Goal: Task Accomplishment & Management: Manage account settings

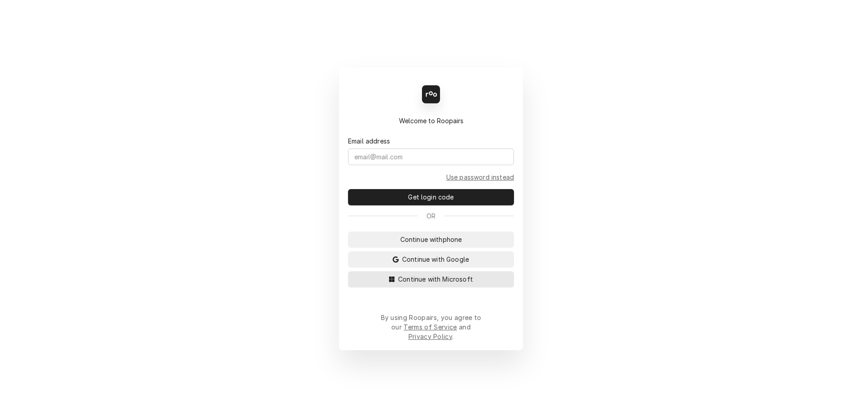
click at [428, 284] on span "Continue with Microsoft" at bounding box center [436, 278] width 78 height 9
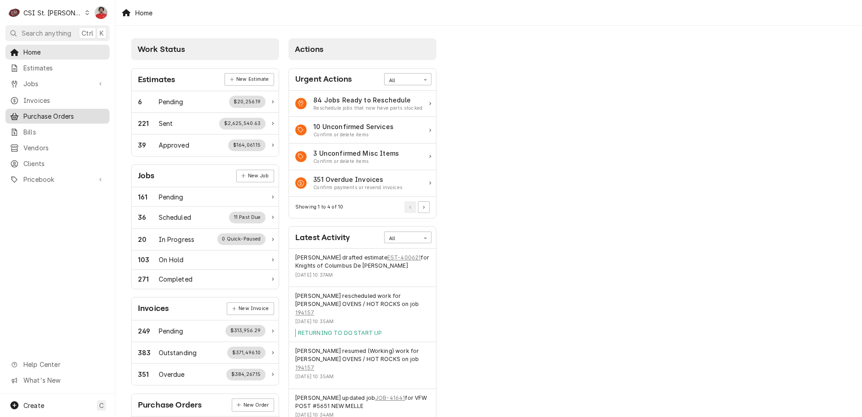
click at [56, 111] on span "Purchase Orders" at bounding box center [64, 115] width 82 height 9
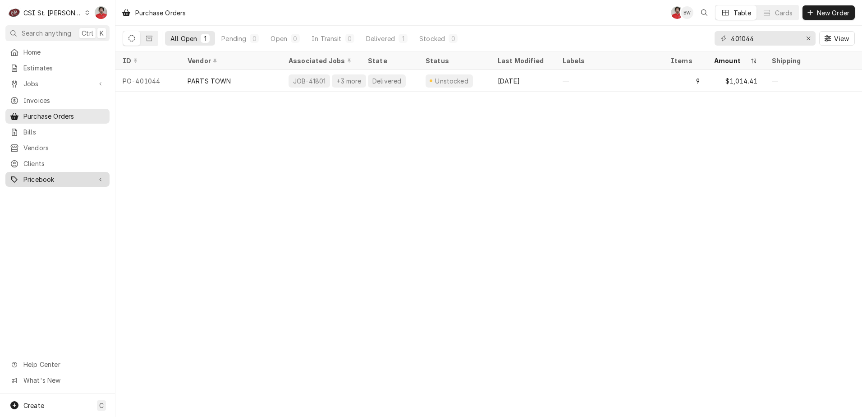
click at [37, 177] on span "Pricebook" at bounding box center [57, 179] width 68 height 9
click at [49, 205] on div "Parts & Materials" at bounding box center [57, 210] width 101 height 11
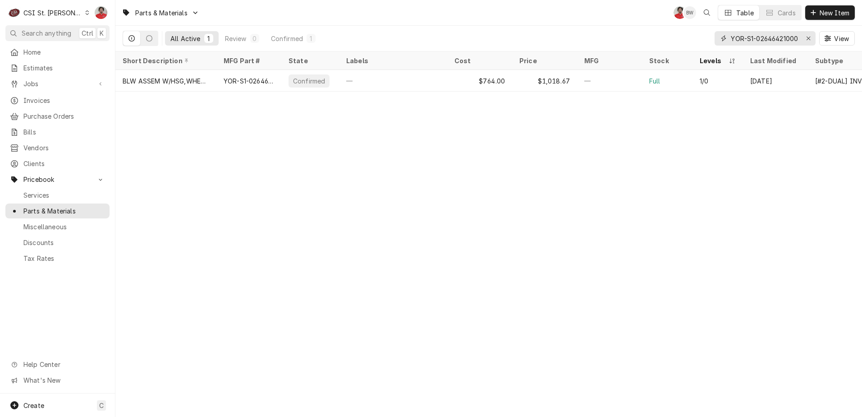
click at [795, 38] on input "YOR-S1-02646421000" at bounding box center [765, 38] width 68 height 14
paste input "12-2681-0100"
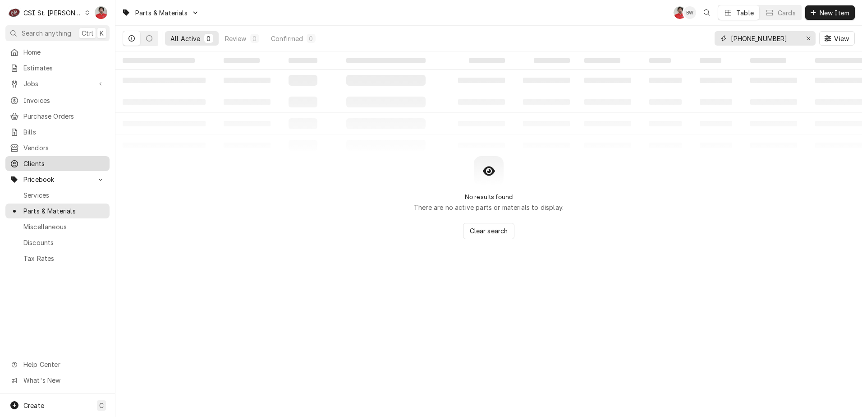
type input "12-2681-0100"
click at [827, 10] on span "New Item" at bounding box center [834, 12] width 33 height 9
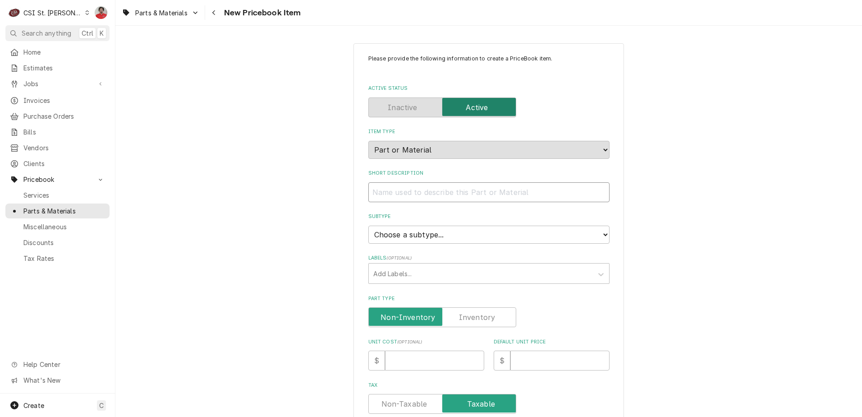
click at [410, 196] on input "Short Description" at bounding box center [489, 192] width 241 height 20
type textarea "x"
type input "F"
type textarea "x"
type input "FD"
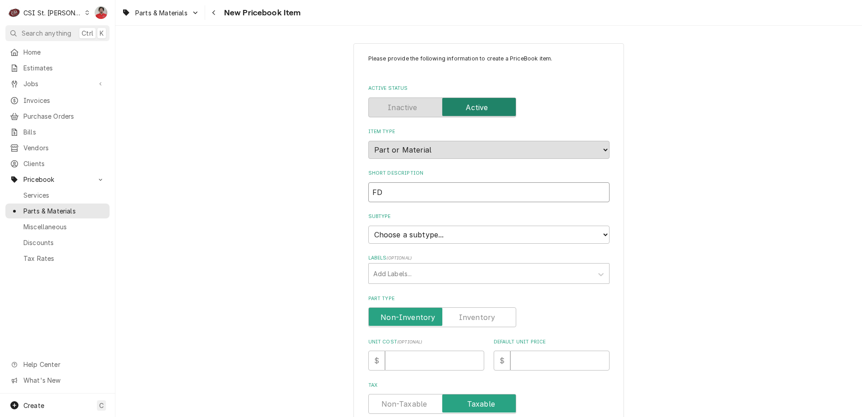
type textarea "x"
type input "F"
type textarea "x"
type input "FB"
type textarea "x"
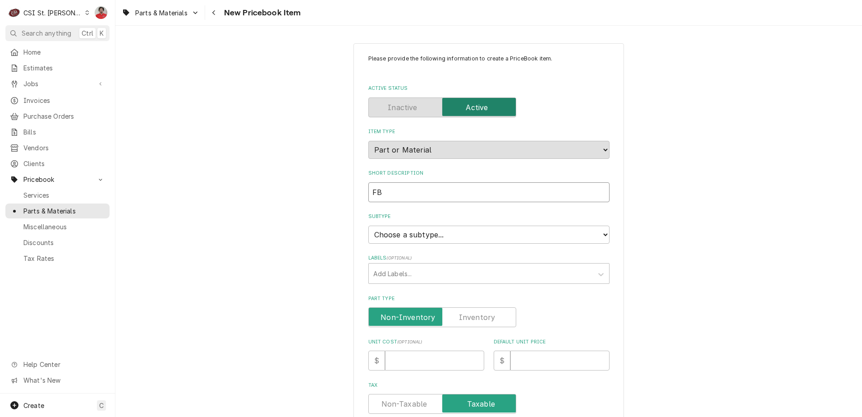
type input "FBD"
type textarea "x"
type input "FBD-"
paste input "12-2681-0100"
type textarea "x"
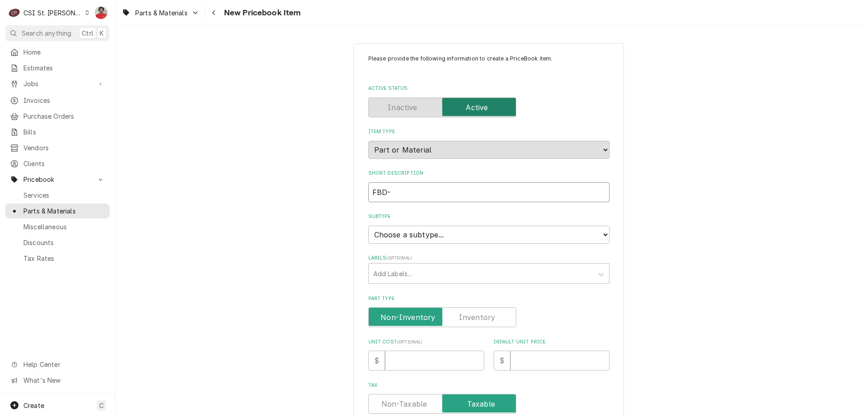
type input "FBD-12-2681-0100"
type textarea "x"
type input "FBD-12-2681-0100 ="
type textarea "x"
type input "FBD-12-2681-0100"
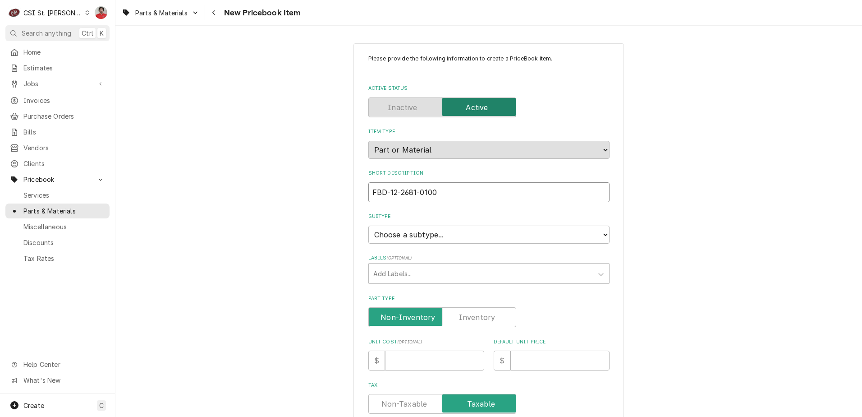
type textarea "x"
type input "FBD-12-2681-0100"
type textarea "x"
type input "FBD-12-2681-0100"
type textarea "x"
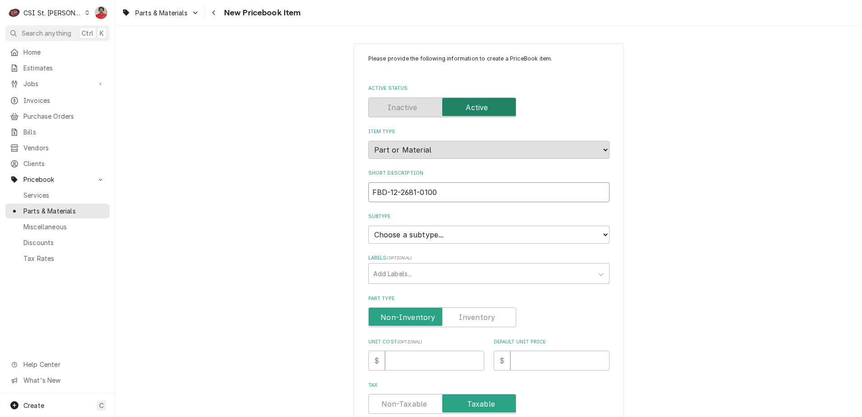
type input "FBD-12-2681-0100"
type textarea "x"
type input "FBD-12-2681-0100"
click at [431, 227] on select "Choose a subtype... [#2-DUAL] AFTERHRS-WH-CHG-2 [#2-DUAL] BEV-EQUIP [#2-DUAL] B…" at bounding box center [489, 235] width 241 height 18
select select "1"
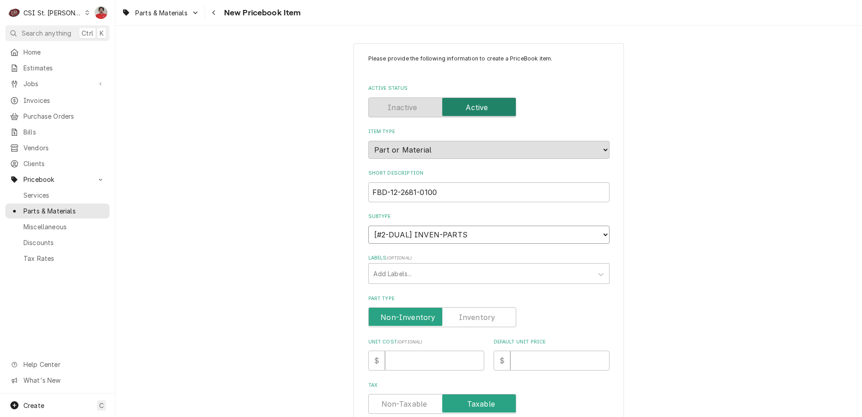
click at [369, 226] on select "Choose a subtype... [#2-DUAL] AFTERHRS-WH-CHG-2 [#2-DUAL] BEV-EQUIP [#2-DUAL] B…" at bounding box center [489, 235] width 241 height 18
type textarea "x"
click at [402, 277] on div "Labels" at bounding box center [481, 273] width 215 height 16
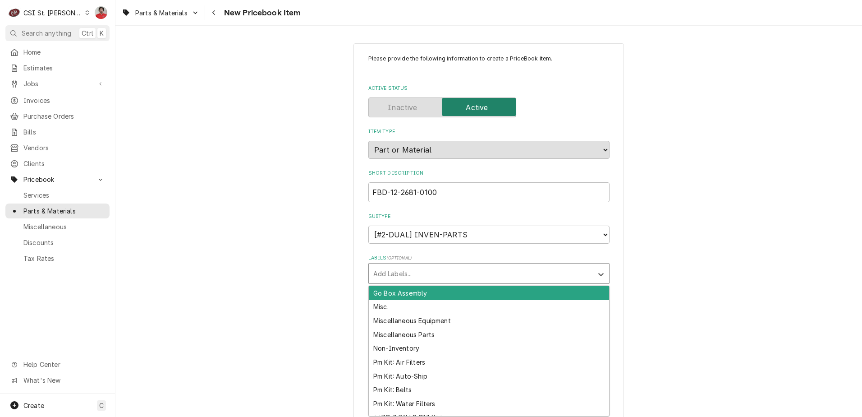
click at [402, 276] on div "Labels" at bounding box center [481, 273] width 215 height 16
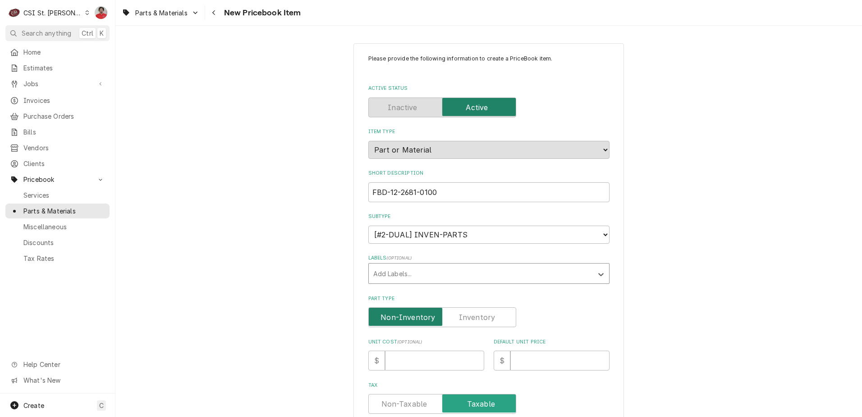
click at [493, 322] on input "Part Type" at bounding box center [443, 317] width 140 height 20
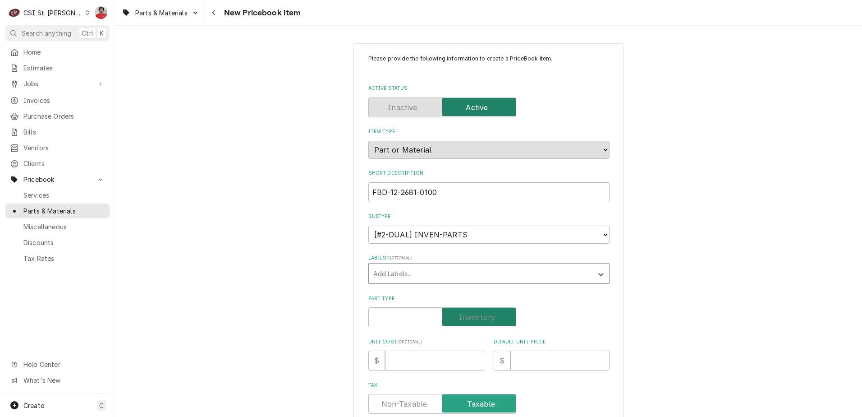
checkbox input "true"
click at [431, 364] on input "Unit Cost ( optional )" at bounding box center [434, 360] width 99 height 20
click at [400, 269] on div "Labels" at bounding box center [481, 273] width 215 height 16
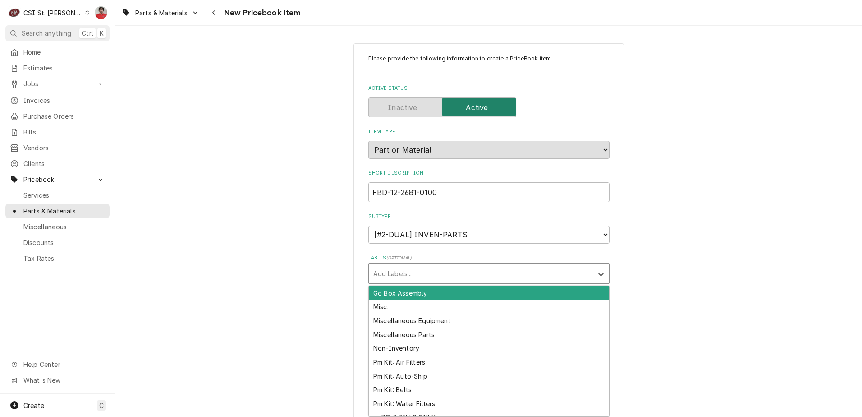
click at [400, 269] on div "Labels" at bounding box center [481, 273] width 215 height 16
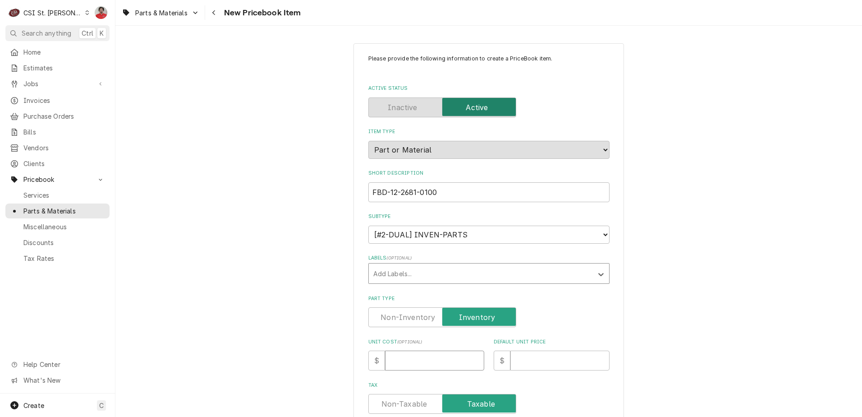
click at [436, 365] on input "Unit Cost ( optional )" at bounding box center [434, 360] width 99 height 20
type textarea "x"
type input "9"
type textarea "x"
type input "96"
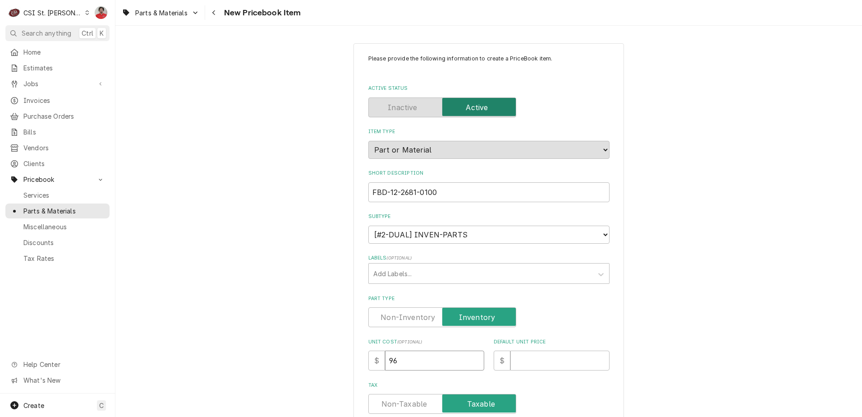
type textarea "x"
type input "96.4"
type textarea "x"
type input "96.46"
click at [542, 363] on input "Default Unit Price" at bounding box center [560, 360] width 99 height 20
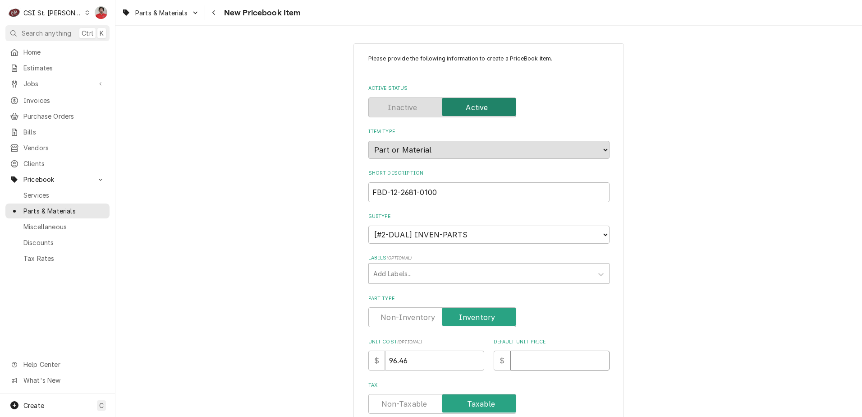
click at [578, 356] on input "Default Unit Price" at bounding box center [560, 360] width 99 height 20
type textarea "x"
type input "1"
type textarea "x"
type input "13"
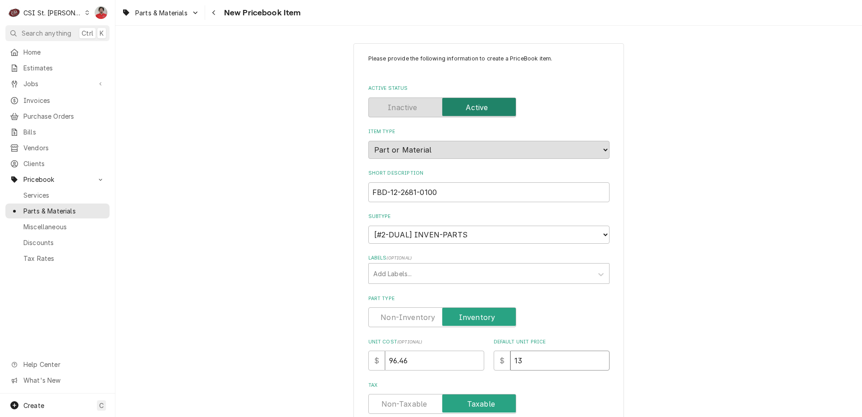
type textarea "x"
type input "130"
type textarea "x"
type input "130.2"
type textarea "x"
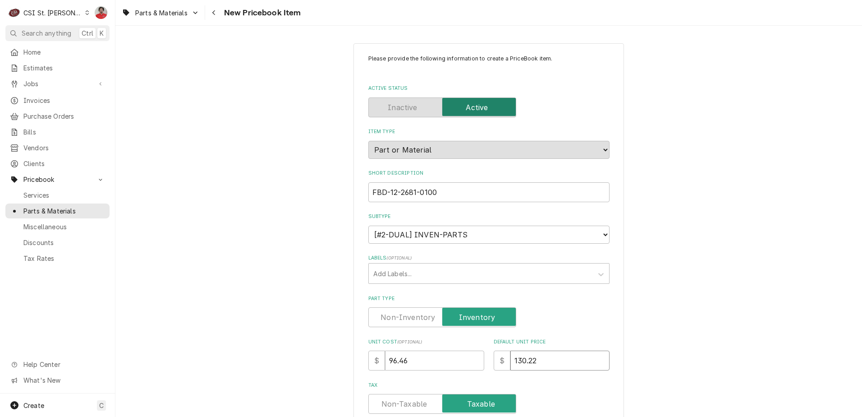
type input "130.22"
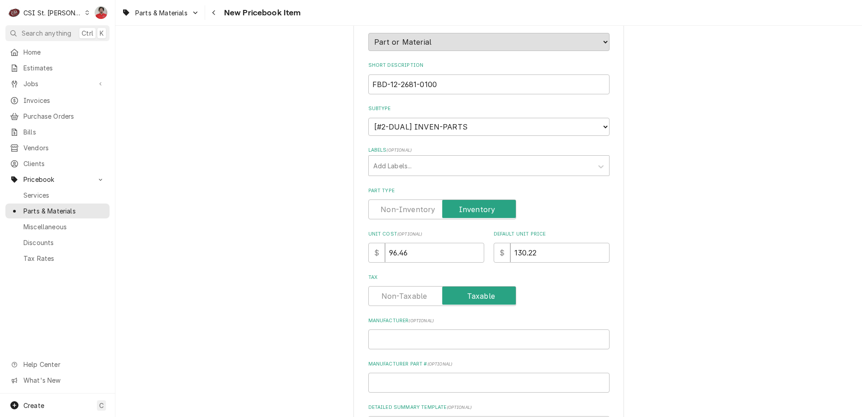
scroll to position [135, 0]
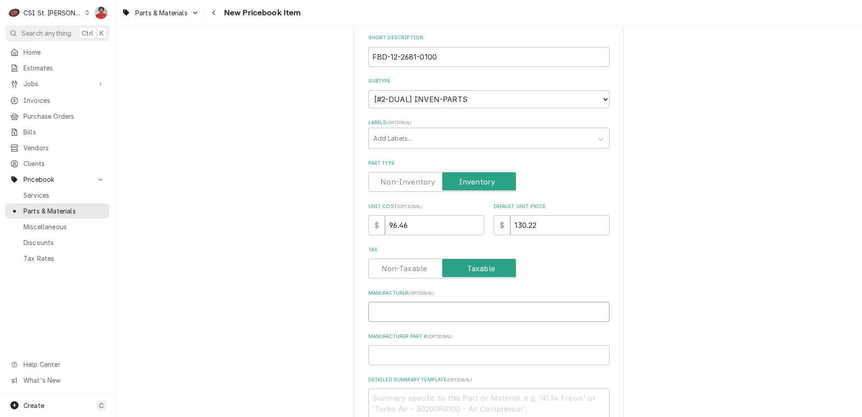
click at [524, 315] on input "Manufacturer ( optional )" at bounding box center [489, 312] width 241 height 20
click at [410, 317] on input "Manufacturer ( optional )" at bounding box center [489, 312] width 241 height 20
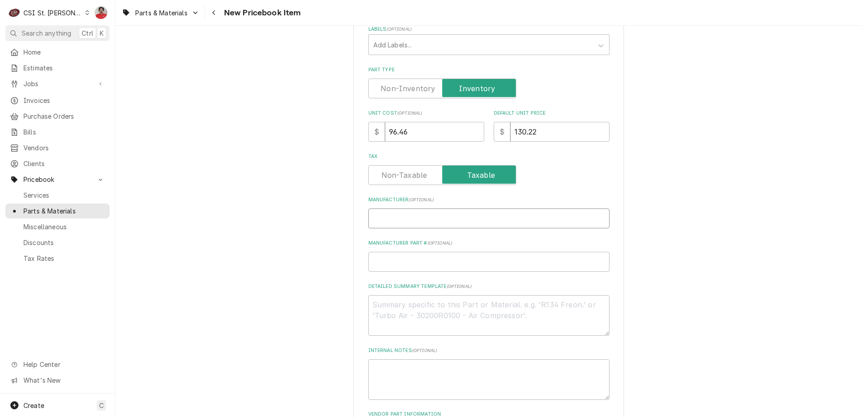
scroll to position [316, 0]
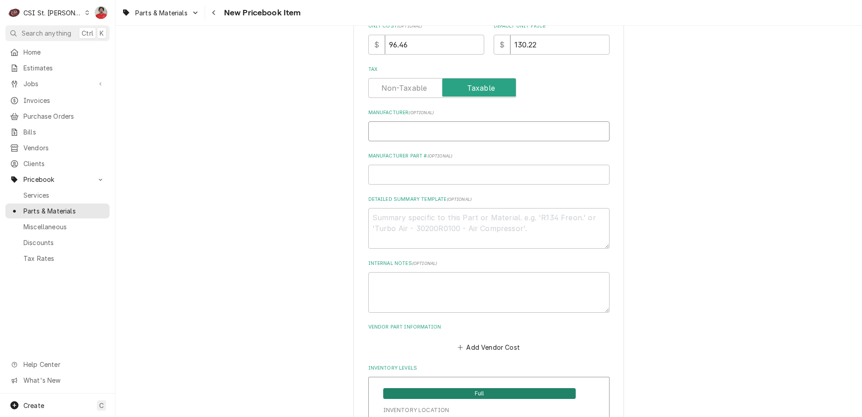
type textarea "x"
type input "F"
type textarea "x"
type input "FB"
type textarea "x"
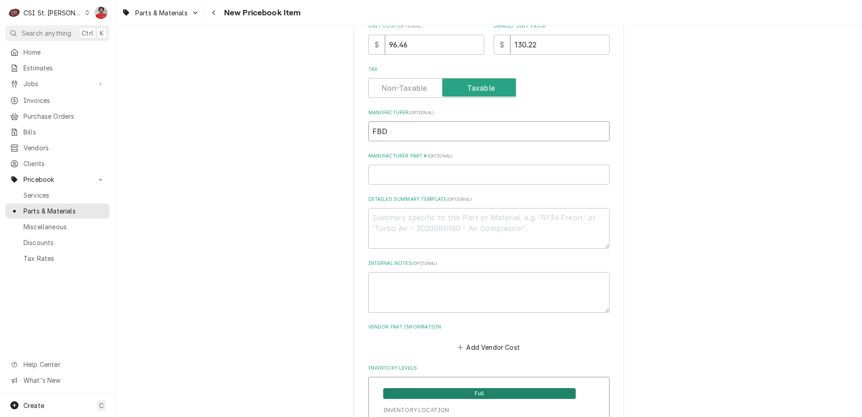
type input "FBD"
paste input "12-2681-0100"
type textarea "x"
type input "12-2681-0100"
type textarea "x"
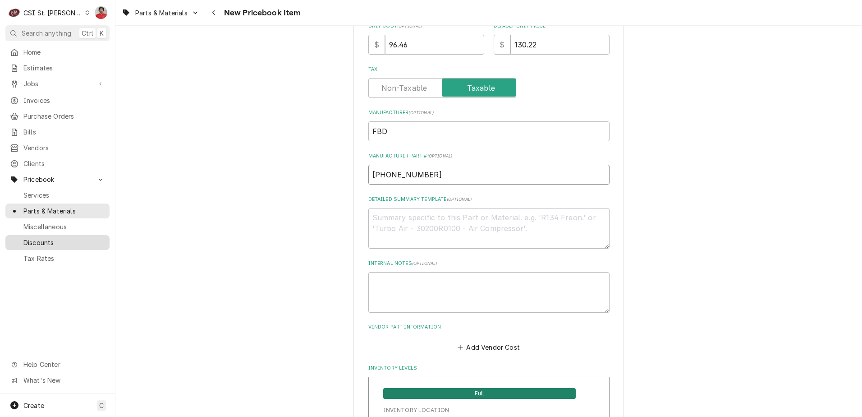
type input "12-2681-0100"
click at [451, 219] on textarea "Detailed Summary Template ( optional )" at bounding box center [489, 228] width 241 height 41
click at [419, 283] on textarea "Internal Notes ( optional )" at bounding box center [489, 292] width 241 height 41
paste textarea "Pressure Transducer, 0-100PSI"
type textarea "x"
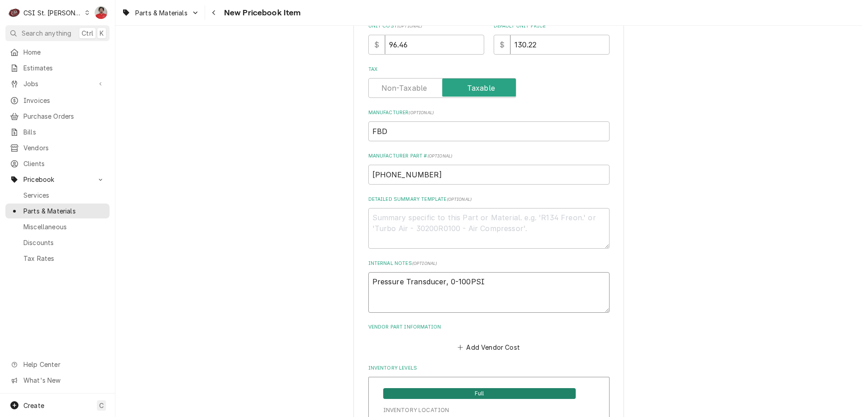
scroll to position [496, 0]
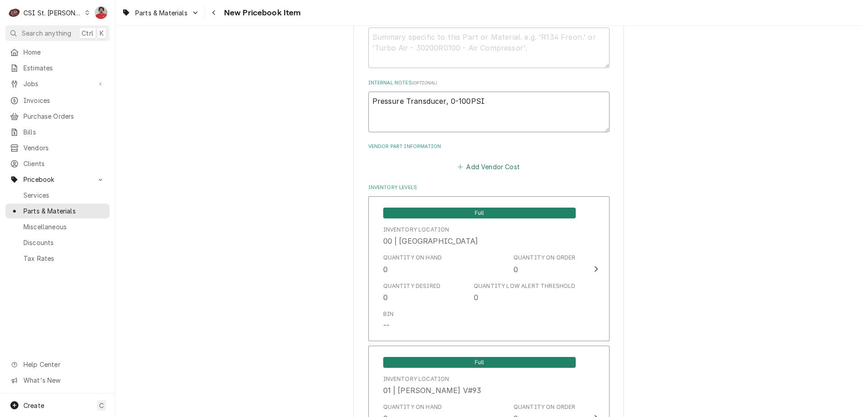
type textarea "Pressure Transducer, 0-100PSI"
click at [457, 172] on button "Add Vendor Cost" at bounding box center [489, 166] width 65 height 13
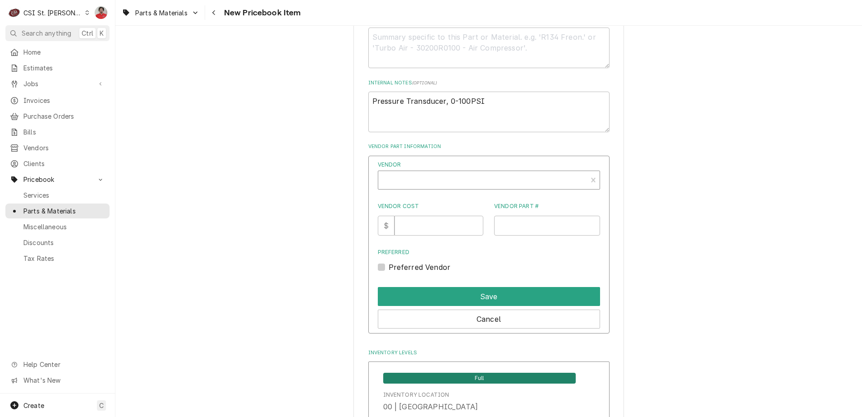
type textarea "x"
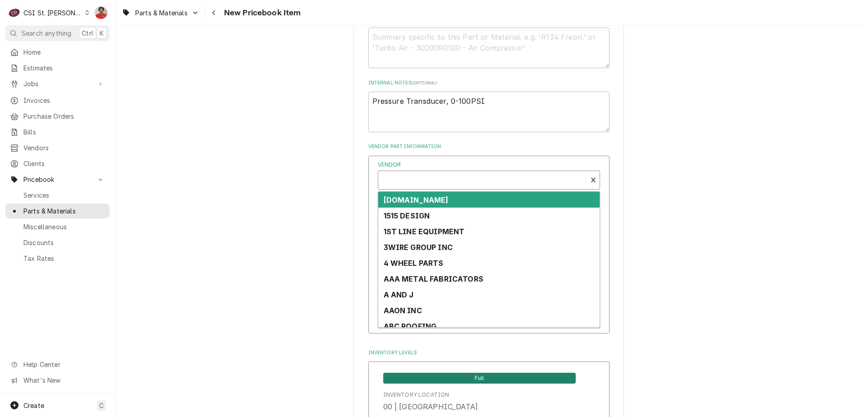
click at [449, 180] on div "Vendor" at bounding box center [483, 181] width 200 height 22
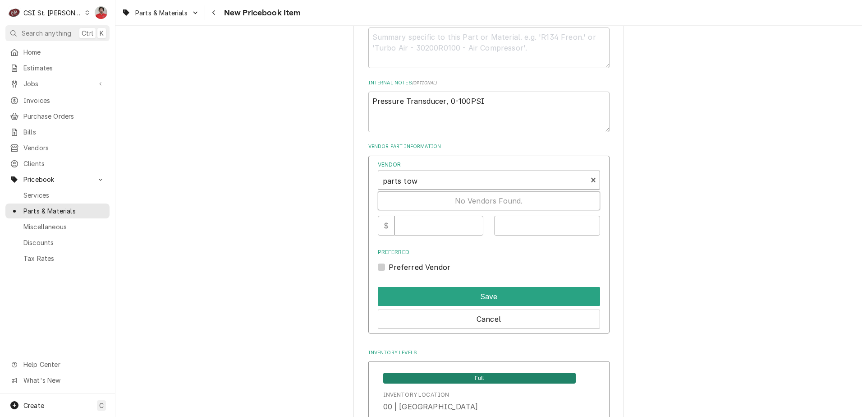
type input "parts town"
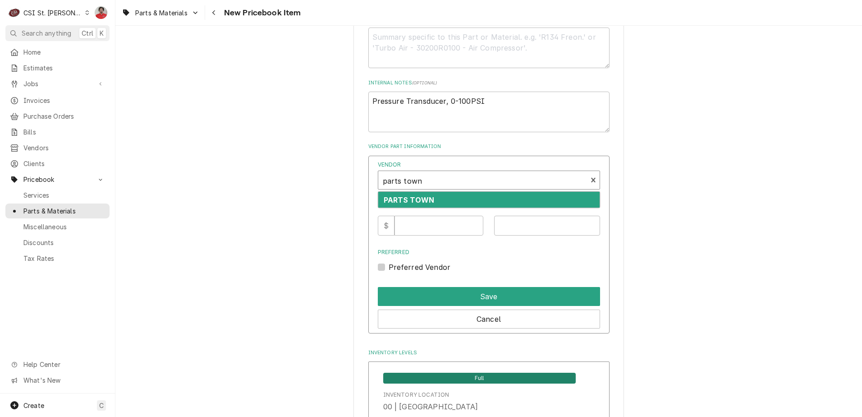
click at [444, 198] on div "PARTS TOWN" at bounding box center [488, 200] width 221 height 16
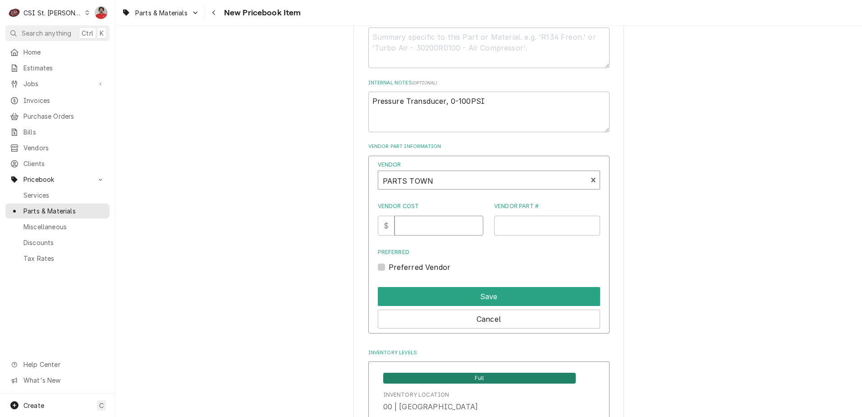
click at [434, 223] on input "Vendor Cost" at bounding box center [439, 226] width 89 height 20
type input "96.46"
click at [512, 231] on input "Vendor Part #" at bounding box center [547, 226] width 106 height 20
paste input "FBD12-2681-0100"
type input "FBD12-2681-0100"
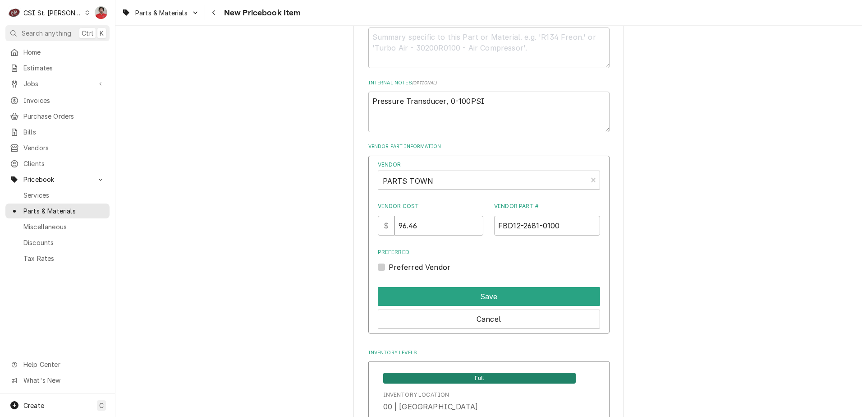
click at [405, 268] on label "Preferred Vendor" at bounding box center [420, 267] width 62 height 11
click at [405, 268] on input "Preferred" at bounding box center [500, 272] width 222 height 20
checkbox input "true"
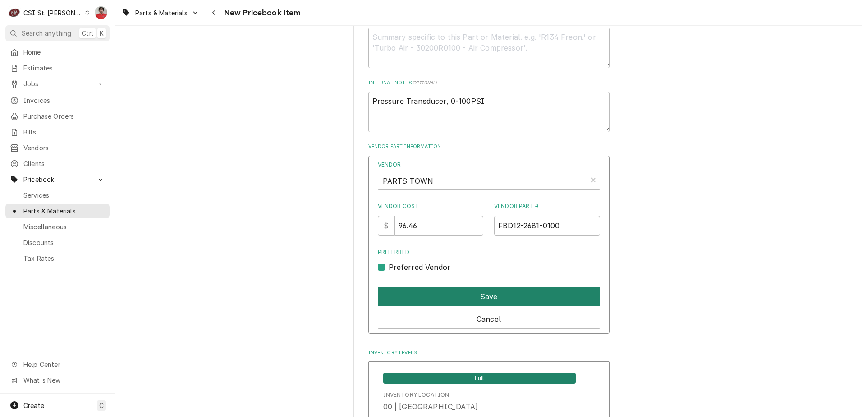
click at [439, 298] on button "Save" at bounding box center [489, 296] width 222 height 19
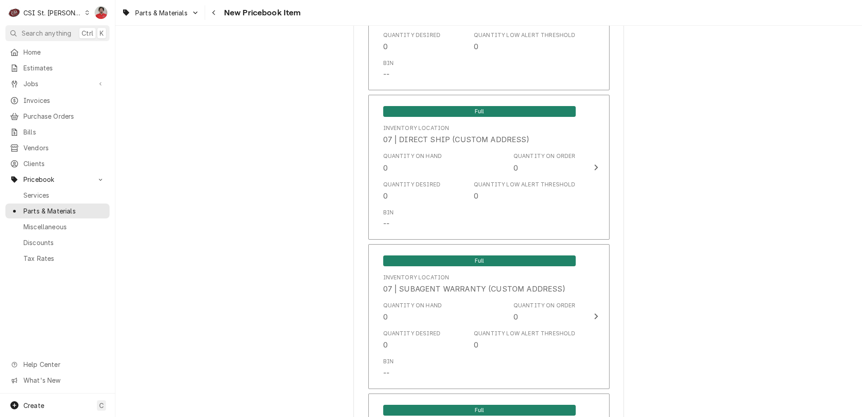
scroll to position [7436, 0]
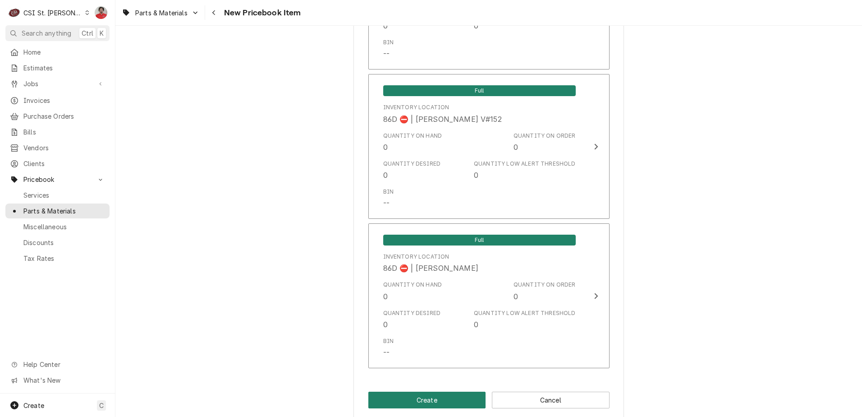
click at [393, 392] on button "Create" at bounding box center [428, 400] width 118 height 17
type textarea "x"
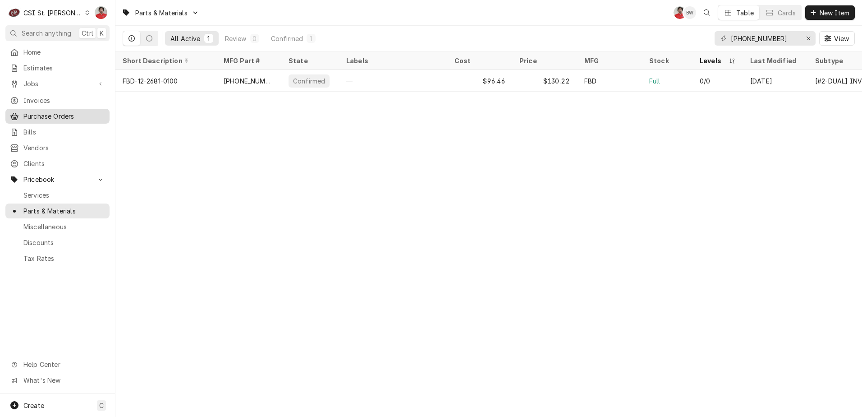
click at [37, 120] on link "Purchase Orders" at bounding box center [57, 116] width 104 height 15
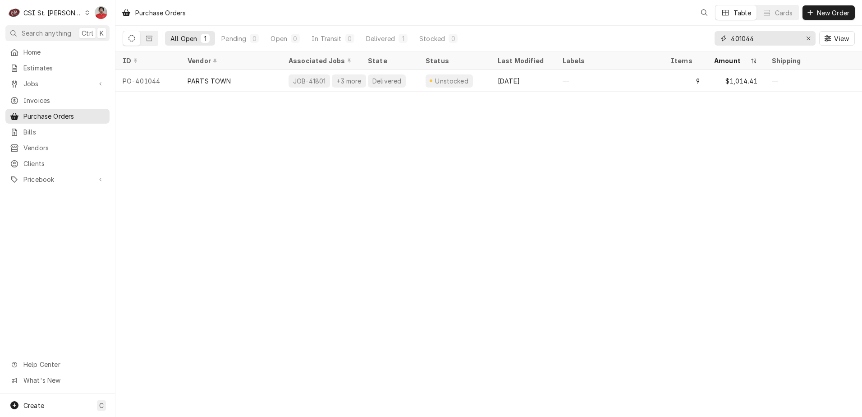
click at [761, 41] on input "401044" at bounding box center [765, 38] width 68 height 14
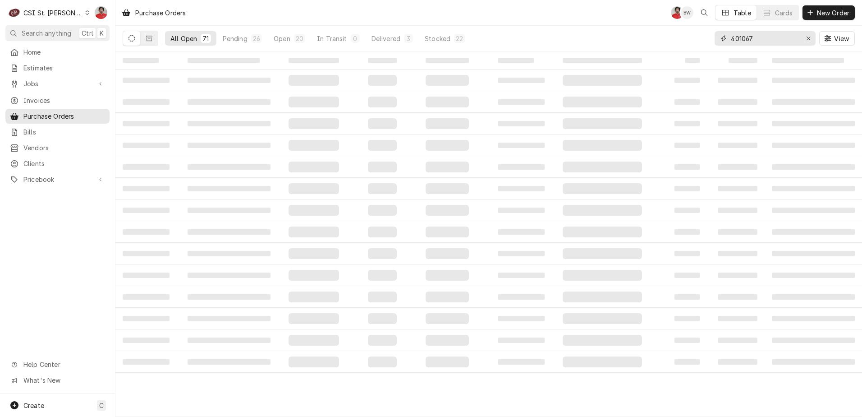
type input "401067"
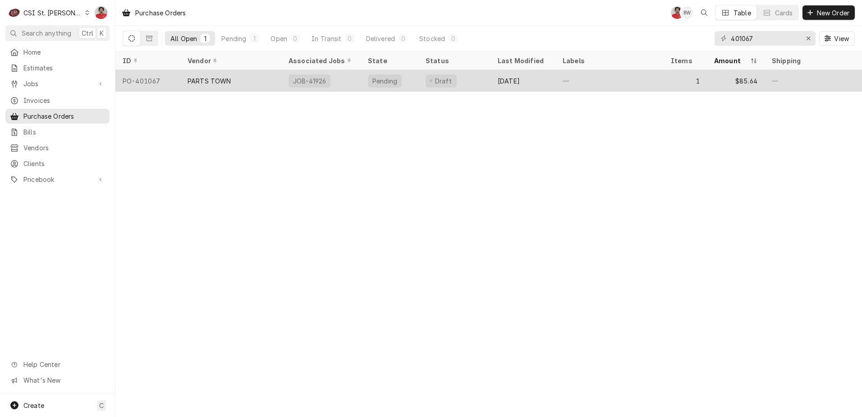
click at [560, 88] on div "—" at bounding box center [610, 81] width 108 height 22
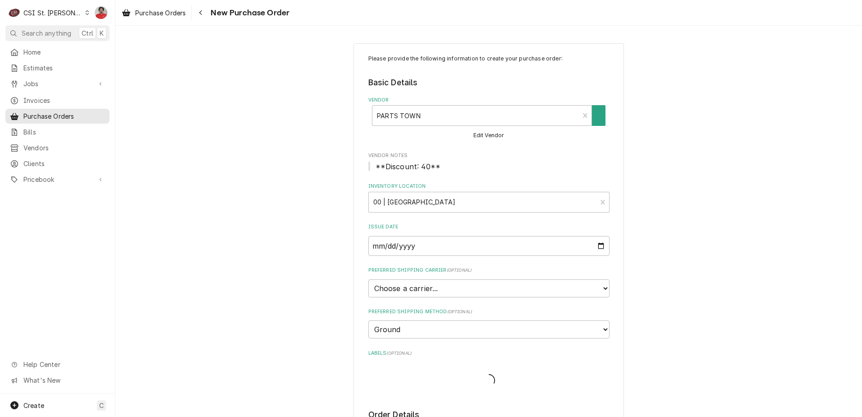
type textarea "x"
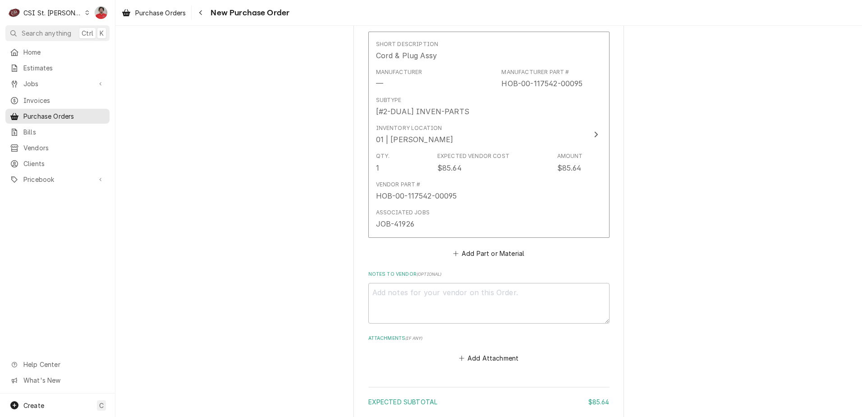
scroll to position [316, 0]
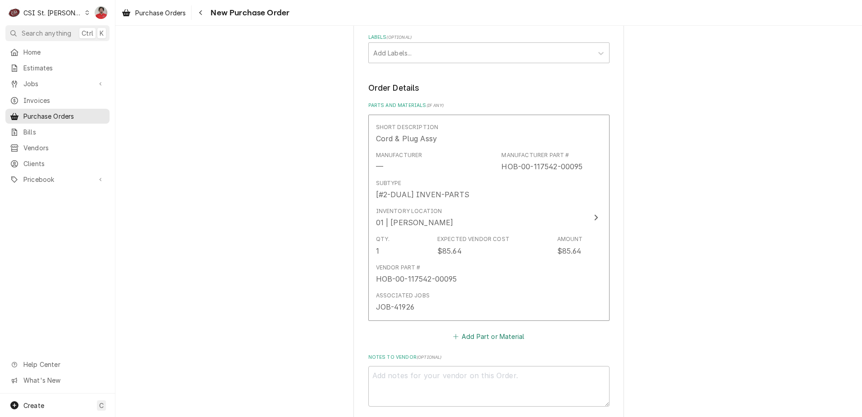
click at [489, 337] on button "Add Part or Material" at bounding box center [489, 336] width 74 height 13
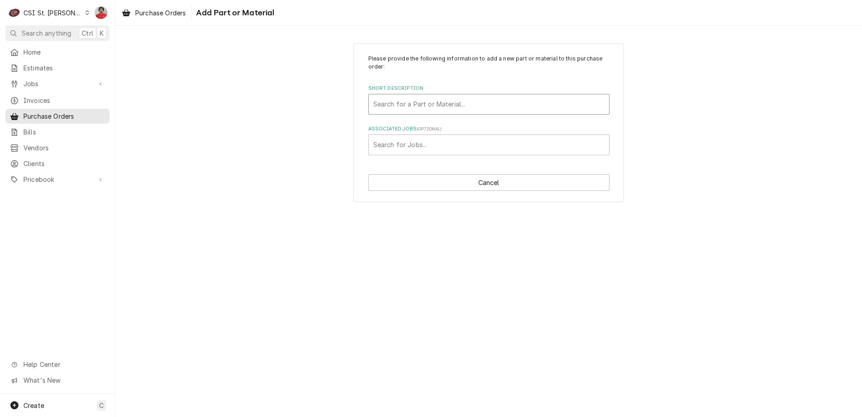
click at [493, 99] on div "Short Description" at bounding box center [489, 104] width 231 height 16
type input "fbd-12-2681"
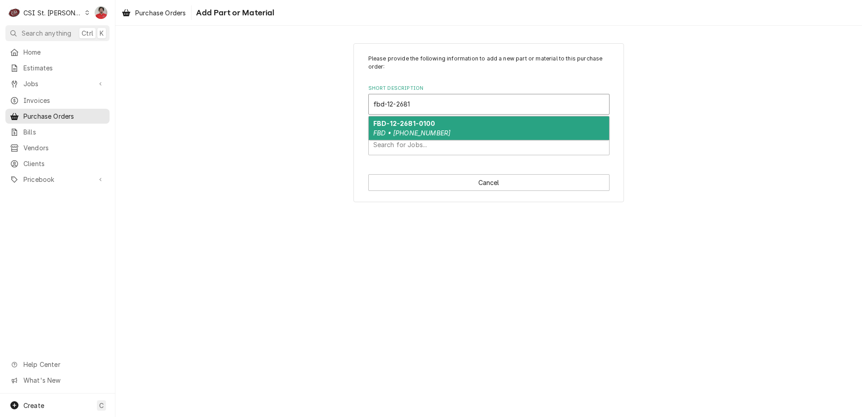
click at [474, 128] on div "FBD-12-2681-0100 FBD • [PHONE_NUMBER]" at bounding box center [489, 127] width 240 height 23
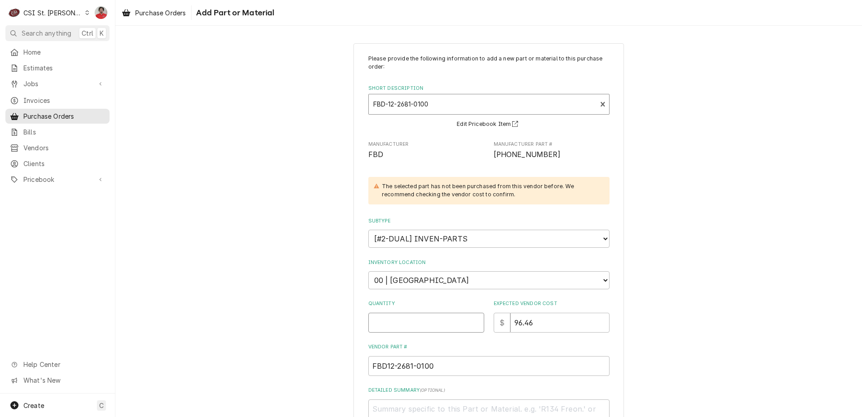
click at [441, 321] on input "Quantity" at bounding box center [427, 323] width 116 height 20
type textarea "x"
type input "1"
click at [338, 323] on div "Please provide the following information to add a new part or material to this …" at bounding box center [488, 285] width 747 height 500
type textarea "x"
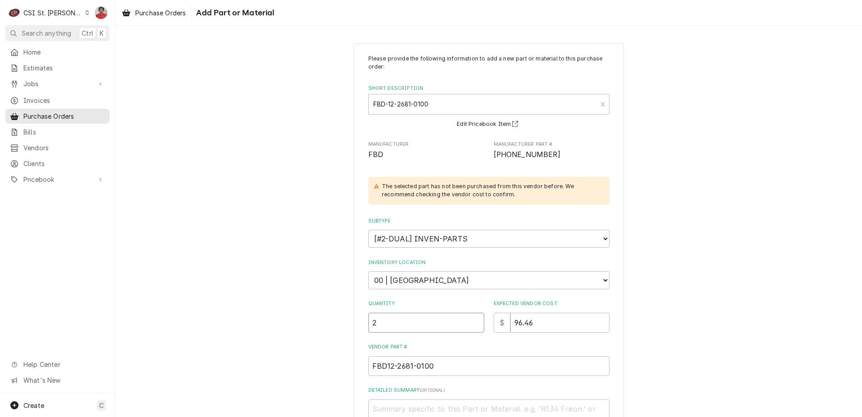
type input "2"
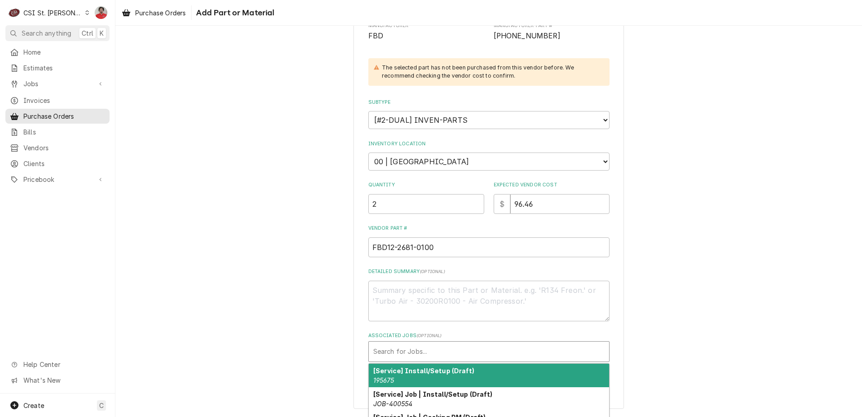
click at [422, 349] on div "Associated Jobs" at bounding box center [489, 351] width 231 height 16
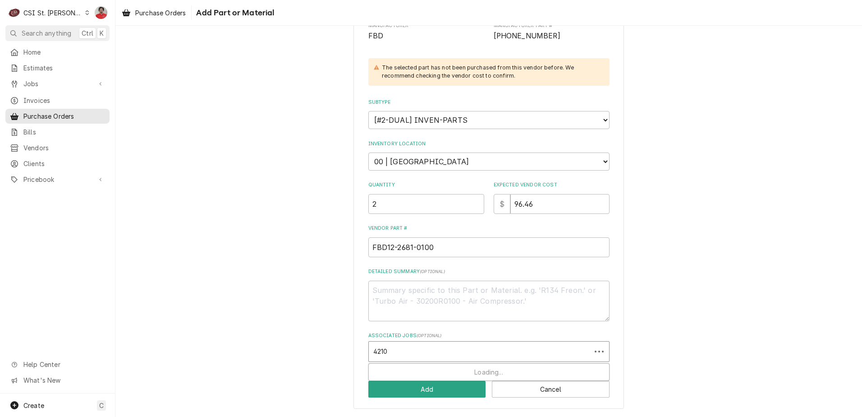
type input "42102"
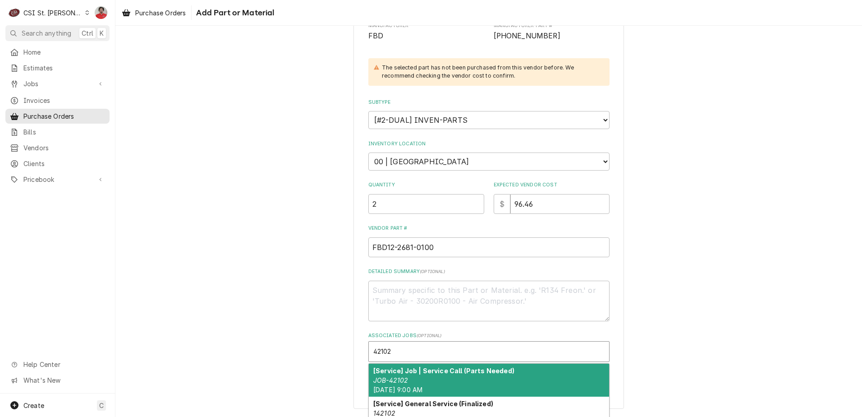
click at [443, 378] on div "[Service] Job | Service Call (Parts Needed) JOB-42102 [DATE] 9:00 AM" at bounding box center [489, 380] width 240 height 33
type textarea "x"
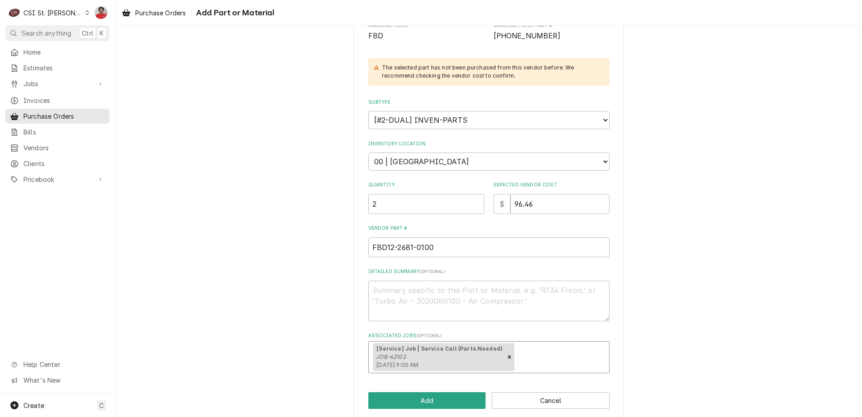
scroll to position [0, 0]
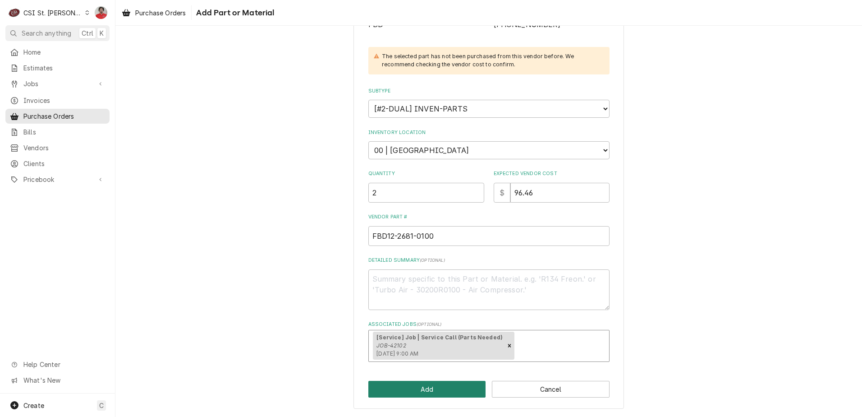
click at [434, 392] on button "Add" at bounding box center [428, 389] width 118 height 17
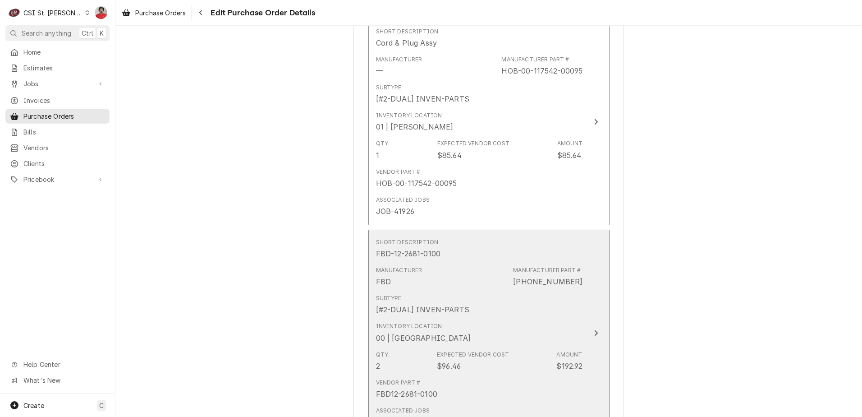
scroll to position [496, 0]
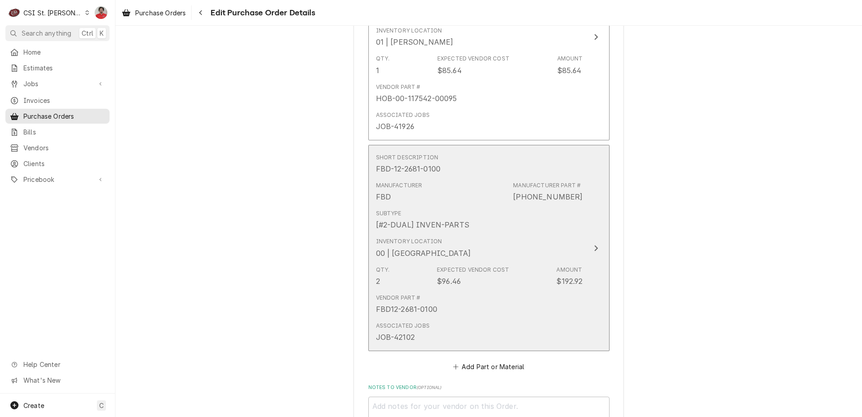
click at [493, 237] on div "Inventory Location 00 | [GEOGRAPHIC_DATA]" at bounding box center [479, 248] width 207 height 28
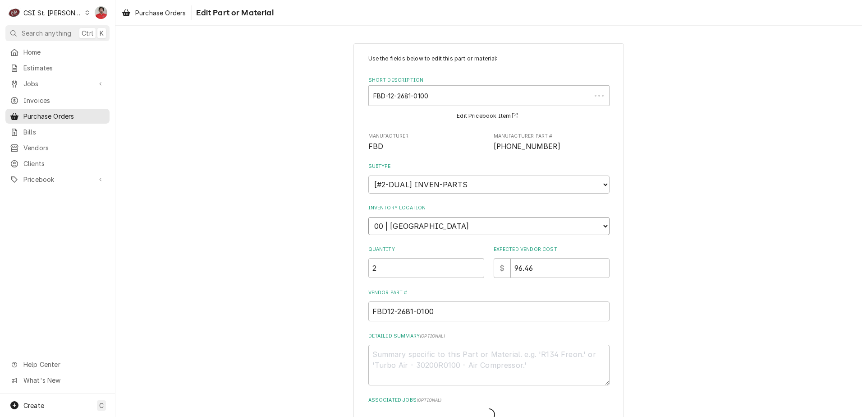
click at [429, 227] on select "Choose a location... 00 | STL WAREHOUSE 01 | [PERSON_NAME] V#93 01 | [PERSON_NA…" at bounding box center [489, 226] width 241 height 18
type textarea "x"
select select "1529"
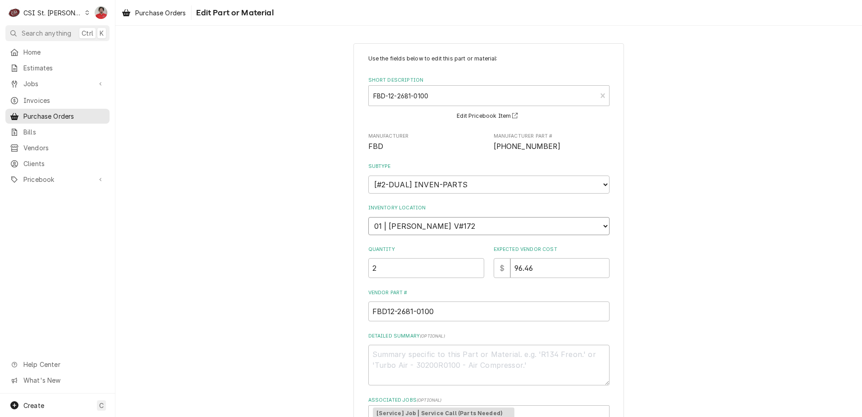
click at [369, 217] on select "Choose a location... 00 | STL WAREHOUSE 01 | CHUCK WAMBOLDT V#93 01 | COURTNEY …" at bounding box center [489, 226] width 241 height 18
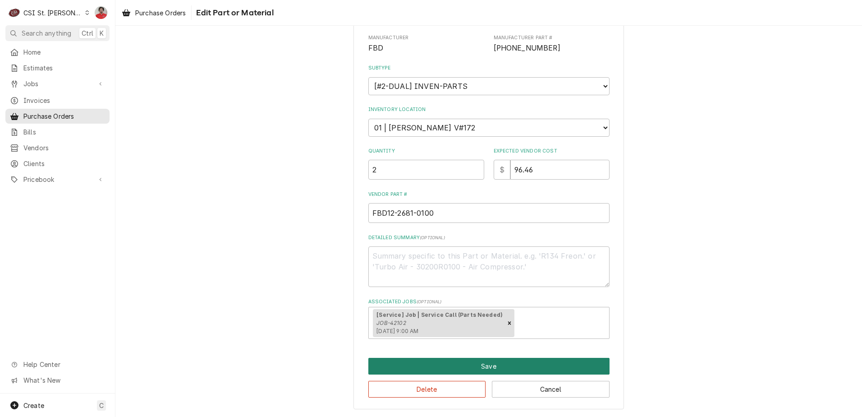
click at [461, 369] on button "Save" at bounding box center [489, 366] width 241 height 17
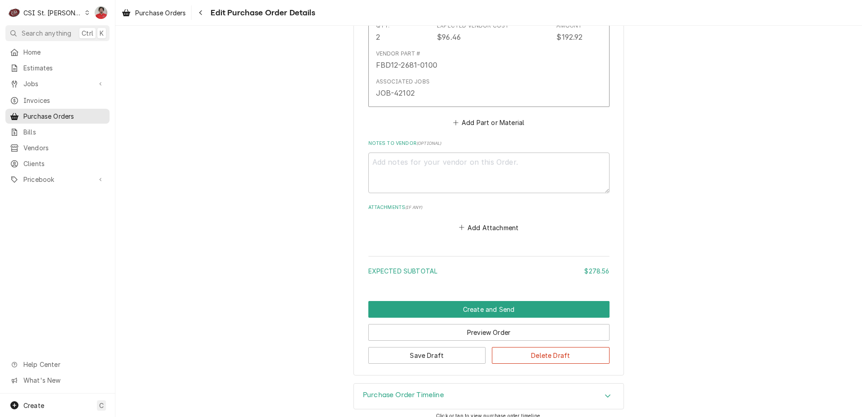
scroll to position [749, 0]
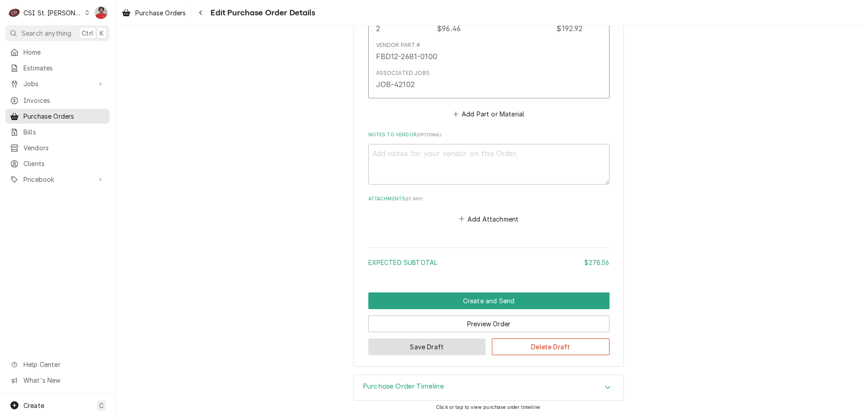
click at [450, 351] on button "Save Draft" at bounding box center [428, 346] width 118 height 17
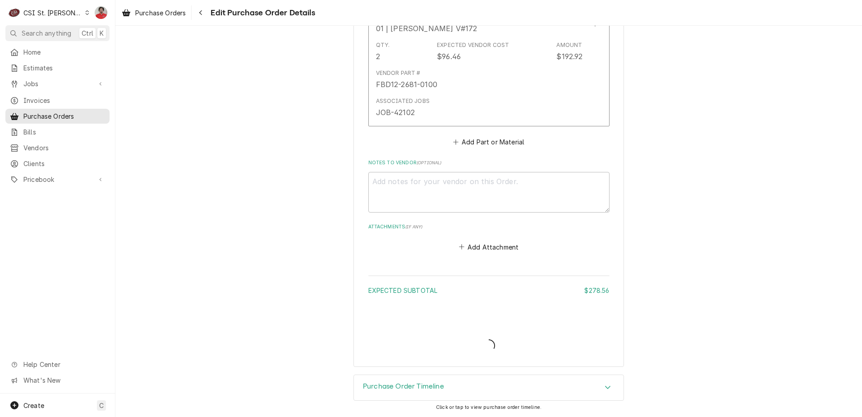
type textarea "x"
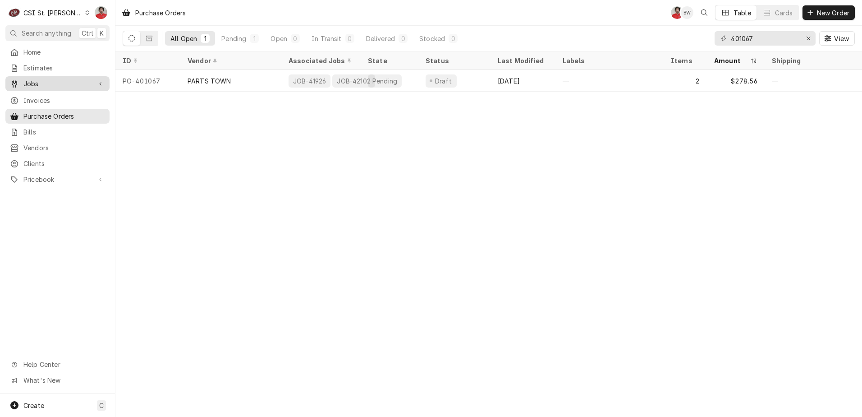
click at [56, 80] on span "Jobs" at bounding box center [57, 83] width 68 height 9
click at [45, 85] on span "Jobs" at bounding box center [57, 83] width 68 height 9
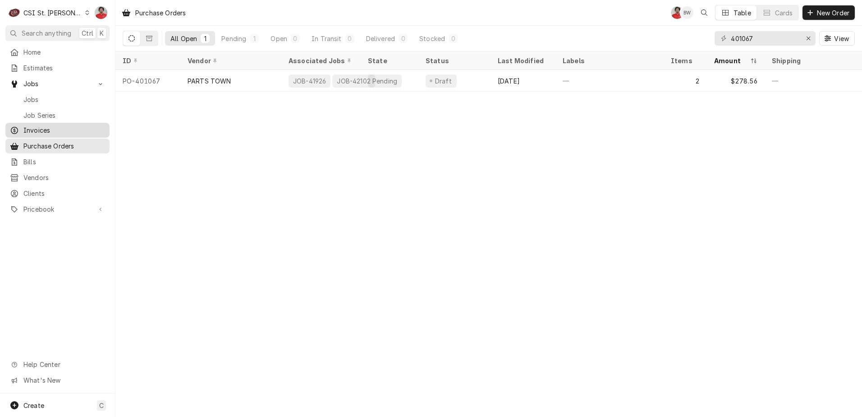
click at [42, 132] on div "Invoices" at bounding box center [57, 130] width 101 height 11
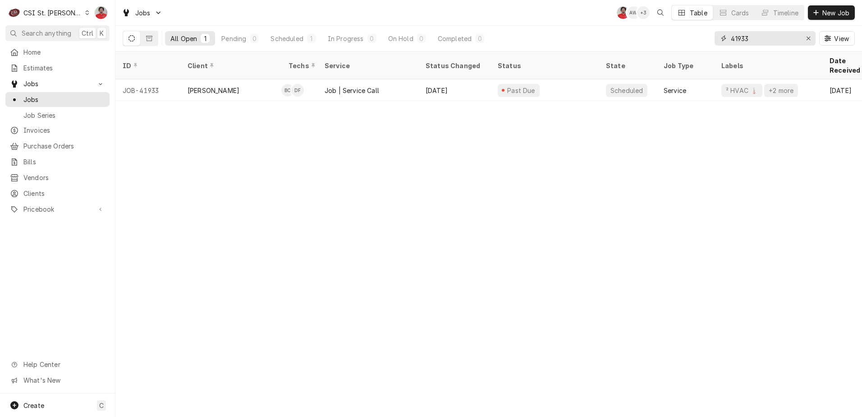
click at [765, 40] on input "41933" at bounding box center [765, 38] width 68 height 14
type input "42102"
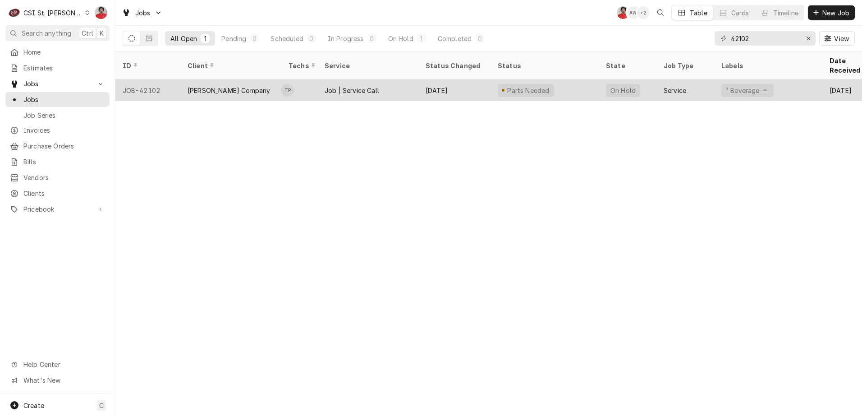
click at [254, 79] on div "[PERSON_NAME] Company" at bounding box center [230, 90] width 101 height 22
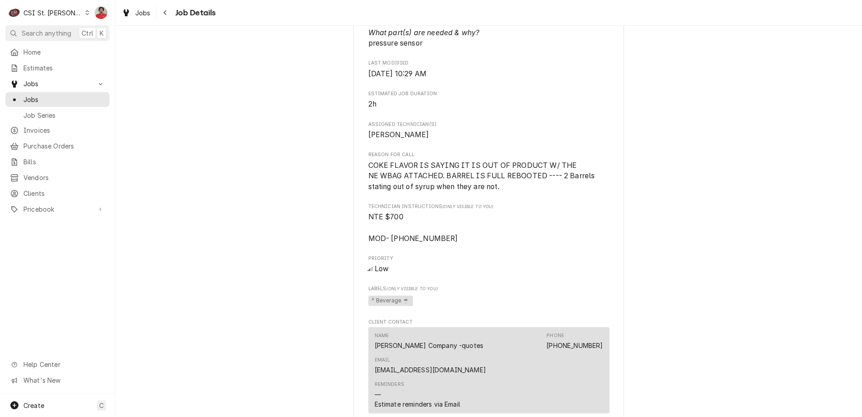
scroll to position [1083, 0]
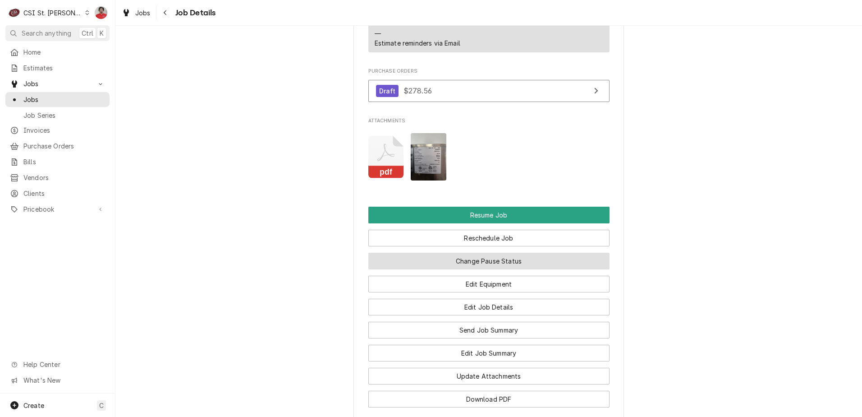
click at [405, 253] on button "Change Pause Status" at bounding box center [489, 261] width 241 height 17
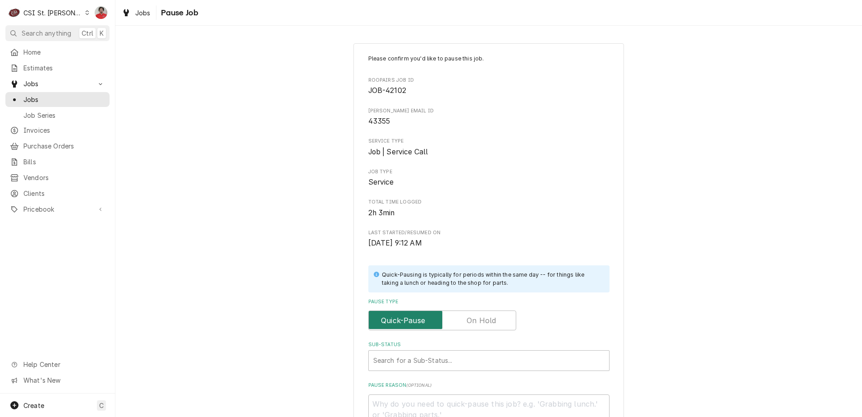
click at [461, 314] on input "Pause Type" at bounding box center [443, 320] width 140 height 20
checkbox input "true"
click at [440, 363] on div "Sub-Status" at bounding box center [480, 360] width 213 height 16
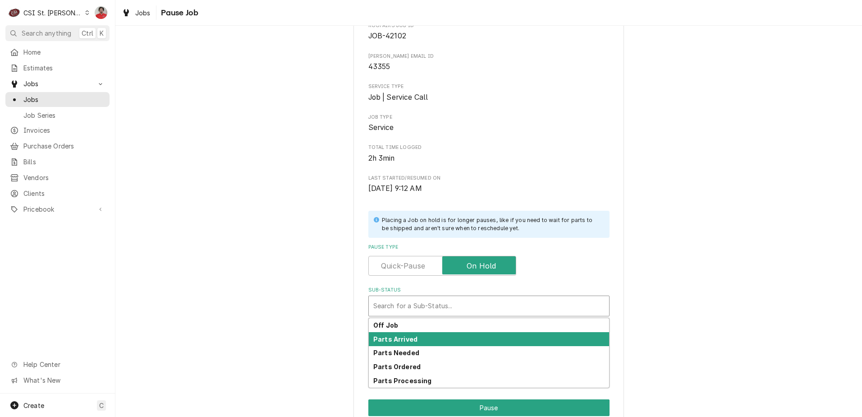
scroll to position [119, 0]
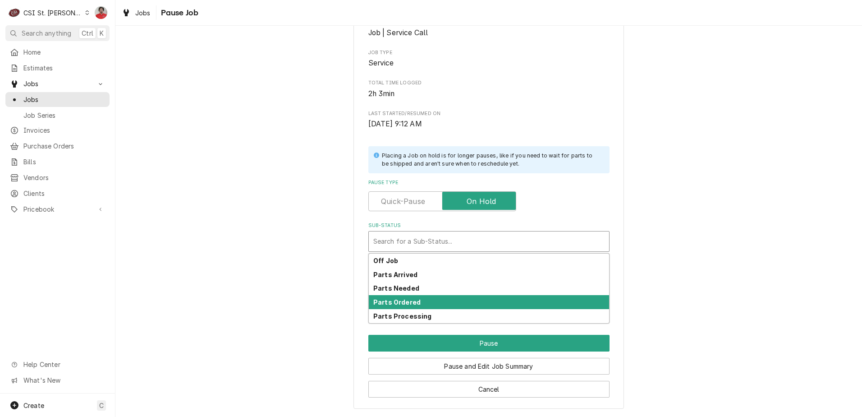
click at [481, 300] on div "Parts Ordered" at bounding box center [489, 302] width 240 height 14
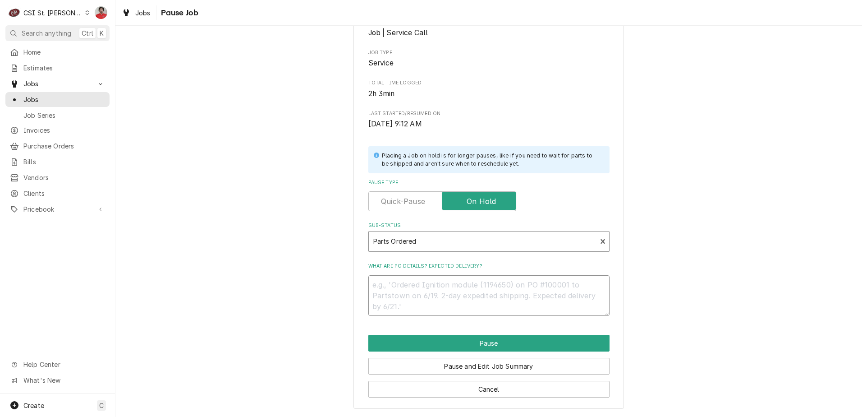
click at [467, 284] on textarea "What are PO details? Expected delivery?" at bounding box center [489, 295] width 241 height 41
type textarea "x"
type textarea "O"
type textarea "x"
type textarea "Or"
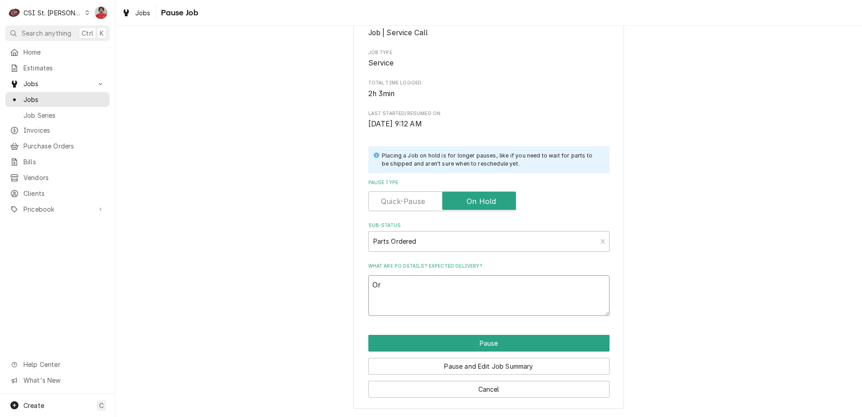
type textarea "x"
type textarea "Ord"
type textarea "x"
type textarea "Orde"
type textarea "x"
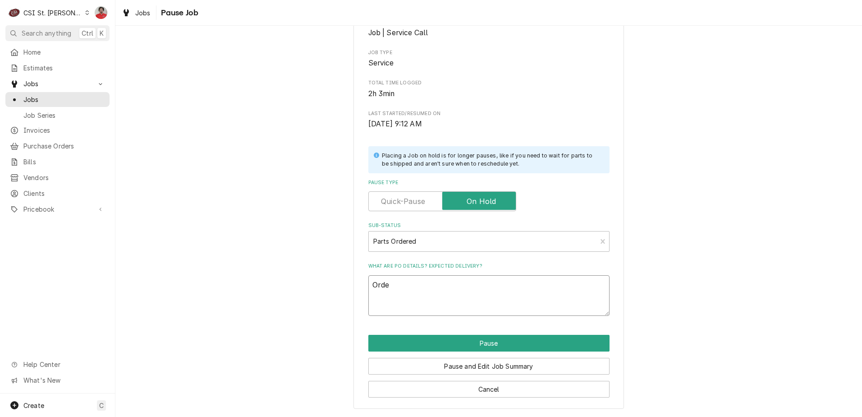
type textarea "Order"
type textarea "x"
type textarea "Orderi"
type textarea "x"
type textarea "Orderin"
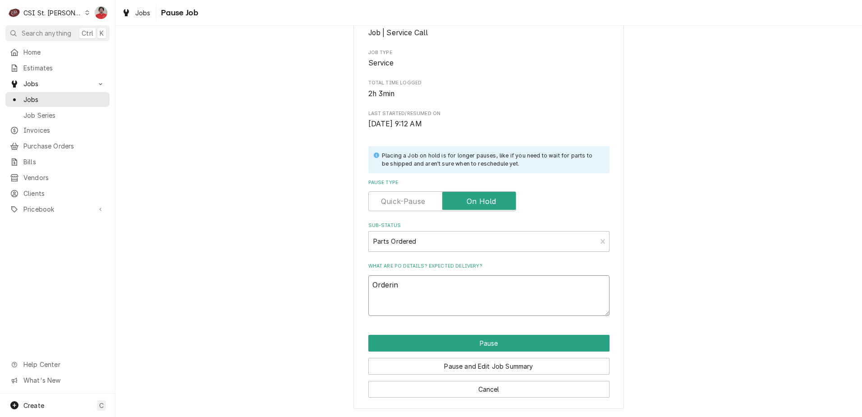
type textarea "x"
type textarea "Ordering"
type textarea "x"
type textarea "Ordering"
type textarea "x"
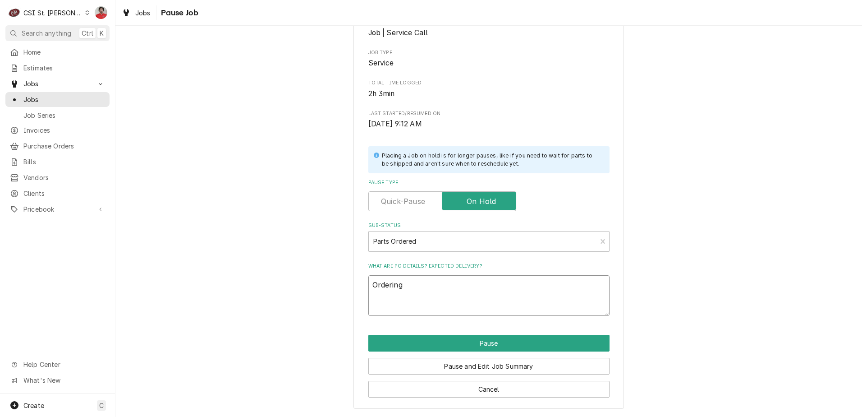
type textarea "Ordering o"
type textarea "x"
type textarea "Ordering on"
type textarea "x"
type textarea "Ordering on"
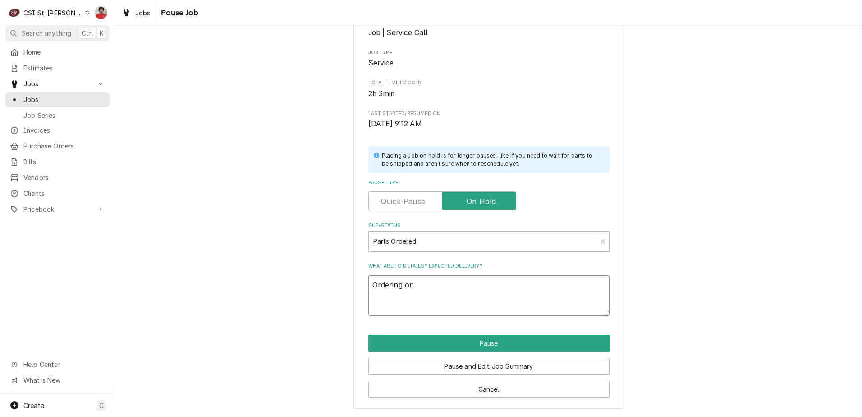
type textarea "x"
type textarea "Ordering on P"
type textarea "x"
type textarea "Ordering on PO"
type textarea "x"
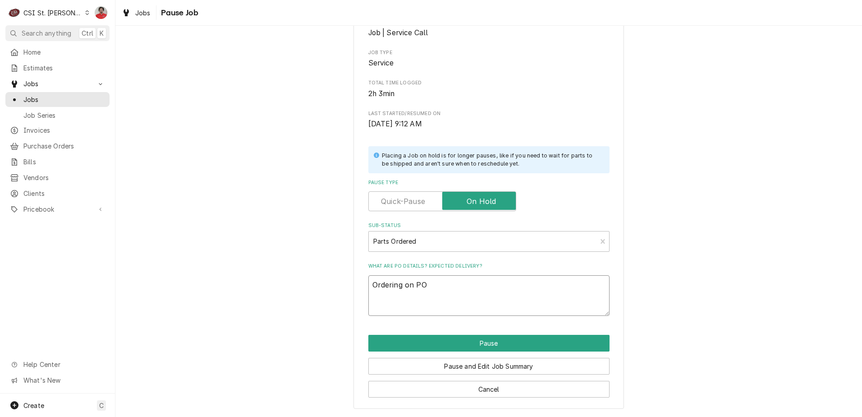
type textarea "Ordering on PO"
type textarea "x"
type textarea "Ordering on PO 4"
type textarea "x"
type textarea "Ordering on PO 40"
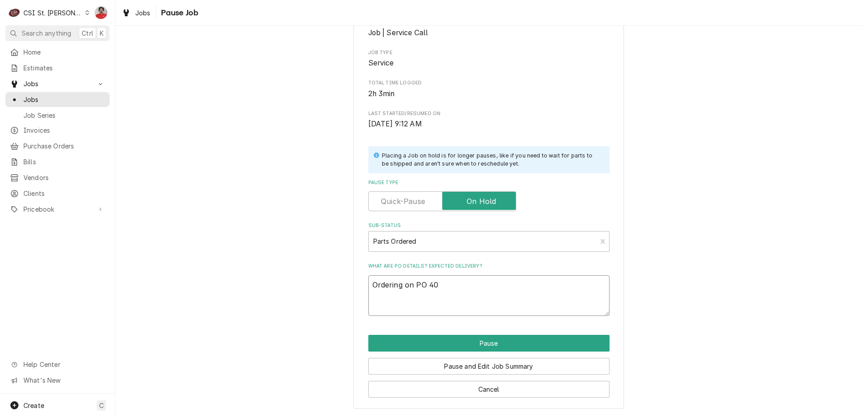
type textarea "x"
type textarea "Ordering on PO 401"
type textarea "x"
type textarea "Ordering on PO 4010"
type textarea "x"
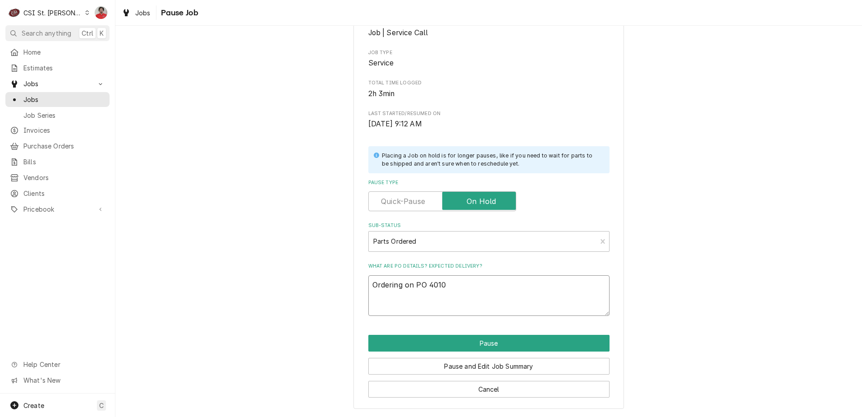
type textarea "Ordering on PO 40106"
type textarea "x"
type textarea "Ordering on PO 401067"
type textarea "x"
type textarea "Ordering on PO 401067"
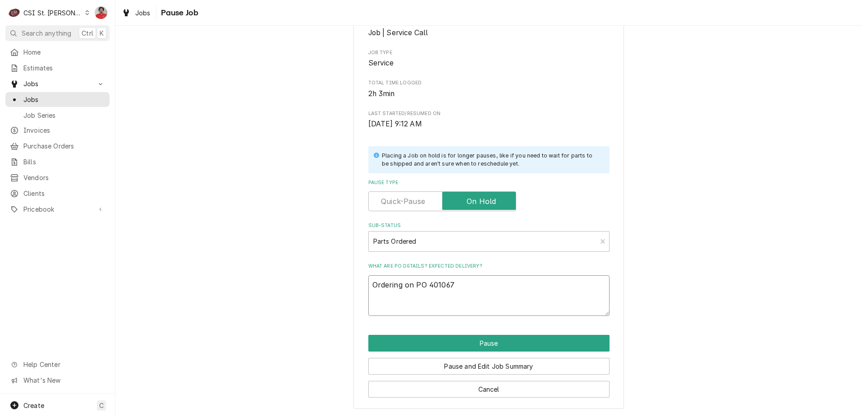
type textarea "x"
type textarea "Ordering on PO 401067 f"
type textarea "x"
type textarea "Ordering on PO 401067 fr"
type textarea "x"
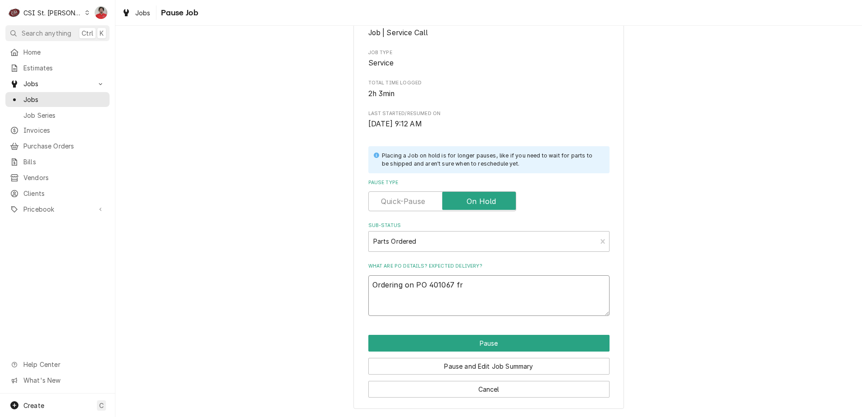
type textarea "Ordering on PO 401067 fro"
type textarea "x"
type textarea "Ordering on PO 401067 from"
type textarea "x"
type textarea "Ordering on PO 401067 from"
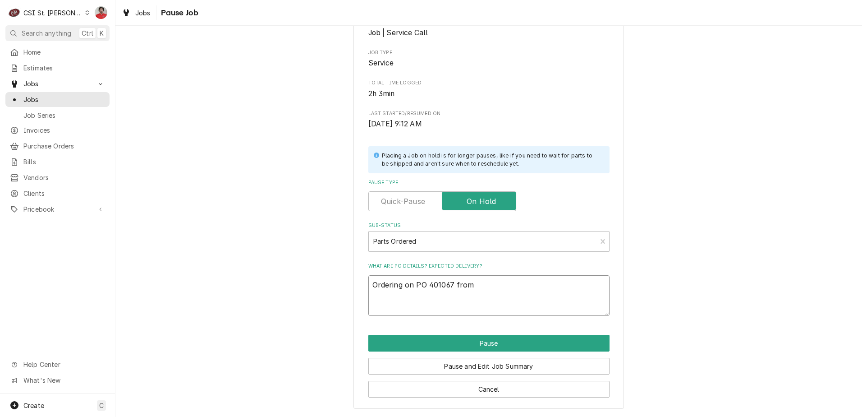
type textarea "x"
type textarea "Ordering on PO 401067 from P"
type textarea "x"
type textarea "Ordering on PO 401067 from Pa"
type textarea "x"
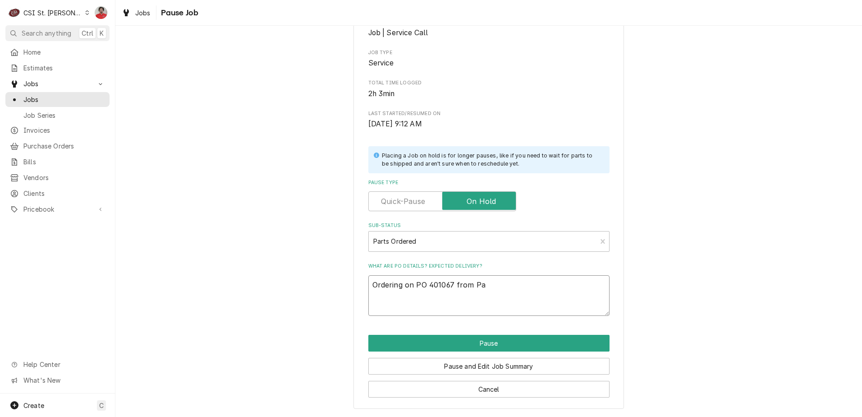
type textarea "Ordering on PO 401067 from Par"
type textarea "x"
type textarea "Ordering on PO 401067 from Part"
type textarea "x"
type textarea "Ordering on PO 401067 from Parts"
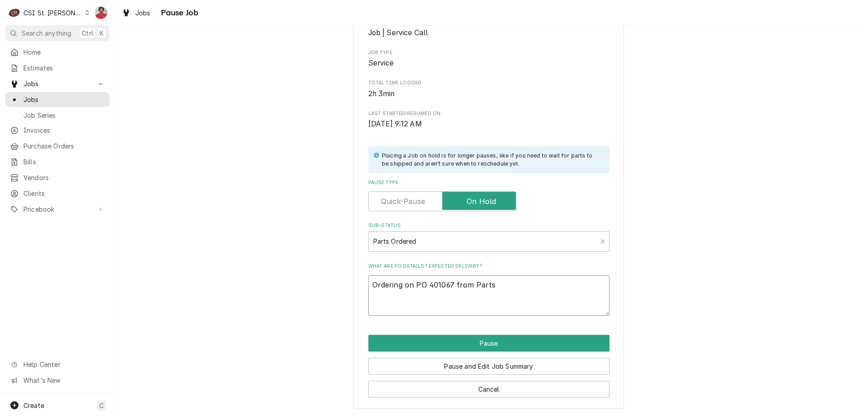
type textarea "x"
type textarea "Ordering on PO 401067 from Partst"
type textarea "x"
type textarea "Ordering on PO 401067 from Partsto"
type textarea "x"
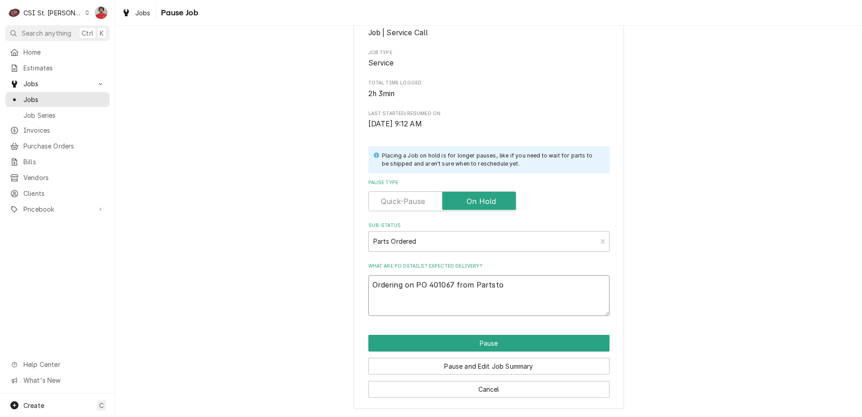
type textarea "Ordering on PO 401067 from Partstow"
type textarea "x"
type textarea "Ordering on PO 401067 from Partstown"
type textarea "x"
type textarea "Ordering on PO 401067 from Partstown."
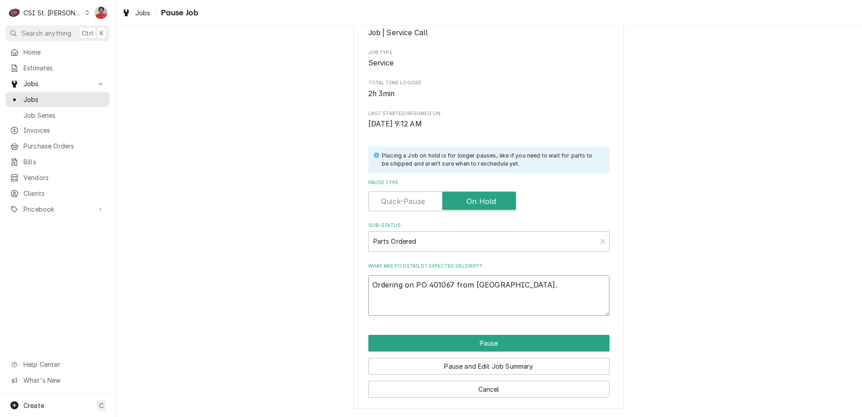
click at [405, 284] on textarea "Ordering on PO 401067 from Partstown." at bounding box center [489, 295] width 241 height 41
type textarea "x"
type textarea "Ordering ton PO 401067 from Partstown."
type textarea "x"
type textarea "Ordering twon PO 401067 from Partstown."
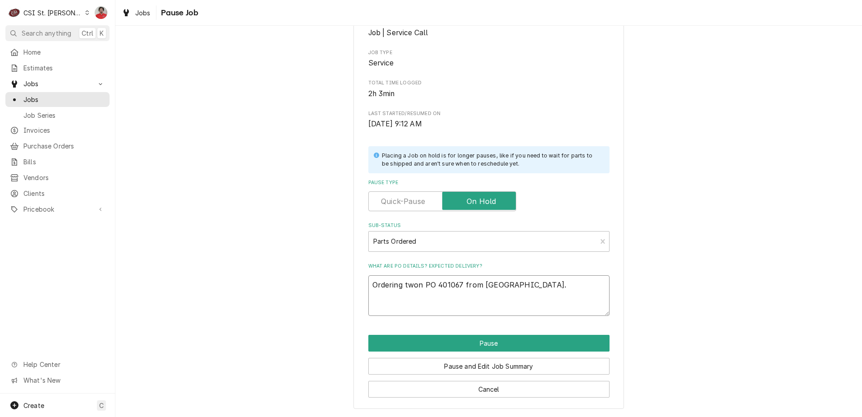
type textarea "x"
type textarea "Ordering twoon PO 401067 from Partstown."
type textarea "x"
type textarea "Ordering two on PO 401067 from Partstown."
type textarea "x"
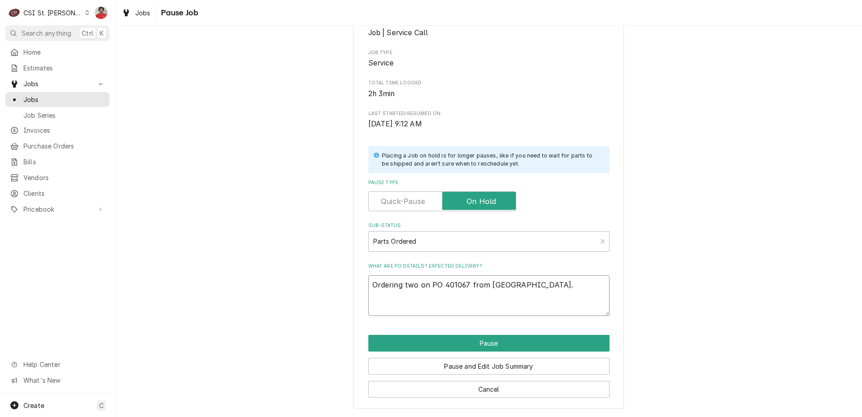
type textarea "Ordering two Fon PO 401067 from Partstown."
type textarea "x"
type textarea "Ordering two FBon PO 401067 from Partstown."
type textarea "x"
type textarea "Ordering two FBDon PO 401067 from Partstown."
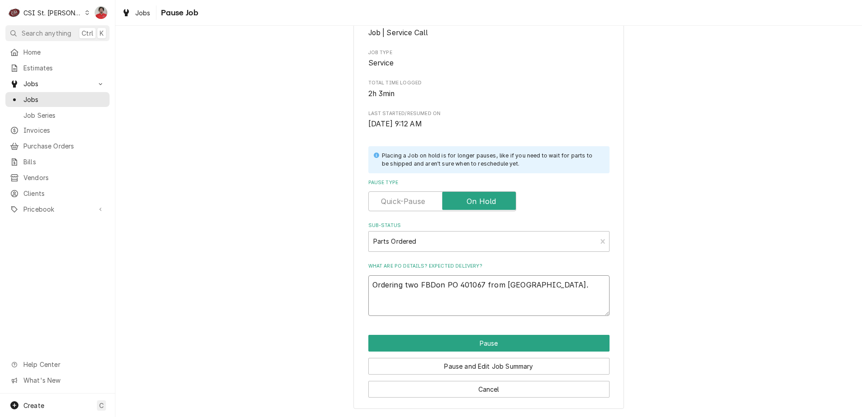
type textarea "x"
type textarea "Ordering two FBD-on PO 401067 from Partstown."
paste textarea "12-2681-0100"
type textarea "x"
type textarea "Ordering two FBD-12-2681-0100 on PO 401067 from Partstown."
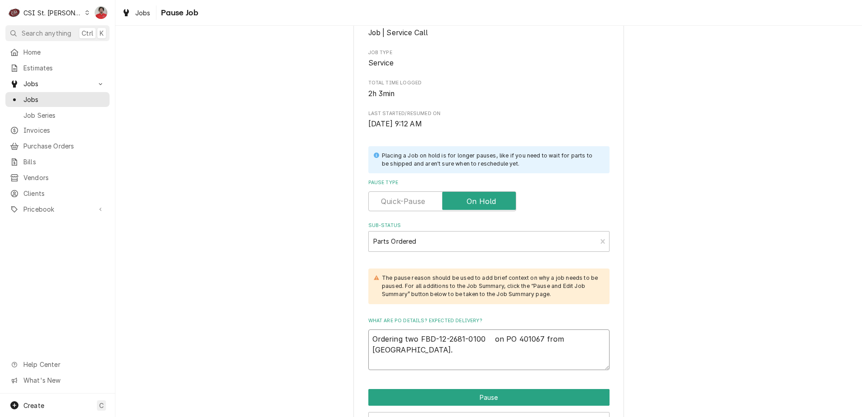
type textarea "x"
type textarea "Ordering two FBD-12-2681-0100 on PO 401067 from Partstown."
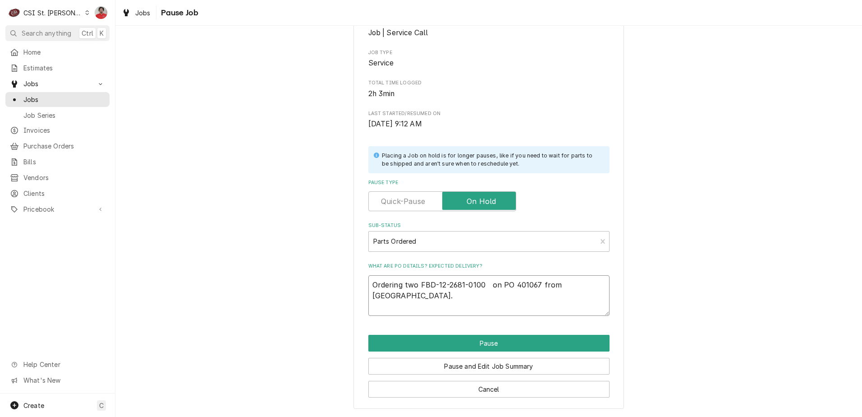
type textarea "x"
type textarea "Ordering two FBD-12-2681-0100 on PO 401067 from Partstown."
type textarea "x"
type textarea "Ordering two FBD-12-2681-0100 on PO 401067 from Partstown."
click at [459, 339] on button "Pause" at bounding box center [489, 343] width 241 height 17
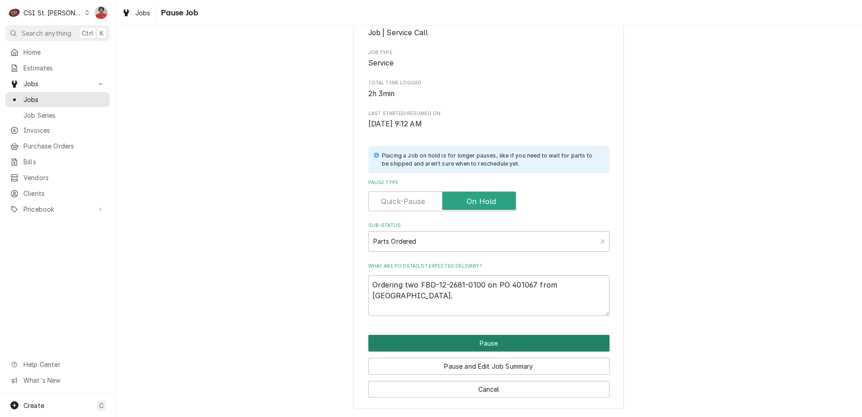
type textarea "x"
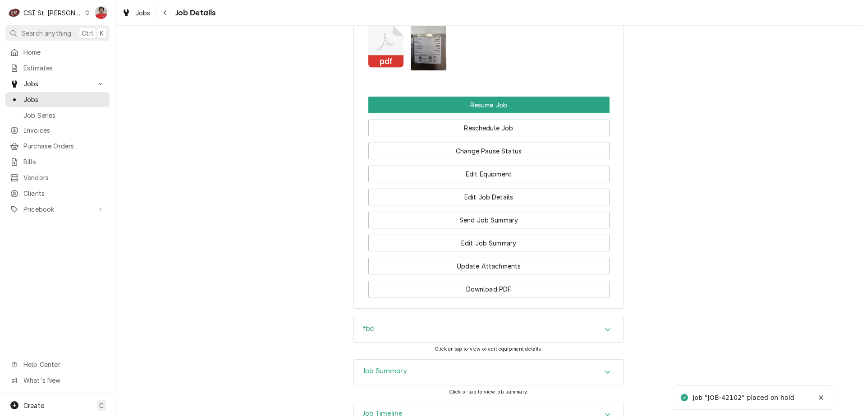
scroll to position [1249, 0]
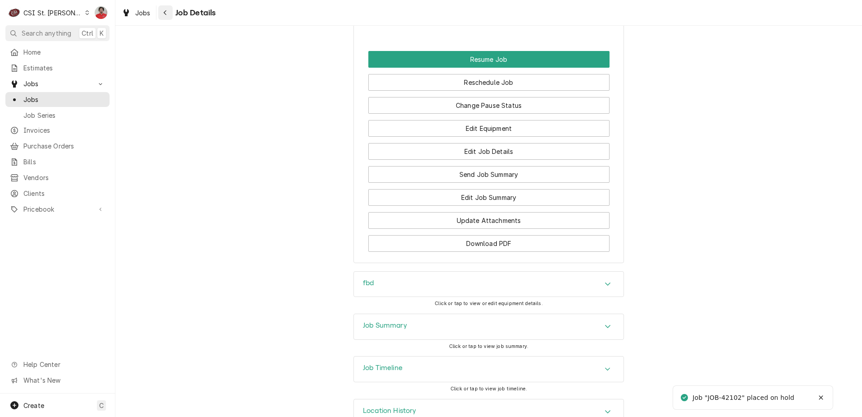
click at [168, 14] on div "Navigate back" at bounding box center [165, 12] width 9 height 9
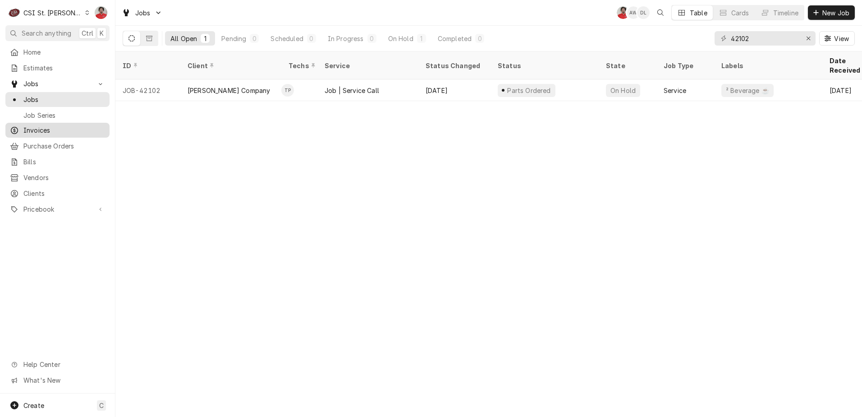
click at [45, 130] on span "Invoices" at bounding box center [64, 129] width 82 height 9
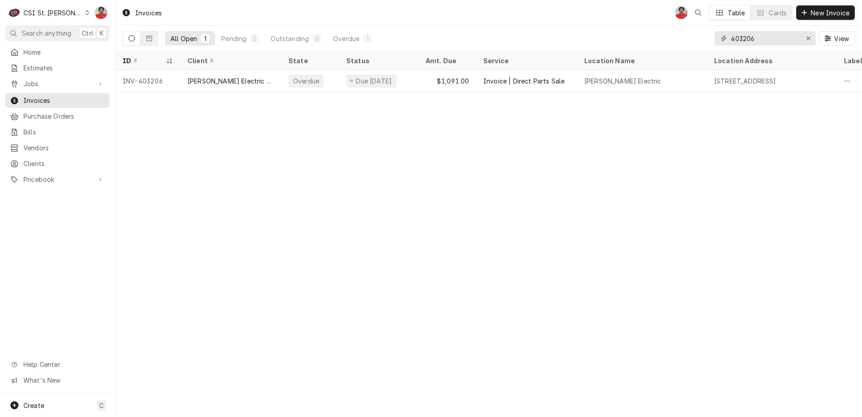
click at [758, 38] on input "403206" at bounding box center [765, 38] width 68 height 14
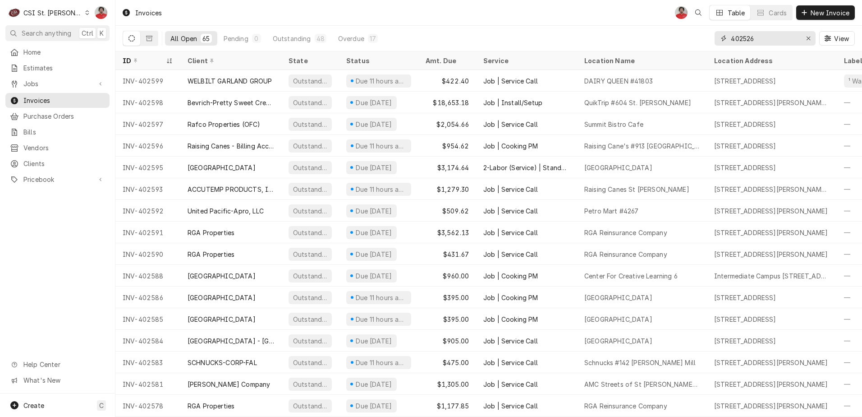
type input "402526"
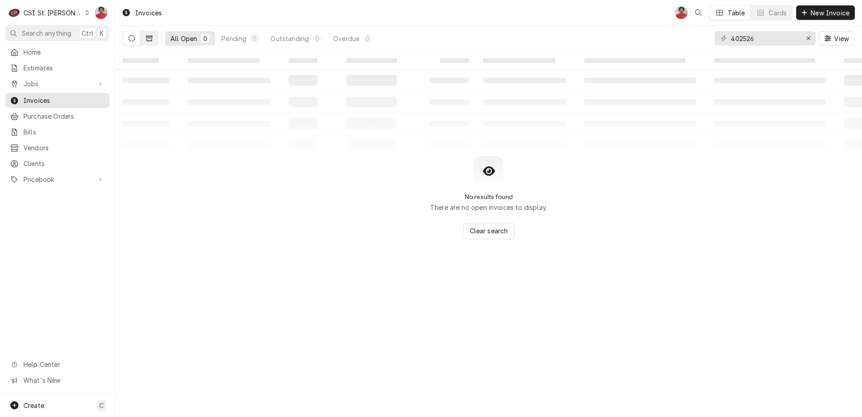
click at [147, 34] on button "Dynamic Content Wrapper" at bounding box center [149, 38] width 17 height 14
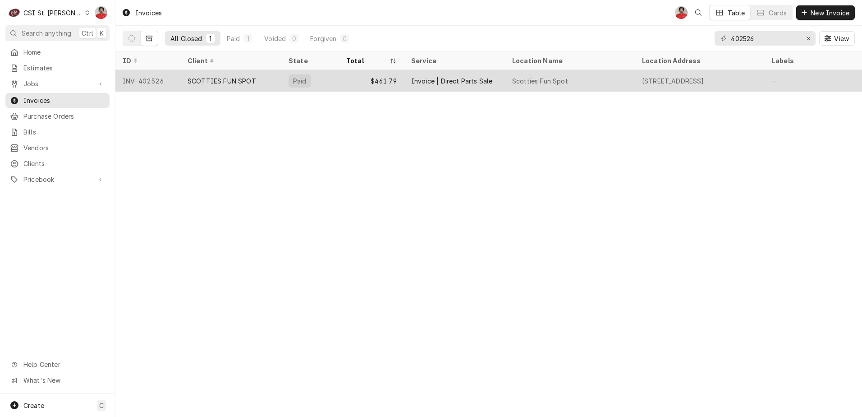
click at [187, 78] on div "SCOTTIES FUN SPOT" at bounding box center [230, 81] width 101 height 22
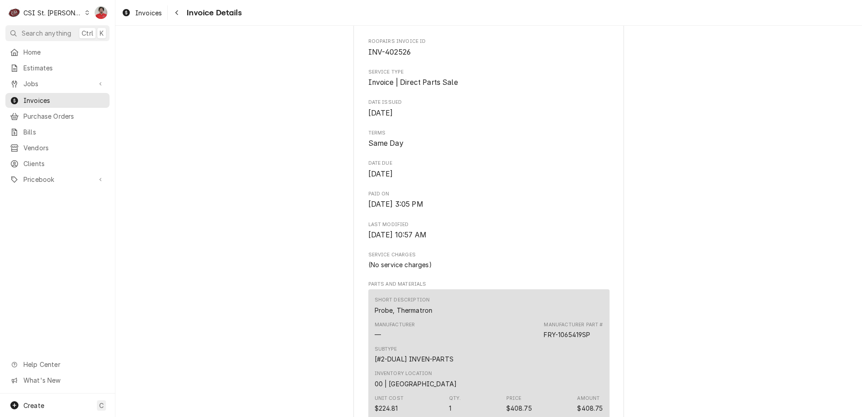
scroll to position [135, 0]
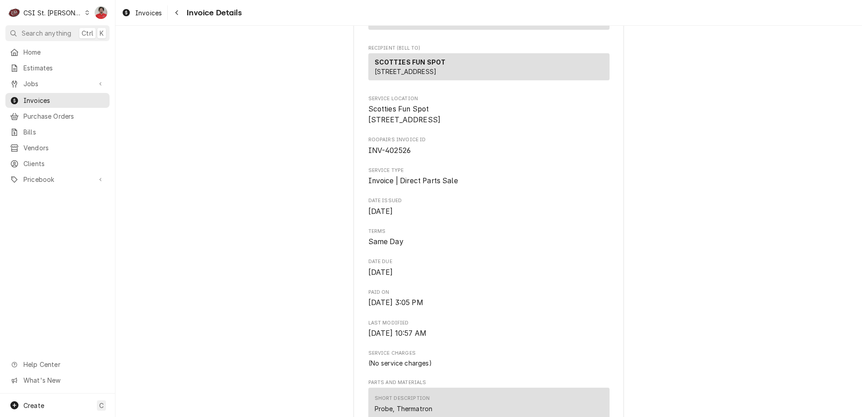
drag, startPoint x: 427, startPoint y: 151, endPoint x: 366, endPoint y: 130, distance: 63.8
click at [369, 125] on span "Scotties Fun Spot [STREET_ADDRESS]" at bounding box center [489, 114] width 241 height 21
drag, startPoint x: 366, startPoint y: 130, endPoint x: 382, endPoint y: 140, distance: 18.0
drag, startPoint x: 382, startPoint y: 140, endPoint x: 364, endPoint y: 140, distance: 17.1
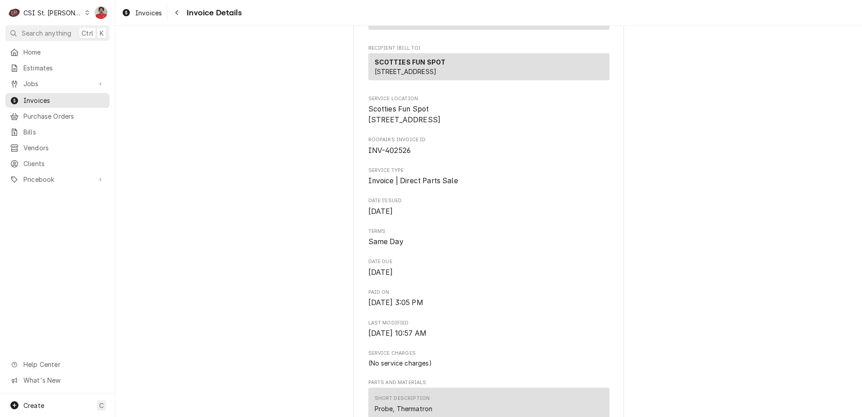
click at [59, 14] on div "CSI St. [PERSON_NAME]" at bounding box center [52, 12] width 59 height 9
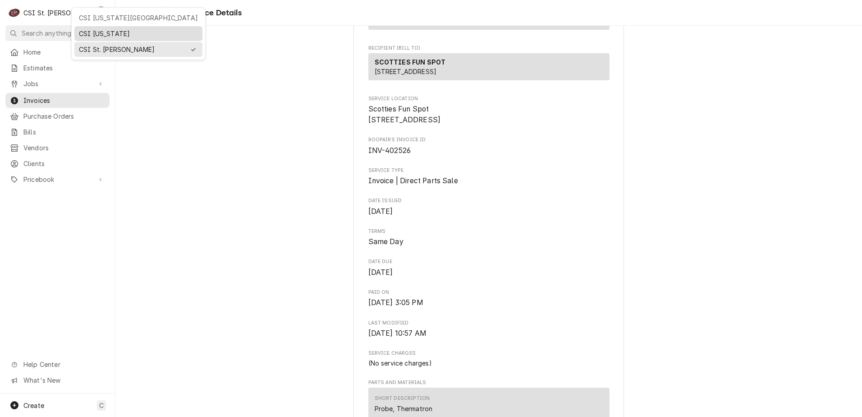
click at [102, 32] on div "CSI [US_STATE]" at bounding box center [138, 33] width 119 height 9
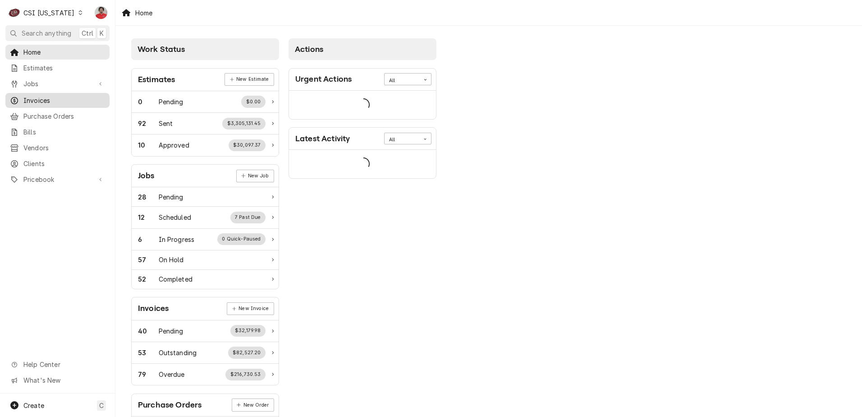
click at [68, 99] on span "Invoices" at bounding box center [64, 100] width 82 height 9
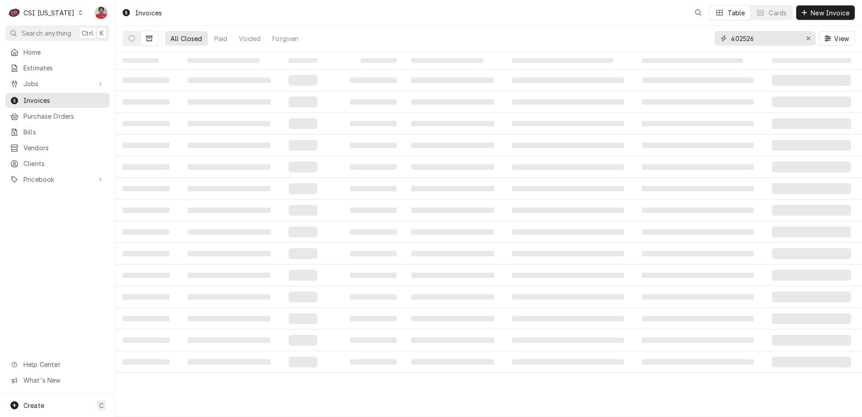
click at [750, 40] on input "402526" at bounding box center [765, 38] width 68 height 14
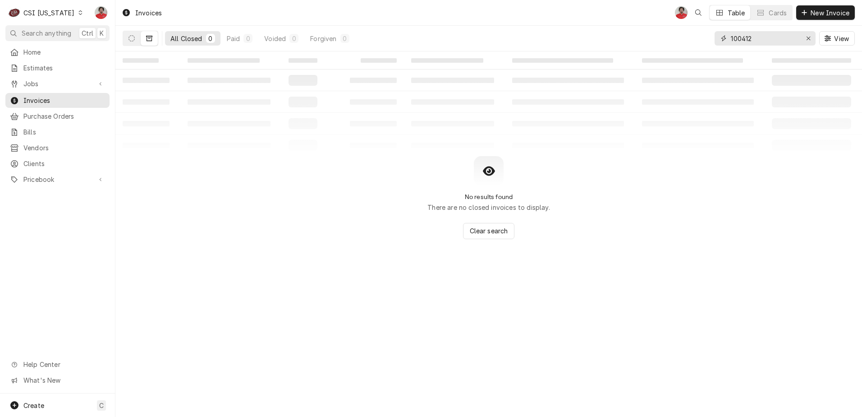
type input "100412"
click at [149, 41] on icon "Dynamic Content Wrapper" at bounding box center [149, 38] width 6 height 5
click at [137, 41] on button "Dynamic Content Wrapper" at bounding box center [131, 38] width 17 height 14
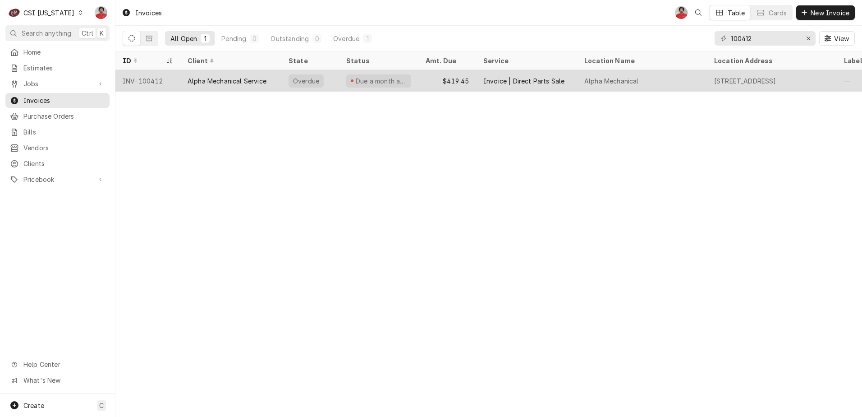
click at [225, 82] on div "Alpha Mechanical Service" at bounding box center [227, 80] width 79 height 9
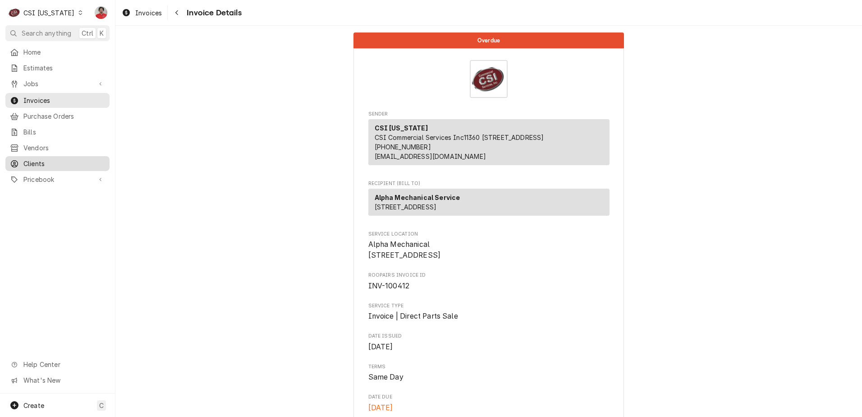
click at [45, 161] on span "Clients" at bounding box center [64, 163] width 82 height 9
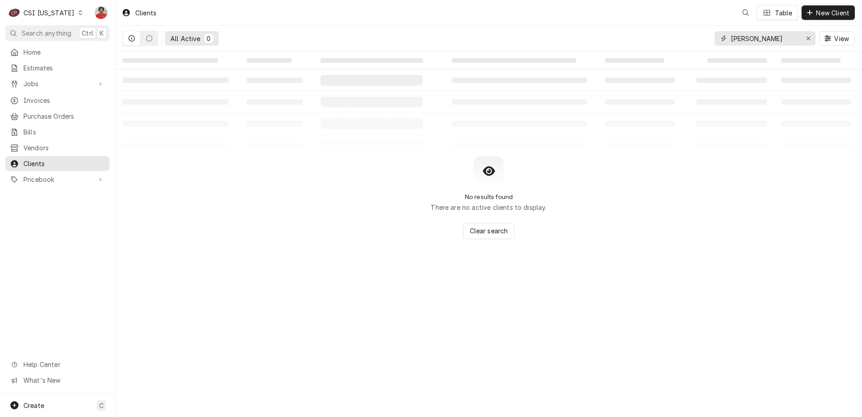
click at [764, 34] on input "[PERSON_NAME]" at bounding box center [765, 38] width 68 height 14
click at [765, 35] on input "[PERSON_NAME]" at bounding box center [765, 38] width 68 height 14
type input "alpha"
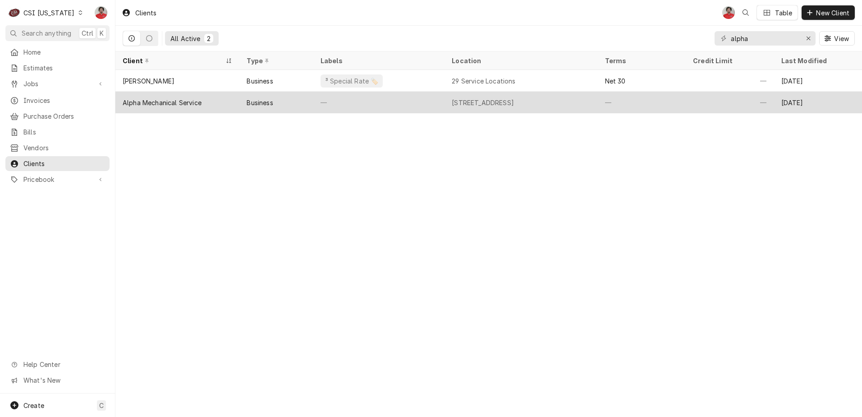
click at [291, 101] on div "Business" at bounding box center [277, 103] width 74 height 22
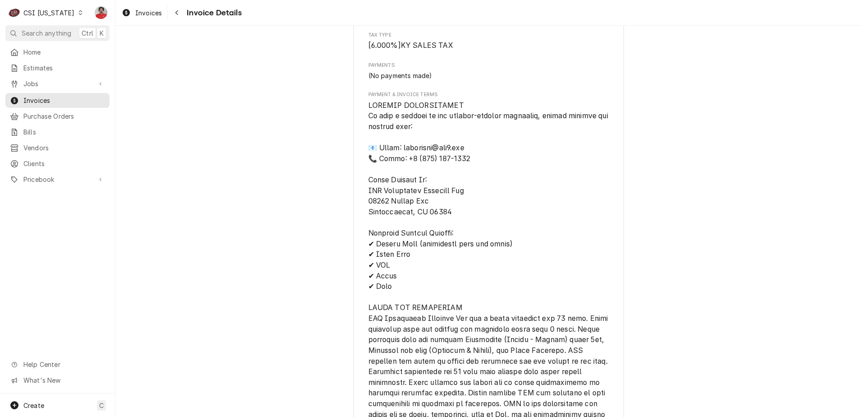
scroll to position [642, 0]
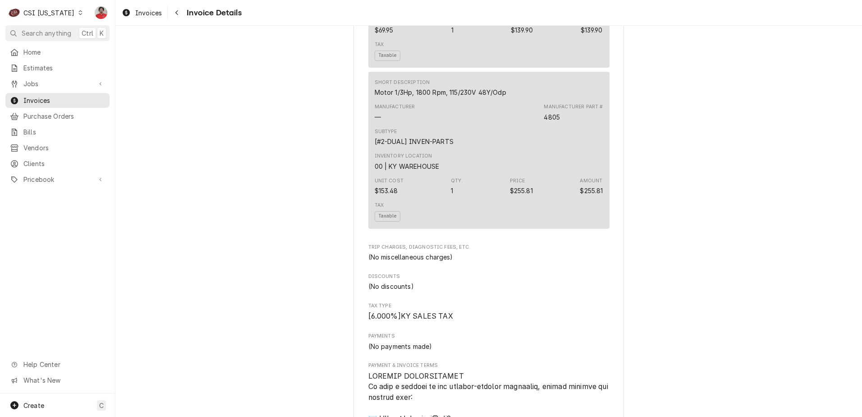
click at [503, 97] on div "Motor 1/3Hp, 1800 Rpm, 115/230V 48Y/Odp" at bounding box center [441, 92] width 132 height 9
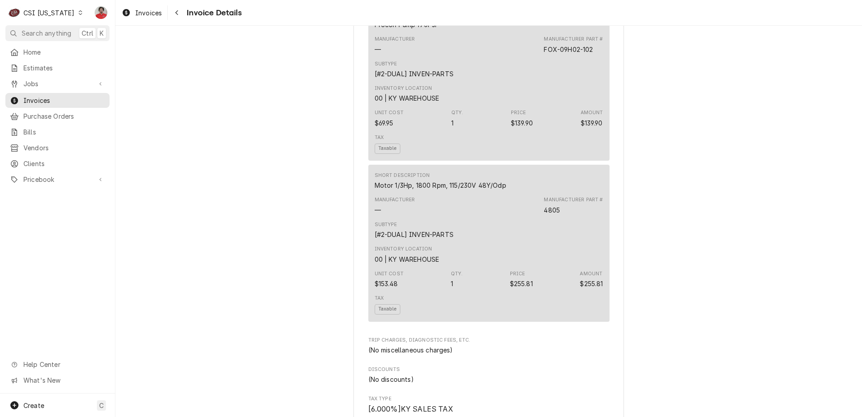
scroll to position [462, 0]
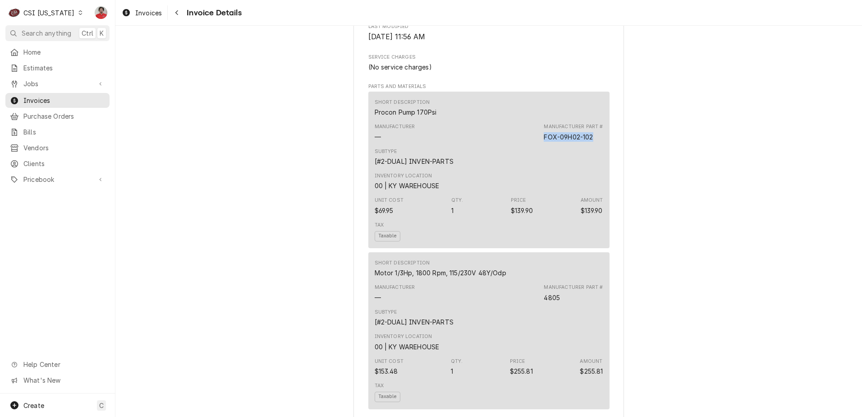
drag, startPoint x: 593, startPoint y: 167, endPoint x: 524, endPoint y: 172, distance: 68.8
click at [524, 144] on div "Manufacturer — Manufacturer Part # FOX-09H02-102" at bounding box center [489, 132] width 229 height 24
drag, startPoint x: 524, startPoint y: 172, endPoint x: 566, endPoint y: 167, distance: 42.2
copy div "FOX-09H02-102"
click at [28, 180] on link "Pricebook" at bounding box center [57, 179] width 104 height 15
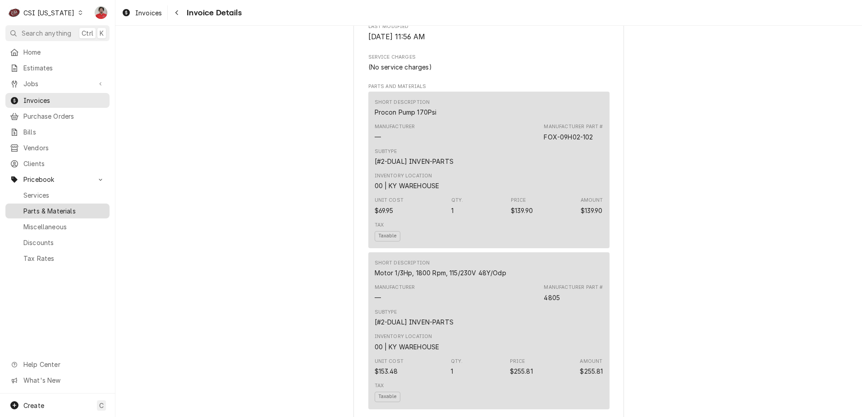
click at [41, 206] on span "Parts & Materials" at bounding box center [64, 210] width 82 height 9
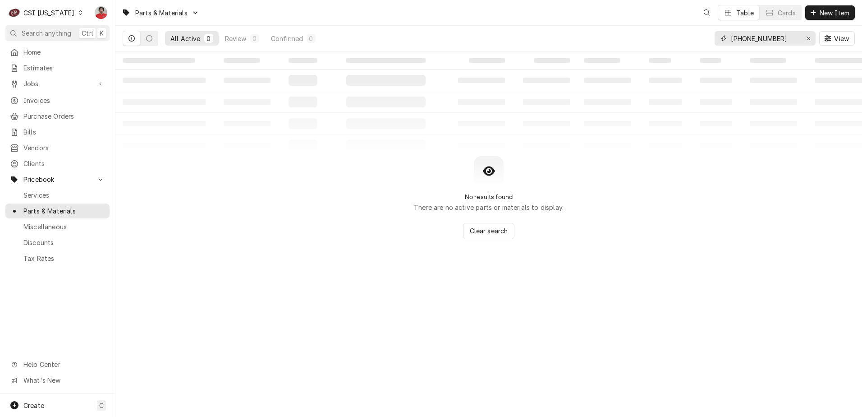
click at [587, 53] on div "Parts & Materials Table Cards New Item All Active 0 Review 0 Confirmed 0 12-268…" at bounding box center [488, 208] width 747 height 417
paste input "FOX-09H02-102"
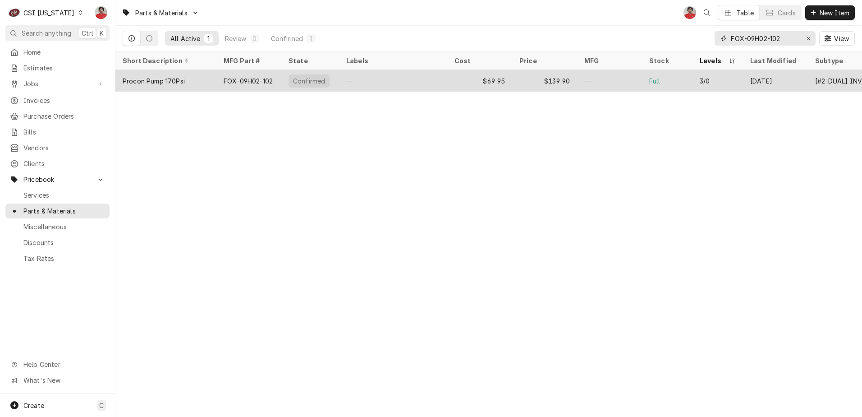
type input "FOX-09H02-102"
click at [414, 83] on div "—" at bounding box center [393, 81] width 108 height 22
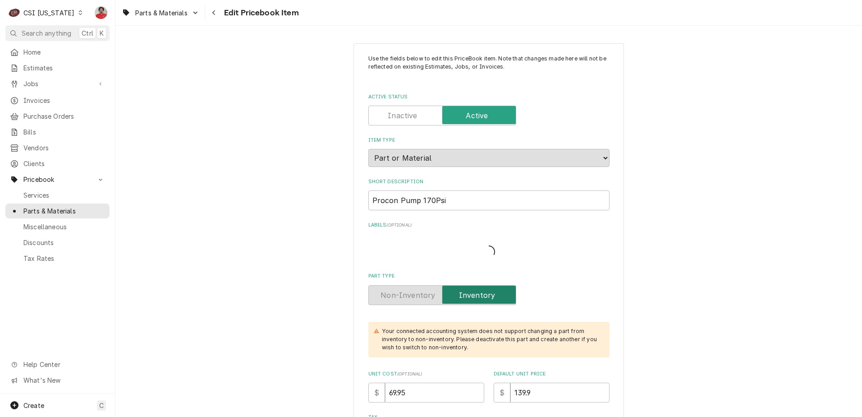
type textarea "x"
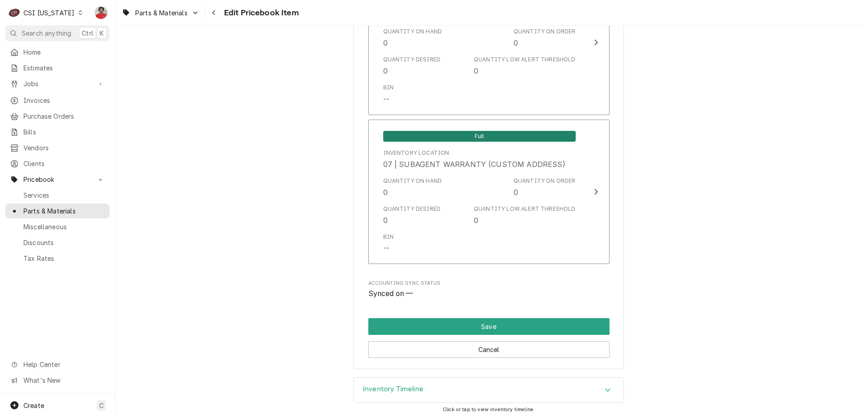
scroll to position [2546, 0]
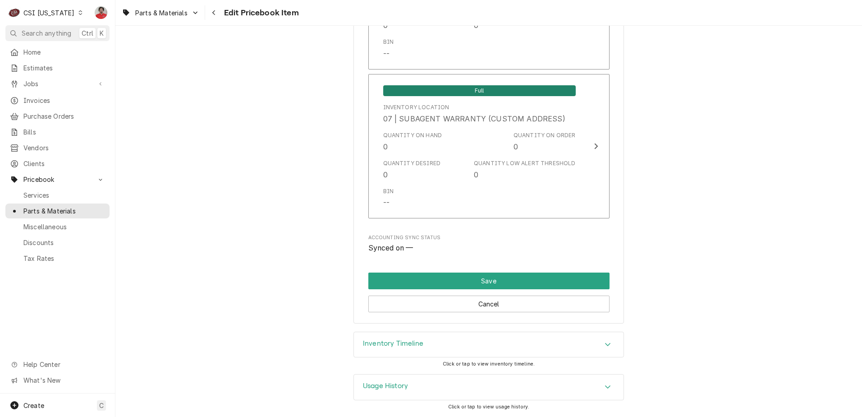
click at [422, 345] on div "Inventory Timeline" at bounding box center [489, 344] width 270 height 25
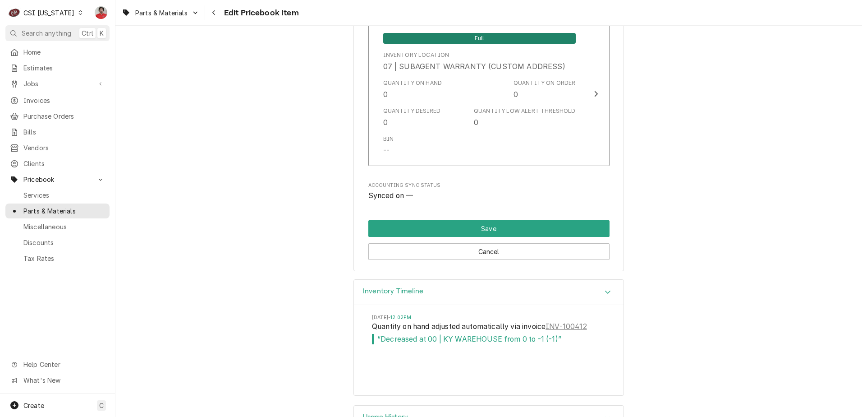
scroll to position [2629, 0]
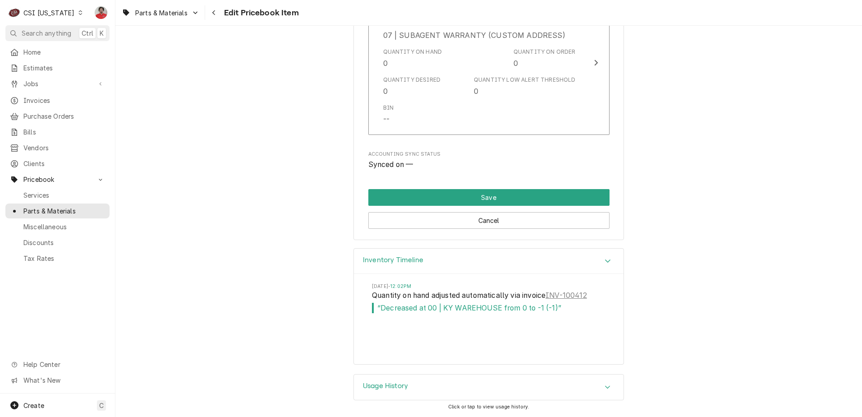
click at [483, 387] on div "Usage History" at bounding box center [489, 386] width 270 height 25
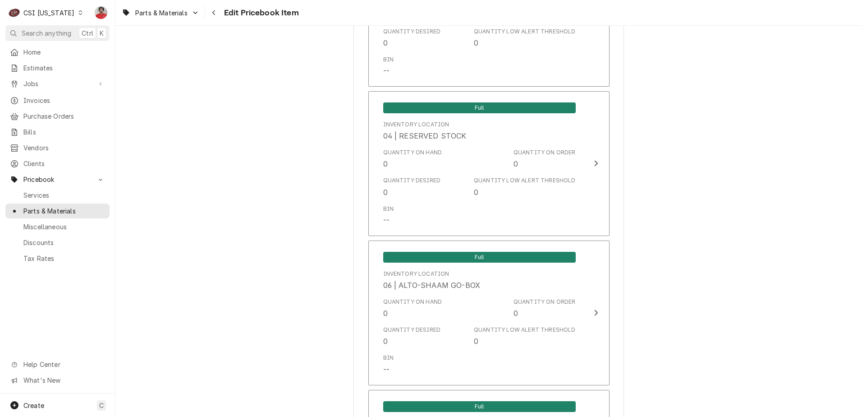
scroll to position [1675, 0]
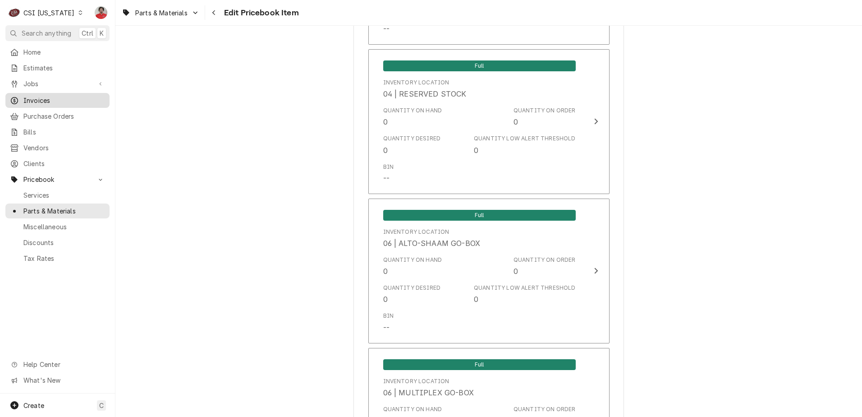
click at [50, 99] on span "Invoices" at bounding box center [64, 100] width 82 height 9
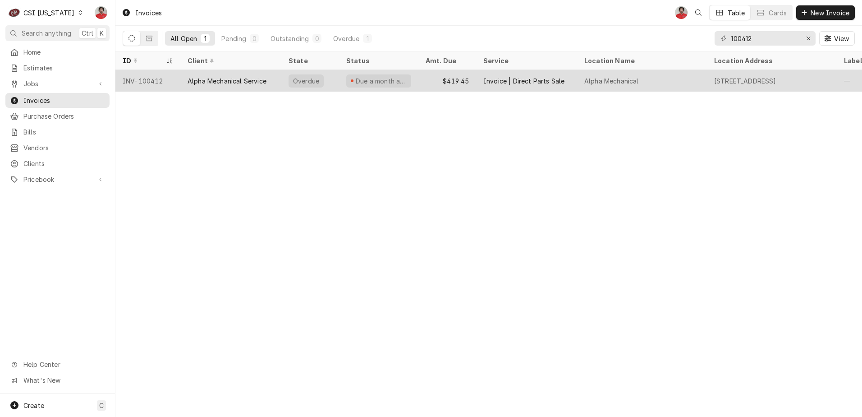
click at [238, 83] on div "Alpha Mechanical Service" at bounding box center [227, 80] width 79 height 9
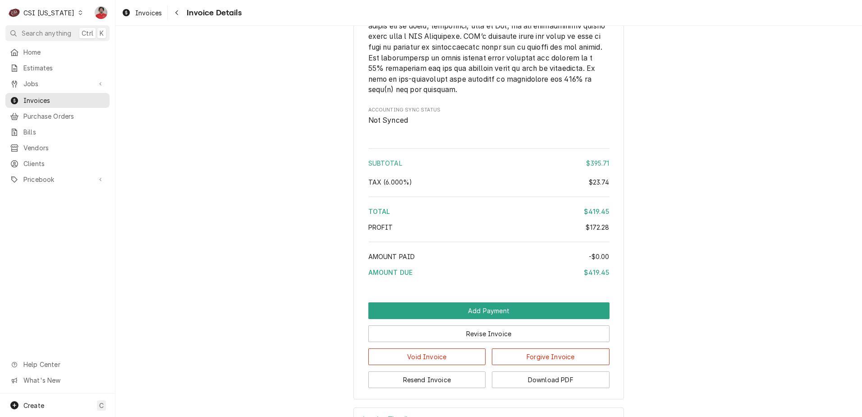
scroll to position [1364, 0]
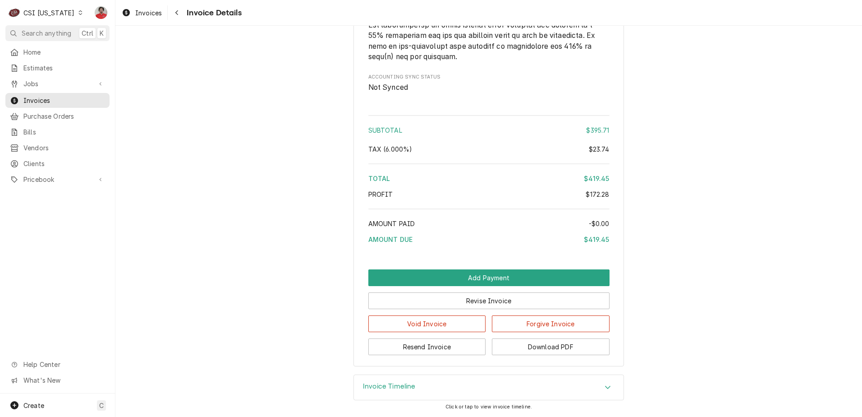
click at [429, 387] on div "Invoice Timeline" at bounding box center [489, 387] width 270 height 25
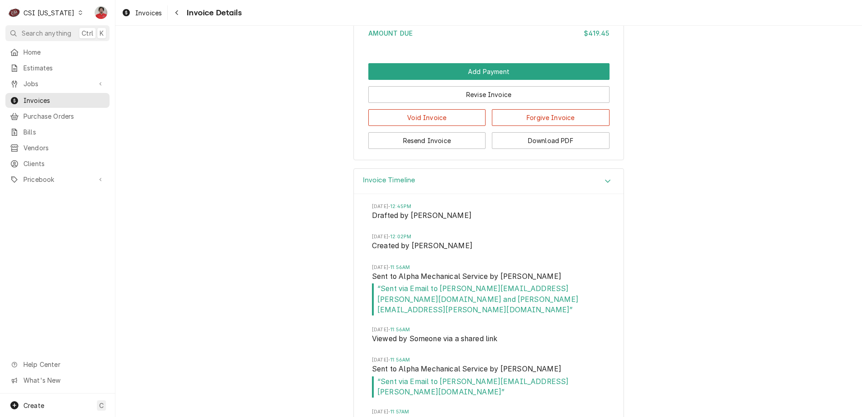
scroll to position [1581, 0]
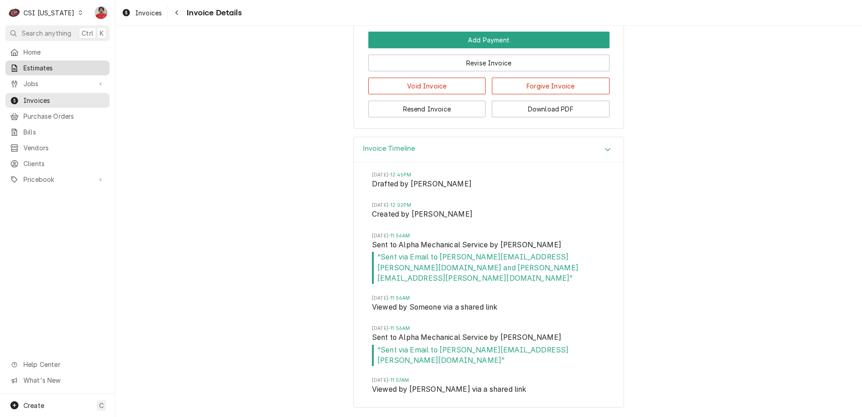
click at [57, 67] on span "Estimates" at bounding box center [64, 67] width 82 height 9
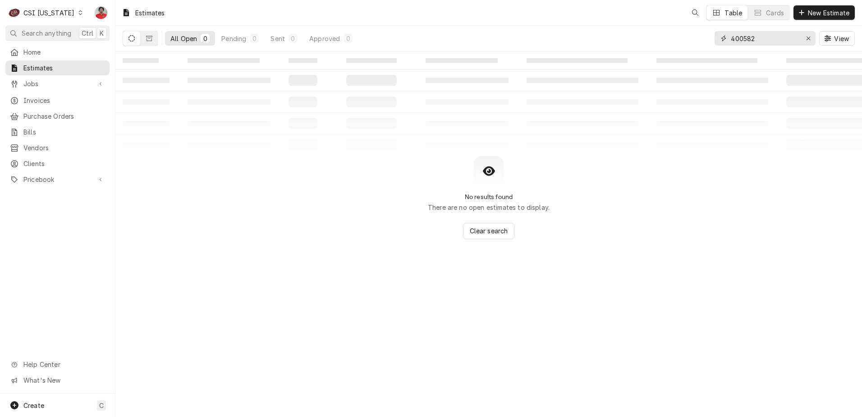
drag, startPoint x: 768, startPoint y: 41, endPoint x: 576, endPoint y: 63, distance: 193.4
click at [576, 63] on div "Estimates Table Cards New Estimate All Open 0 Pending 0 Sent 0 Approved 0 40058…" at bounding box center [488, 208] width 747 height 417
type input "alpha"
click at [155, 41] on button "Dynamic Content Wrapper" at bounding box center [149, 38] width 17 height 14
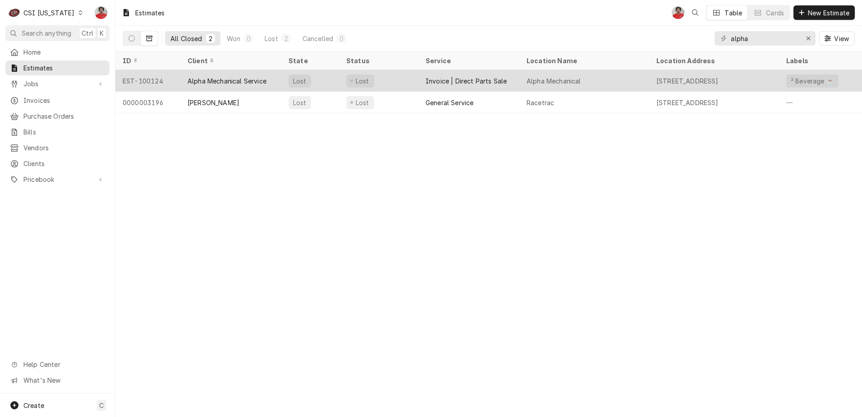
click at [233, 77] on div "Alpha Mechanical Service" at bounding box center [227, 80] width 79 height 9
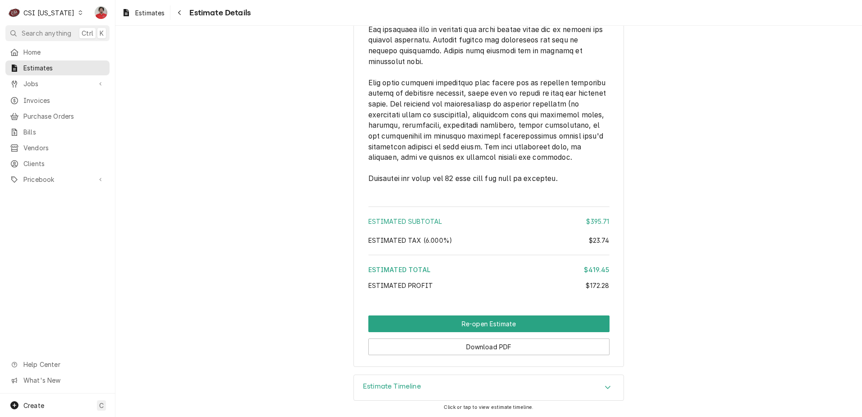
scroll to position [1186, 0]
click at [446, 386] on div "Estimate Timeline" at bounding box center [489, 387] width 270 height 25
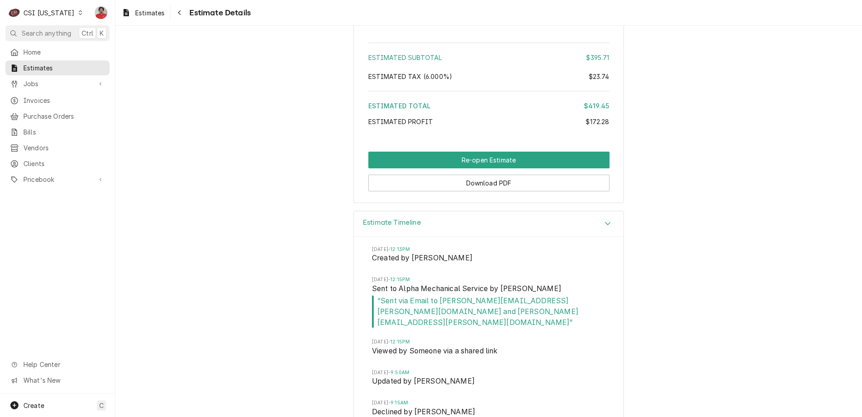
scroll to position [1373, 0]
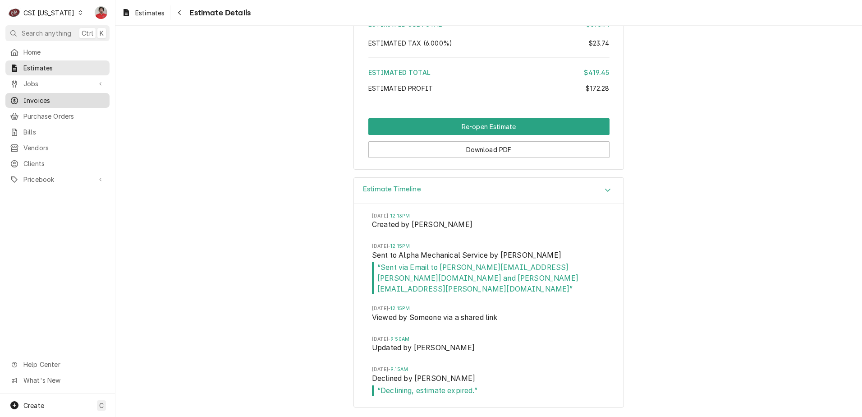
click at [49, 96] on span "Invoices" at bounding box center [64, 100] width 82 height 9
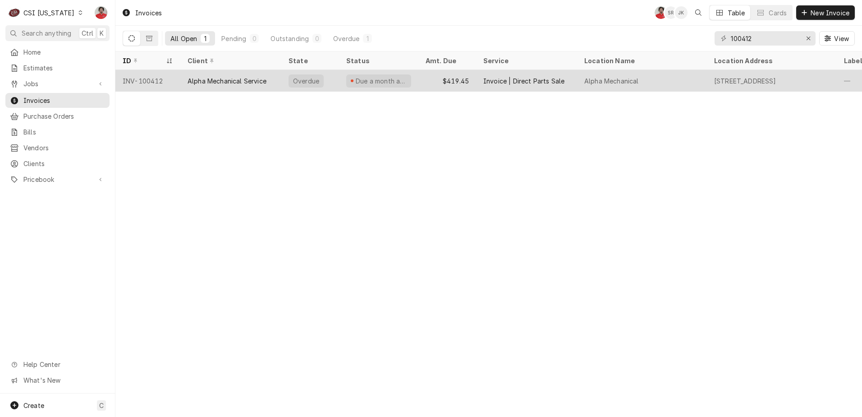
click at [178, 79] on div "INV-100412" at bounding box center [147, 81] width 65 height 22
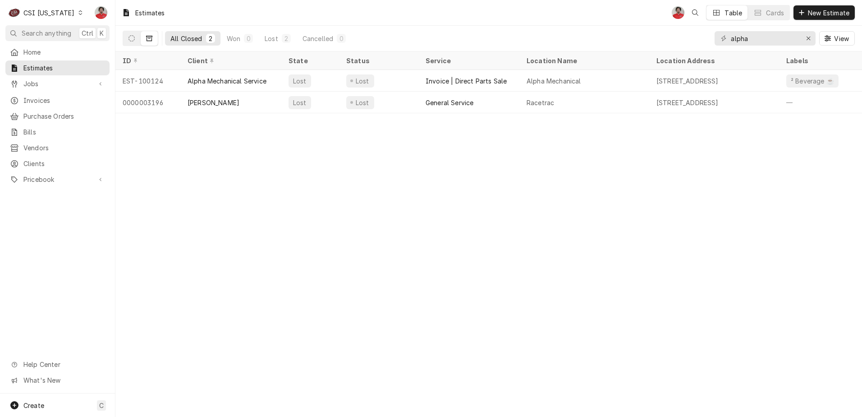
drag, startPoint x: 201, startPoint y: 77, endPoint x: 175, endPoint y: 127, distance: 56.3
click at [150, 163] on div "Estimates NF Table Cards New Estimate All Closed 2 Won 0 Lost 2 Cancelled 0 alp…" at bounding box center [488, 208] width 747 height 417
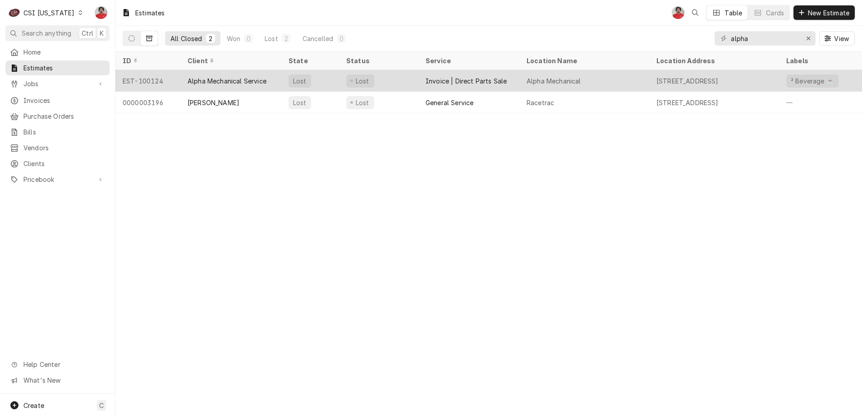
click at [218, 76] on div "Alpha Mechanical Service" at bounding box center [227, 80] width 79 height 9
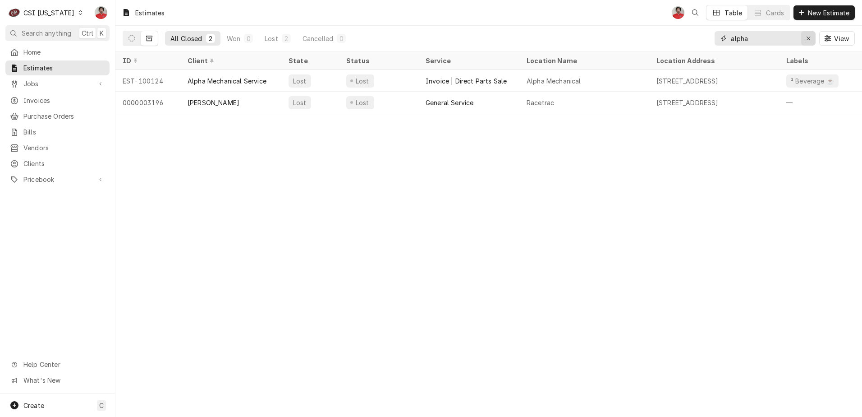
click at [807, 39] on icon "Erase input" at bounding box center [809, 38] width 5 height 6
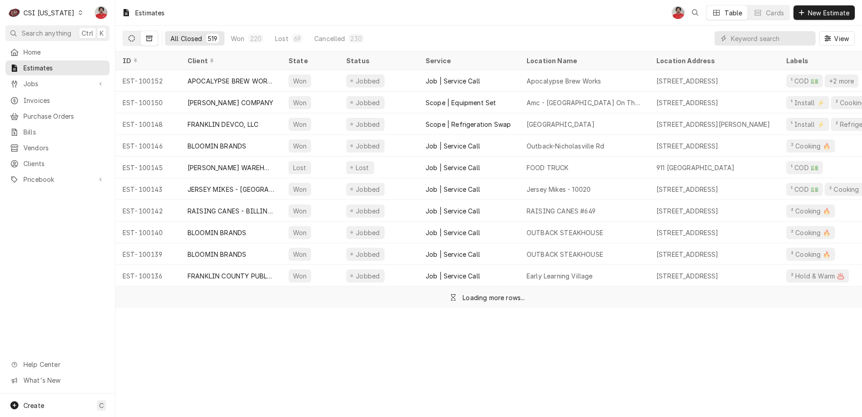
click at [132, 39] on icon "Dynamic Content Wrapper" at bounding box center [132, 38] width 6 height 6
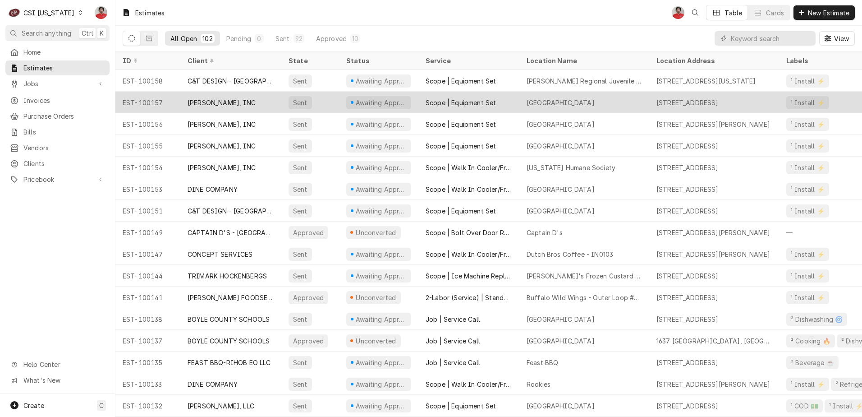
click at [217, 101] on div "STAFFORD-SMITH, INC" at bounding box center [222, 102] width 68 height 9
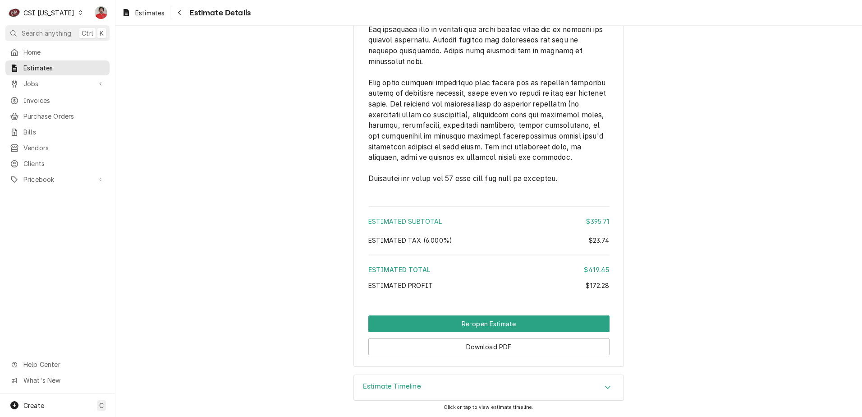
scroll to position [1186, 0]
click at [442, 384] on div "Estimate Timeline" at bounding box center [489, 387] width 270 height 25
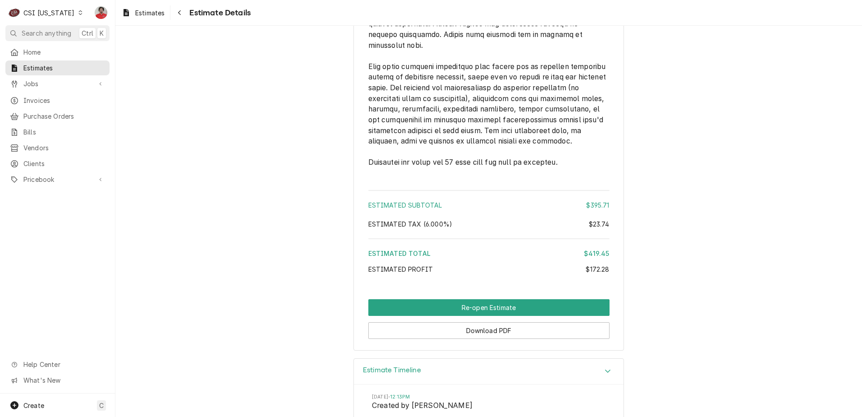
scroll to position [1373, 0]
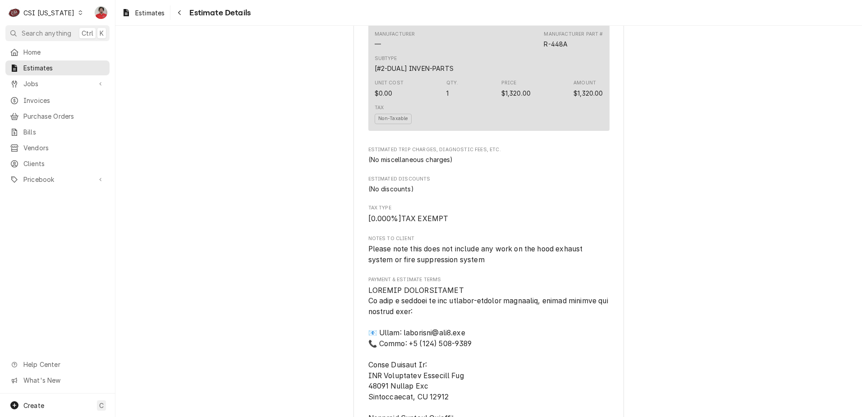
scroll to position [1756, 0]
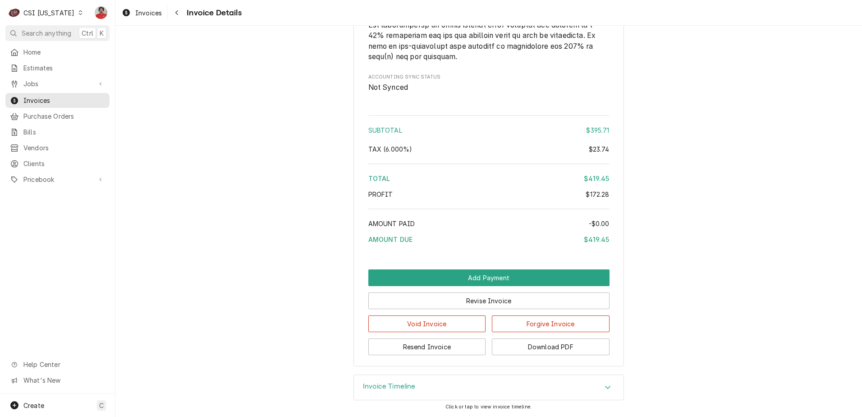
scroll to position [1364, 0]
click at [494, 382] on div "Invoice Timeline" at bounding box center [489, 387] width 270 height 25
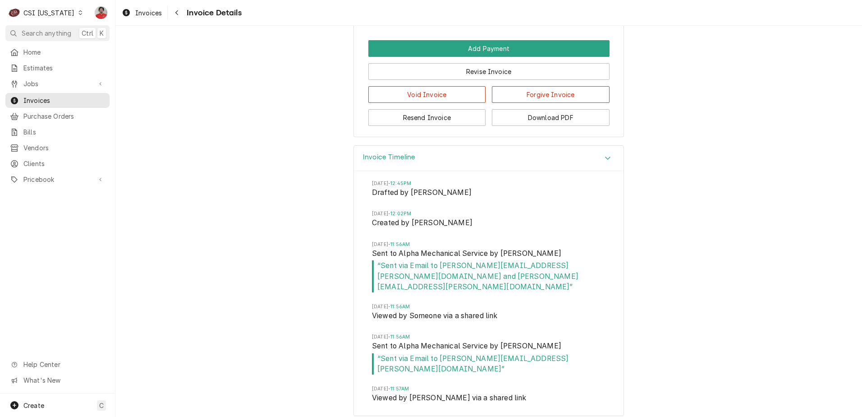
scroll to position [1581, 0]
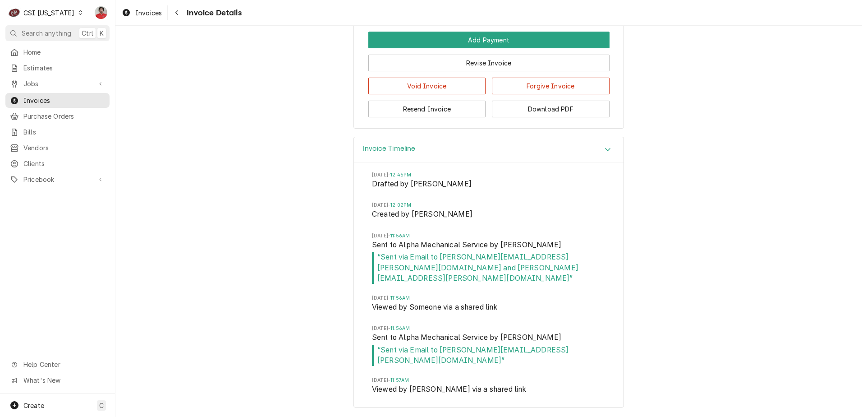
click at [59, 15] on div "CSI Kentucky" at bounding box center [48, 12] width 51 height 9
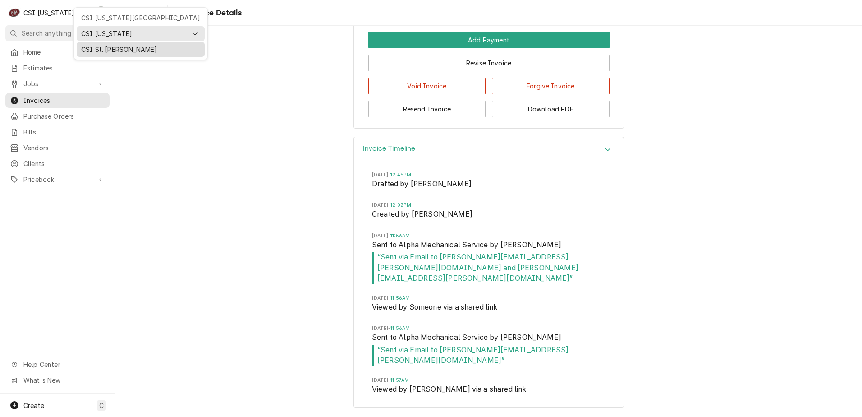
click at [110, 46] on div "CSI St. [PERSON_NAME]" at bounding box center [140, 49] width 119 height 9
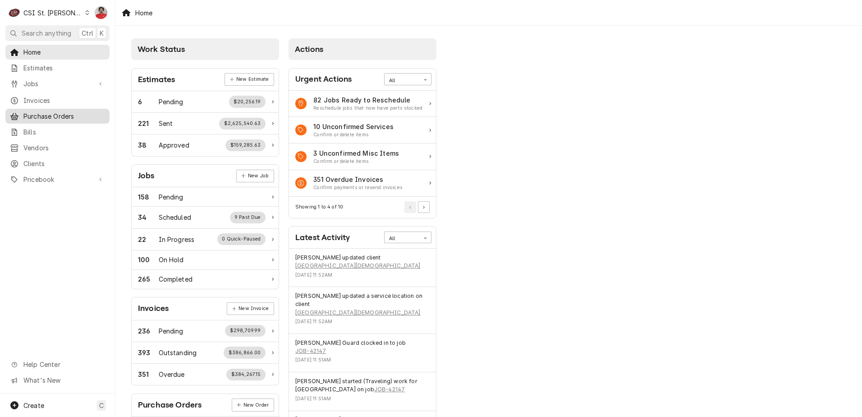
click at [53, 111] on span "Purchase Orders" at bounding box center [64, 115] width 82 height 9
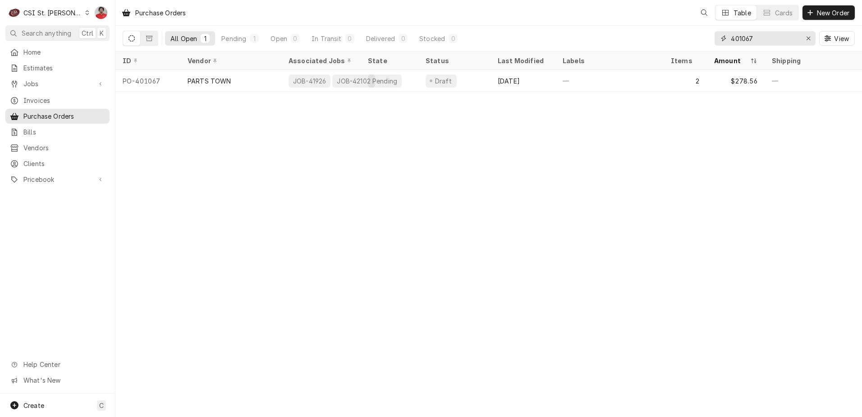
click at [769, 43] on input "401067" at bounding box center [765, 38] width 68 height 14
type input "401056"
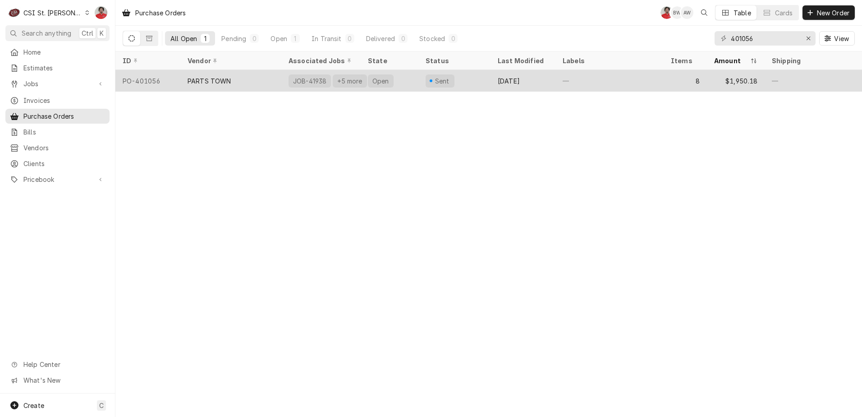
click at [241, 77] on div "PARTS TOWN" at bounding box center [230, 81] width 101 height 22
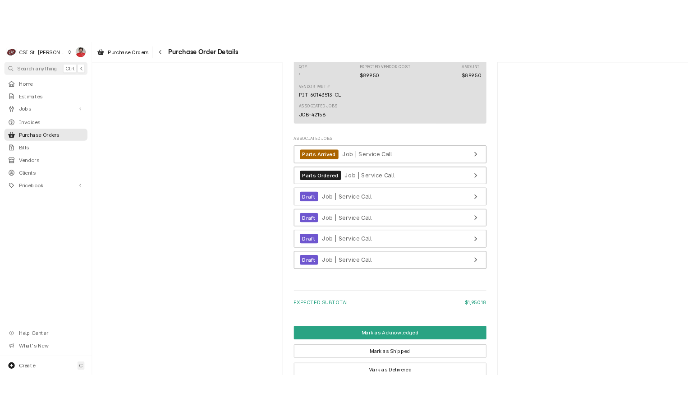
scroll to position [2079, 0]
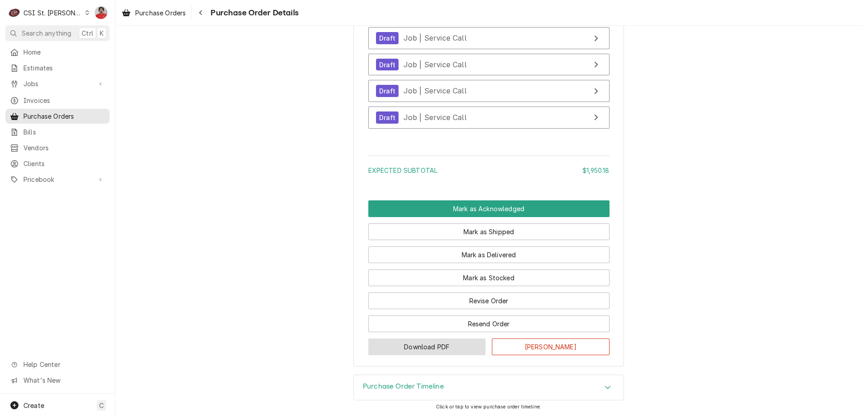
click at [432, 349] on button "Download PDF" at bounding box center [428, 346] width 118 height 17
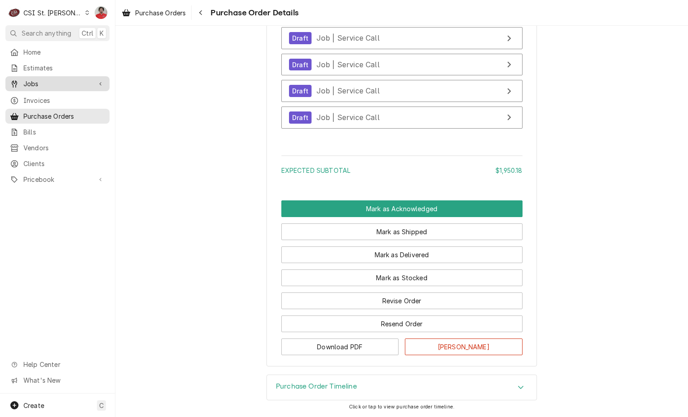
drag, startPoint x: 45, startPoint y: 78, endPoint x: 32, endPoint y: 82, distance: 13.3
click at [32, 82] on span "Jobs" at bounding box center [57, 83] width 68 height 9
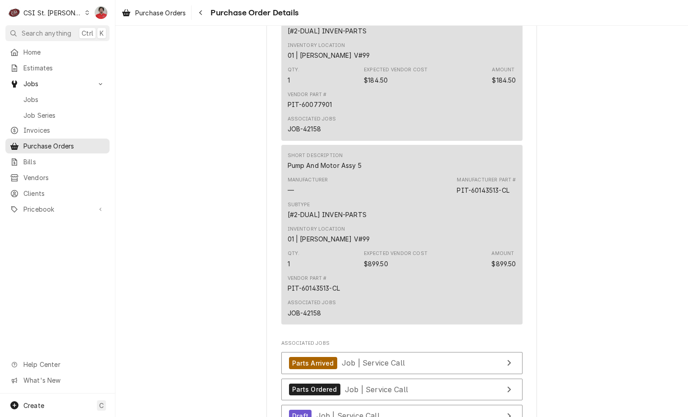
scroll to position [1988, 0]
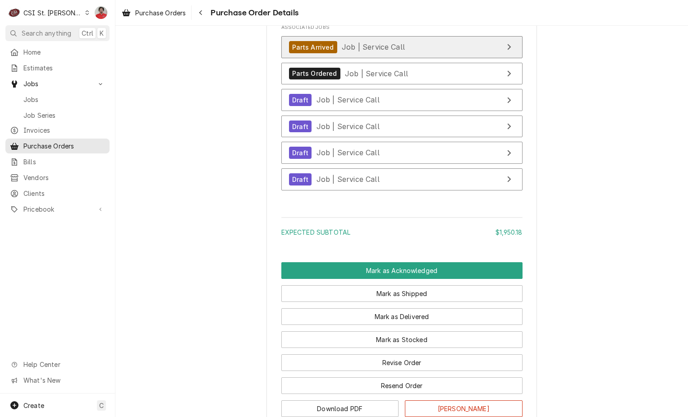
click at [374, 53] on div "Parts Arrived Job | Service Call" at bounding box center [347, 47] width 116 height 12
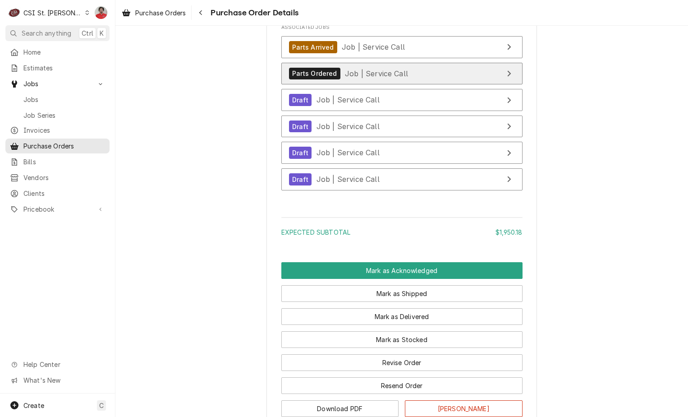
click at [360, 78] on span "Job | Service Call" at bounding box center [376, 73] width 63 height 9
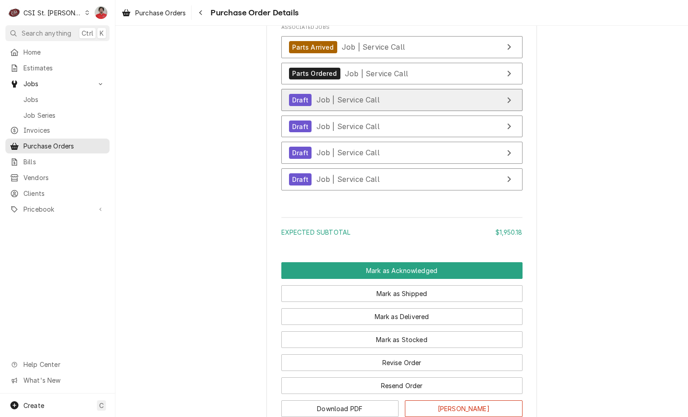
click at [359, 104] on span "Job | Service Call" at bounding box center [348, 99] width 63 height 9
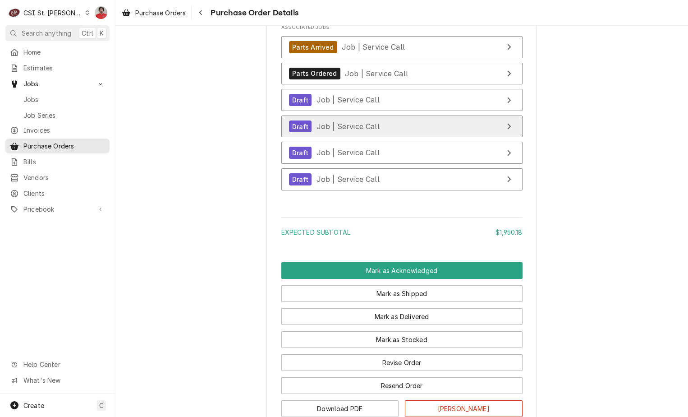
click at [358, 131] on span "Job | Service Call" at bounding box center [348, 126] width 63 height 9
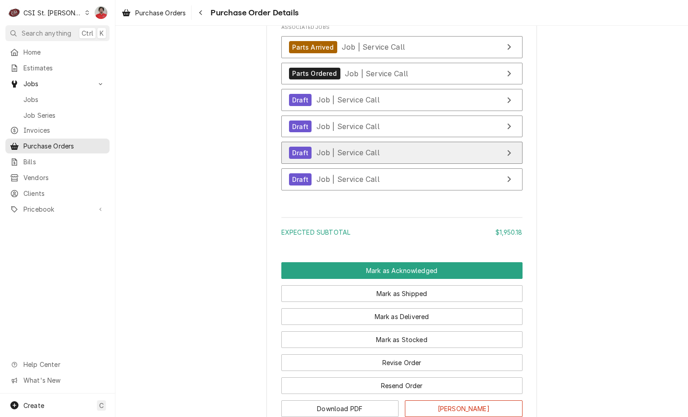
click at [358, 164] on link "Draft Job | Service Call" at bounding box center [401, 153] width 241 height 22
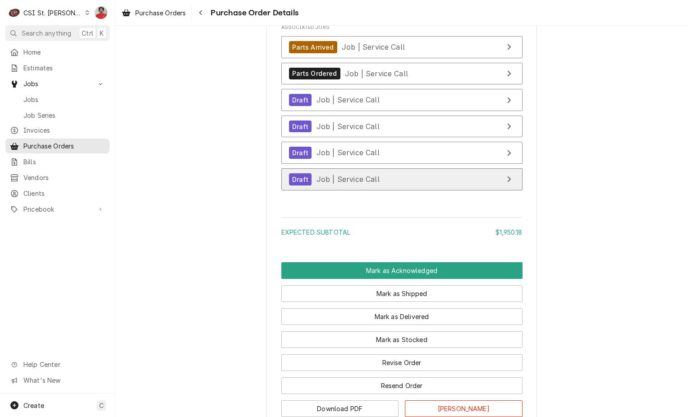
click at [361, 190] on link "Draft Job | Service Call" at bounding box center [401, 179] width 241 height 22
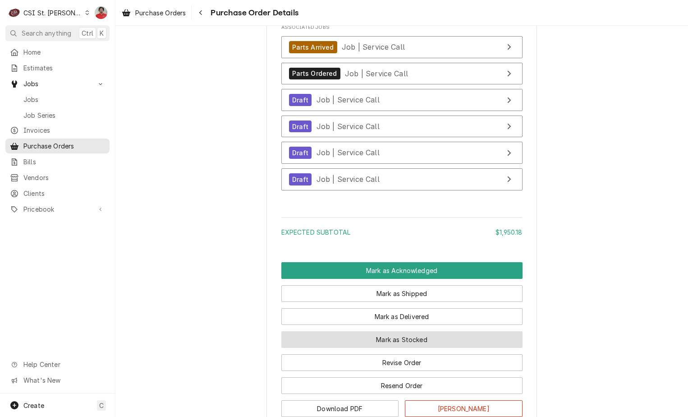
click at [355, 348] on button "Mark as Stocked" at bounding box center [401, 339] width 241 height 17
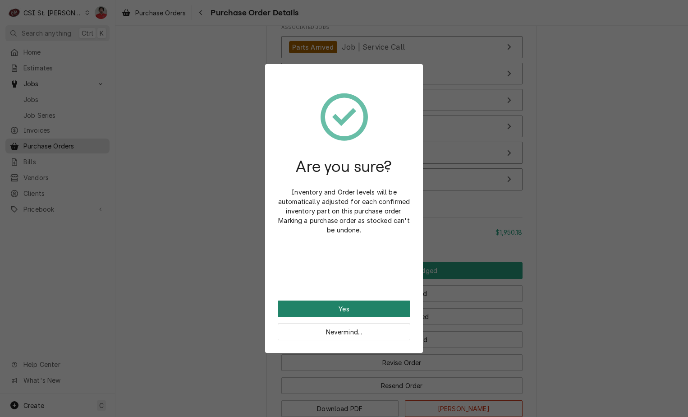
click at [346, 307] on button "Yes" at bounding box center [344, 308] width 133 height 17
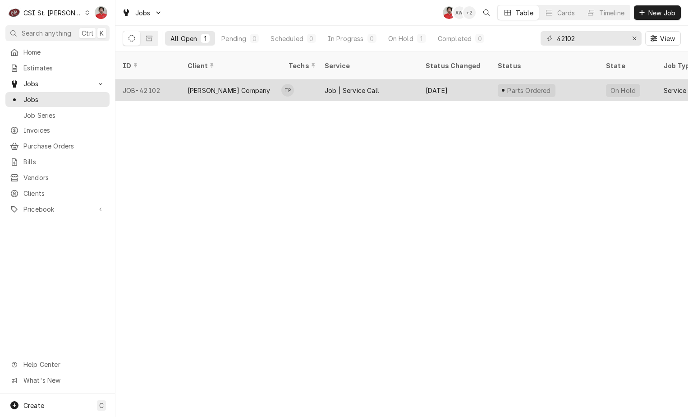
click at [255, 80] on div "[PERSON_NAME] Company" at bounding box center [230, 90] width 101 height 22
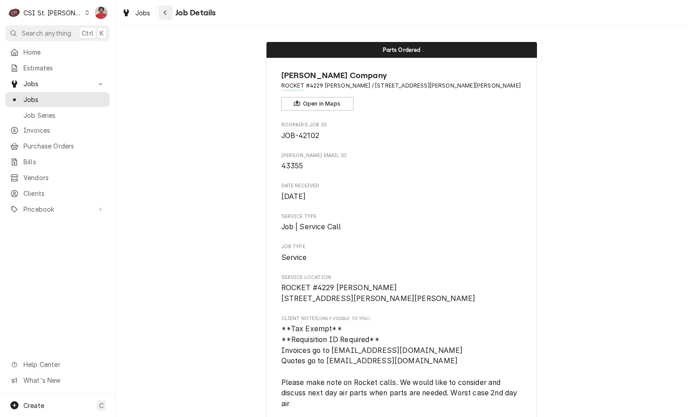
click at [172, 10] on button "Navigate back" at bounding box center [165, 12] width 14 height 14
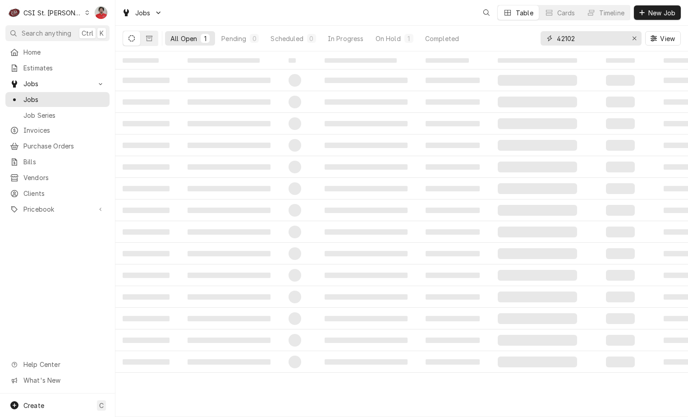
click at [613, 37] on input "42102" at bounding box center [591, 38] width 68 height 14
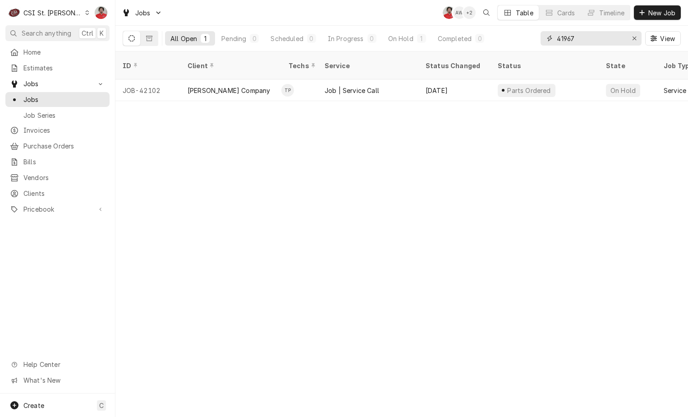
type input "41967"
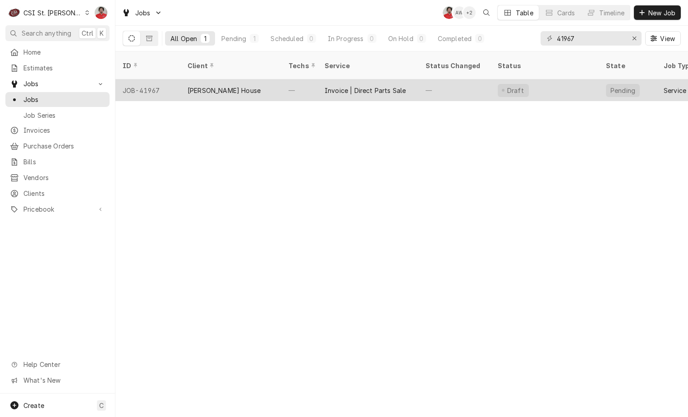
click at [415, 79] on div "Invoice | Direct Parts Sale" at bounding box center [368, 90] width 101 height 22
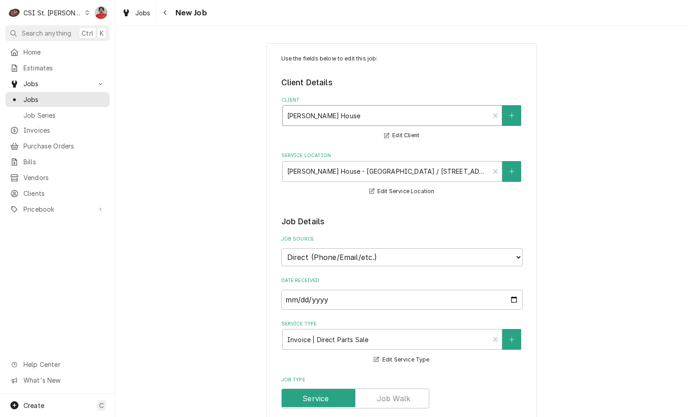
type textarea "x"
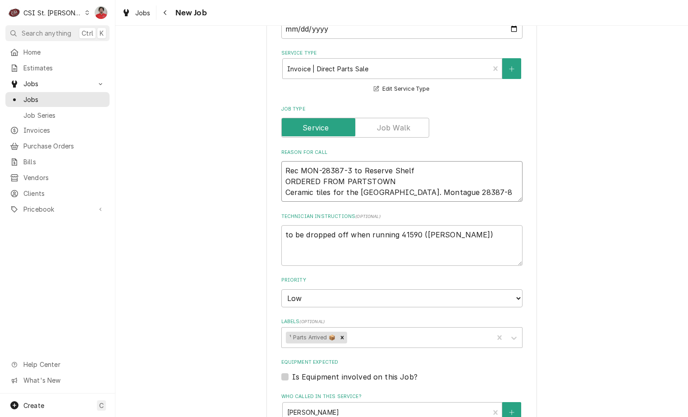
drag, startPoint x: 348, startPoint y: 172, endPoint x: 298, endPoint y: 171, distance: 49.6
click at [298, 171] on textarea "Rec MON-28387-3 to Reserve Shelf ORDERED FROM PARTSTOWN Ceramic tiles for the M…" at bounding box center [401, 181] width 241 height 41
click at [36, 204] on span "Pricebook" at bounding box center [57, 208] width 68 height 9
click at [62, 236] on span "Parts & Materials" at bounding box center [64, 240] width 82 height 9
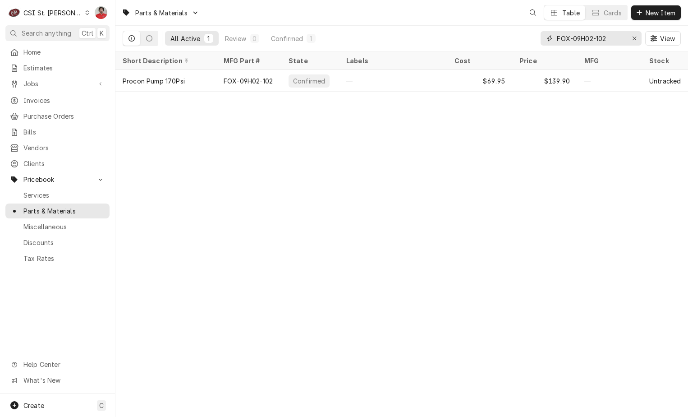
drag, startPoint x: 612, startPoint y: 37, endPoint x: 402, endPoint y: 44, distance: 209.9
click at [403, 44] on div "All Active 1 Review 0 Confirmed 1 FOX-09H02-102 View" at bounding box center [402, 38] width 558 height 25
paste input "MON-28387-3"
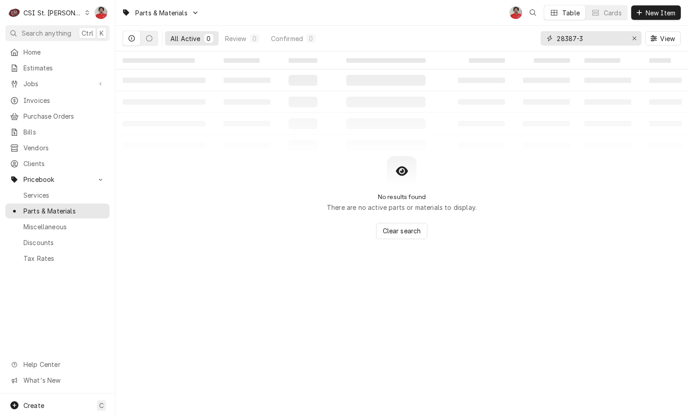
type input "28387-3"
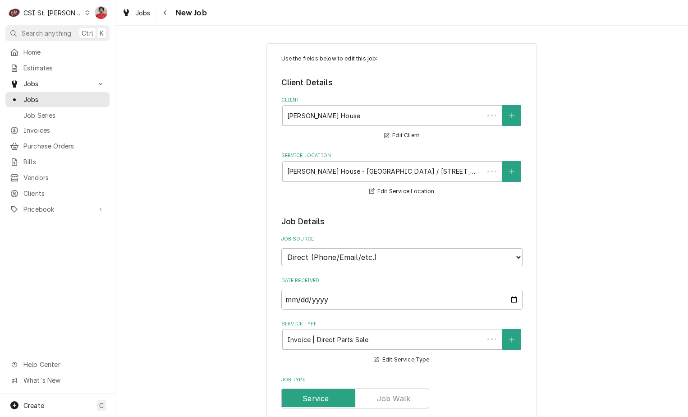
type textarea "x"
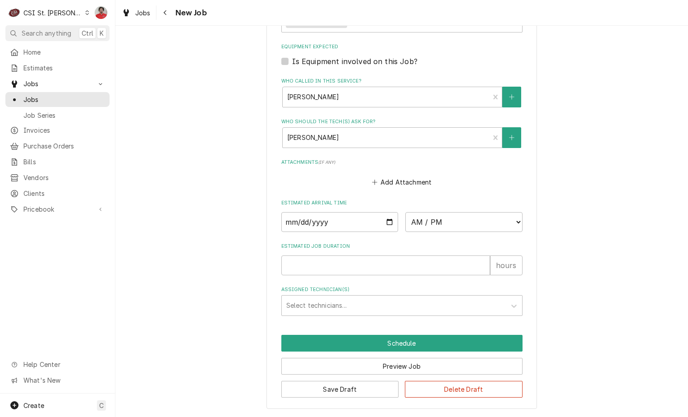
scroll to position [270, 0]
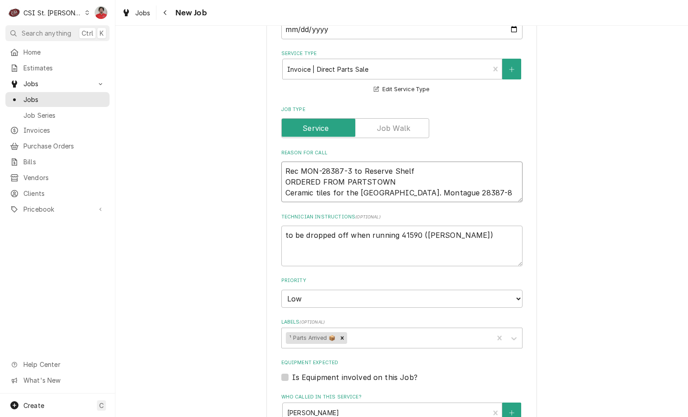
drag, startPoint x: 484, startPoint y: 192, endPoint x: 456, endPoint y: 194, distance: 28.0
click at [456, 194] on textarea "Rec MON-28387-3 to Reserve Shelf ORDERED FROM PARTSTOWN Ceramic tiles for the […" at bounding box center [401, 181] width 241 height 41
click at [36, 210] on link "Pricebook" at bounding box center [57, 209] width 104 height 15
click at [51, 236] on span "Parts & Materials" at bounding box center [64, 240] width 82 height 9
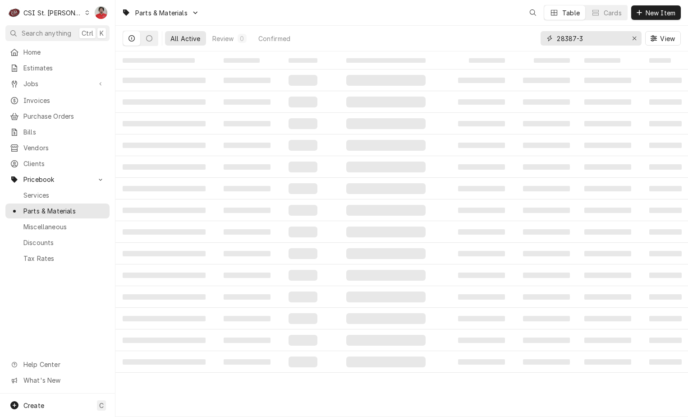
drag, startPoint x: 616, startPoint y: 37, endPoint x: 437, endPoint y: 39, distance: 179.1
click at [437, 39] on div "All Active Review 0 Confirmed 28387-3 View" at bounding box center [402, 38] width 558 height 25
paste input "8"
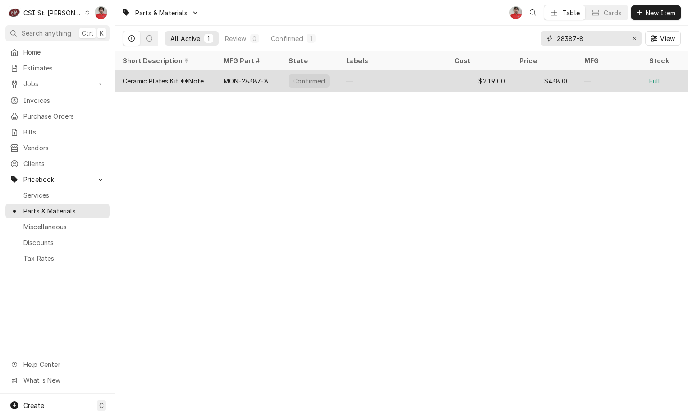
type input "28387-8"
click at [359, 80] on div "—" at bounding box center [393, 81] width 108 height 22
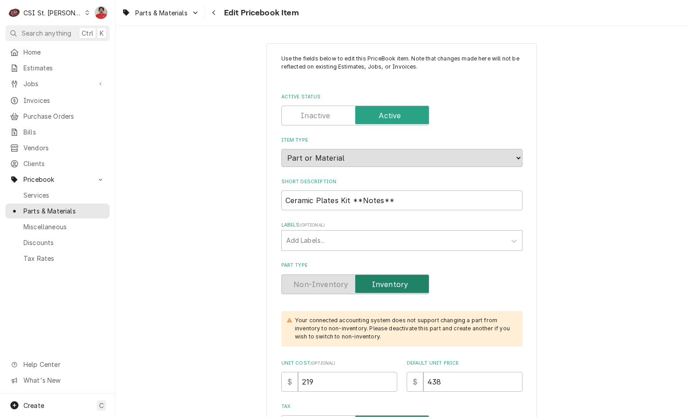
type textarea "x"
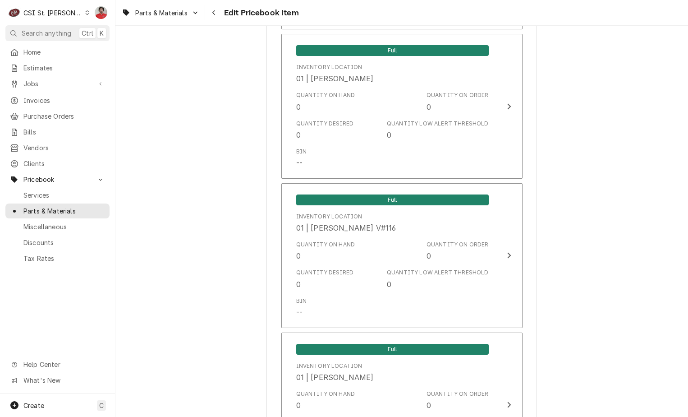
scroll to position [3022, 0]
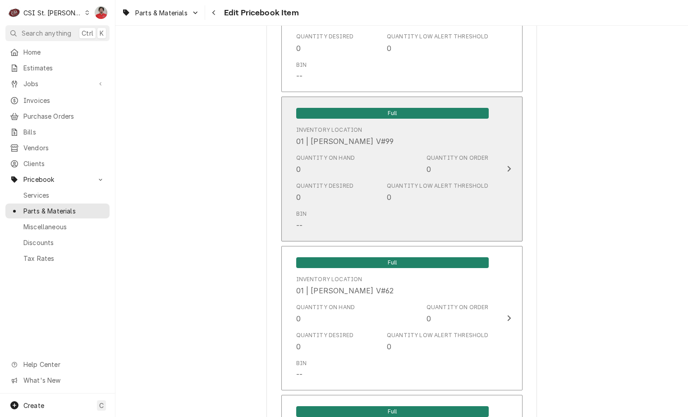
click at [322, 166] on div "Quantity on Hand 0 Quantity on Order 0" at bounding box center [392, 164] width 193 height 28
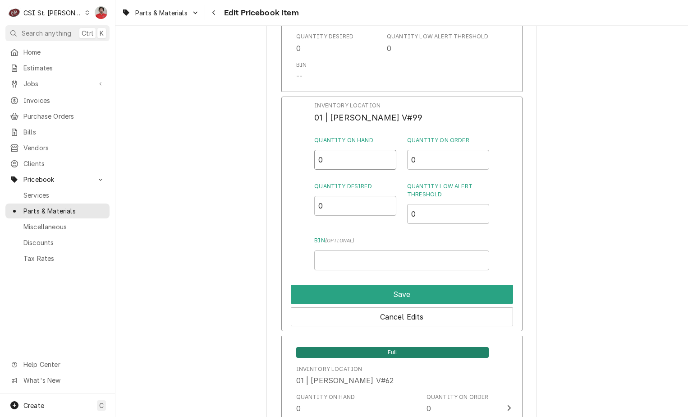
drag, startPoint x: 328, startPoint y: 152, endPoint x: 288, endPoint y: 148, distance: 40.4
click at [288, 148] on div "Inventory Location 01 | RYAN BIETCHERT V#99 Quantity on Hand 0 Quantity on Orde…" at bounding box center [401, 214] width 241 height 235
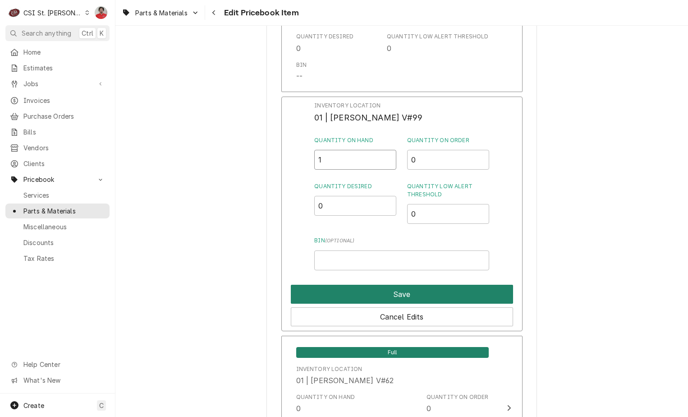
type input "1"
click at [365, 285] on button "Save" at bounding box center [402, 294] width 222 height 19
type textarea "x"
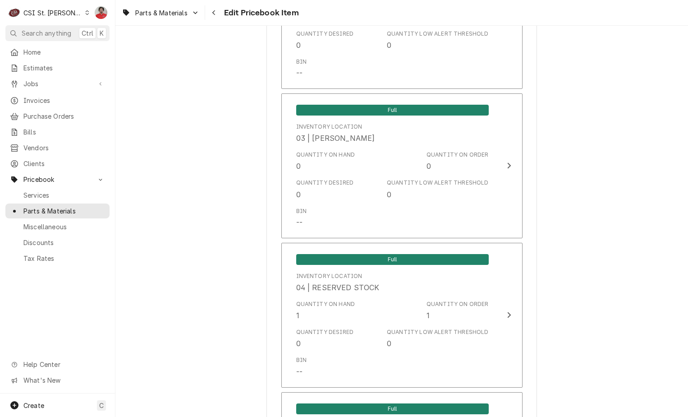
scroll to position [4736, 0]
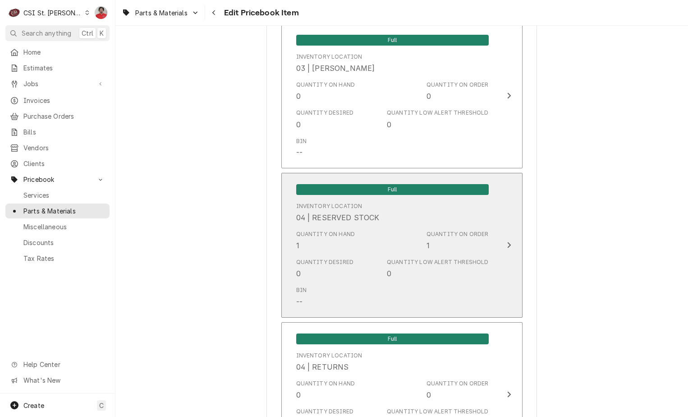
click at [346, 238] on div "Quantity on Hand 1" at bounding box center [325, 240] width 59 height 21
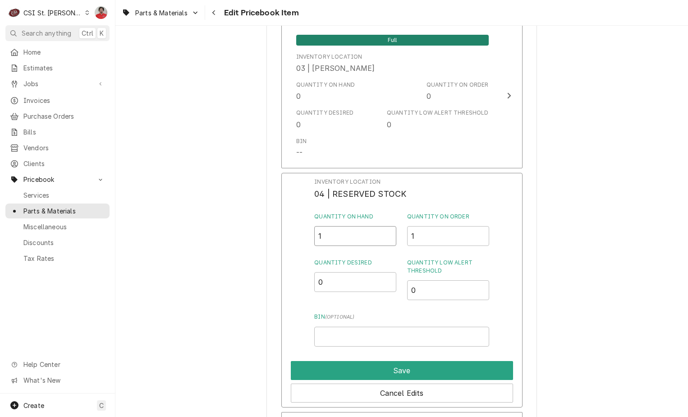
drag, startPoint x: 290, startPoint y: 227, endPoint x: 264, endPoint y: 227, distance: 25.7
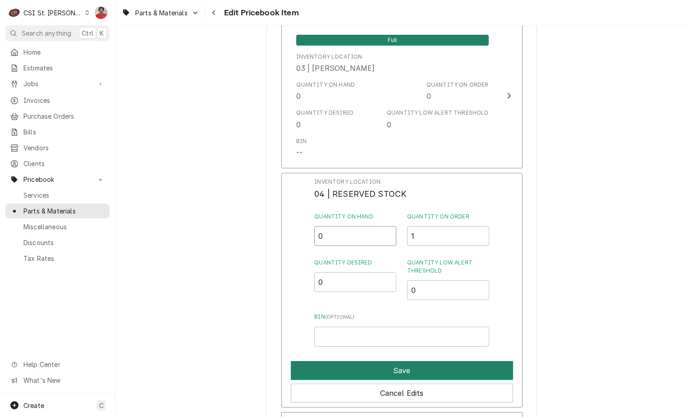
type input "0"
click at [353, 361] on button "Save" at bounding box center [402, 370] width 222 height 19
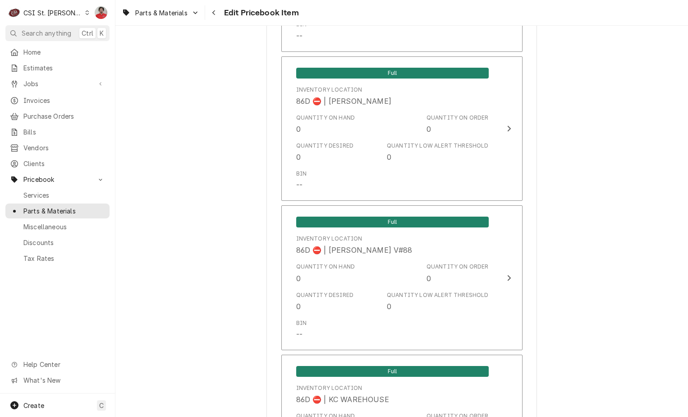
scroll to position [7659, 0]
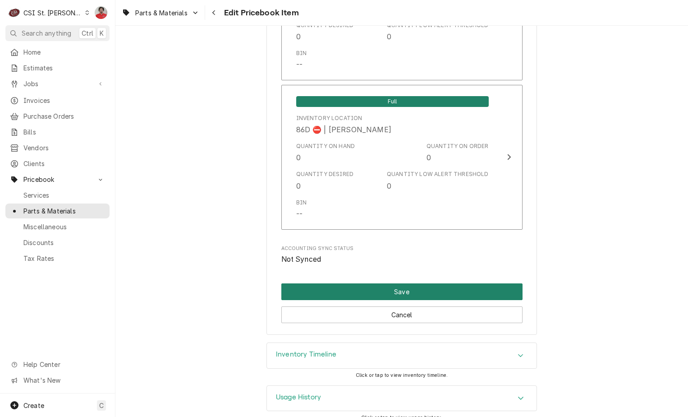
click at [368, 283] on button "Save" at bounding box center [401, 291] width 241 height 17
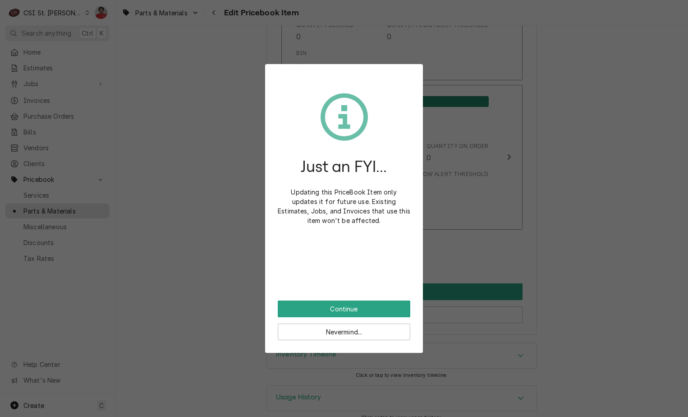
click at [349, 317] on div "Nevermind..." at bounding box center [344, 328] width 133 height 23
click at [347, 313] on button "Continue" at bounding box center [344, 308] width 133 height 17
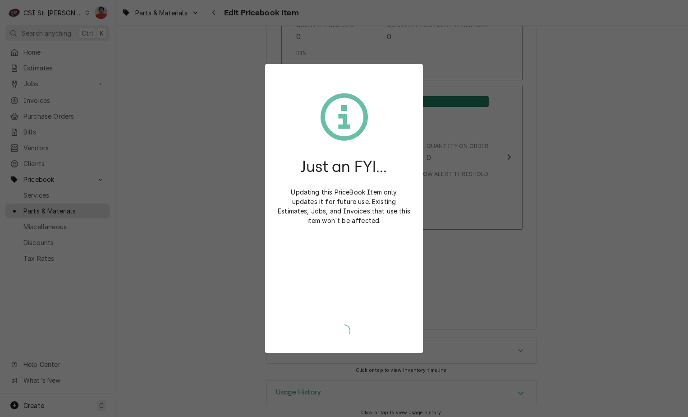
scroll to position [7654, 0]
type textarea "x"
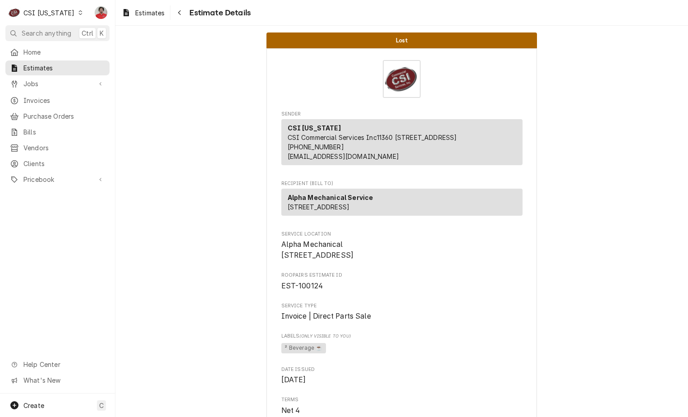
scroll to position [1449, 0]
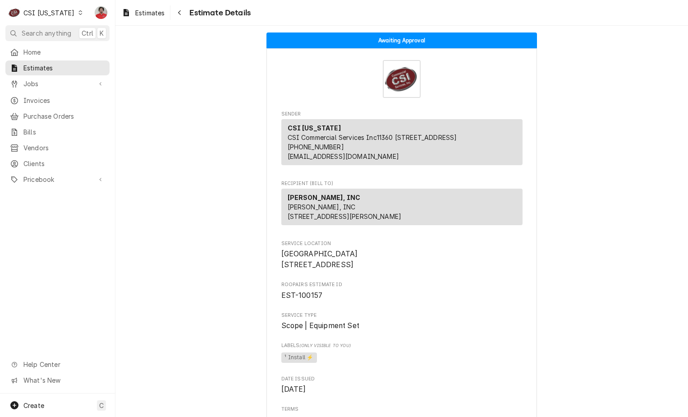
scroll to position [1910, 0]
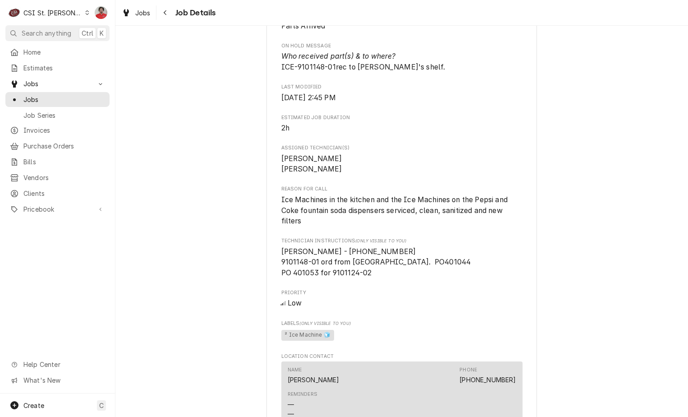
scroll to position [947, 0]
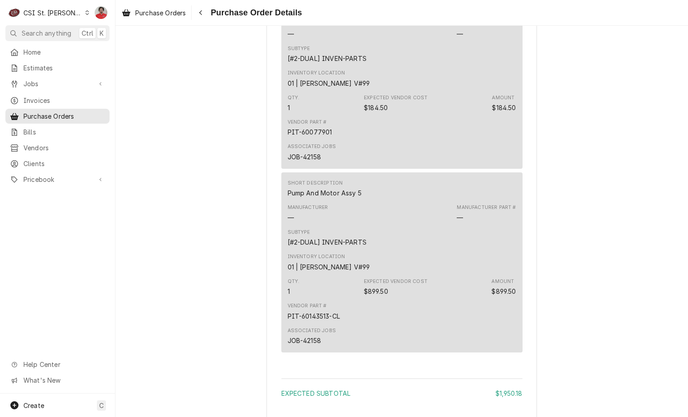
scroll to position [1942, 0]
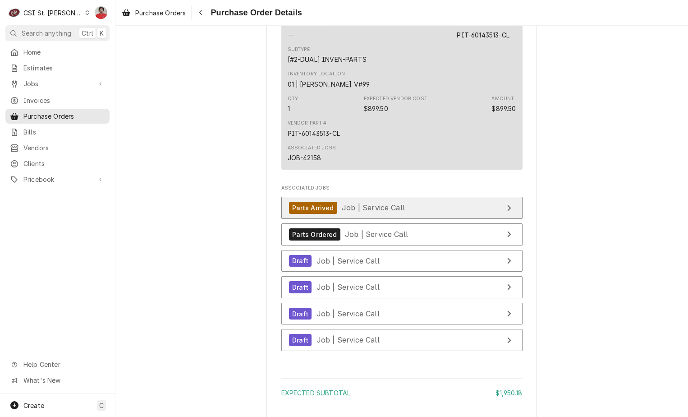
click at [342, 212] on span "Job | Service Call" at bounding box center [373, 207] width 63 height 9
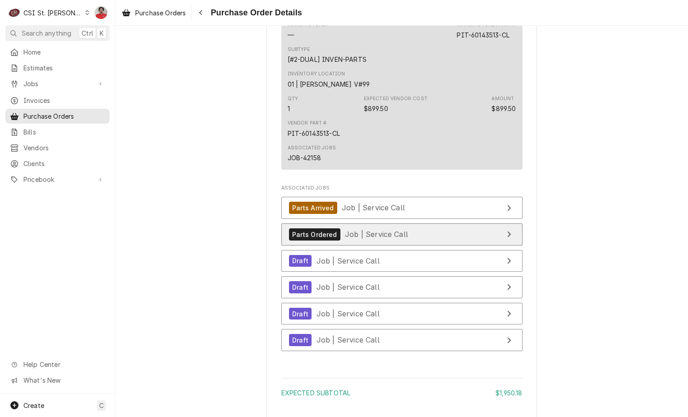
click at [336, 240] on div "Parts Ordered Job | Service Call" at bounding box center [348, 234] width 119 height 12
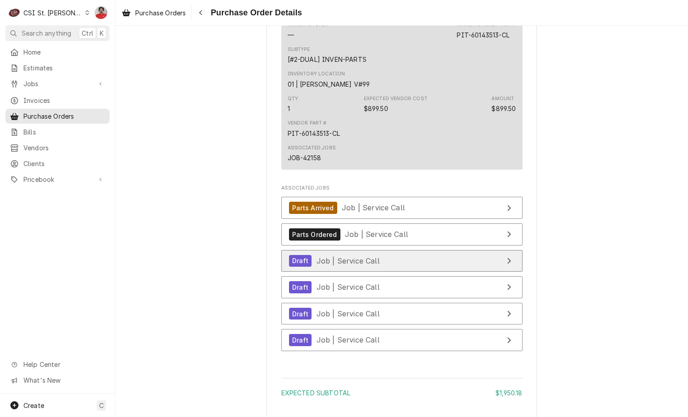
click at [334, 272] on link "Draft Job | Service Call" at bounding box center [401, 261] width 241 height 22
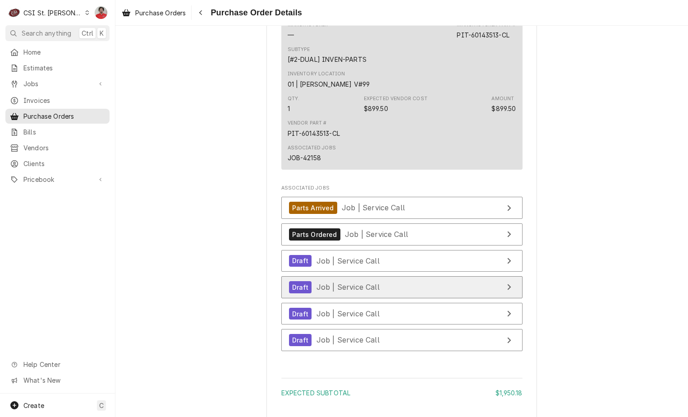
click at [328, 291] on span "Job | Service Call" at bounding box center [348, 286] width 63 height 9
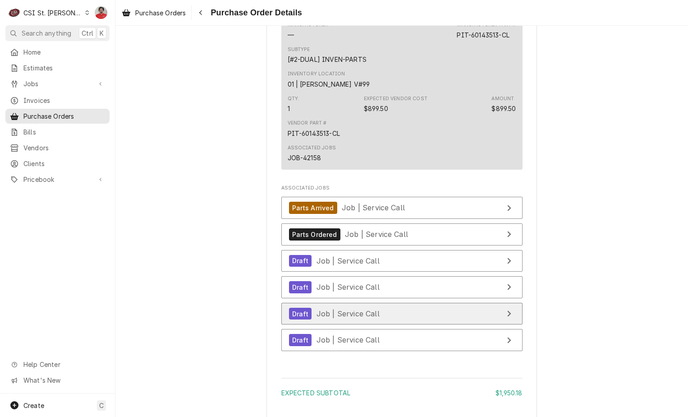
click at [327, 318] on span "Job | Service Call" at bounding box center [348, 313] width 63 height 9
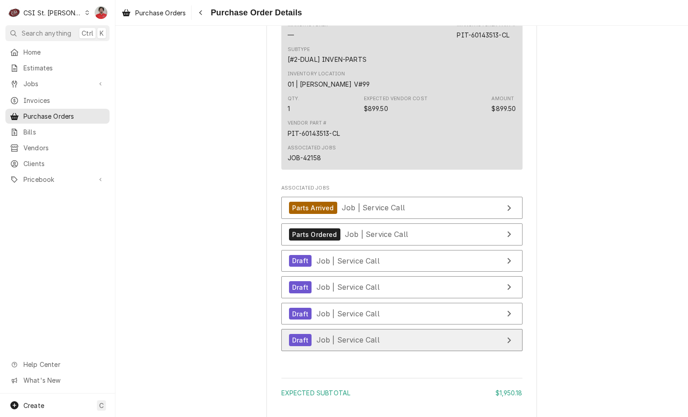
click at [325, 344] on span "Job | Service Call" at bounding box center [348, 339] width 63 height 9
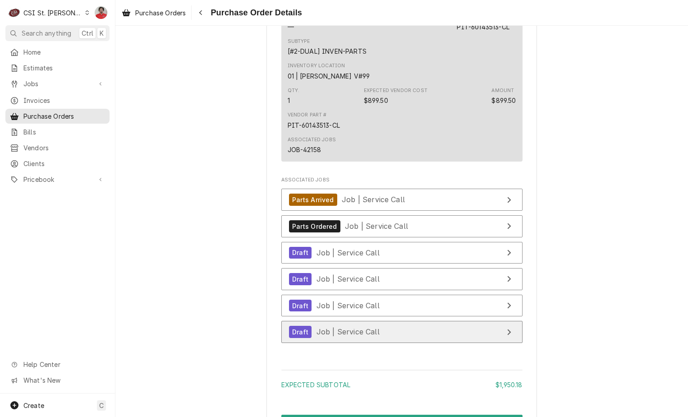
scroll to position [1898, 0]
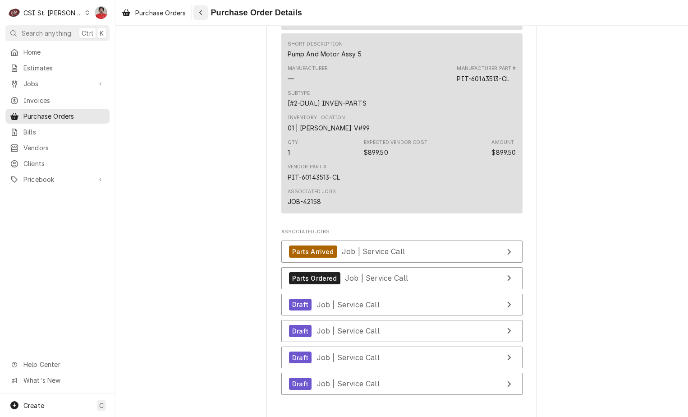
click at [200, 18] on button "Navigate back" at bounding box center [201, 12] width 14 height 14
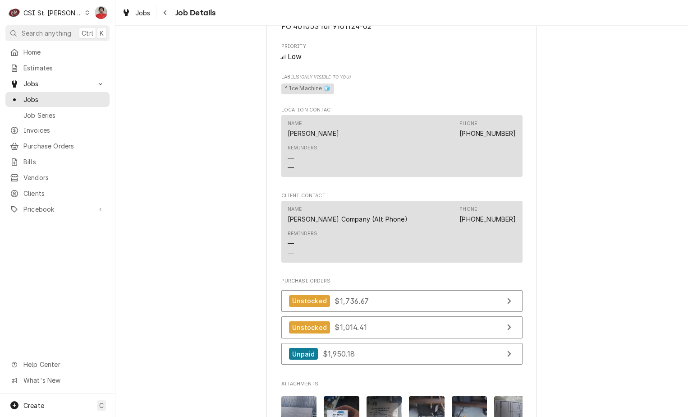
scroll to position [957, 0]
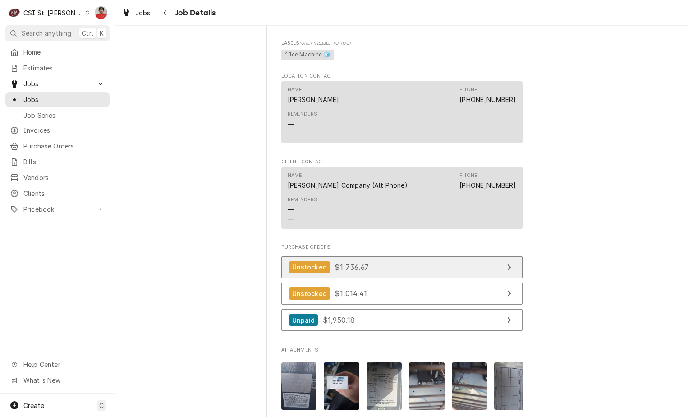
click at [361, 268] on span "$1,736.67" at bounding box center [352, 266] width 34 height 9
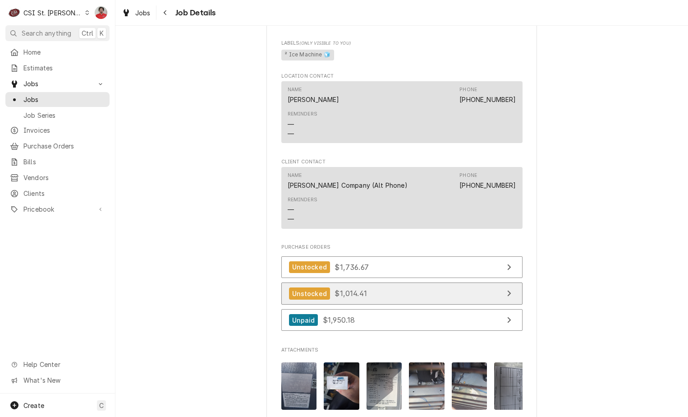
click at [355, 292] on span "$1,014.41" at bounding box center [351, 293] width 32 height 9
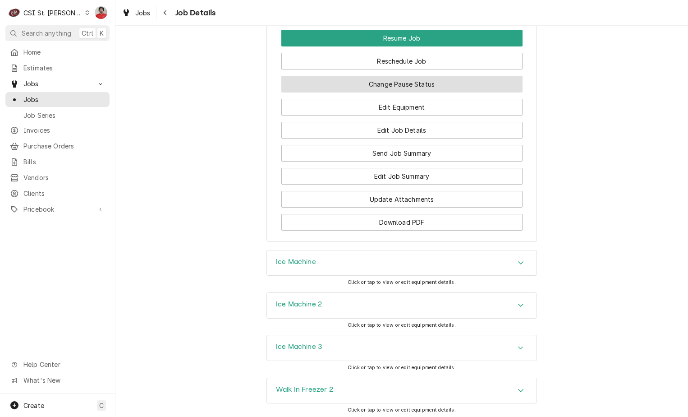
click at [364, 92] on button "Change Pause Status" at bounding box center [401, 84] width 241 height 17
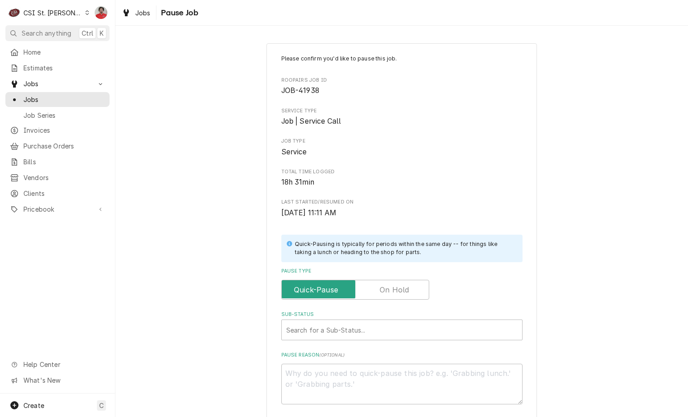
click at [383, 294] on label "Pause Type" at bounding box center [355, 290] width 148 height 20
click at [383, 294] on input "Pause Type" at bounding box center [356, 290] width 140 height 20
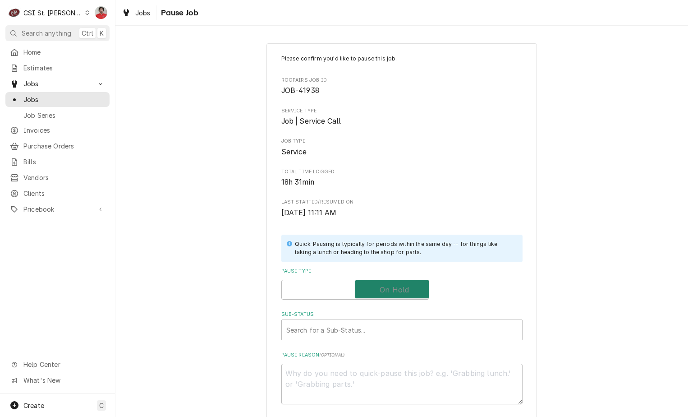
checkbox input "true"
click at [364, 322] on div "Sub-Status" at bounding box center [392, 330] width 213 height 16
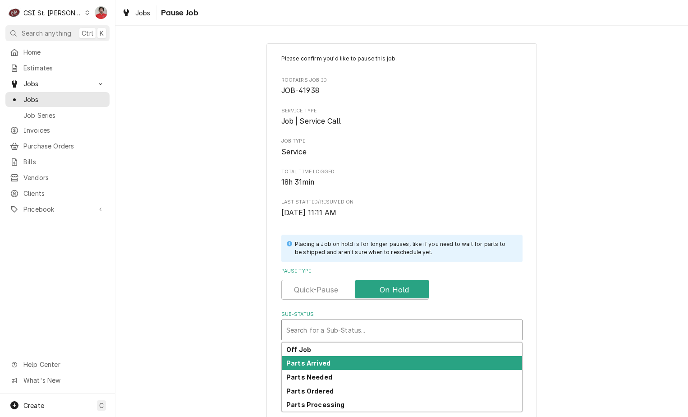
click at [351, 365] on div "Parts Arrived" at bounding box center [402, 363] width 240 height 14
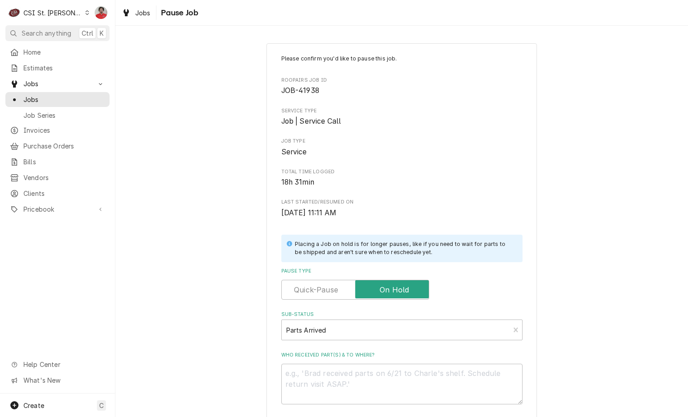
click at [350, 362] on div "Who received part(s) & to where?" at bounding box center [401, 377] width 241 height 53
click at [349, 371] on textarea "Who received part(s) & to where?" at bounding box center [401, 384] width 241 height 41
type textarea "x"
type textarea "H"
type textarea "x"
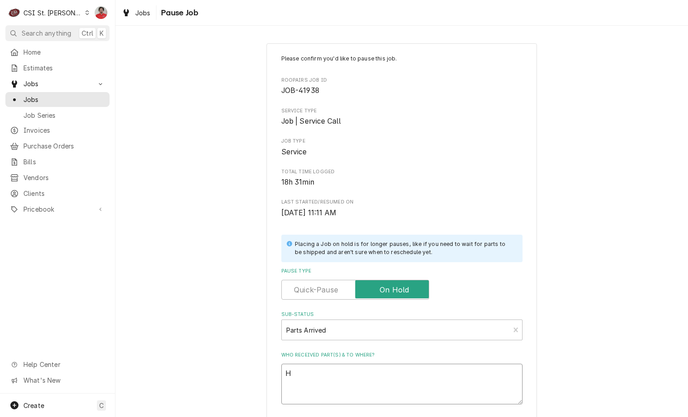
type textarea "Ha"
type textarea "x"
type textarea "[PERSON_NAME]"
type textarea "x"
type textarea "Hand"
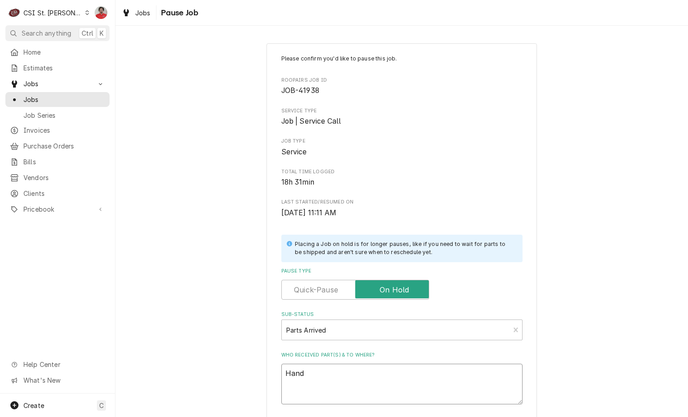
type textarea "x"
type textarea "Hande"
type textarea "x"
type textarea "Handed"
type textarea "x"
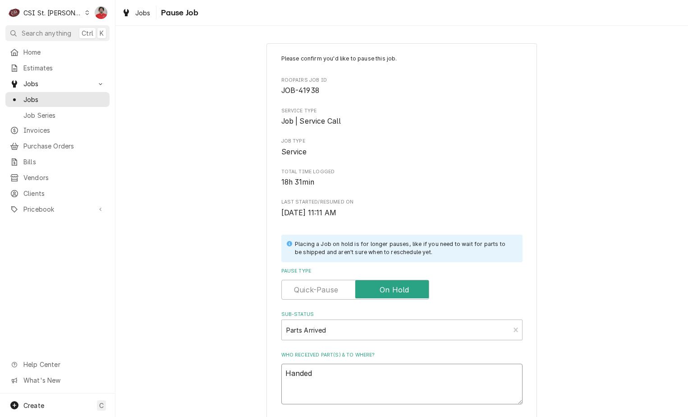
type textarea "Handed"
type textarea "x"
type textarea "Handed d"
type textarea "x"
type textarea "Handed di"
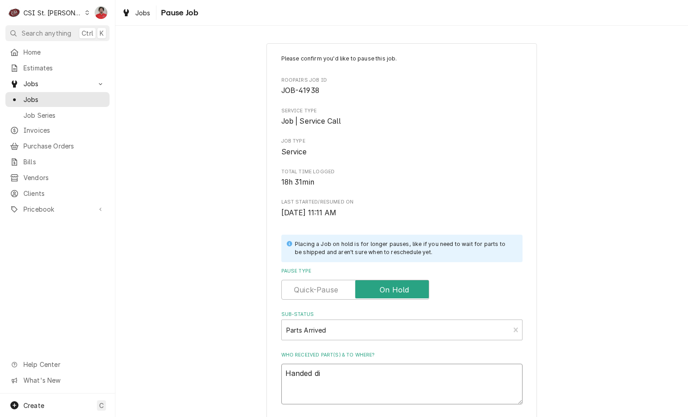
type textarea "x"
type textarea "Handed dir"
type textarea "x"
type textarea "Handed dire"
type textarea "x"
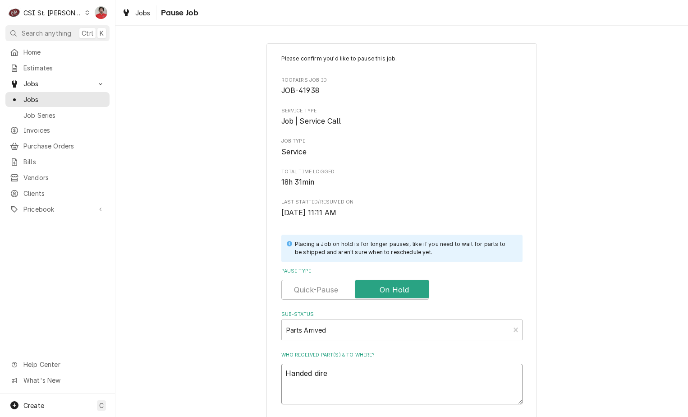
type textarea "Handed direc"
type textarea "x"
type textarea "Handed direct"
type textarea "x"
type textarea "Handed directl"
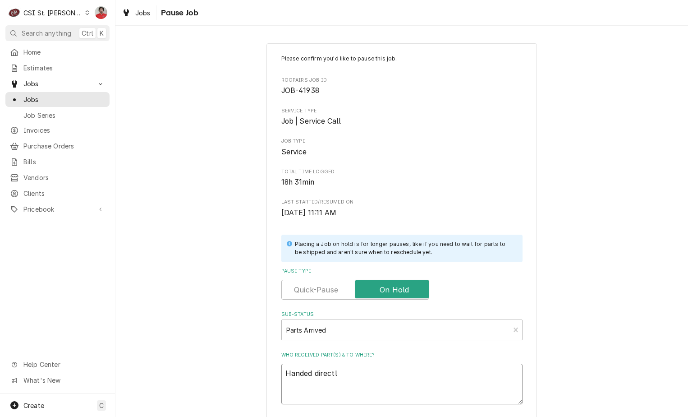
type textarea "x"
type textarea "Handed directly"
type textarea "x"
type textarea "Handed directly"
type textarea "x"
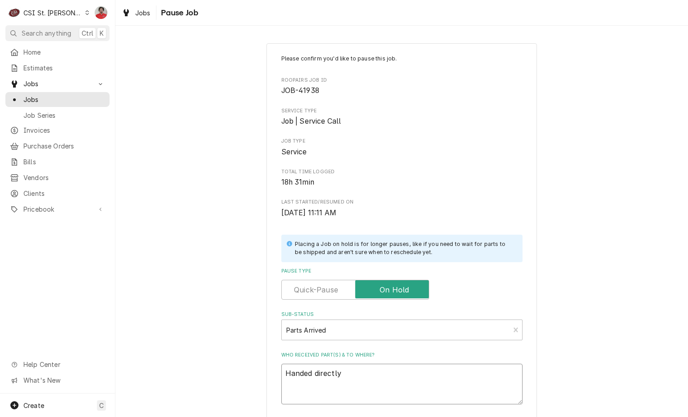
type textarea "Handed directly t"
type textarea "x"
type textarea "Handed directly to"
type textarea "x"
type textarea "Handed directly to"
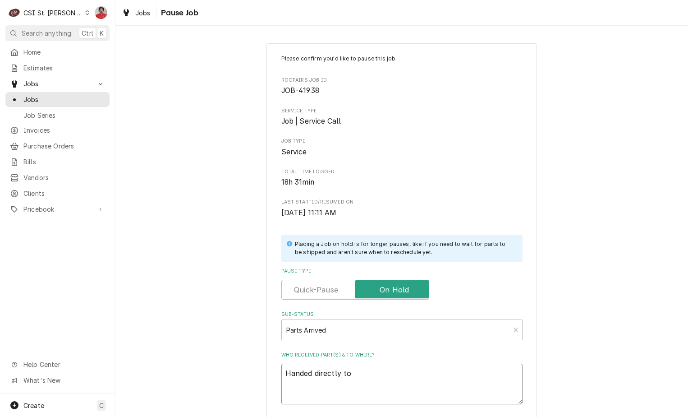
type textarea "x"
type textarea "Handed directly to D"
type textarea "x"
type textarea "Handed directly to Da"
type textarea "x"
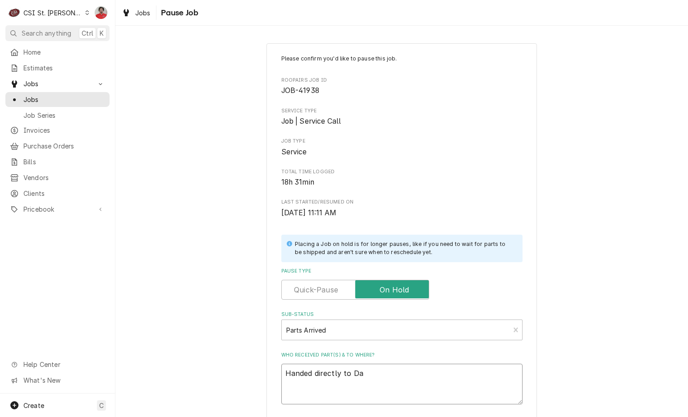
type textarea "Handed directly to Dav"
type textarea "x"
type textarea "Handed directly to Davi"
type textarea "x"
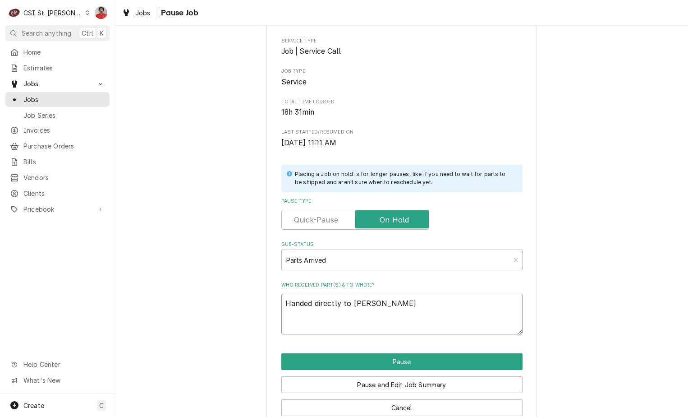
scroll to position [88, 0]
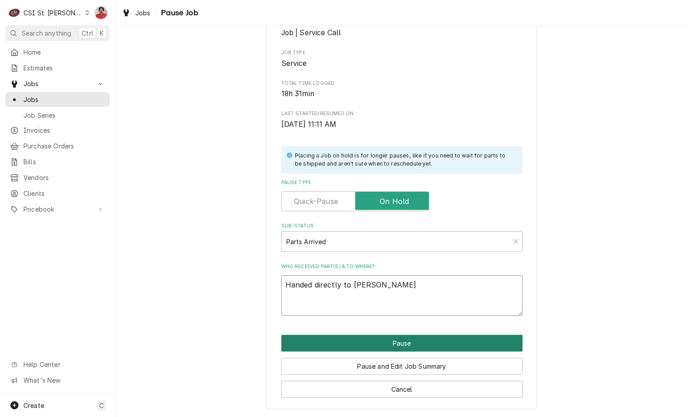
type textarea "Handed directly to [PERSON_NAME]"
click at [363, 344] on button "Pause" at bounding box center [401, 343] width 241 height 17
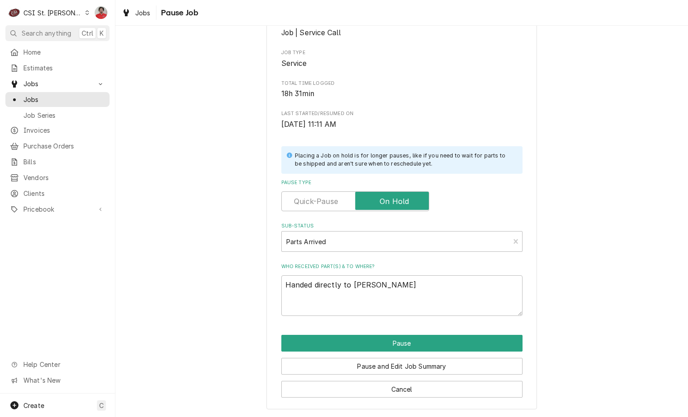
type textarea "x"
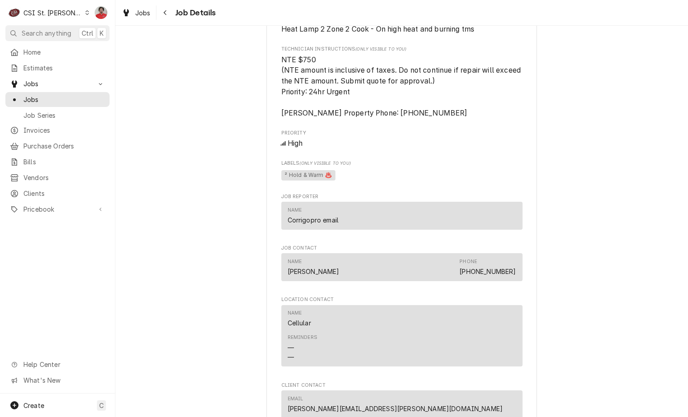
scroll to position [1128, 0]
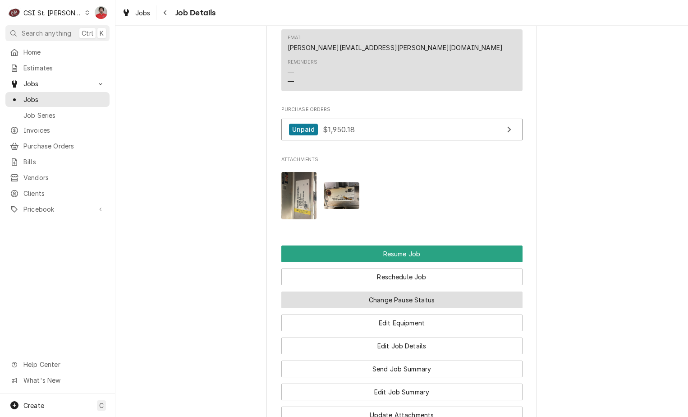
click at [387, 308] on button "Change Pause Status" at bounding box center [401, 299] width 241 height 17
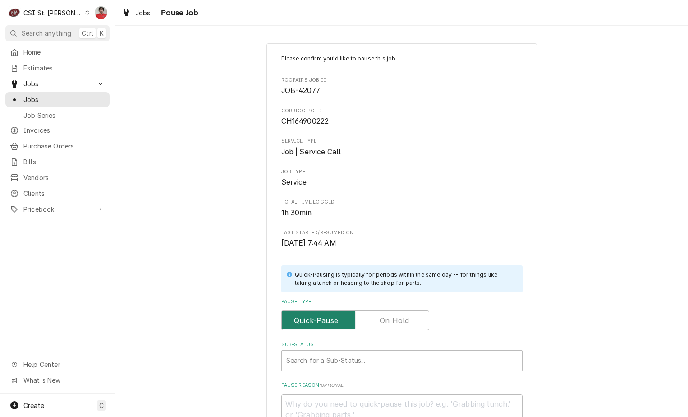
click at [372, 316] on input "Pause Type" at bounding box center [356, 320] width 140 height 20
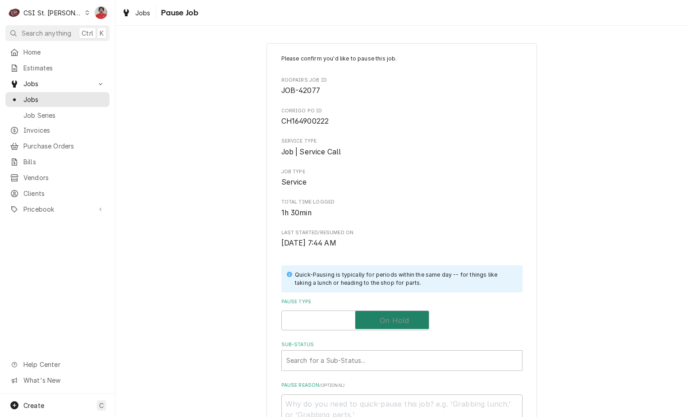
checkbox input "true"
drag, startPoint x: 370, startPoint y: 348, endPoint x: 368, endPoint y: 362, distance: 13.7
click at [369, 363] on div "Sub-Status" at bounding box center [401, 360] width 231 height 16
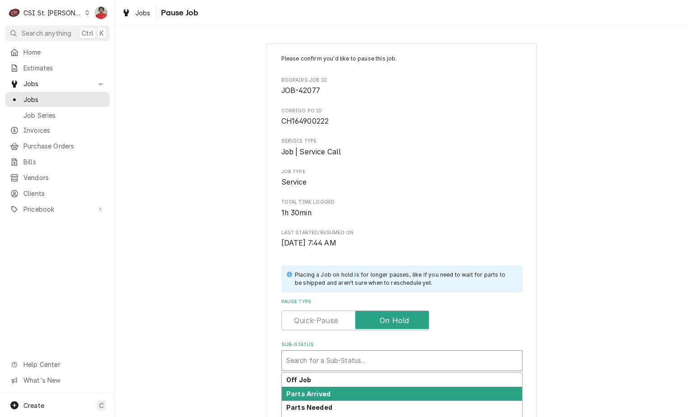
click at [358, 394] on div "Parts Arrived" at bounding box center [402, 394] width 240 height 14
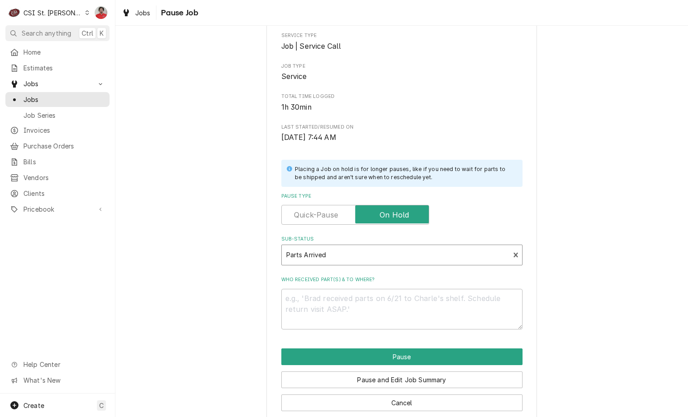
scroll to position [119, 0]
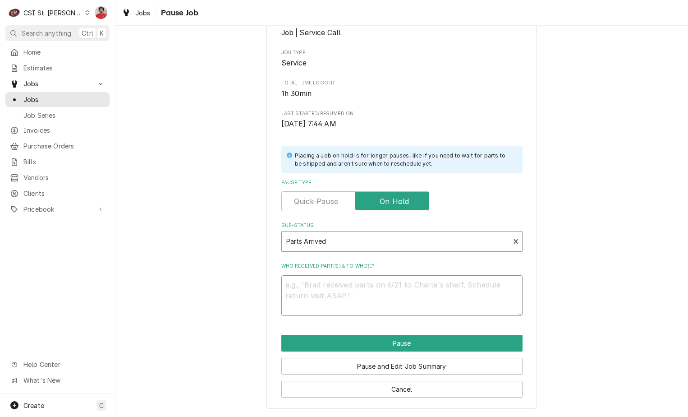
click at [374, 281] on textarea "Who received part(s) & to where?" at bounding box center [401, 295] width 241 height 41
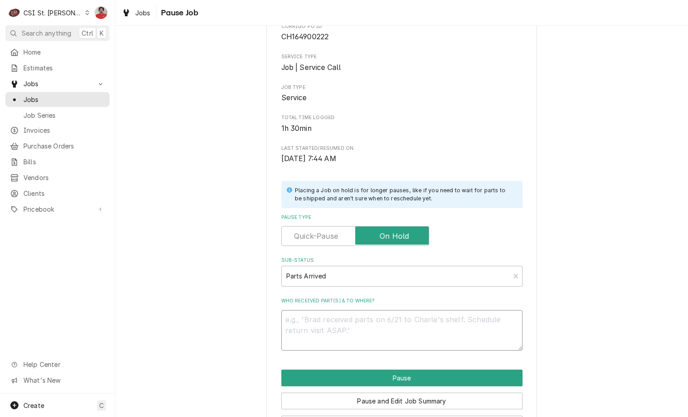
scroll to position [90, 0]
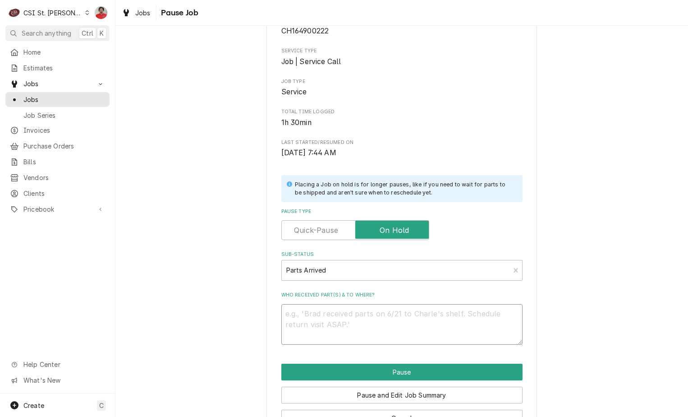
type textarea "x"
type textarea "H"
type textarea "x"
type textarea "HA"
type textarea "x"
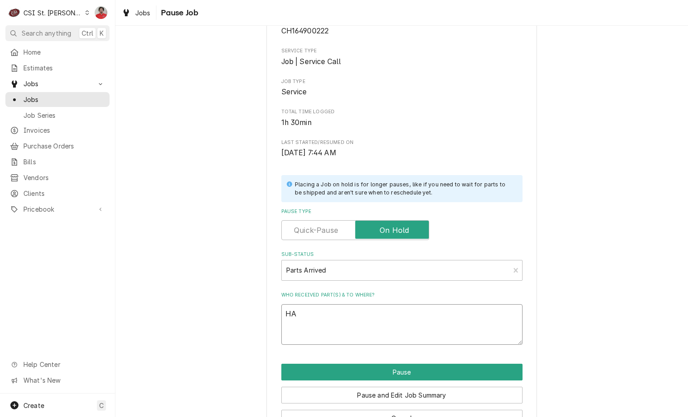
type textarea "HAT"
type textarea "x"
type textarea "HAT-"
type textarea "x"
type textarea "HAT-0"
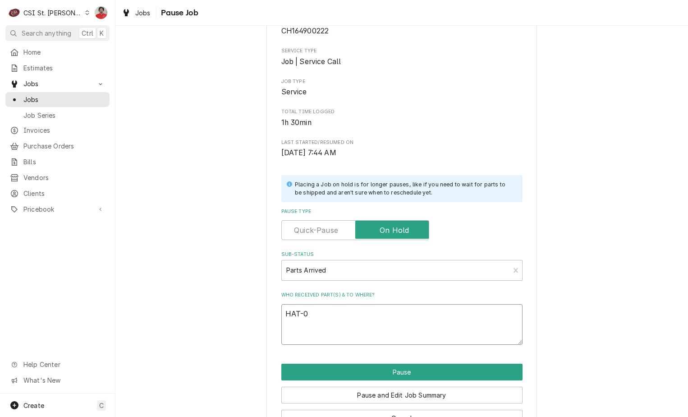
type textarea "x"
type textarea "HAT-02"
type textarea "x"
type textarea "HAT-"
type textarea "x"
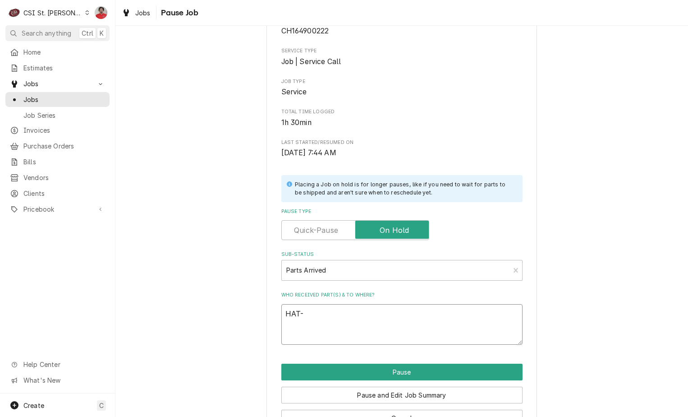
type textarea "HAT-R"
type textarea "x"
type textarea "HAT-R0"
type textarea "x"
type textarea "HAT-R02"
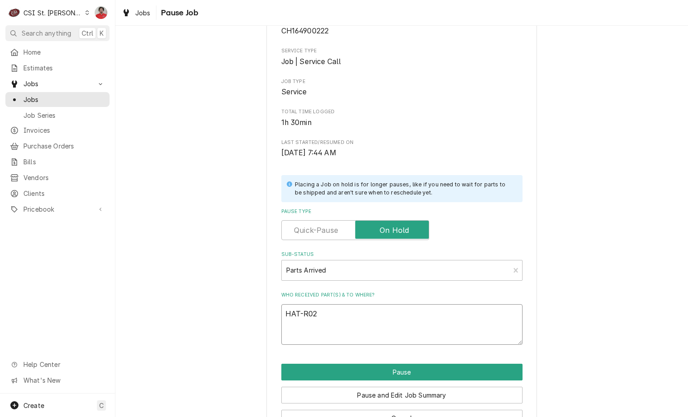
type textarea "x"
type textarea "HAT-R02-"
type textarea "x"
type textarea "HAT-R02-1"
type textarea "x"
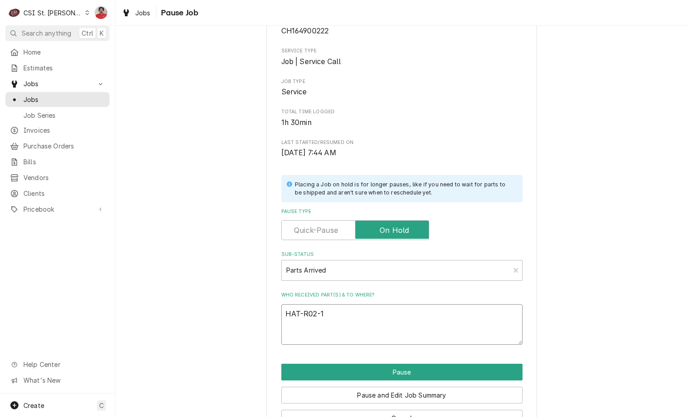
type textarea "HAT-R02-19"
type textarea "x"
type textarea "HAT-R02-19-"
type textarea "x"
type textarea "HAT-R02-19"
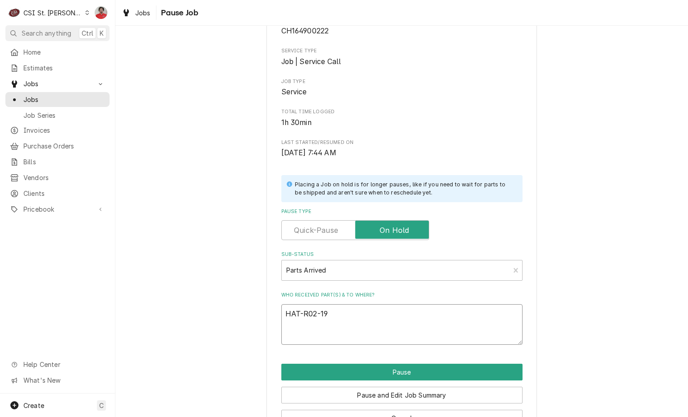
type textarea "x"
type textarea "HAT-R02-1"
type textarea "x"
type textarea "HAT-R02-"
type textarea "x"
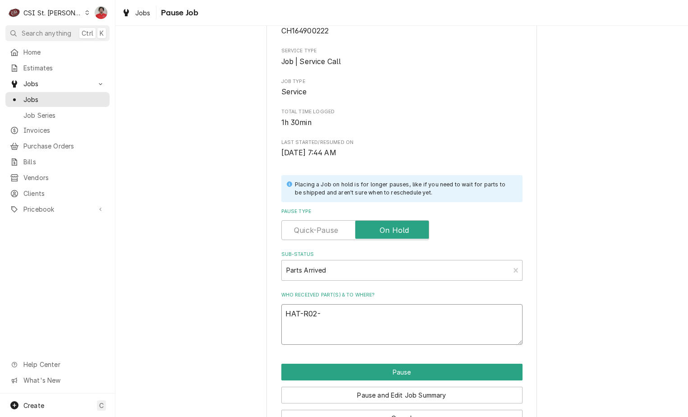
type textarea "HAT-R02"
type textarea "x"
type textarea "HAT-R02."
type textarea "x"
type textarea "HAT-R02.1"
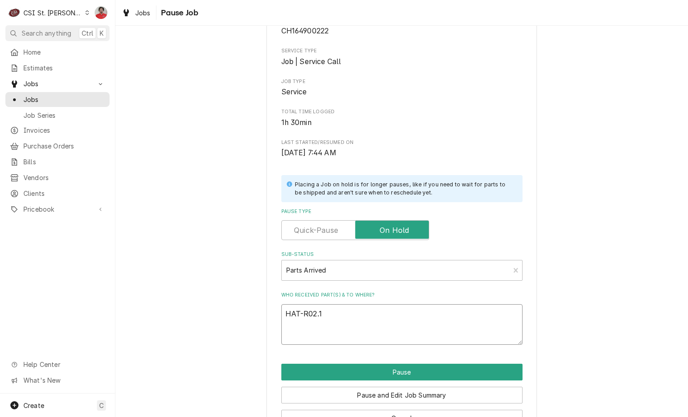
type textarea "x"
type textarea "HAT-R02.19"
type textarea "x"
type textarea "HAT-R02.19-"
type textarea "x"
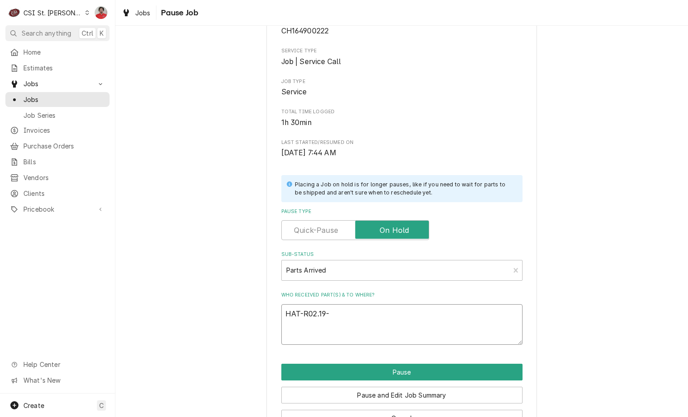
type textarea "HAT-R02.19"
type textarea "x"
type textarea "HAT-R02.19."
type textarea "x"
type textarea "HAT-R02.19.0"
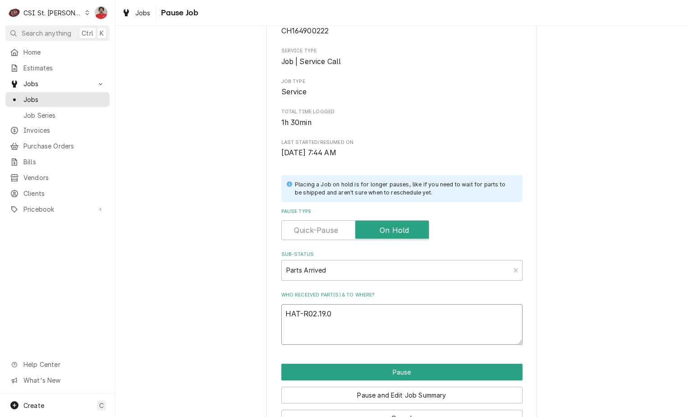
type textarea "x"
type textarea "HAT-R02.19.01"
type textarea "x"
type textarea "HAT-R02.19.017"
type textarea "x"
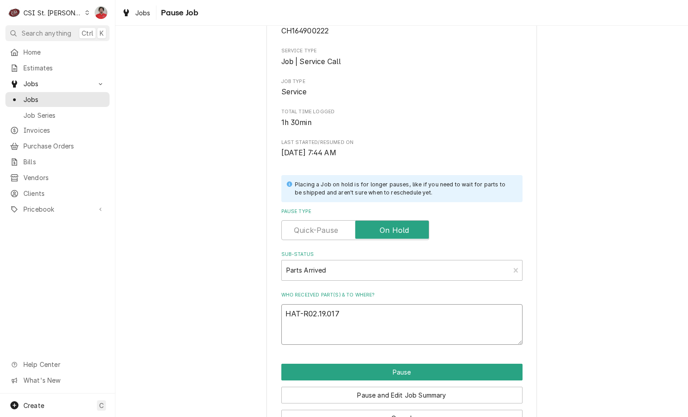
type textarea "HAT-R02.19.017."
type textarea "x"
type textarea "HAT-R02.19.017.0"
type textarea "x"
type textarea "HAT-R02.19.017.00"
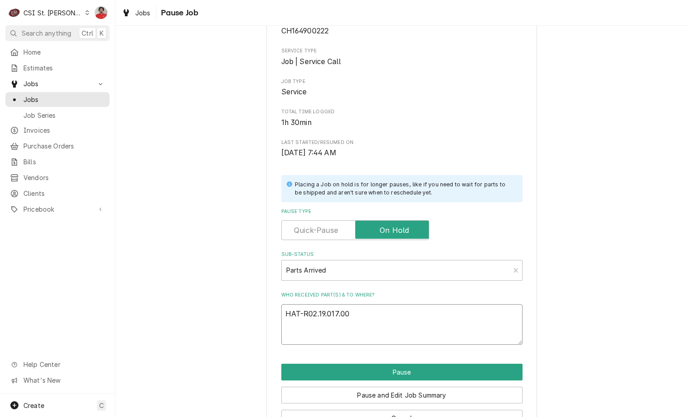
type textarea "x"
type textarea "HAT-R02.19.017.00"
type textarea "x"
type textarea "HAT-R02.19.017.00 r"
type textarea "x"
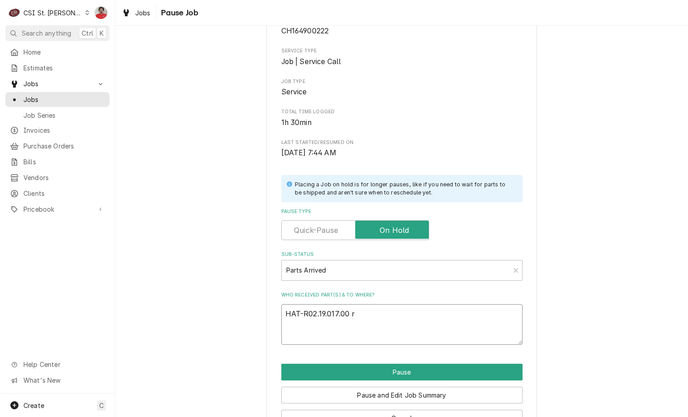
type textarea "HAT-R02.19.017.00 re"
type textarea "x"
type textarea "HAT-R02.19.017.00 rec"
type textarea "x"
type textarea "HAT-R02.19.017.00 rec"
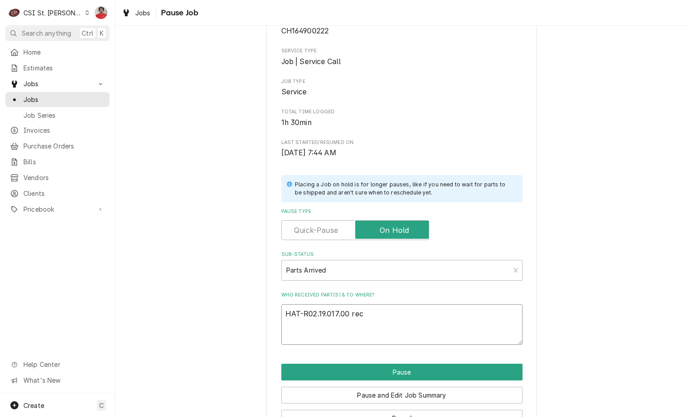
type textarea "x"
type textarea "HAT-R02.19.017.00 rec t"
type textarea "x"
type textarea "HAT-R02.19.017.00 rec to"
type textarea "x"
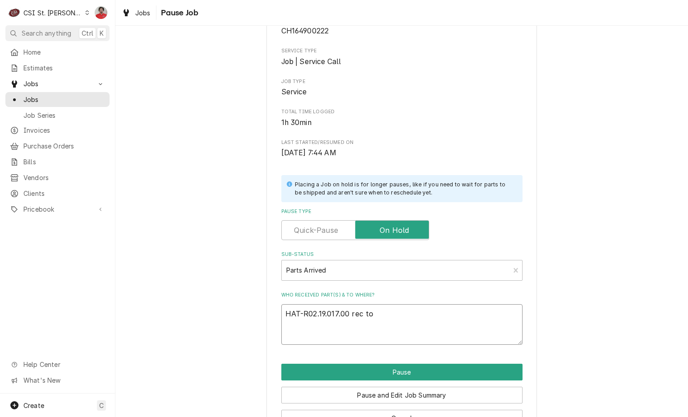
type textarea "HAT-R02.19.017.00 rec to"
type textarea "x"
type textarea "HAT-R02.19.017.00 rec to R"
type textarea "x"
type textarea "HAT-R02.19.017.00 rec to Ry"
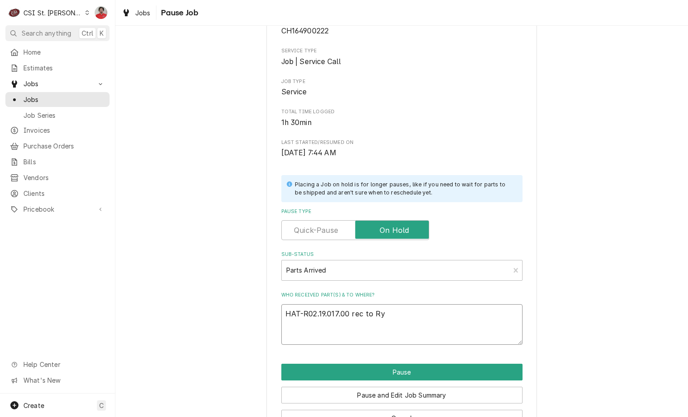
type textarea "x"
type textarea "HAT-R02.19.017.00 rec to Rya"
type textarea "x"
type textarea "HAT-R02.19.017.00 rec to Ryan"
type textarea "x"
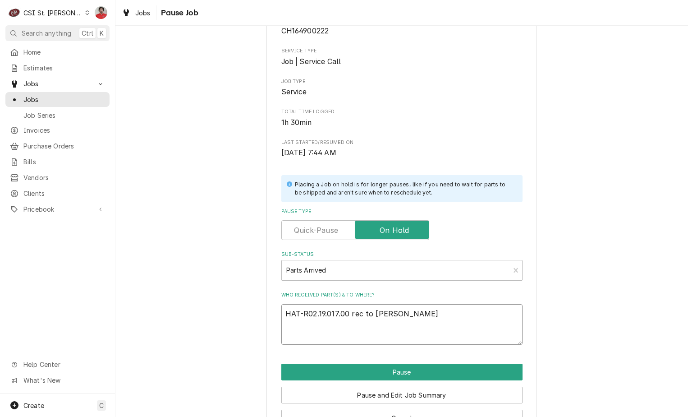
type textarea "HAT-R02.19.017.00 rec to Ryan"
type textarea "x"
type textarea "HAT-R02.19.017.00 rec to Ryan B"
type textarea "x"
type textarea "HAT-R02.19.017.00 rec to Ryan B'"
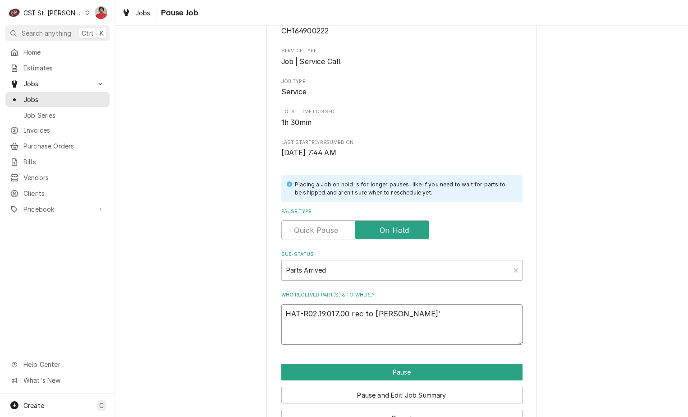
type textarea "x"
type textarea "HAT-R02.19.017.00 rec to Ryan B's"
type textarea "x"
type textarea "HAT-R02.19.017.00 rec to Ryan B's"
type textarea "x"
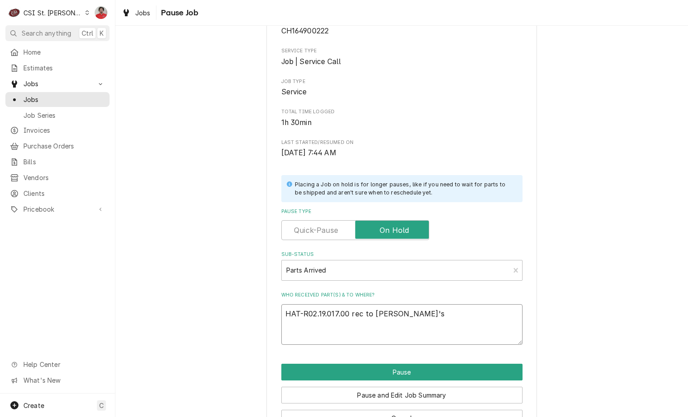
type textarea "HAT-R02.19.017.00 rec to Ryan B's s"
type textarea "x"
type textarea "HAT-R02.19.017.00 rec to Ryan B's sh"
type textarea "x"
type textarea "HAT-R02.19.017.00 rec to Ryan B's she"
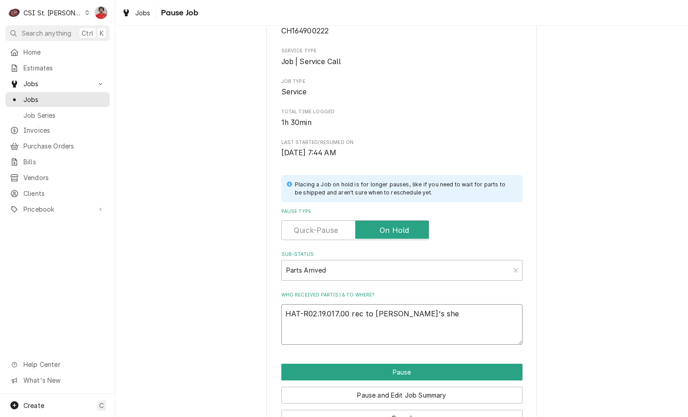
type textarea "x"
type textarea "HAT-R02.19.017.00 rec to Ryan B's shel"
type textarea "x"
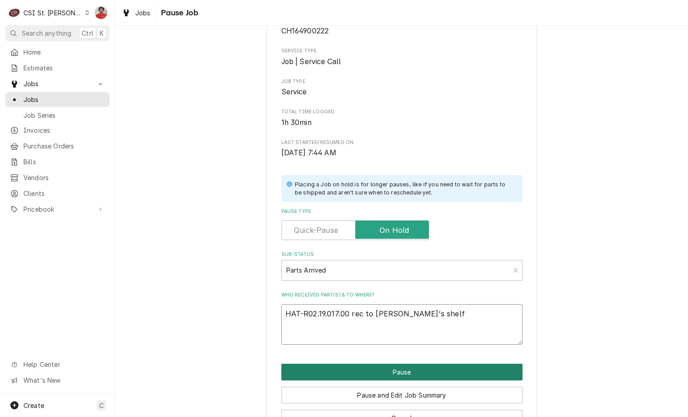
type textarea "HAT-R02.19.017.00 rec to Ryan B's shelf"
click at [388, 369] on button "Pause" at bounding box center [401, 372] width 241 height 17
type textarea "x"
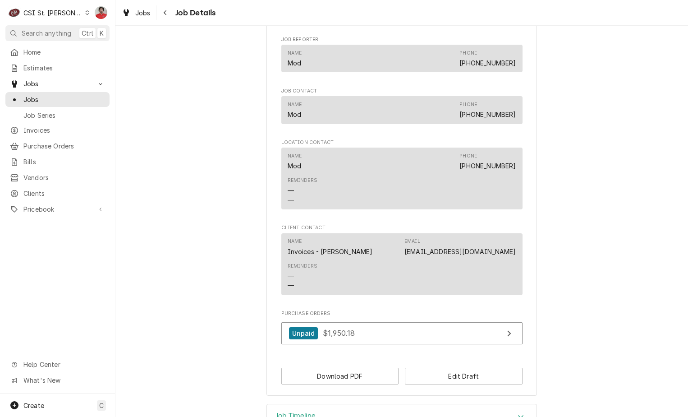
scroll to position [693, 0]
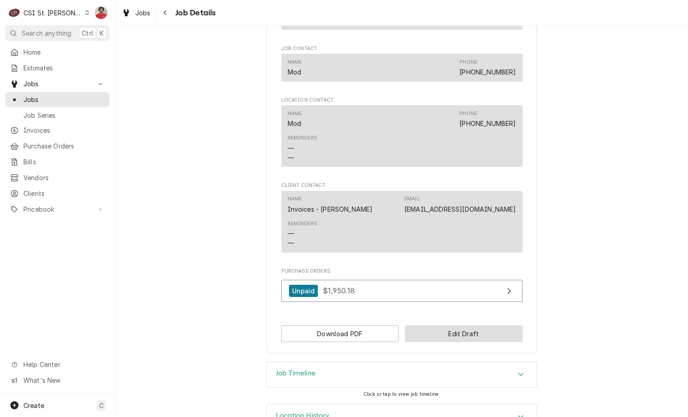
click at [455, 325] on button "Edit Draft" at bounding box center [464, 333] width 118 height 17
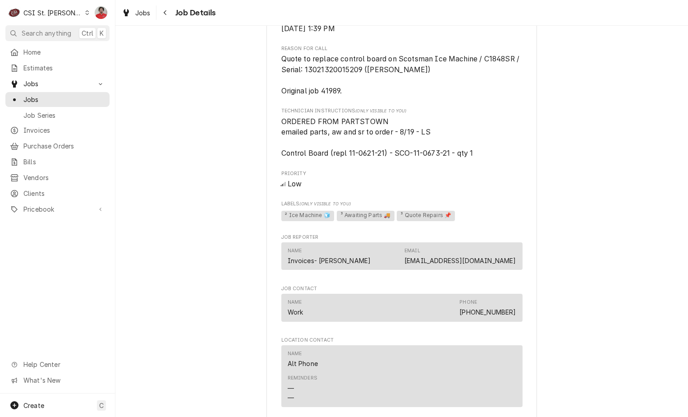
scroll to position [641, 0]
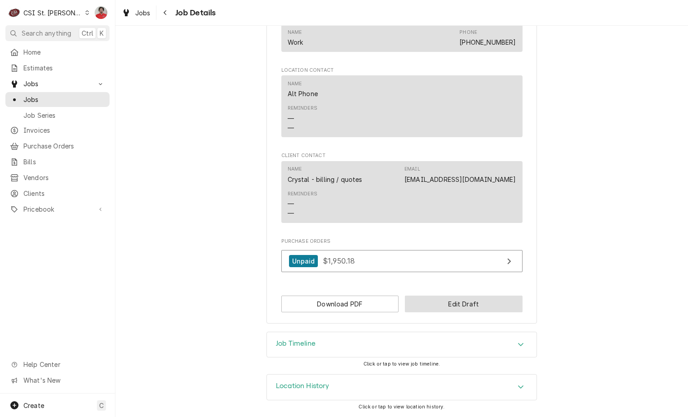
click at [462, 309] on button "Edit Draft" at bounding box center [464, 303] width 118 height 17
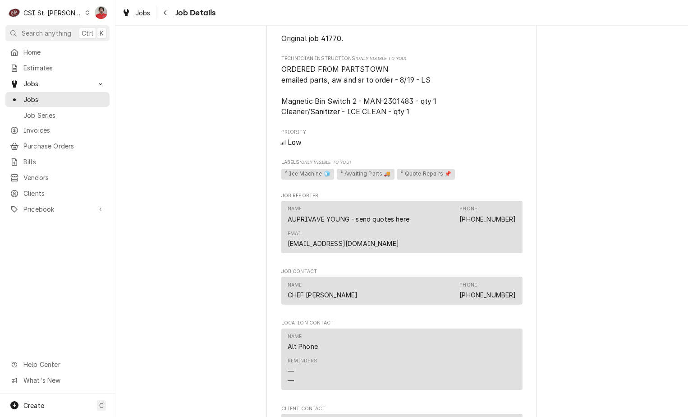
scroll to position [677, 0]
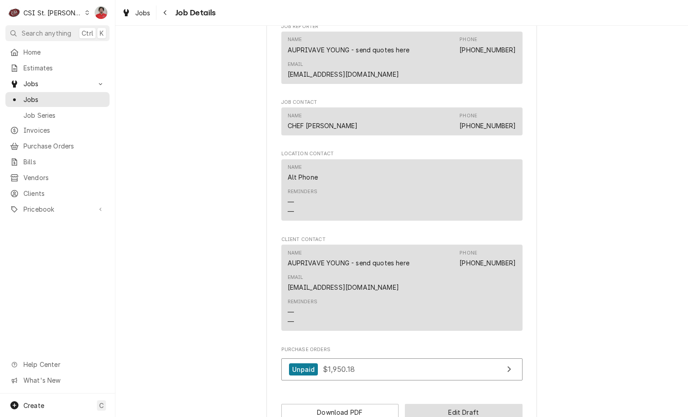
click at [473, 404] on button "Edit Draft" at bounding box center [464, 412] width 118 height 17
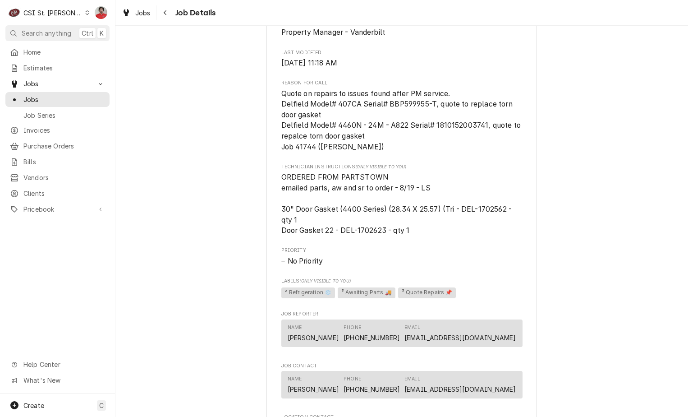
scroll to position [586, 0]
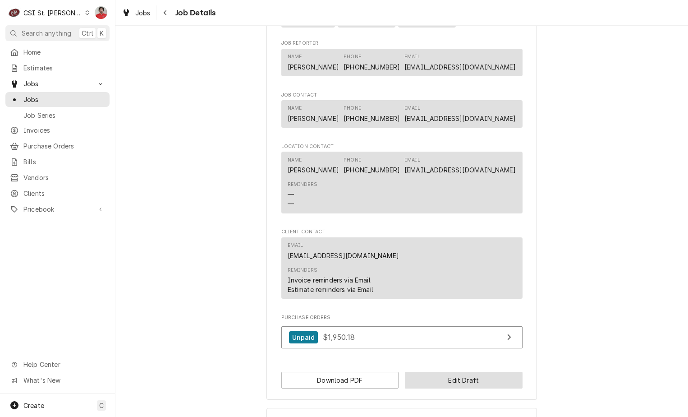
click at [436, 388] on button "Edit Draft" at bounding box center [464, 380] width 118 height 17
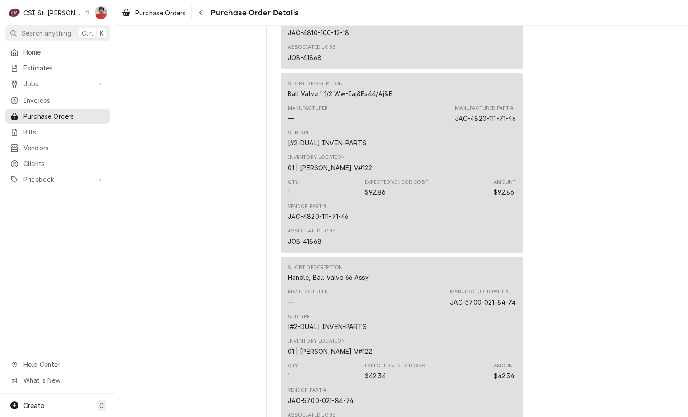
scroll to position [1714, 0]
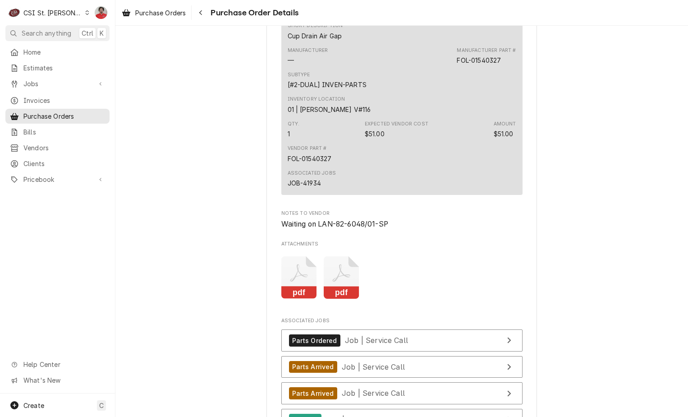
scroll to position [2075, 0]
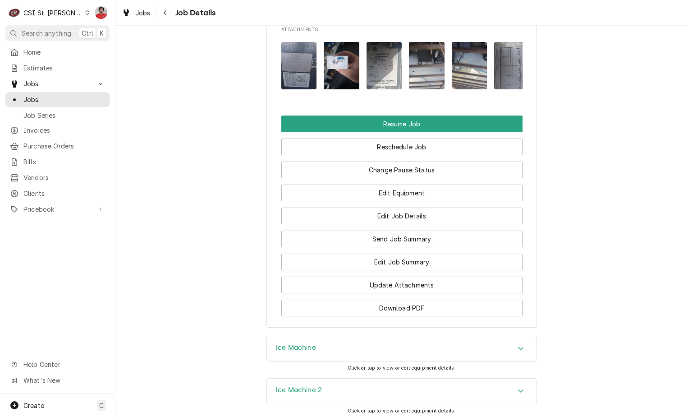
scroll to position [1227, 0]
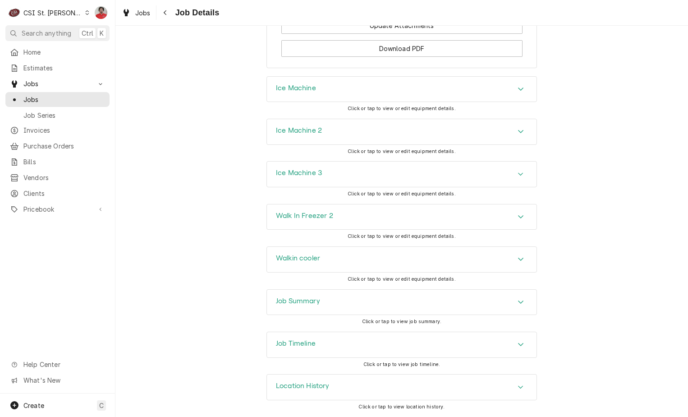
scroll to position [1543, 0]
click at [332, 343] on div "Job Timeline" at bounding box center [402, 344] width 270 height 25
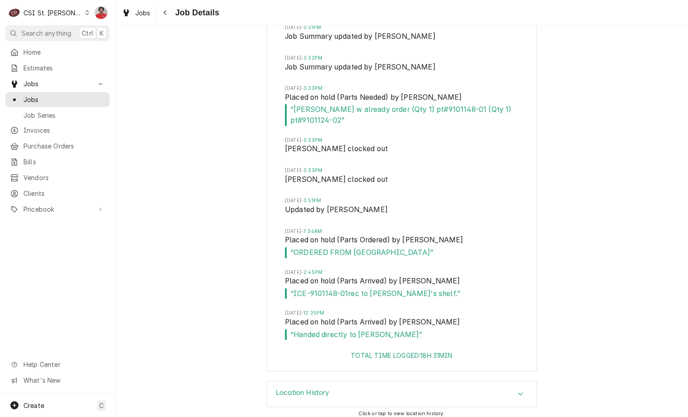
scroll to position [3171, 0]
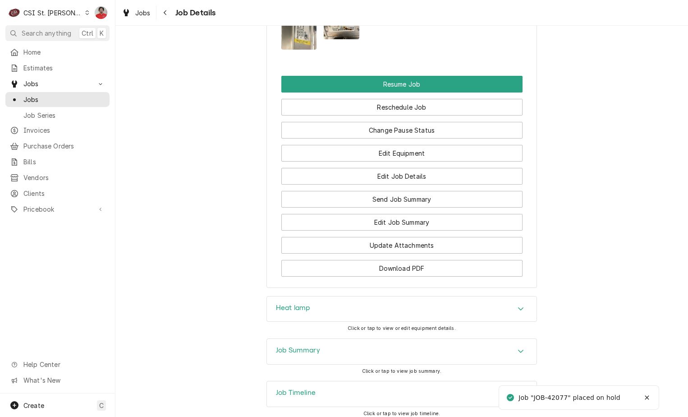
scroll to position [1357, 0]
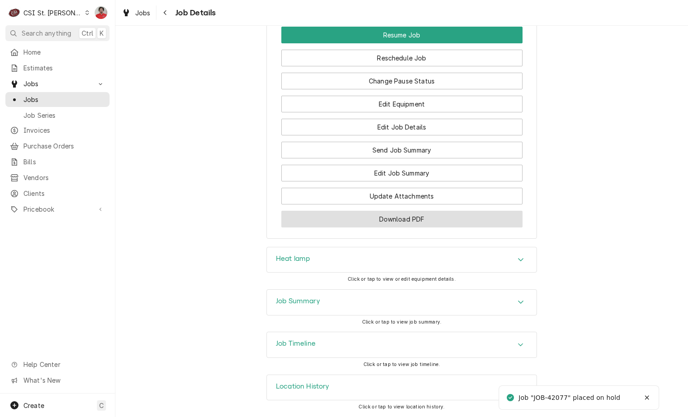
click at [369, 223] on button "Download PDF" at bounding box center [401, 219] width 241 height 17
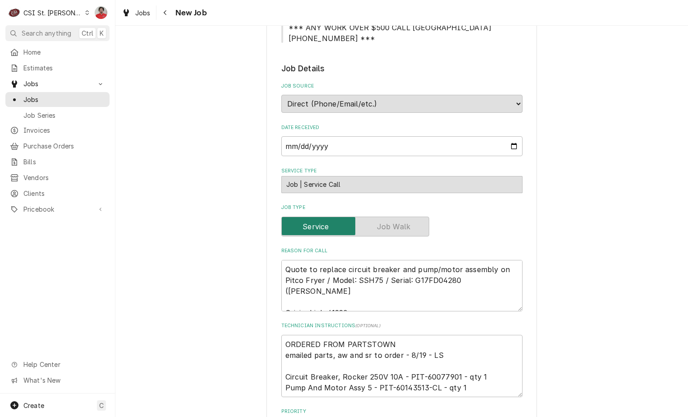
scroll to position [271, 0]
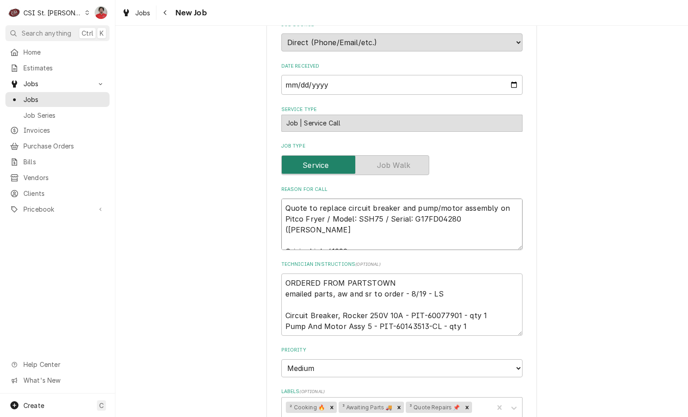
click at [307, 207] on textarea "Quote to replace circuit breaker and pump/motor assembly on Pitco Fryer / Model…" at bounding box center [401, 223] width 241 height 51
type textarea "x"
type textarea "Quote to replace circuit breaker and pump/motor assembly on Pitco Fryer / Model…"
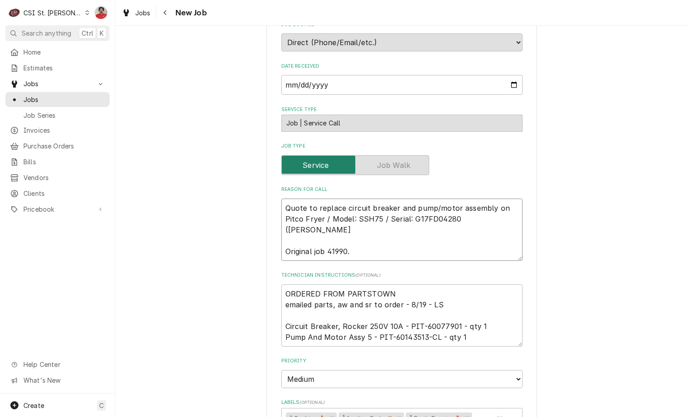
type textarea "x"
type textarea "R Quote to replace circuit breaker and pump/motor assembly on Pitco Fryer / Mod…"
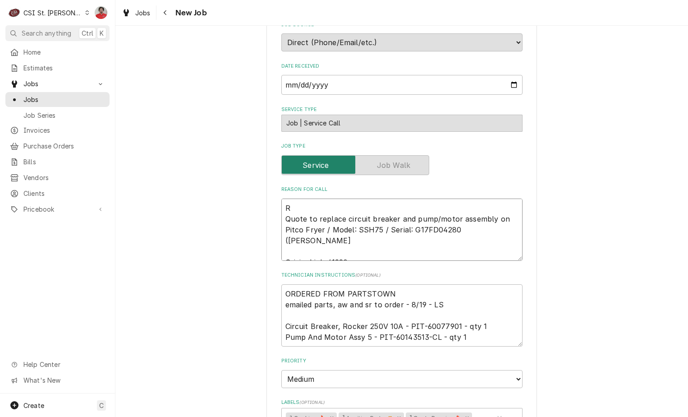
type textarea "x"
type textarea "Re Quote to replace circuit breaker and pump/motor assembly on Pitco Fryer / Mo…"
type textarea "x"
type textarea "Rec Quote to replace circuit breaker and pump/motor assembly on Pitco Fryer / M…"
type textarea "x"
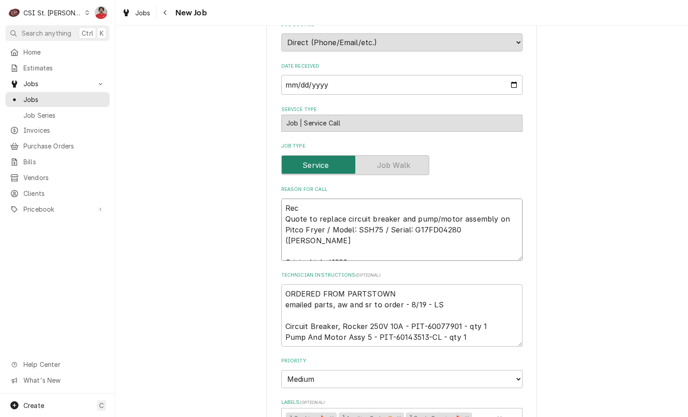
type textarea "Rec Quote to replace circuit breaker and pump/motor assembly on Pitco Fryer / M…"
type textarea "x"
type textarea "Rec P Quote to replace circuit breaker and pump/motor assembly on Pitco Fryer /…"
type textarea "x"
type textarea "Rec PI Quote to replace circuit breaker and pump/motor assembly on Pitco Fryer …"
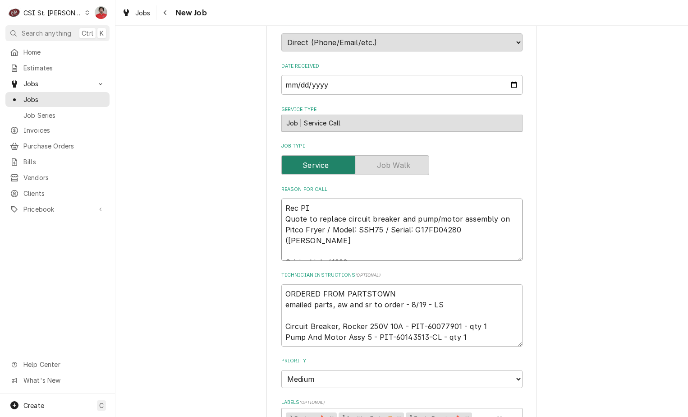
type textarea "x"
type textarea "Rec PIT Quote to replace circuit breaker and pump/motor assembly on Pitco Fryer…"
type textarea "x"
type textarea "Rec PIT- Quote to replace circuit breaker and pump/motor assembly on Pitco Frye…"
type textarea "x"
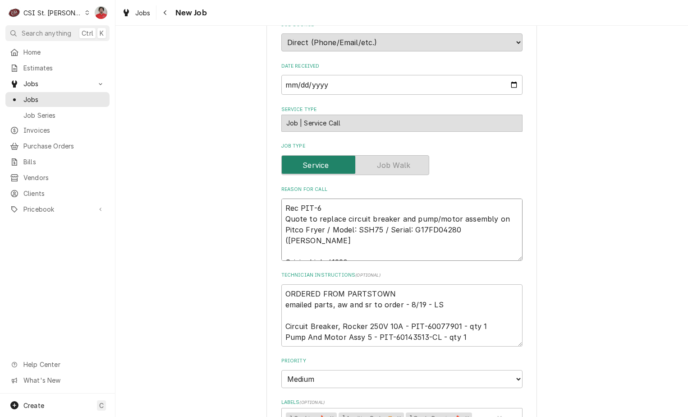
type textarea "Rec PIT-60 Quote to replace circuit breaker and pump/motor assembly on Pitco Fr…"
type textarea "x"
type textarea "Rec PIT-600 Quote to replace circuit breaker and pump/motor assembly on Pitco F…"
type textarea "x"
type textarea "Rec PIT-6007 Quote to replace circuit breaker and pump/motor assembly on Pitco …"
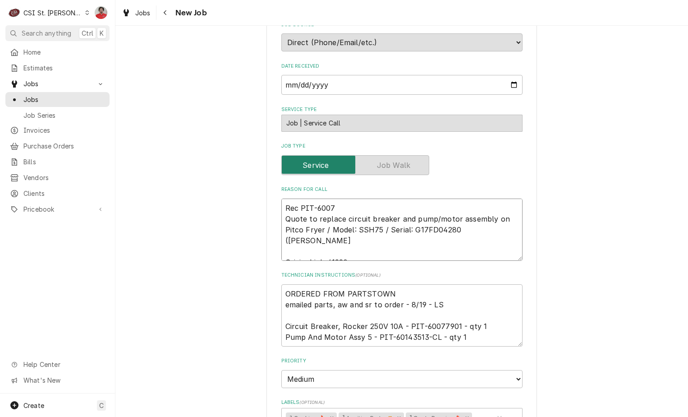
type textarea "x"
type textarea "Rec PIT-60077 Quote to replace circuit breaker and pump/motor assembly on Pitco…"
type textarea "x"
type textarea "Rec PIT-600779 Quote to replace circuit breaker and pump/motor assembly on Pitc…"
type textarea "x"
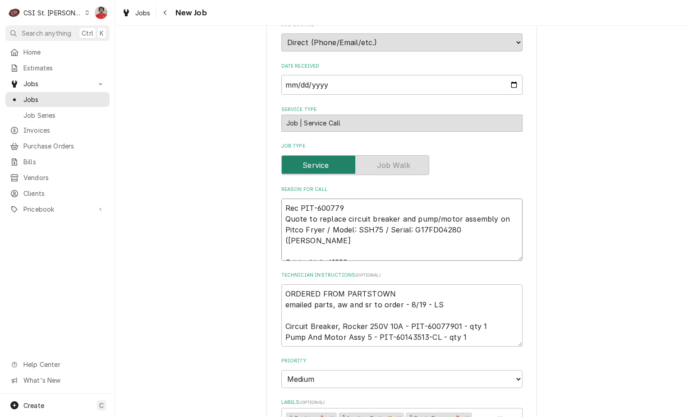
type textarea "Rec PIT-6007790 Quote to replace circuit breaker and pump/motor assembly on Pit…"
type textarea "x"
type textarea "Rec PIT-60077901 Quote to replace circuit breaker and pump/motor assembly on Pi…"
type textarea "x"
type textarea "Rec PIT-60077901 Quote to replace circuit breaker and pump/motor assembly on Pi…"
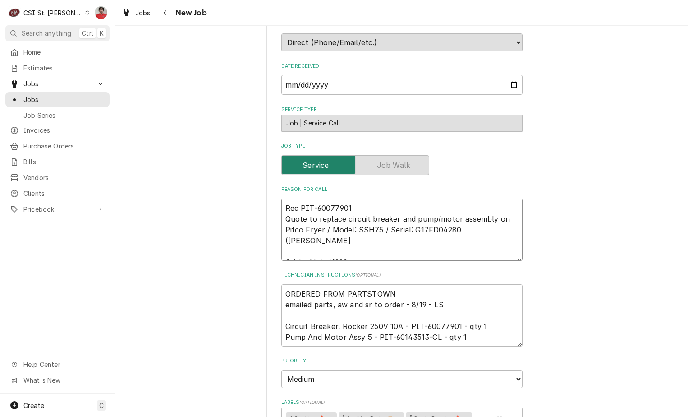
type textarea "x"
type textarea "Rec PIT-60077901 a Quote to replace circuit breaker and pump/motor assembly on …"
type textarea "x"
type textarea "Rec PIT-60077901 an Quote to replace circuit breaker and pump/motor assembly on…"
type textarea "x"
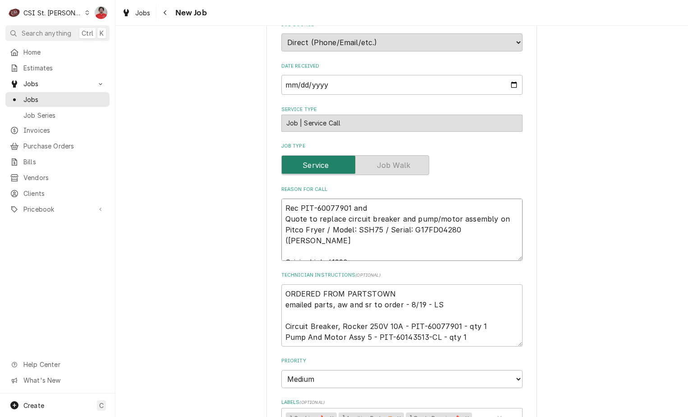
type textarea "Rec PIT-60077901 and Quote to replace circuit breaker and pump/motor assembly o…"
type textarea "x"
type textarea "Rec PIT-60077901 and P Quote to replace circuit breaker and pump/motor assembly…"
type textarea "x"
type textarea "Rec PIT-60077901 and PI Quote to replace circuit breaker and pump/motor assembl…"
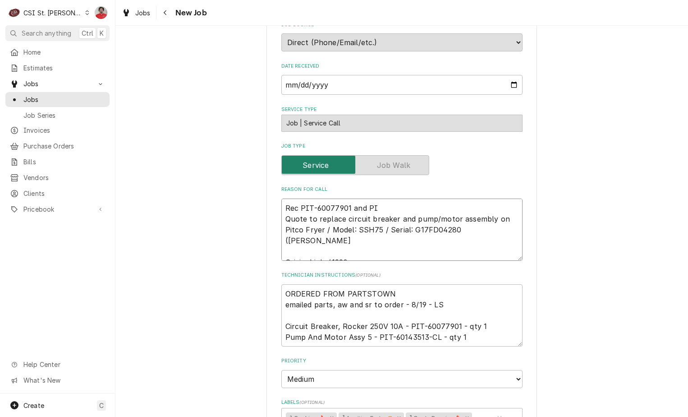
type textarea "x"
type textarea "Rec PIT-60077901 and PIT Quote to replace circuit breaker and pump/motor assemb…"
type textarea "x"
type textarea "Rec PIT-60077901 and PIT- Quote to replace circuit breaker and pump/motor assem…"
type textarea "x"
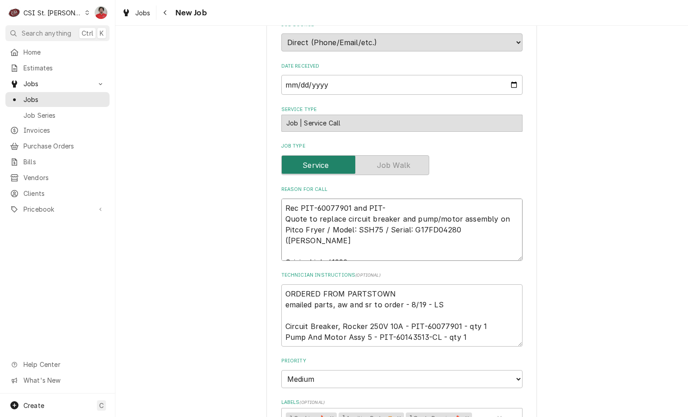
type textarea "Rec PIT-60077901 and PIT-6 Quote to replace circuit breaker and pump/motor asse…"
type textarea "x"
type textarea "Rec PIT-60077901 and PIT-60 Quote to replace circuit breaker and pump/motor ass…"
type textarea "x"
type textarea "Rec PIT-60077901 and PIT-601 Quote to replace circuit breaker and pump/motor as…"
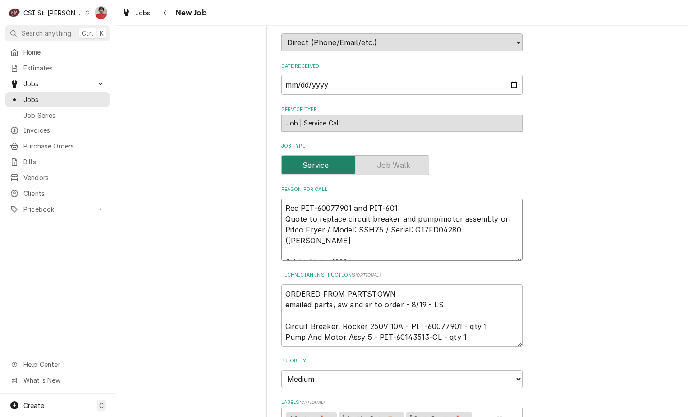
type textarea "x"
type textarea "Rec PIT-60077901 and PIT-6014 Quote to replace circuit breaker and pump/motor a…"
type textarea "x"
type textarea "Rec PIT-60077901 and PIT-60143 Quote to replace circuit breaker and pump/motor …"
type textarea "x"
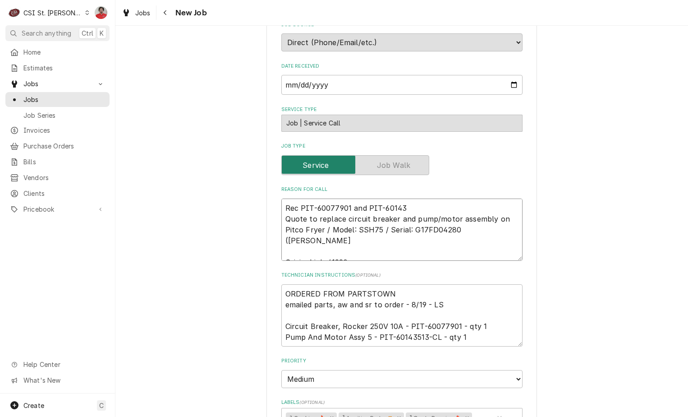
type textarea "Rec PIT-60077901 and PIT-601435 Quote to replace circuit breaker and pump/motor…"
type textarea "x"
type textarea "Rec PIT-60077901 and PIT-6014351 Quote to replace circuit breaker and pump/moto…"
type textarea "x"
type textarea "Rec PIT-60077901 and PIT-60143513 Quote to replace circuit breaker and pump/mot…"
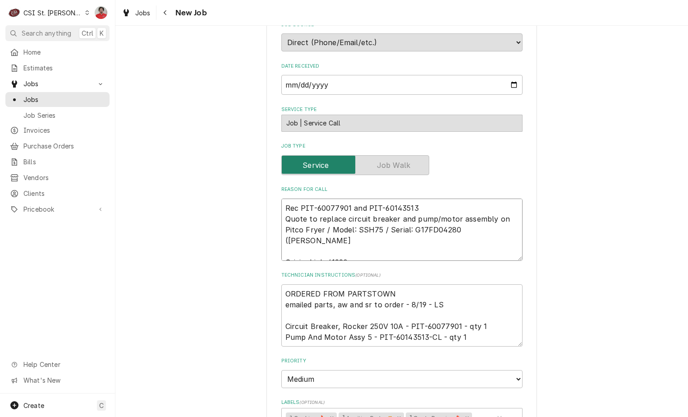
type textarea "x"
type textarea "Rec PIT-60077901 and PIT-60143513- Quote to replace circuit breaker and pump/mo…"
type textarea "x"
type textarea "Rec PIT-60077901 and PIT-60143513-C Quote to replace circuit breaker and pump/m…"
type textarea "x"
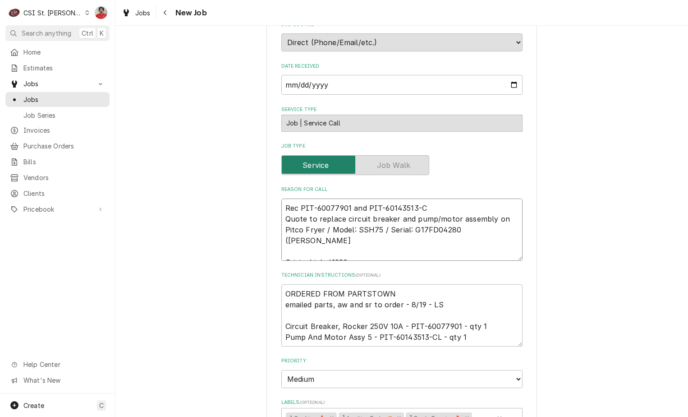
type textarea "Rec PIT-60077901 and PIT-60143513-CL Quote to replace circuit breaker and pump/…"
type textarea "x"
type textarea "Rec PIT-60077901 and PIT-60143513-CL Quote to replace circuit breaker and pump/…"
type textarea "x"
type textarea "Rec PIT-60077901 and PIT-60143513-CL t Quote to replace circuit breaker and pum…"
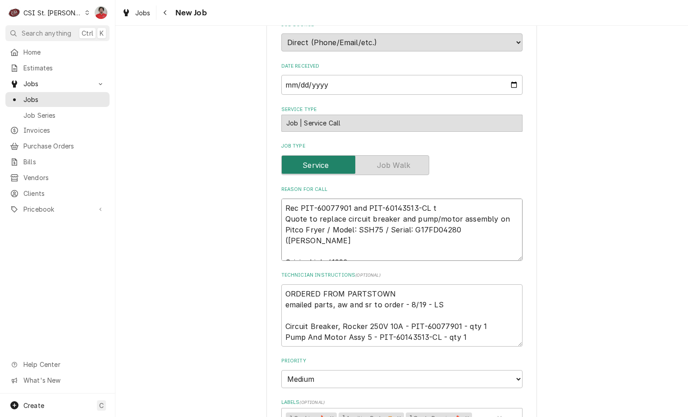
type textarea "x"
type textarea "Rec PIT-60077901 and PIT-60143513-CL to Quote to replace circuit breaker and pu…"
type textarea "x"
type textarea "Rec PIT-60077901 and PIT-60143513-CL to Quote to replace circuit breaker and pu…"
type textarea "x"
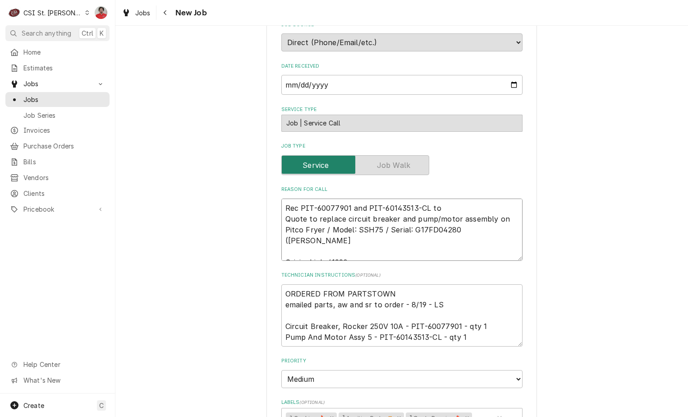
type textarea "Rec PIT-60077901 and PIT-60143513-CL to R Quote to replace circuit breaker and …"
type textarea "x"
type textarea "Rec PIT-60077901 and PIT-60143513-CL to Ry Quote to replace circuit breaker and…"
type textarea "x"
type textarea "Rec PIT-60077901 and PIT-60143513-CL to Rya Quote to replace circuit breaker an…"
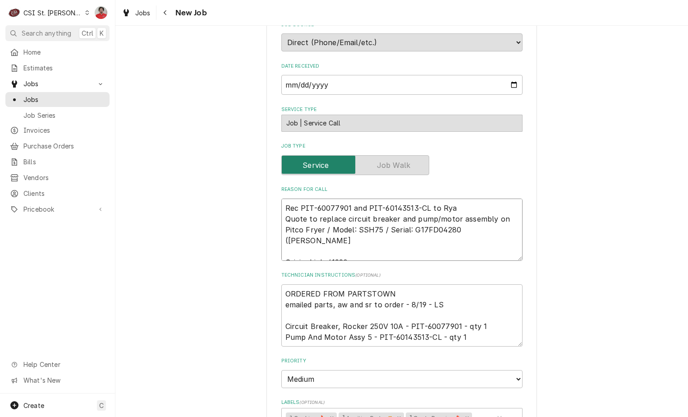
type textarea "x"
type textarea "Rec PIT-60077901 and PIT-60143513-CL to Ryan Quote to replace circuit breaker a…"
type textarea "x"
type textarea "Rec PIT-60077901 and PIT-60143513-CL to Ryan Quote to replace circuit breaker a…"
type textarea "x"
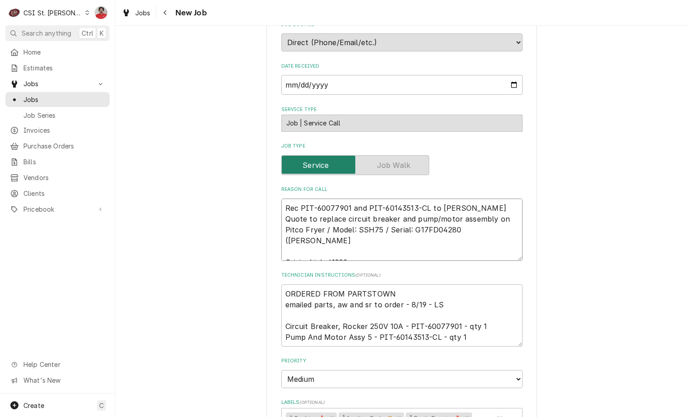
type textarea "Rec PIT-60077901 and PIT-60143513-CL to Ryan B Quote to replace circuit breaker…"
type textarea "x"
type textarea "Rec PIT-60077901 and PIT-60143513-CL to Ryan B' Quote to replace circuit breake…"
type textarea "x"
type textarea "Rec PIT-60077901 and PIT-60143513-CL to Ryan B's Quote to replace circuit break…"
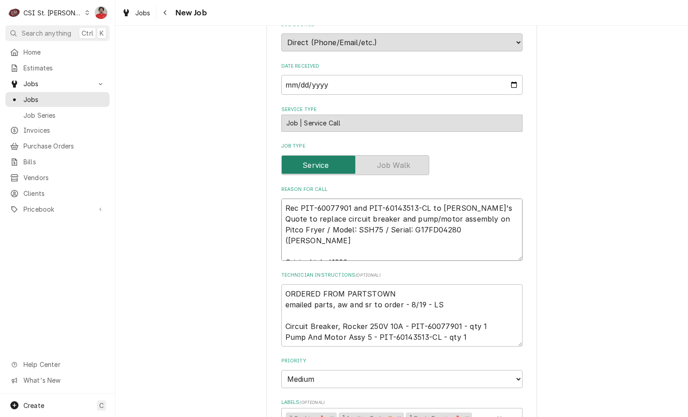
type textarea "x"
type textarea "Rec PIT-60077901 and PIT-60143513-CL to Ryan B's s Quote to replace circuit bre…"
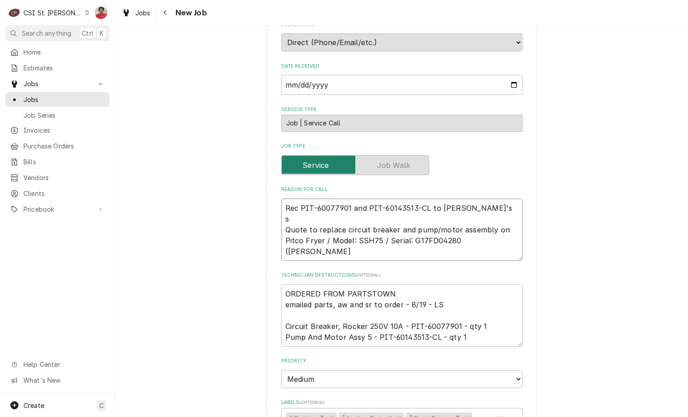
type textarea "x"
type textarea "Rec PIT-60077901 and PIT-60143513-CL to Ryan B's sh Quote to replace circuit br…"
type textarea "x"
type textarea "Rec PIT-60077901 and PIT-60143513-CL to Ryan B's she Quote to replace circuit b…"
type textarea "x"
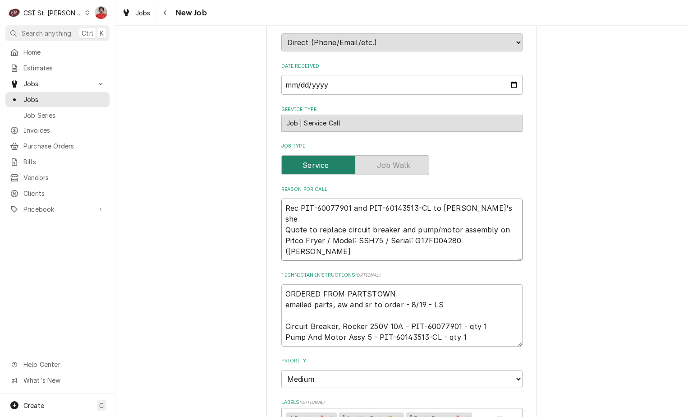
type textarea "Rec PIT-60077901 and PIT-60143513-CL to Ryan B's shel Quote to replace circuit …"
type textarea "x"
type textarea "Rec PIT-60077901 and PIT-60143513-CL to Ryan B's shelf Quote to replace circuit…"
type textarea "x"
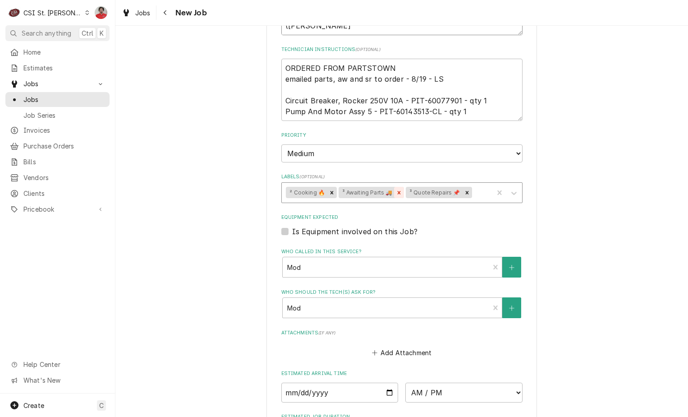
click at [397, 191] on icon "Remove ³ Awaiting Parts 🚚" at bounding box center [399, 192] width 6 height 6
type textarea "Rec PIT-60077901 and PIT-60143513-CL to Ryan B's shelf Quote to replace circuit…"
click at [406, 194] on div "Labels" at bounding box center [447, 192] width 83 height 16
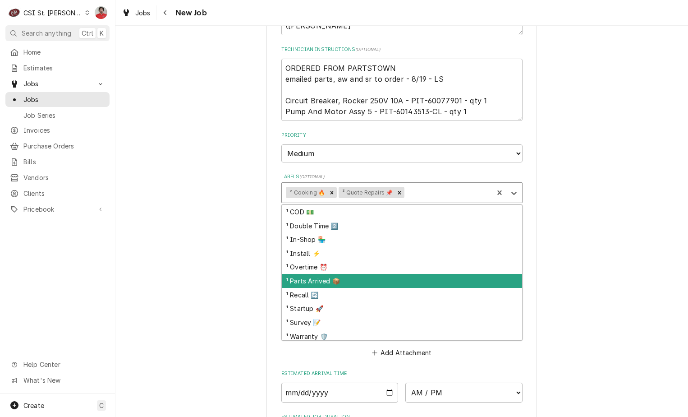
click at [373, 278] on div "¹ Parts Arrived 📦" at bounding box center [402, 281] width 240 height 14
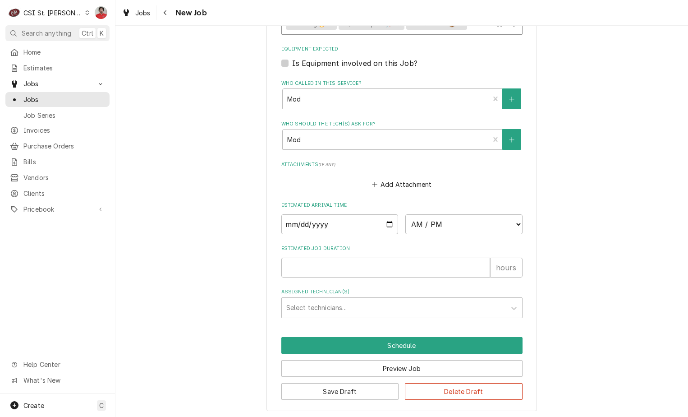
scroll to position [667, 0]
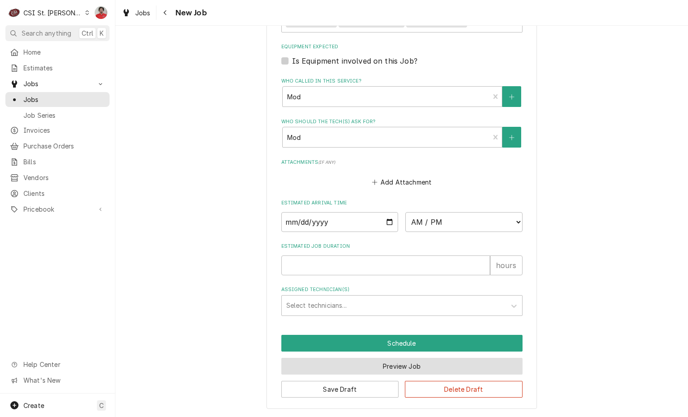
click at [374, 368] on button "Preview Job" at bounding box center [401, 366] width 241 height 17
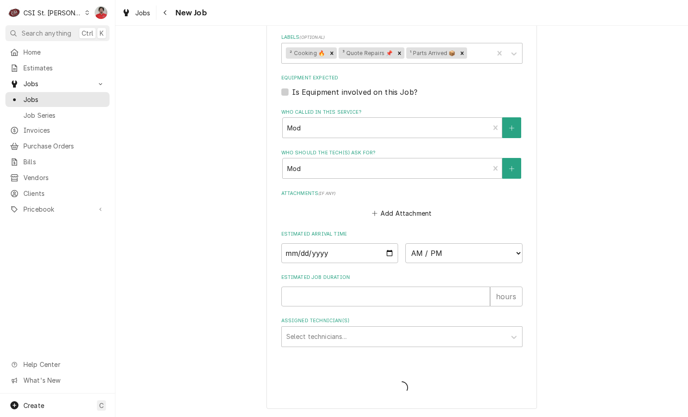
type textarea "x"
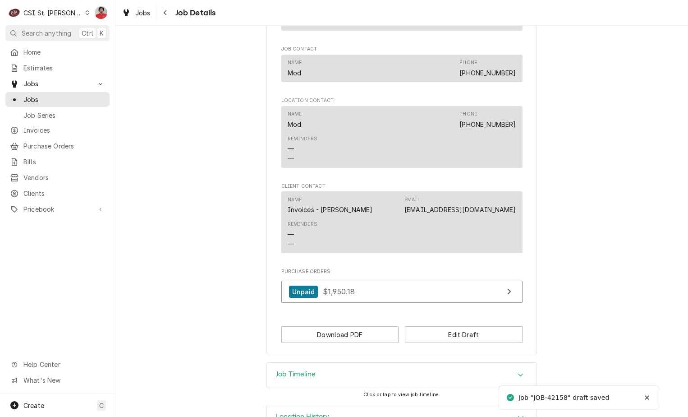
scroll to position [704, 0]
click at [363, 325] on button "Download PDF" at bounding box center [340, 333] width 118 height 17
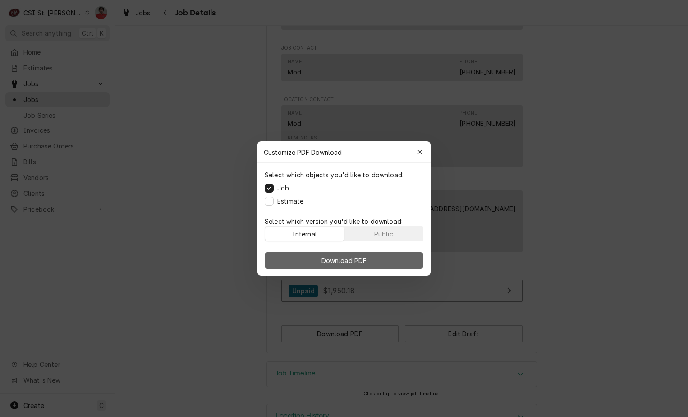
click at [341, 256] on span "Download PDF" at bounding box center [344, 260] width 49 height 9
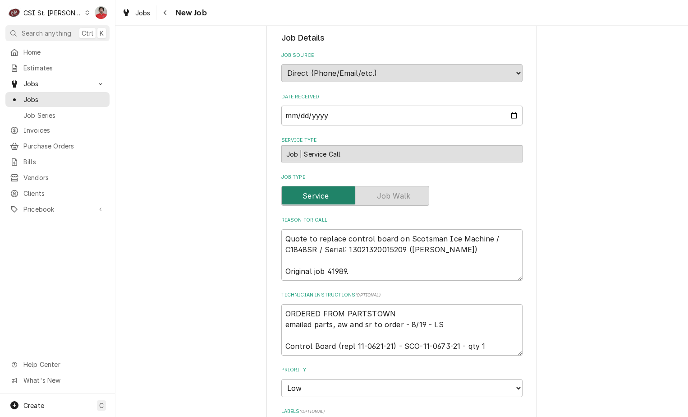
scroll to position [271, 0]
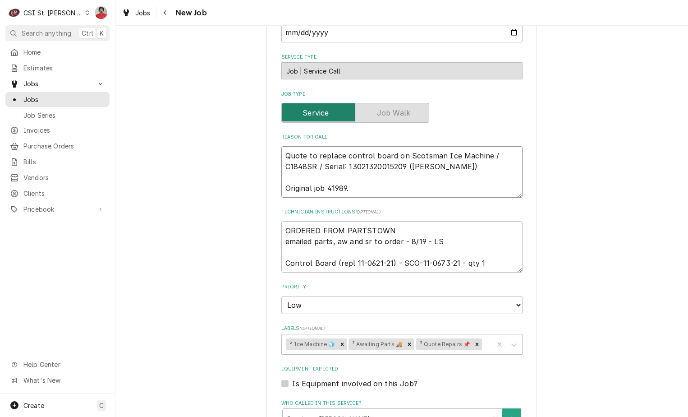
click at [323, 161] on textarea "Quote to replace control board on Scotsman Ice Machine / C1848SR / Serial: 1302…" at bounding box center [401, 171] width 241 height 51
type textarea "x"
type textarea "Quote to replace control board on Scotsman Ice Machine / C1848SR / Serial: 1302…"
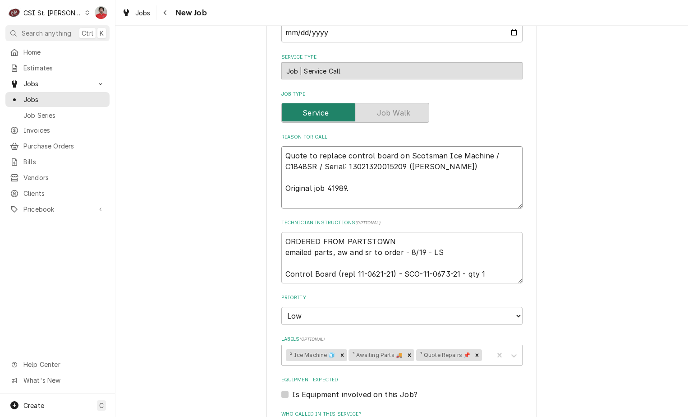
type textarea "x"
type textarea "S Quote to replace control board on Scotsman Ice Machine / C1848SR / Serial: 13…"
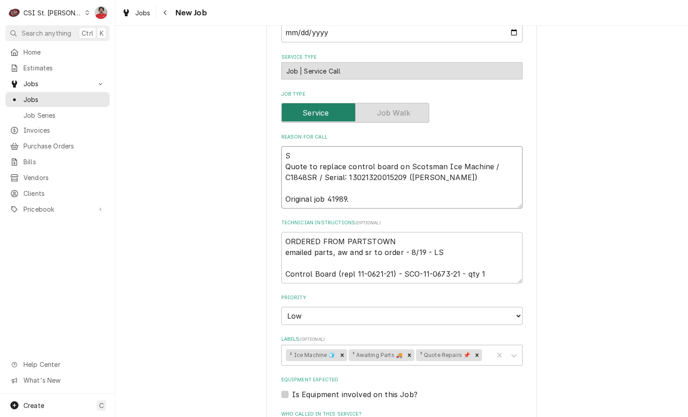
type textarea "x"
type textarea "Quote to replace control board on Scotsman Ice Machine / C1848SR / Serial: 1302…"
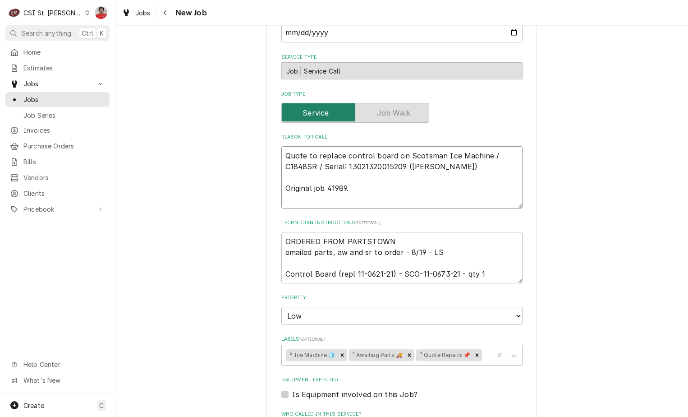
type textarea "x"
type textarea "C Quote to replace control board on Scotsman Ice Machine / C1848SR / Serial: 13…"
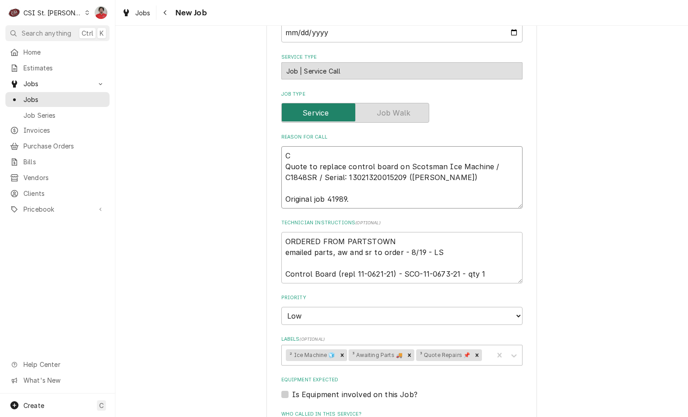
type textarea "x"
type textarea "CS Quote to replace control board on Scotsman Ice Machine / C1848SR / Serial: 1…"
type textarea "x"
type textarea "CSO Quote to replace control board on Scotsman Ice Machine / C1848SR / Serial: …"
type textarea "x"
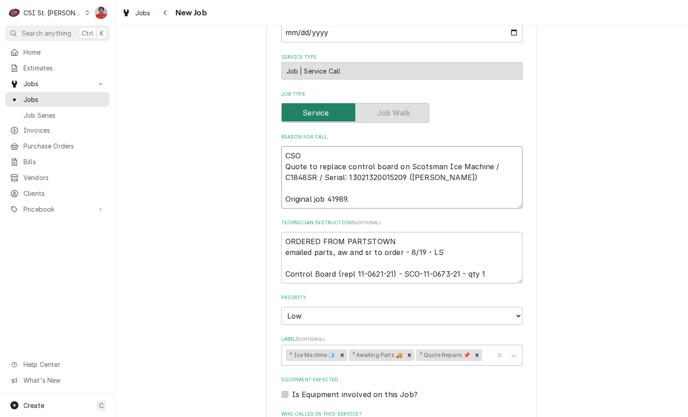
type textarea "CS Quote to replace control board on Scotsman Ice Machine / C1848SR / Serial: 1…"
type textarea "x"
type textarea "C Quote to replace control board on Scotsman Ice Machine / C1848SR / Serial: 13…"
type textarea "x"
type textarea "Quote to replace control board on Scotsman Ice Machine / C1848SR / Serial: 1302…"
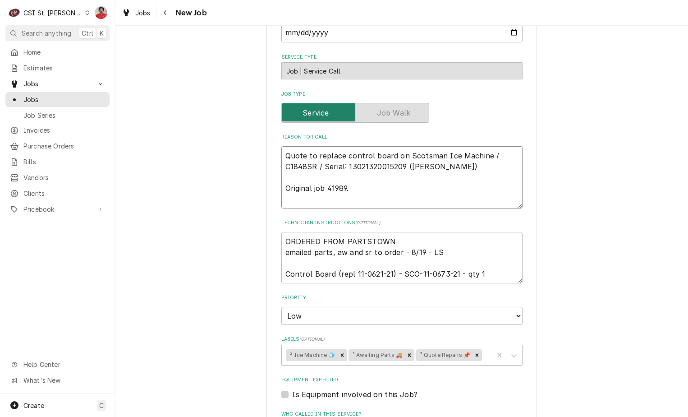
type textarea "x"
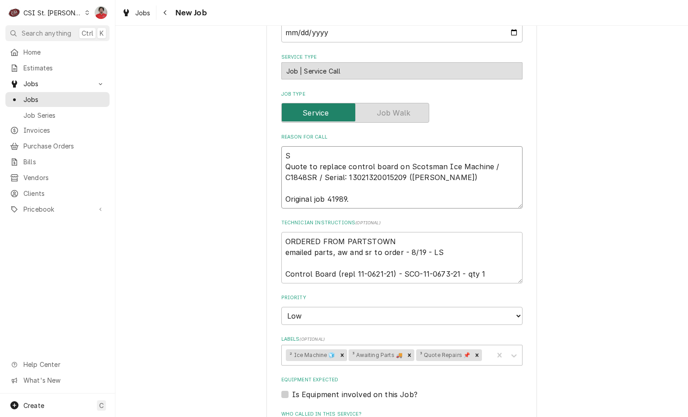
type textarea "SC Quote to replace control board on Scotsman Ice Machine / C1848SR / Serial: 1…"
type textarea "x"
type textarea "SCO Quote to replace control board on Scotsman Ice Machine / C1848SR / Serial: …"
type textarea "x"
type textarea "SCO- Quote to replace control board on Scotsman Ice Machine / C1848SR / Serial:…"
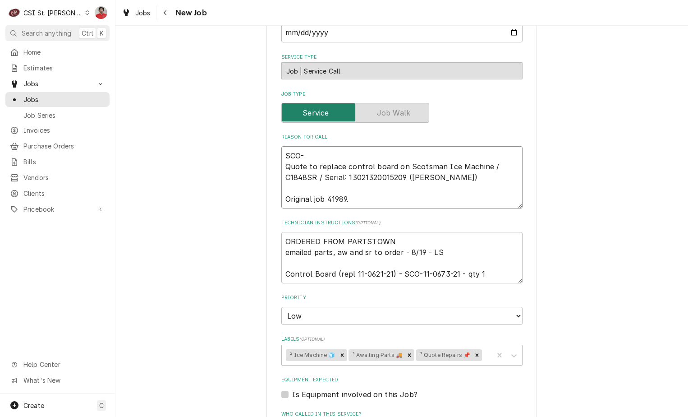
type textarea "x"
type textarea "SCO-1 Quote to replace control board on Scotsman Ice Machine / C1848SR / Serial…"
type textarea "x"
type textarea "SCO-11 Quote to replace control board on Scotsman Ice Machine / C1848SR / Seria…"
type textarea "x"
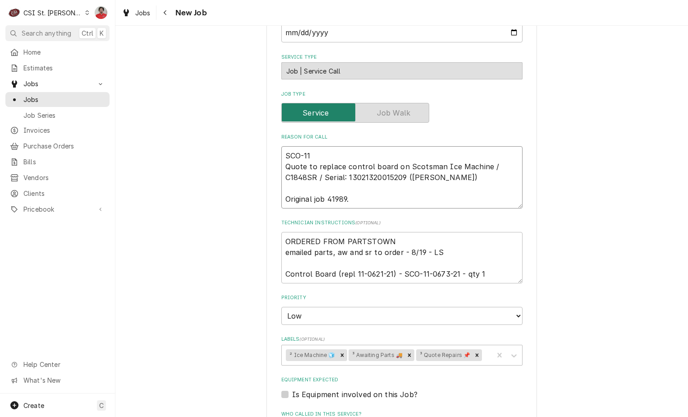
type textarea "SCO-11- Quote to replace control board on Scotsman Ice Machine / C1848SR / Seri…"
type textarea "x"
type textarea "SCO-11-0 Quote to replace control board on Scotsman Ice Machine / C1848SR / Ser…"
type textarea "x"
type textarea "SCO-11-06 Quote to replace control board on Scotsman Ice Machine / C1848SR / Se…"
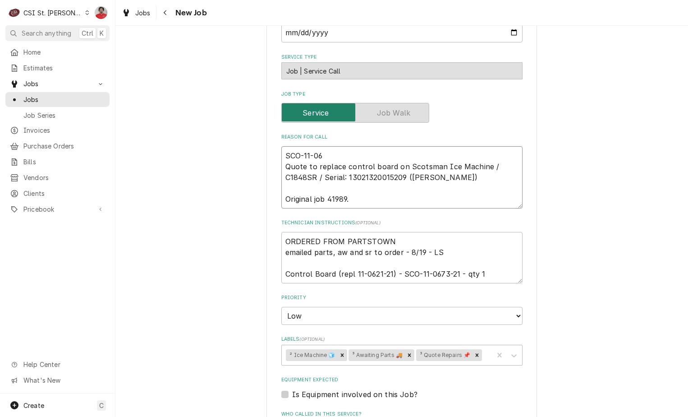
type textarea "x"
type textarea "SCO-11-067 Quote to replace control board on Scotsman Ice Machine / C1848SR / S…"
type textarea "x"
type textarea "SCO-11-0673 Quote to replace control board on Scotsman Ice Machine / C1848SR / …"
type textarea "x"
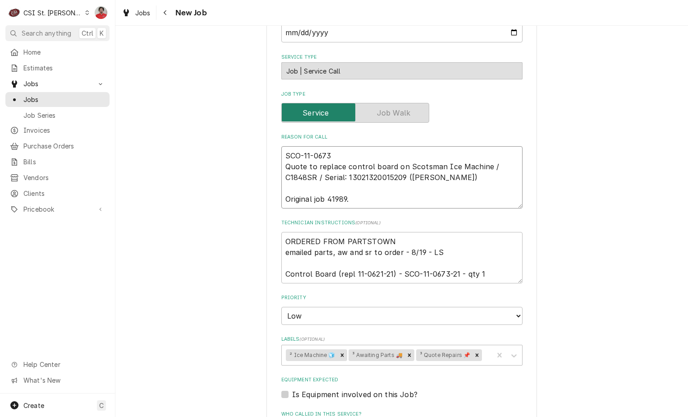
type textarea "SCO-11-0673- Quote to replace control board on Scotsman Ice Machine / C1848SR /…"
type textarea "x"
type textarea "SCO-11-0673-2 Quote to replace control board on Scotsman Ice Machine / C1848SR …"
type textarea "x"
type textarea "SCO-11-0673-21 Quote to replace control board on Scotsman Ice Machine / C1848SR…"
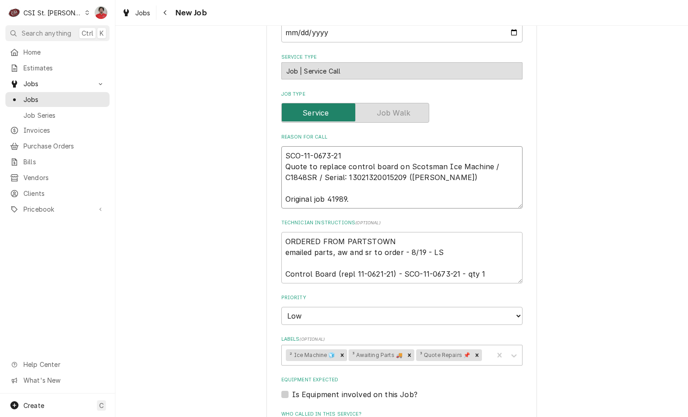
type textarea "x"
type textarea "SCO-11-0673-21 Quote to replace control board on Scotsman Ice Machine / C1848SR…"
type textarea "x"
type textarea "SCO-11-0673-21 r Quote to replace control board on Scotsman Ice Machine / C1848…"
type textarea "x"
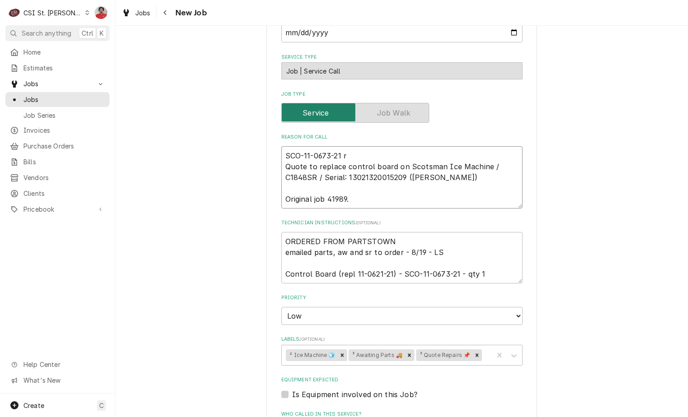
type textarea "SCO-11-0673-21 re Quote to replace control board on Scotsman Ice Machine / C184…"
type textarea "x"
type textarea "SCO-11-0673-21 rec Quote to replace control board on Scotsman Ice Machine / C18…"
type textarea "x"
type textarea "SCO-11-0673-21 rec Quote to replace control board on Scotsman Ice Machine / C18…"
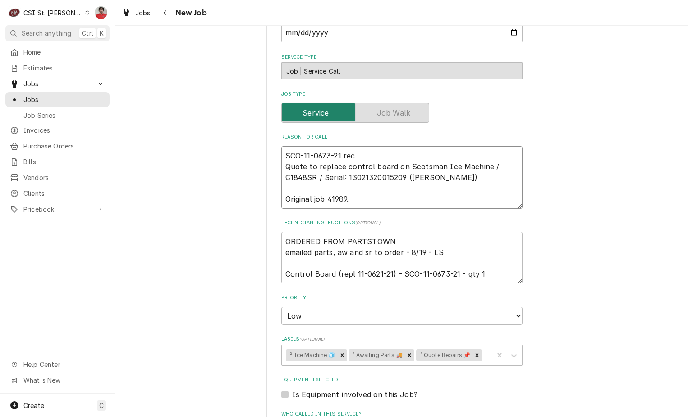
type textarea "x"
type textarea "SCO-11-0673-21 rec t Quote to replace control board on Scotsman Ice Machine / C…"
type textarea "x"
type textarea "SCO-11-0673-21 rec to Quote to replace control board on Scotsman Ice Machine / …"
type textarea "x"
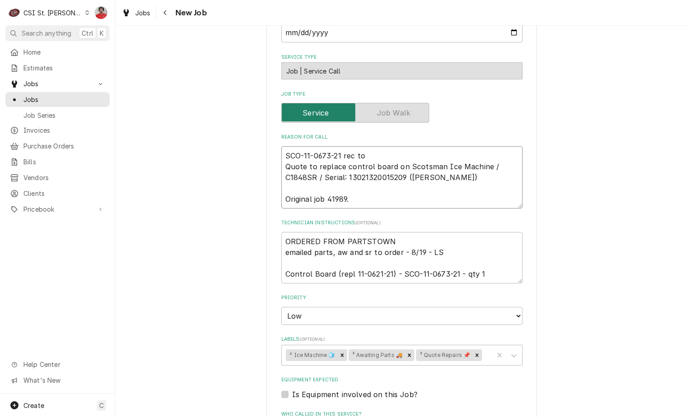
type textarea "SCO-11-0673-21 rec toT Quote to replace control board on Scotsman Ice Machine /…"
type textarea "x"
type textarea "SCO-11-0673-21 rec toTo Quote to replace control board on Scotsman Ice Machine …"
type textarea "x"
type textarea "SCO-11-0673-21 rec toTon Quote to replace control board on Scotsman Ice Machine…"
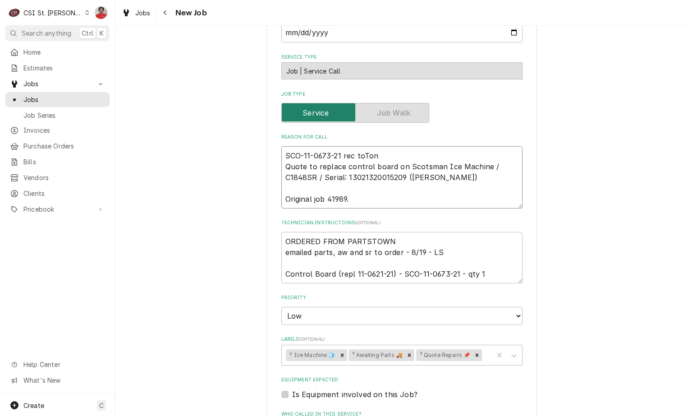
type textarea "x"
type textarea "SCO-11-0673-21 rec toTo Quote to replace control board on Scotsman Ice Machine …"
type textarea "x"
type textarea "SCO-11-0673-21 rec toT Quote to replace control board on Scotsman Ice Machine /…"
type textarea "x"
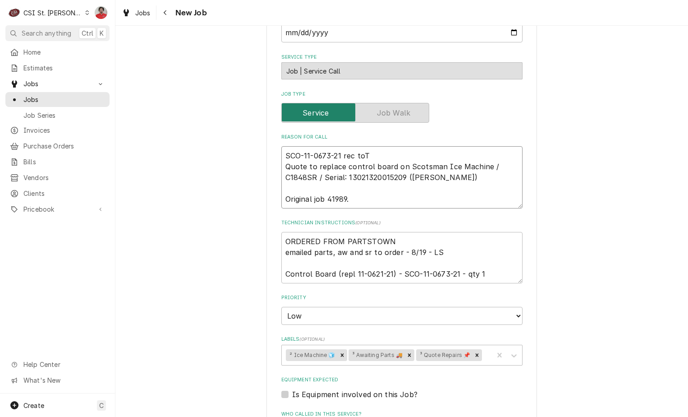
type textarea "SCO-11-0673-21 rec toT Quote to replace control board on Scotsman Ice Machine /…"
type textarea "x"
type textarea "SCO-11-0673-21 rec toT Quote to replace control board on Scotsman Ice Machine /…"
type textarea "x"
type textarea "SCO-11-0673-21 rec toTT Quote to replace control board on Scotsman Ice Machine …"
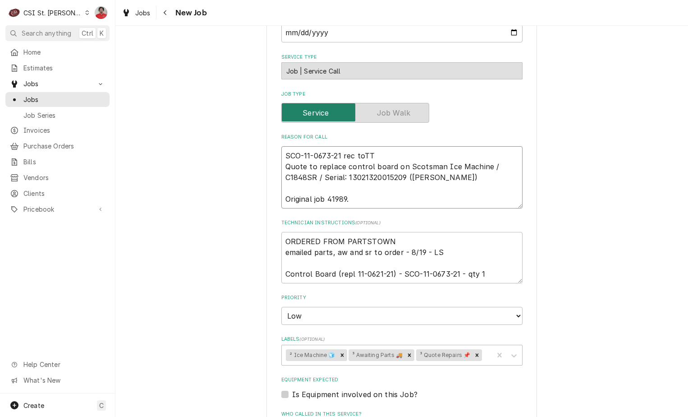
type textarea "x"
type textarea "SCO-11-0673-21 rec toT Quote to replace control board on Scotsman Ice Machine /…"
type textarea "x"
type textarea "SCO-11-0673-21 rec to Quote to replace control board on Scotsman Ice Machine / …"
type textarea "x"
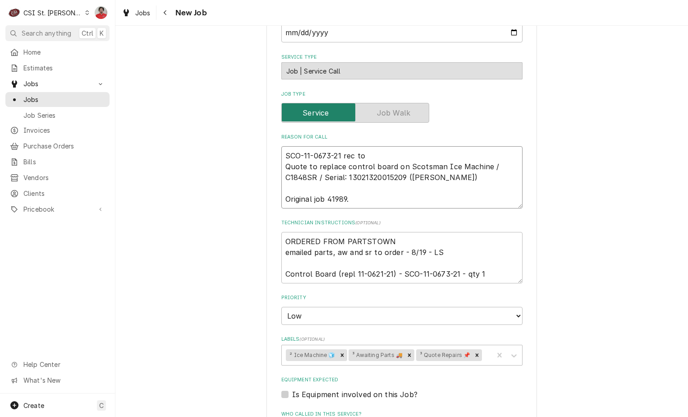
type textarea "SCO-11-0673-21 rec to Quote to replace control board on Scotsman Ice Machine / …"
type textarea "x"
type textarea "SCO-11-0673-21 rec to T Quote to replace control board on Scotsman Ice Machine …"
type textarea "x"
type textarea "SCO-11-0673-21 rec to TO Quote to replace control board on Scotsman Ice Machine…"
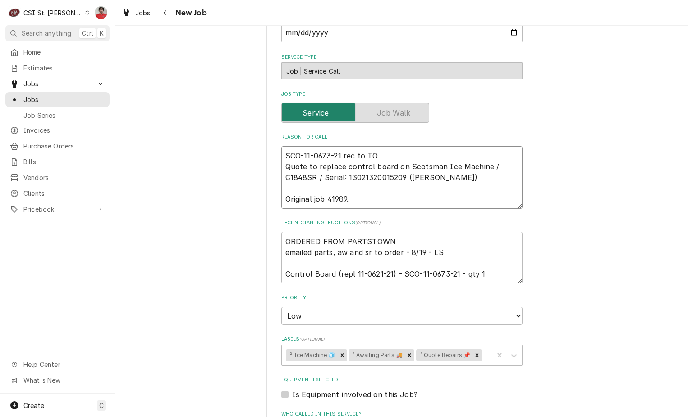
type textarea "x"
type textarea "SCO-11-0673-21 rec to T Quote to replace control board on Scotsman Ice Machine …"
type textarea "x"
type textarea "SCO-11-0673-21 rec to To Quote to replace control board on Scotsman Ice Machine…"
type textarea "x"
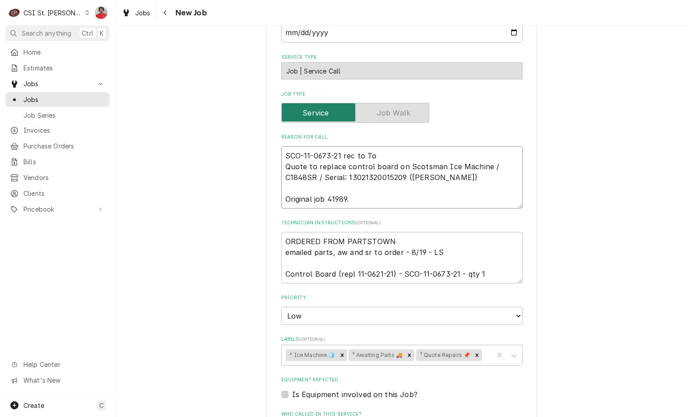
type textarea "SCO-11-0673-21 rec to Ton Quote to replace control board on Scotsman Ice Machin…"
type textarea "x"
type textarea "SCO-11-0673-21 rec to Tony Quote to replace control board on Scotsman Ice Machi…"
type textarea "x"
type textarea "SCO-11-0673-21 rec to Tony' Quote to replace control board on Scotsman Ice Mach…"
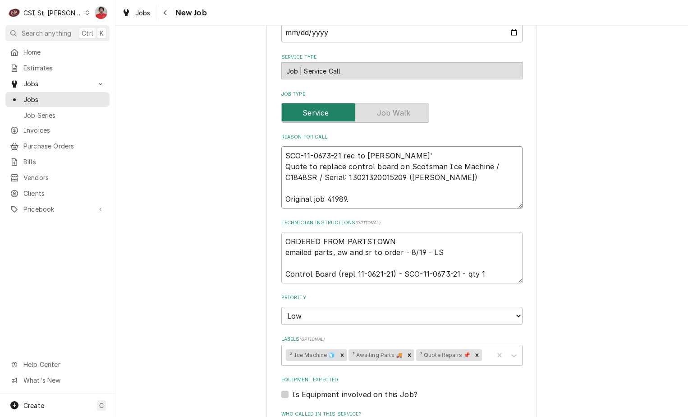
type textarea "x"
type textarea "SCO-11-0673-21 rec to Tony's Quote to replace control board on Scotsman Ice Mac…"
type textarea "x"
type textarea "SCO-11-0673-21 rec to Tony's Quote to replace control board on Scotsman Ice Mac…"
type textarea "x"
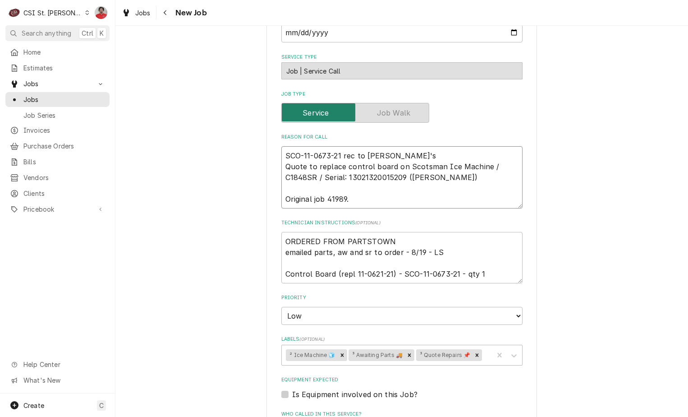
type textarea "SCO-11-0673-21 rec to Tony's s Quote to replace control board on Scotsman Ice M…"
type textarea "x"
type textarea "SCO-11-0673-21 rec to Tony's sh Quote to replace control board on Scotsman Ice …"
type textarea "x"
type textarea "SCO-11-0673-21 rec to Tony's she Quote to replace control board on Scotsman Ice…"
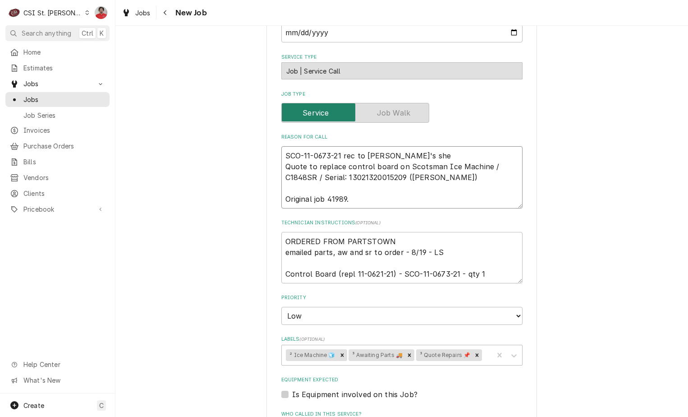
type textarea "x"
type textarea "SCO-11-0673-21 rec to Tony's shel Quote to replace control board on Scotsman Ic…"
type textarea "x"
type textarea "SCO-11-0673-21 rec to Tony's shelf Quote to replace control board on Scotsman I…"
type textarea "x"
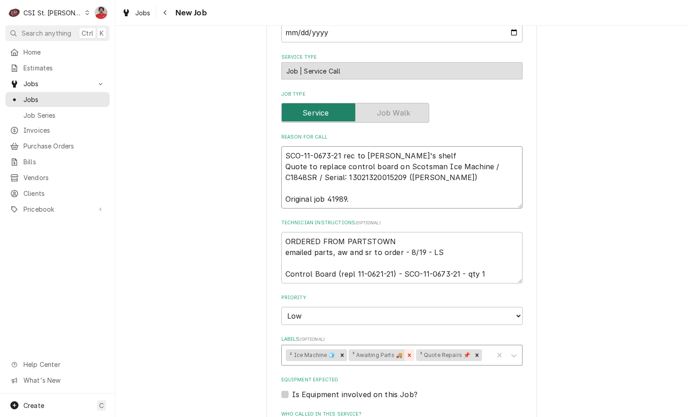
click at [406, 353] on icon "Remove ³ Awaiting Parts 🚚" at bounding box center [409, 355] width 6 height 6
type textarea "SCO-11-0673-21 rec to Tony's shelf Quote to replace control board on Scotsman I…"
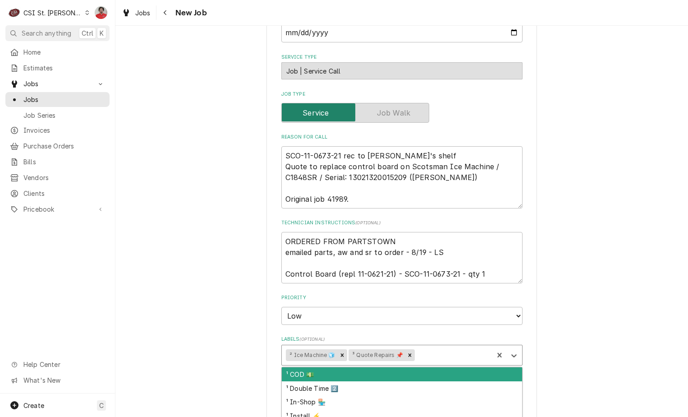
click at [432, 357] on div "Labels" at bounding box center [453, 355] width 73 height 16
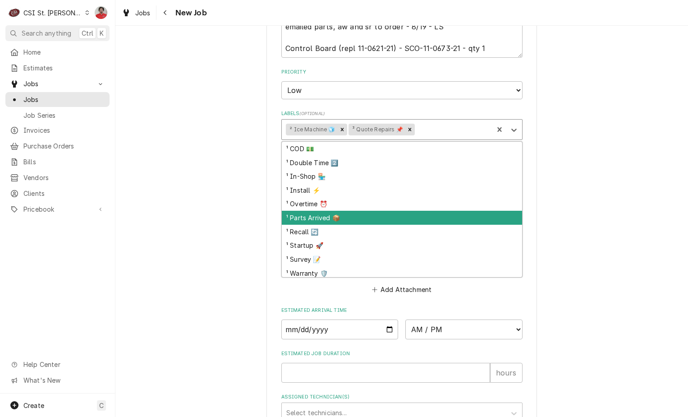
click at [357, 214] on div "¹ Parts Arrived 📦" at bounding box center [402, 218] width 240 height 14
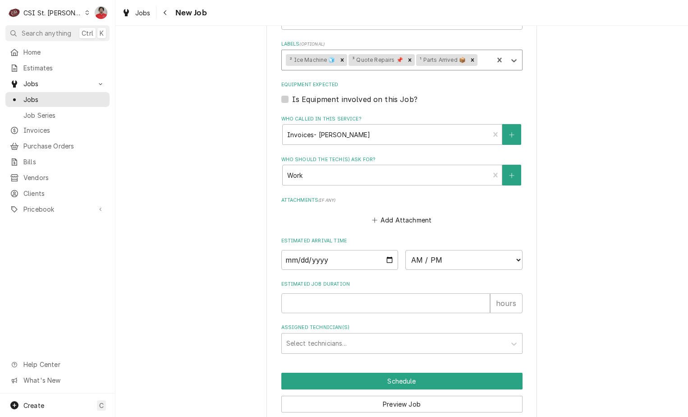
scroll to position [604, 0]
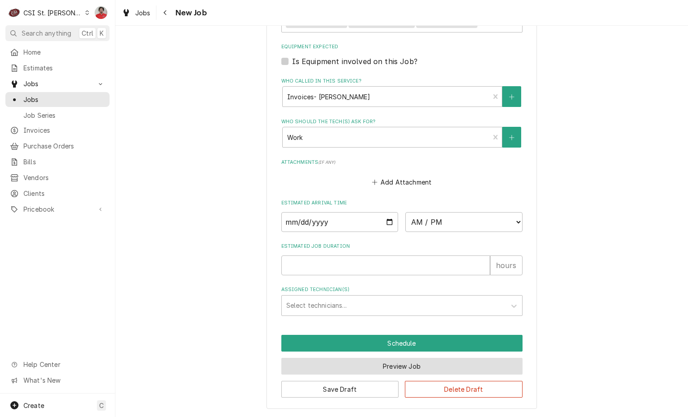
click at [384, 368] on button "Preview Job" at bounding box center [401, 366] width 241 height 17
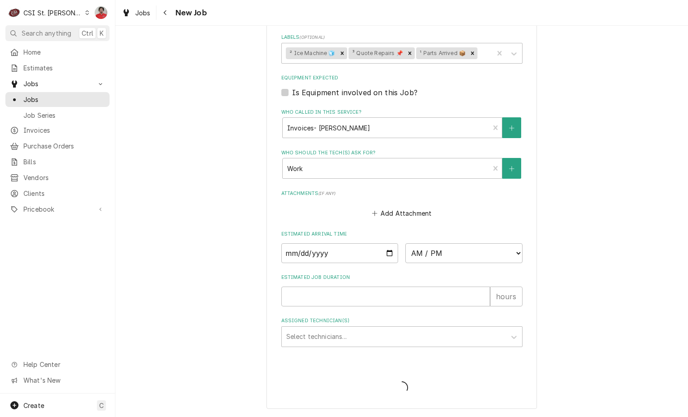
type textarea "x"
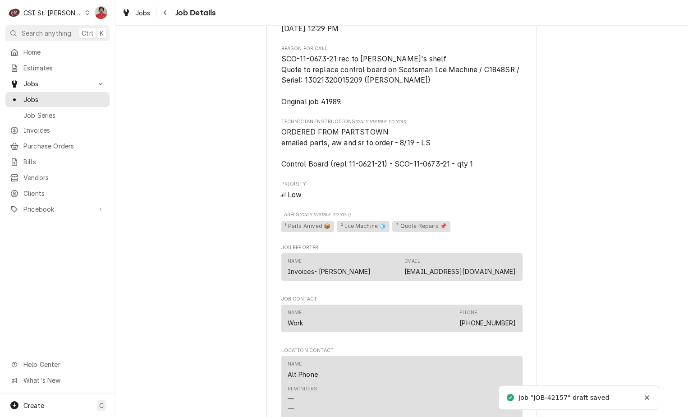
scroll to position [652, 0]
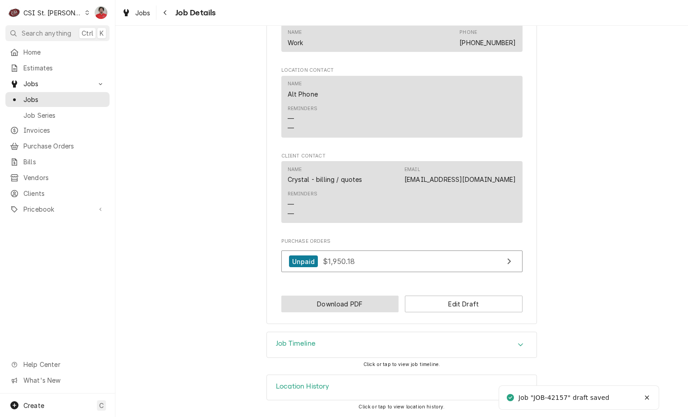
click at [347, 305] on button "Download PDF" at bounding box center [340, 303] width 118 height 17
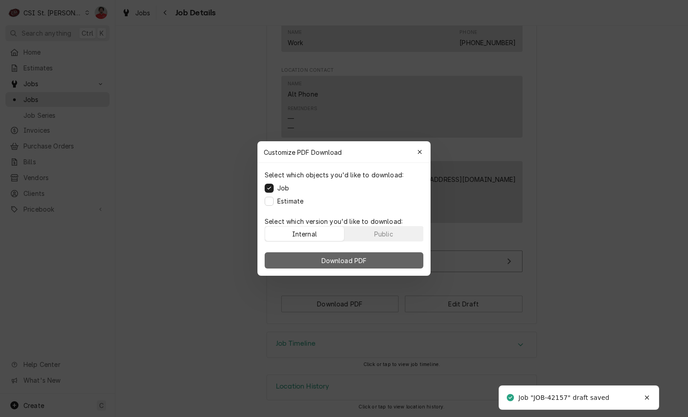
click at [376, 259] on button "Download PDF" at bounding box center [344, 260] width 159 height 16
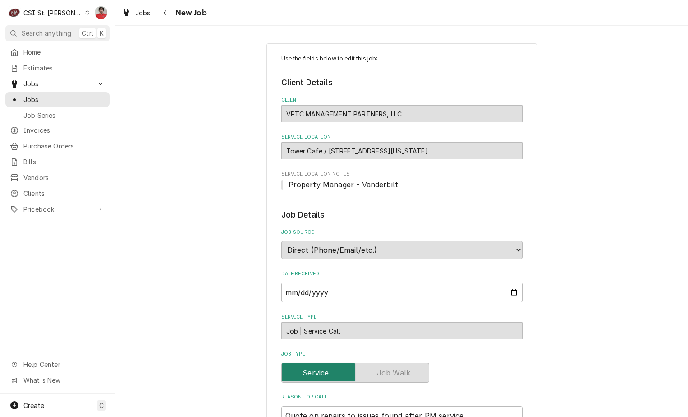
scroll to position [316, 0]
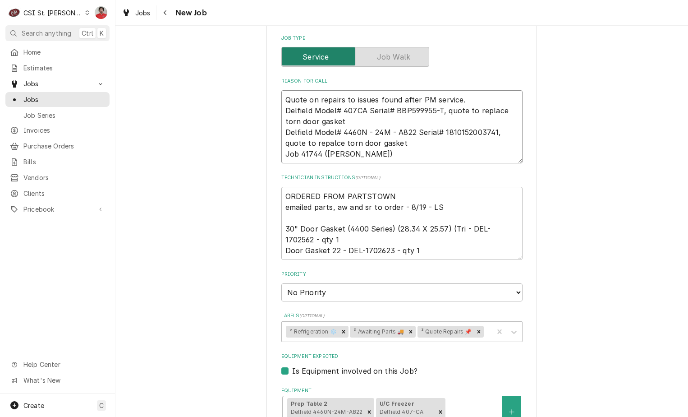
click at [369, 101] on textarea "Quote on repairs to issues found after PM service. Delfield Model# 407CA Serial…" at bounding box center [401, 126] width 241 height 73
type textarea "x"
type textarea "Quote on repairs to issues found after PM service. Delfield Model# 407CA Serial…"
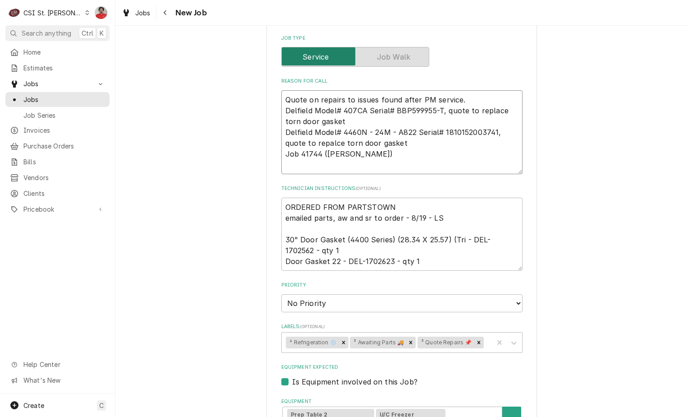
type textarea "x"
type textarea "D Quote on repairs to issues found after PM service. Delfield Model# 407CA Seri…"
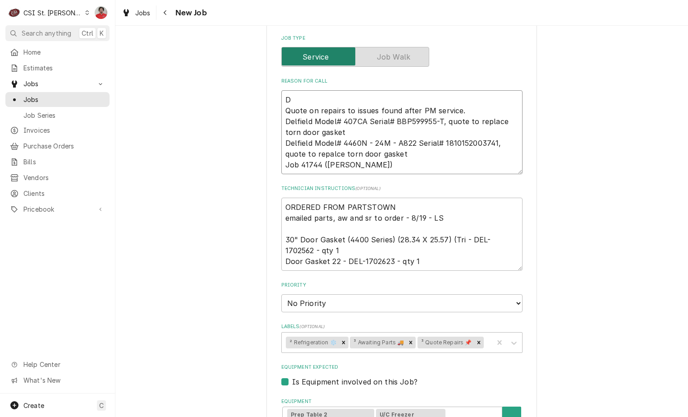
type textarea "x"
type textarea "DEL Quote on repairs to issues found after PM service. Delfield Model# 407CA Se…"
type textarea "x"
type textarea "DEL- Quote on repairs to issues found after PM service. Delfield Model# 407CA S…"
type textarea "x"
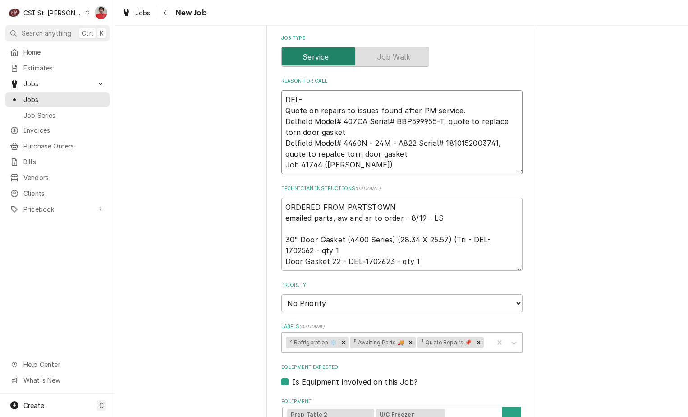
type textarea "DEL-1 Quote on repairs to issues found after PM service. Delfield Model# 407CA …"
type textarea "x"
type textarea "DEL-17 Quote on repairs to issues found after PM service. Delfield Model# 407CA…"
type textarea "x"
type textarea "DEL-170 Quote on repairs to issues found after PM service. Delfield Model# 407C…"
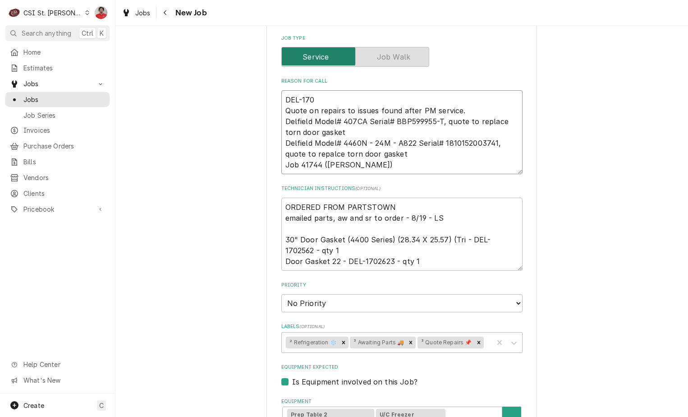
type textarea "x"
type textarea "DEL-1702 Quote on repairs to issues found after PM service. Delfield Model# 407…"
type textarea "x"
type textarea "DEL-17025 Quote on repairs to issues found after PM service. Delfield Model# 40…"
type textarea "x"
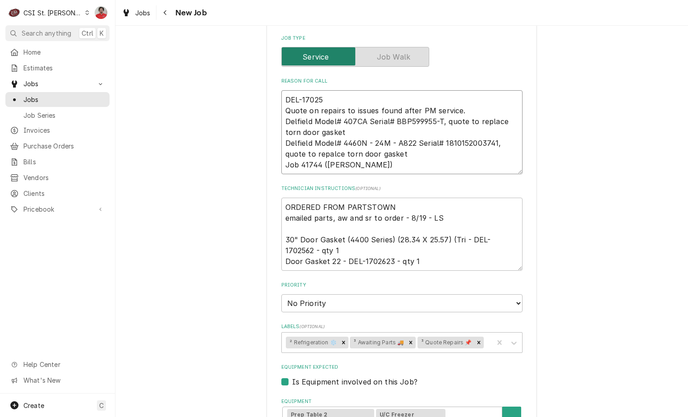
type textarea "DEL-170256 Quote on repairs to issues found after PM service. Delfield Model# 4…"
type textarea "x"
type textarea "DEL-1702562 Quote on repairs to issues found after PM service. Delfield Model# …"
type textarea "x"
type textarea "DEL-1702562 Quote on repairs to issues found after PM service. Delfield Model# …"
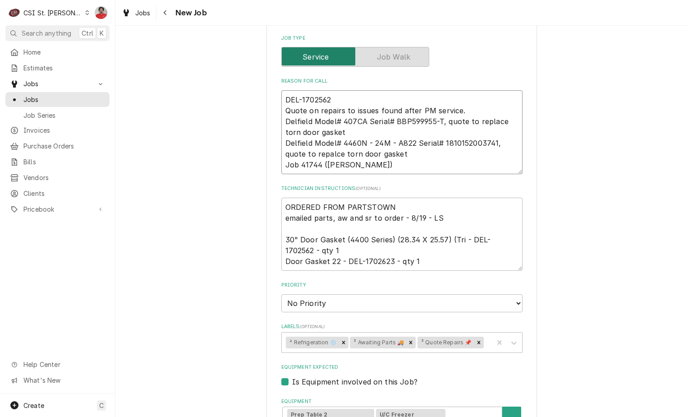
type textarea "x"
type textarea "DEL-1702562 a Quote on repairs to issues found after PM service. Delfield Model…"
type textarea "x"
type textarea "DEL-1702562 an Quote on repairs to issues found after PM service. Delfield Mode…"
type textarea "x"
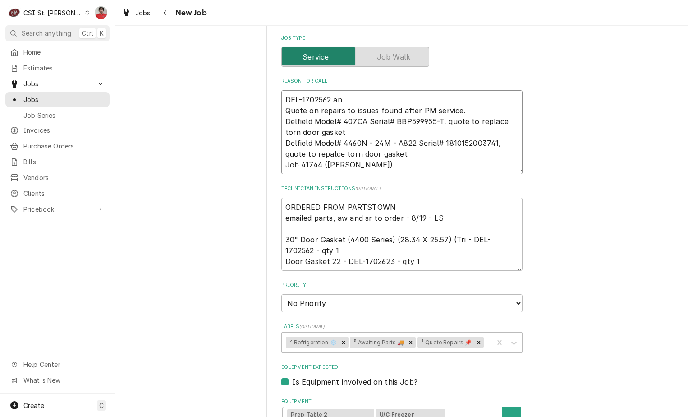
type textarea "DEL-1702562 and Quote on repairs to issues found after PM service. Delfield Mod…"
type textarea "x"
type textarea "DEL-1702562 and Quote on repairs to issues found after PM service. Delfield Mod…"
type textarea "x"
type textarea "DEL-1702562 and D Quote on repairs to issues found after PM service. Delfield M…"
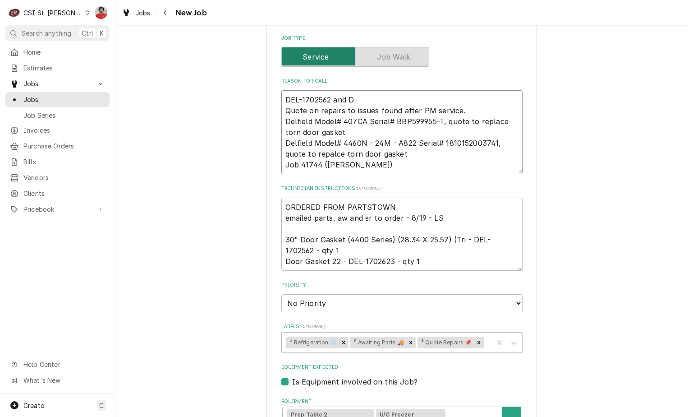
type textarea "x"
type textarea "DEL-1702562 and DEL Quote on repairs to issues found after PM service. Delfield…"
type textarea "x"
type textarea "DEL-1702562 and DEL- Quote on repairs to issues found after PM service. Delfiel…"
type textarea "x"
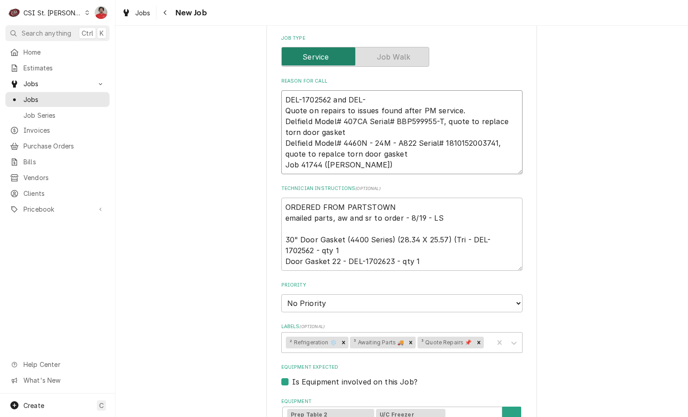
type textarea "DEL-1702562 and DEL-1 Quote on repairs to issues found after PM service. Delfie…"
type textarea "x"
type textarea "DEL-1702562 and DEL-17 Quote on repairs to issues found after PM service. Delfi…"
type textarea "x"
type textarea "DEL-1702562 and DEL-170 Quote on repairs to issues found after PM service. Delf…"
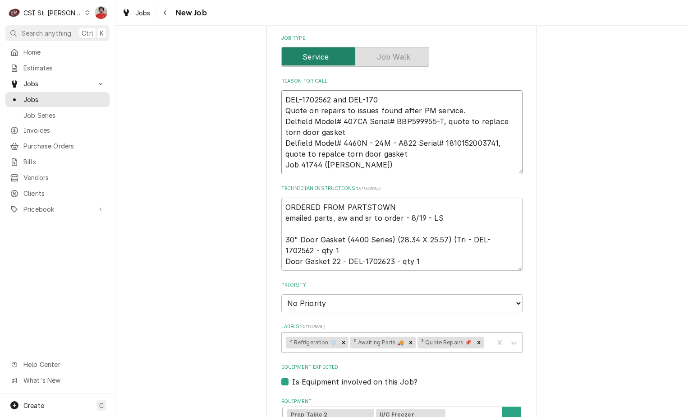
type textarea "x"
type textarea "DEL-1702562 and DEL-1702 Quote on repairs to issues found after PM service. Del…"
type textarea "x"
type textarea "DEL-1702562 and DEL-17026 Quote on repairs to issues found after PM service. De…"
type textarea "x"
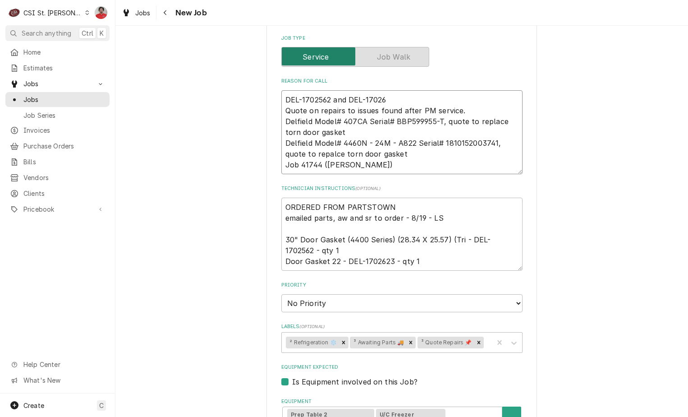
type textarea "DEL-1702562 and DEL-170262 Quote on repairs to issues found after PM service. D…"
type textarea "x"
type textarea "DEL-1702562 and DEL-1702623 Quote on repairs to issues found after PM service. …"
type textarea "x"
type textarea "DEL-1702562 and DEL-1702623 Quote on repairs to issues found after PM service. …"
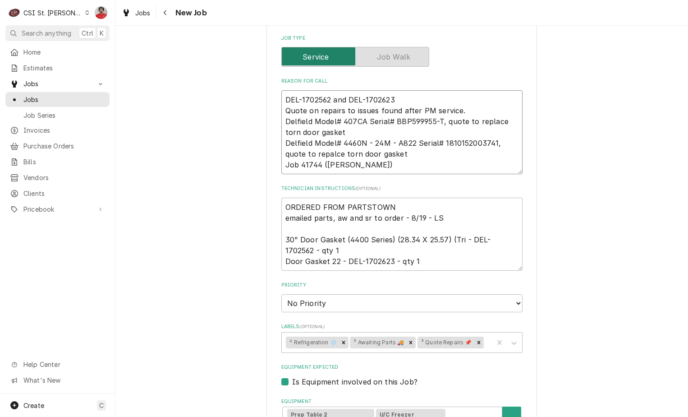
type textarea "x"
type textarea "DEL-1702562 and DEL-1702623 r Quote on repairs to issues found after PM service…"
type textarea "x"
type textarea "DEL-1702562 and DEL-1702623 re Quote on repairs to issues found after PM servic…"
type textarea "x"
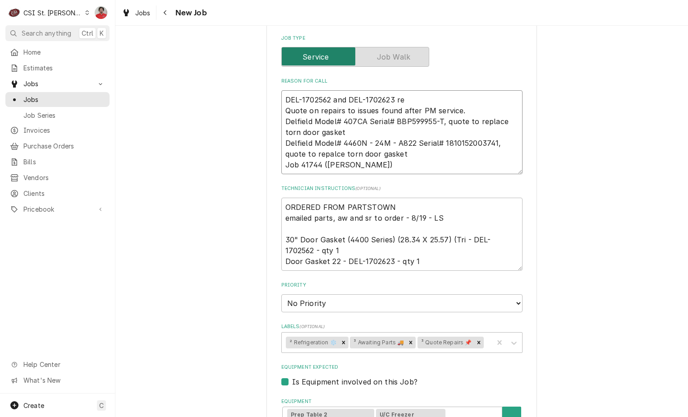
type textarea "DEL-1702562 and DEL-1702623 rec Quote on repairs to issues found after PM servi…"
type textarea "x"
type textarea "DEL-1702562 and DEL-1702623 rec Quote on repairs to issues found after PM servi…"
type textarea "x"
type textarea "DEL-1702562 and DEL-1702623 rec t Quote on repairs to issues found after PM ser…"
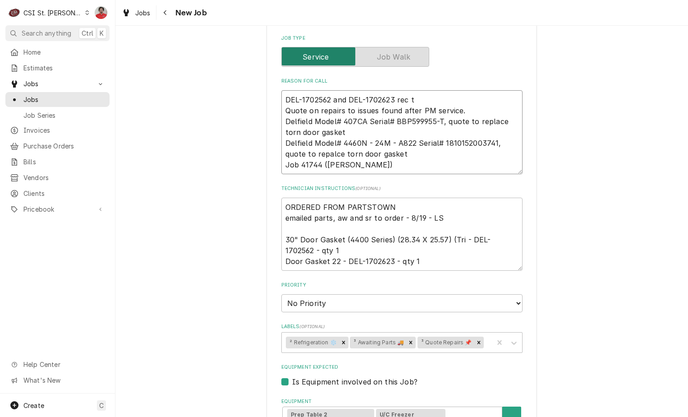
type textarea "x"
type textarea "DEL-1702562 and DEL-1702623 rec to Quote on repairs to issues found after PM se…"
type textarea "x"
type textarea "DEL-1702562 and DEL-1702623 rec to Quote on repairs to issues found after PM se…"
type textarea "x"
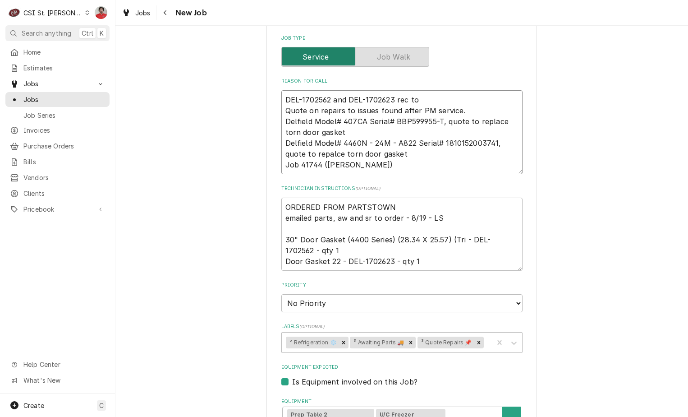
type textarea "DEL-1702562 and DEL-1702623 rec to R Quote on repairs to issues found after PM …"
type textarea "x"
type textarea "DEL-1702562 and DEL-1702623 rec to Ry Quote on repairs to issues found after PM…"
type textarea "x"
type textarea "DEL-1702562 and DEL-1702623 rec to Ryan Quote on repairs to issues found after …"
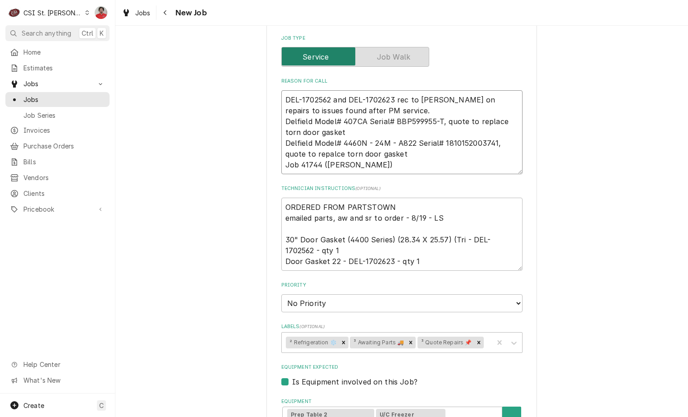
type textarea "x"
type textarea "DEL-1702562 and DEL-1702623 rec to Ryan Quote on repairs to issues found after …"
type textarea "x"
type textarea "DEL-1702562 and DEL-1702623 rec to Ryan S Quote on repairs to issues found afte…"
type textarea "x"
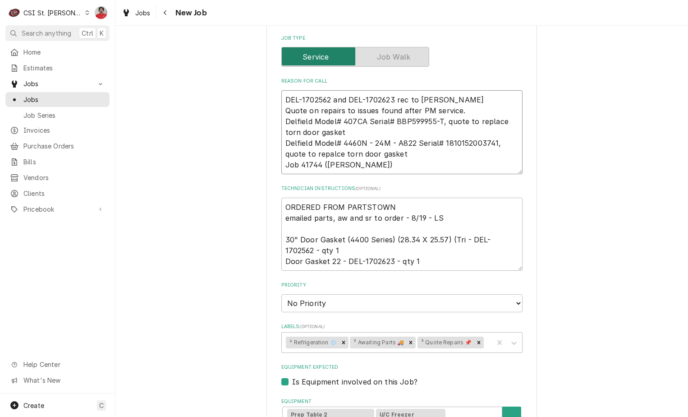
type textarea "DEL-1702562 and DEL-1702623 rec to Ryan S' Quote on repairs to issues found aft…"
type textarea "x"
type textarea "DEL-1702562 and DEL-1702623 rec to Ryan S' Quote on repairs to issues found aft…"
type textarea "x"
type textarea "DEL-1702562 and DEL-1702623 rec to Ryan S' s Quote on repairs to issues found a…"
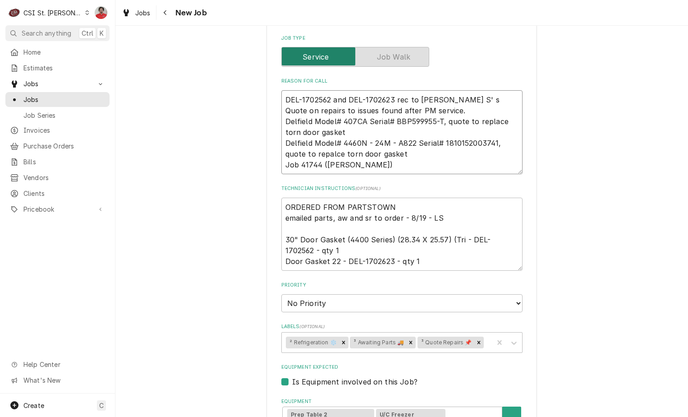
type textarea "x"
type textarea "DEL-1702562 and DEL-1702623 rec to Ryan S' sh Quote on repairs to issues found …"
type textarea "x"
type textarea "DEL-1702562 and DEL-1702623 rec to Ryan S' she Quote on repairs to issues found…"
type textarea "x"
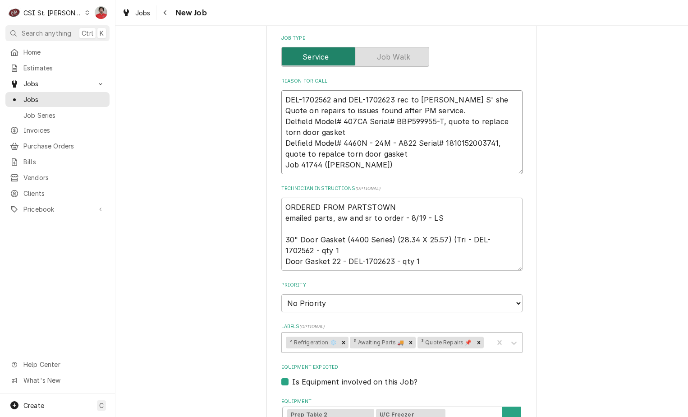
type textarea "DEL-1702562 and DEL-1702623 rec to Ryan S' shel Quote on repairs to issues foun…"
type textarea "x"
type textarea "DEL-1702562 and DEL-1702623 rec to Ryan S' shelf Quote on repairs to issues fou…"
type textarea "x"
click at [408, 343] on icon "Remove ³ Awaiting Parts 🚚" at bounding box center [411, 342] width 6 height 6
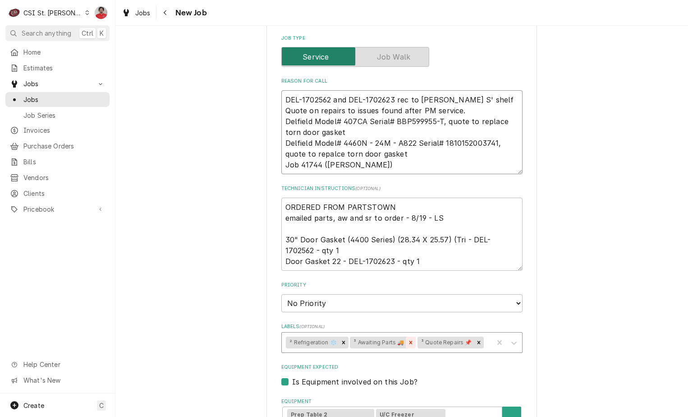
type textarea "DEL-1702562 and DEL-1702623 rec to Ryan S' shelf Quote on repairs to issues fou…"
click at [427, 342] on div "Labels" at bounding box center [453, 342] width 71 height 16
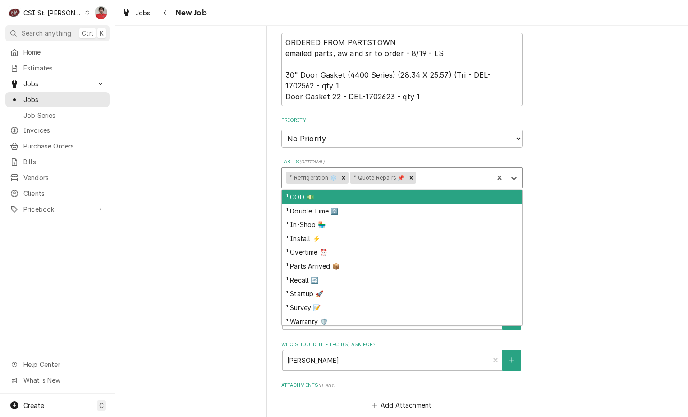
scroll to position [541, 0]
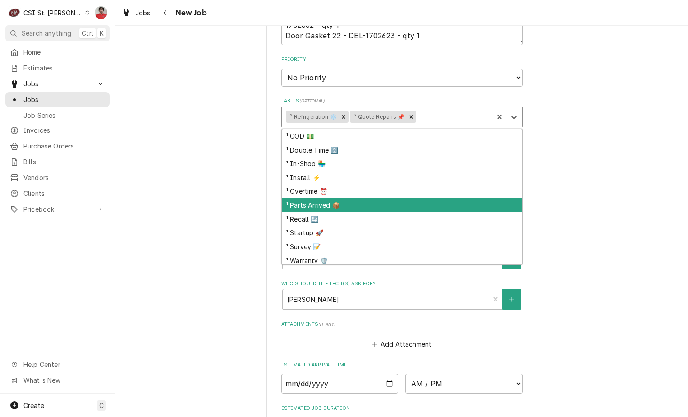
click at [394, 206] on div "¹ Parts Arrived 📦" at bounding box center [402, 205] width 240 height 14
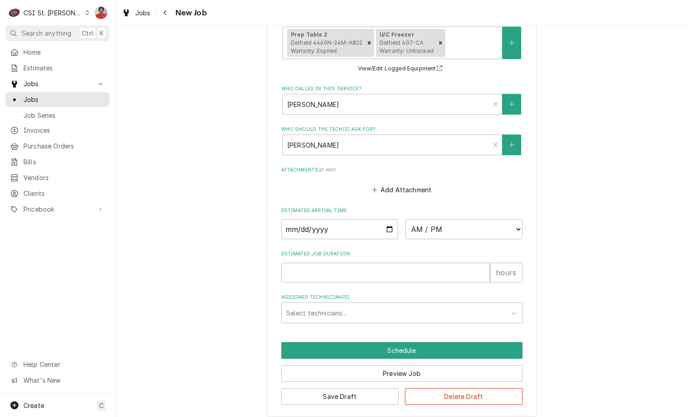
scroll to position [703, 0]
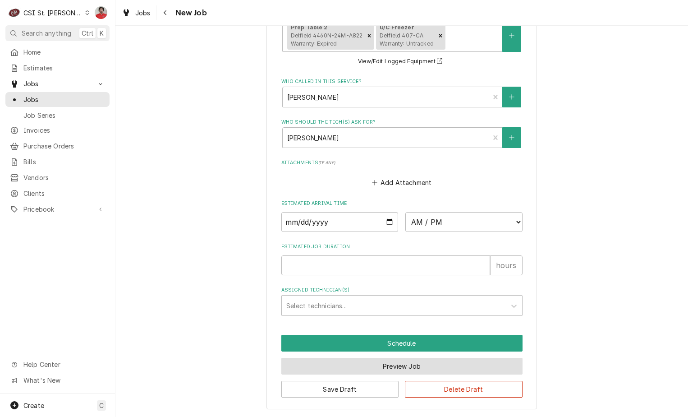
click at [400, 367] on button "Preview Job" at bounding box center [401, 366] width 241 height 17
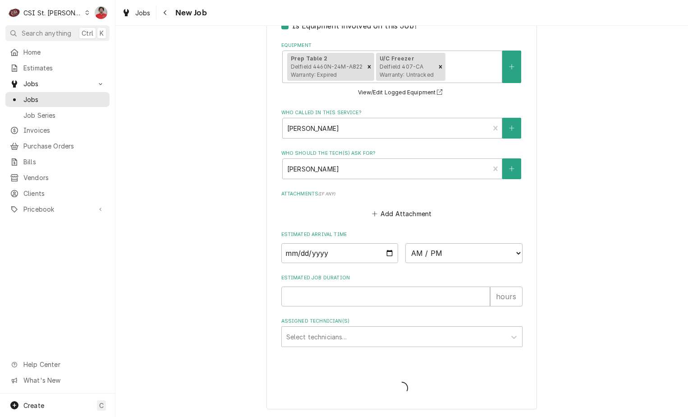
scroll to position [672, 0]
type textarea "x"
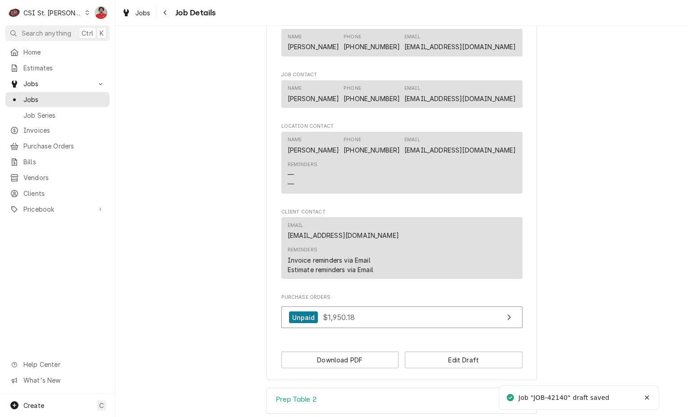
scroll to position [722, 0]
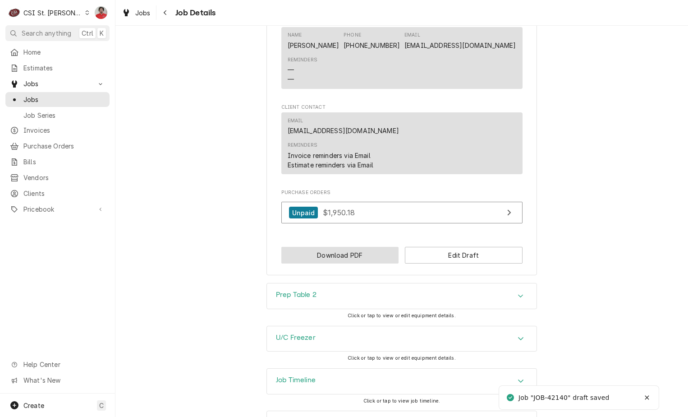
click at [340, 263] on button "Download PDF" at bounding box center [340, 255] width 118 height 17
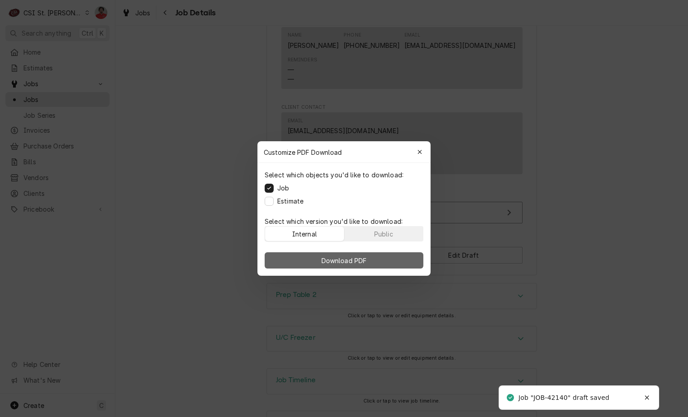
click at [340, 261] on span "Download PDF" at bounding box center [344, 260] width 49 height 9
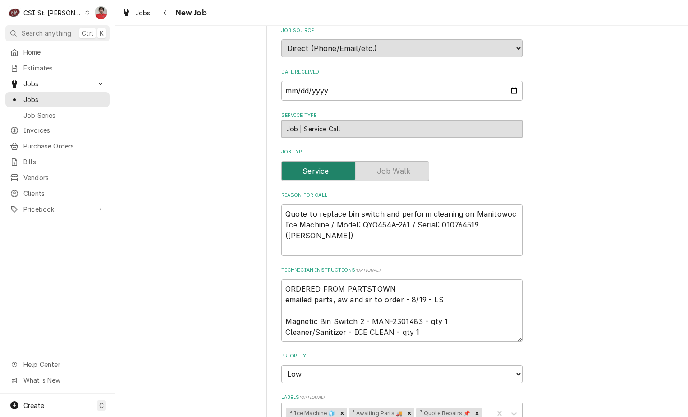
scroll to position [316, 0]
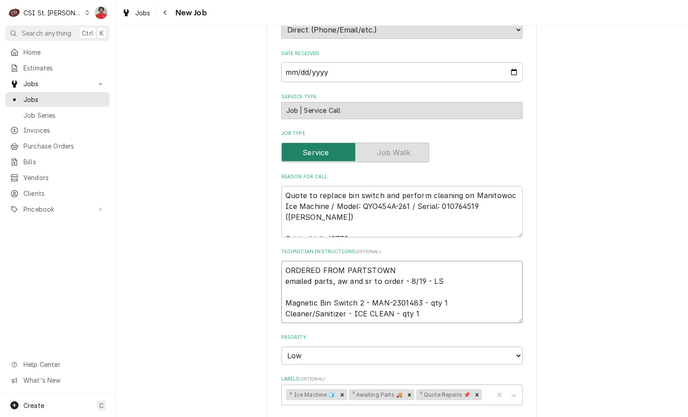
drag, startPoint x: 416, startPoint y: 303, endPoint x: 367, endPoint y: 305, distance: 49.2
click at [367, 305] on textarea "ORDERED FROM PARTSTOWN emailed parts, aw and sr to order - 8/19 - LS Magnetic B…" at bounding box center [401, 292] width 241 height 62
click at [307, 194] on textarea "Quote to replace bin switch and perform cleaning on Manitowoc Ice Machine / Mod…" at bounding box center [401, 211] width 241 height 51
type textarea "x"
type textarea "Quote to replace bin switch and perform cleaning on Manitowoc Ice Machine / Mod…"
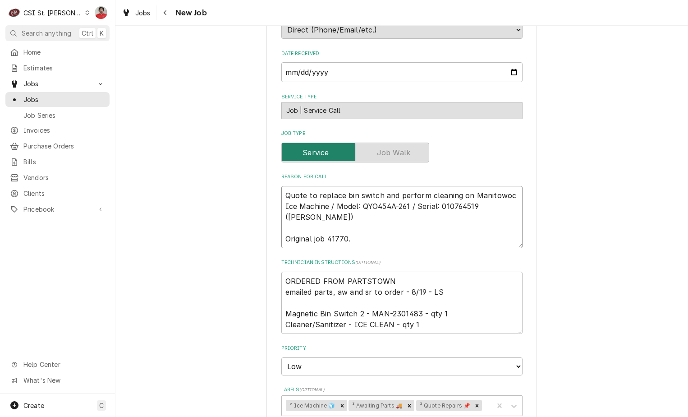
paste textarea "MAN-2301483"
type textarea "x"
type textarea "MAN-2301483 Quote to replace bin switch and perform cleaning on Manitowoc Ice M…"
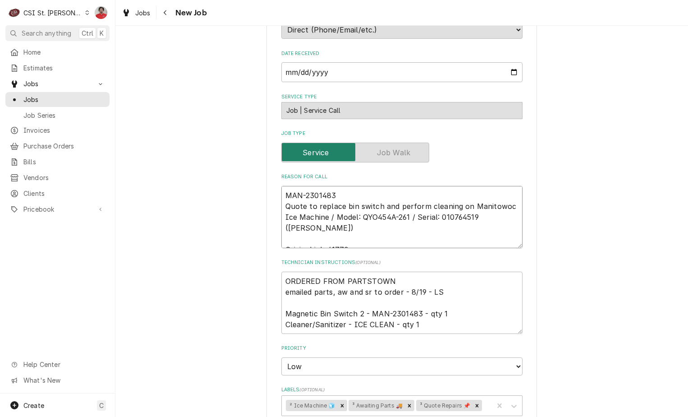
type textarea "x"
type textarea "MAN-2301483 Quote to replace bin switch and perform cleaning on Manitowoc Ice M…"
type textarea "x"
type textarea "MAN-2301483 r Quote to replace bin switch and perform cleaning on Manitowoc Ice…"
type textarea "x"
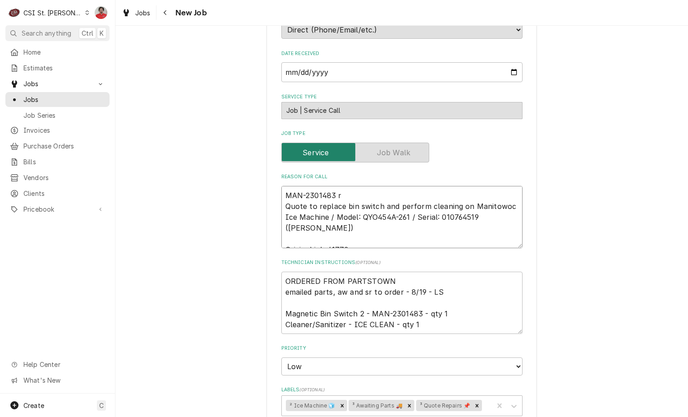
type textarea "MAN-2301483 re Quote to replace bin switch and perform cleaning on Manitowoc Ic…"
type textarea "x"
type textarea "MAN-2301483 rec Quote to replace bin switch and perform cleaning on Manitowoc I…"
type textarea "x"
type textarea "MAN-2301483 rec Quote to replace bin switch and perform cleaning on Manitowoc I…"
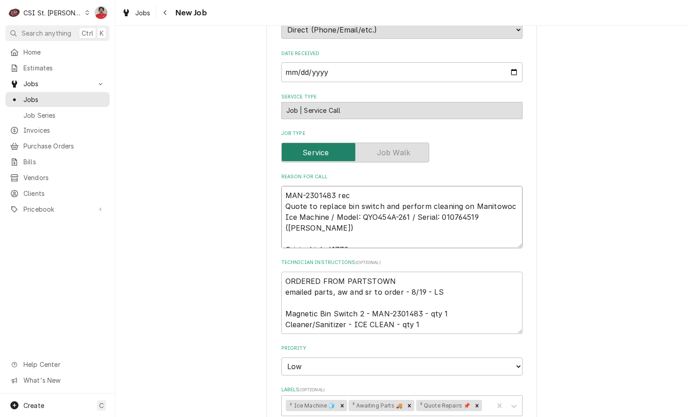
type textarea "x"
type textarea "MAN-2301483 rec T Quote to replace bin switch and perform cleaning on Manitowoc…"
type textarea "x"
type textarea "MAN-2301483 rec To Quote to replace bin switch and perform cleaning on Manitowo…"
type textarea "x"
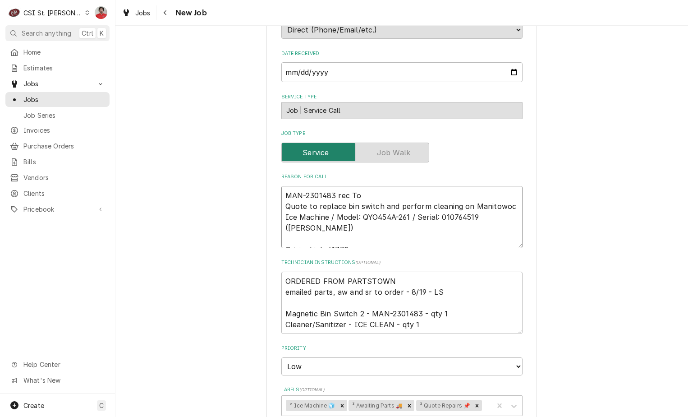
type textarea "MAN-2301483 rec To Quote to replace bin switch and perform cleaning on Manitowo…"
type textarea "x"
type textarea "MAN-2301483 rec To R Quote to replace bin switch and perform cleaning on Manito…"
type textarea "x"
type textarea "MAN-2301483 rec To RY Quote to replace bin switch and perform cleaning on Manit…"
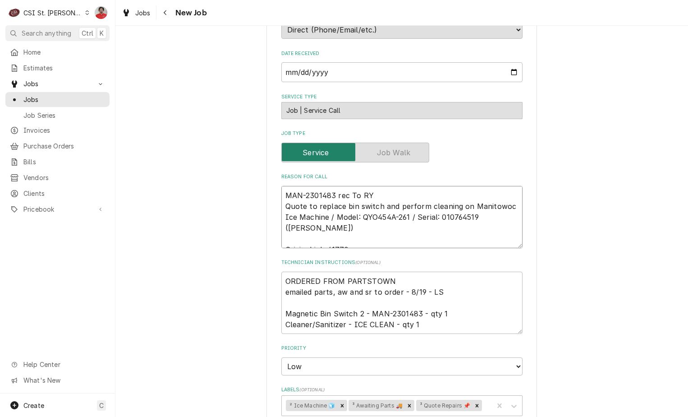
type textarea "x"
type textarea "MAN-2301483 rec To RYa Quote to replace bin switch and perform cleaning on Mani…"
type textarea "x"
type textarea "MAN-2301483 rec To RYan Quote to replace bin switch and perform cleaning on Man…"
type textarea "x"
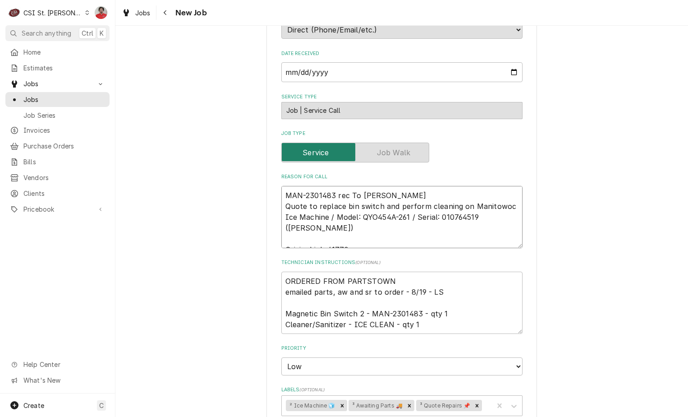
type textarea "MAN-2301483 rec To RYan Quote to replace bin switch and perform cleaning on Man…"
type textarea "x"
type textarea "MAN-2301483 rec To RYan S Quote to replace bin switch and perform cleaning on M…"
type textarea "x"
type textarea "MAN-2301483 rec To RYan S' Quote to replace bin switch and perform cleaning on …"
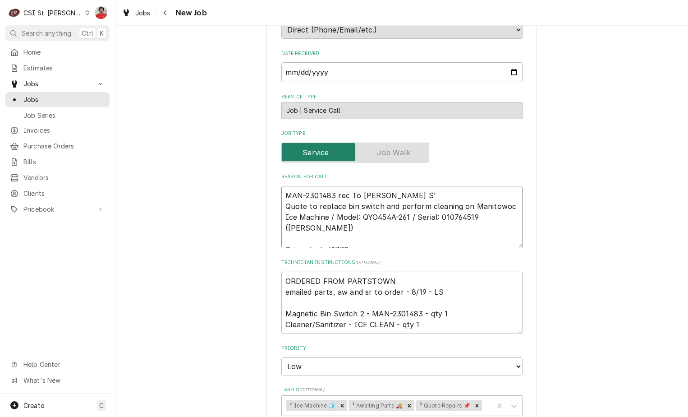
type textarea "x"
type textarea "MAN-2301483 rec To RYan S' Quote to replace bin switch and perform cleaning on …"
type textarea "x"
type textarea "MAN-2301483 rec To RYan S' s Quote to replace bin switch and perform cleaning o…"
type textarea "x"
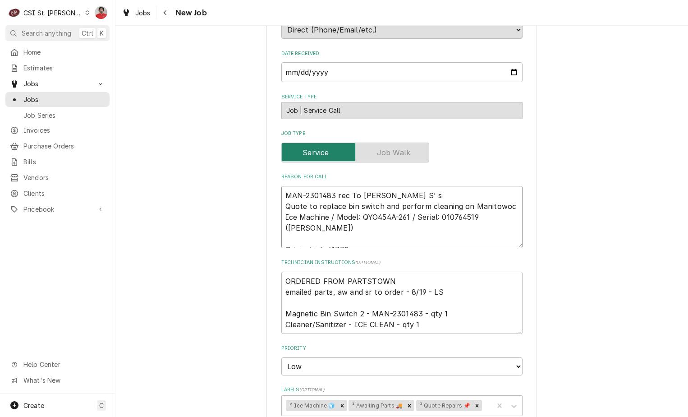
type textarea "MAN-2301483 rec To RYan S' sh Quote to replace bin switch and perform cleaning …"
type textarea "x"
type textarea "MAN-2301483 rec To RYan S' she Quote to replace bin switch and perform cleaning…"
type textarea "x"
type textarea "MAN-2301483 rec To RYan S' shel Quote to replace bin switch and perform cleanin…"
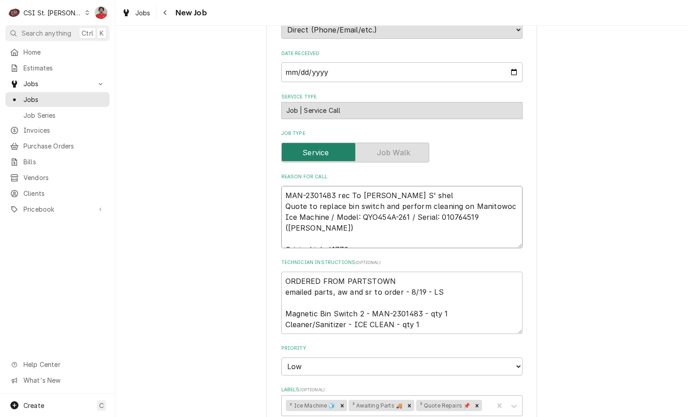
type textarea "x"
type textarea "MAN-2301483 rec To RYan S' shelf Quote to replace bin switch and perform cleani…"
type textarea "x"
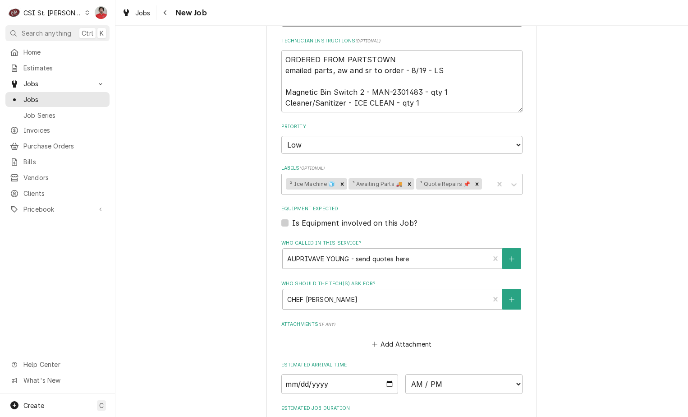
scroll to position [541, 0]
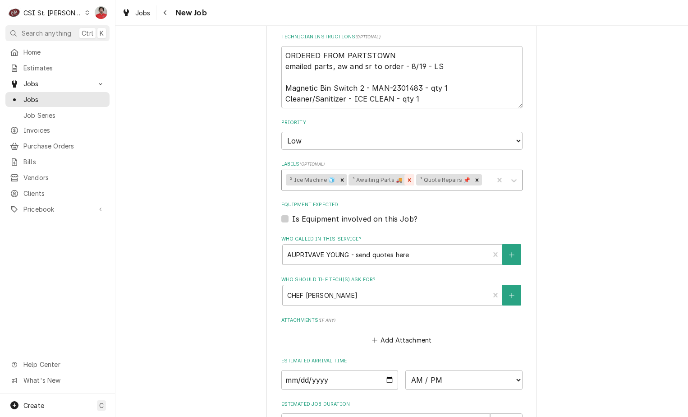
click at [408, 180] on icon "Remove ³ Awaiting Parts 🚚" at bounding box center [409, 179] width 3 height 3
type textarea "MAN-2301483 rec To RYan S' shelf Quote to replace bin switch and perform cleani…"
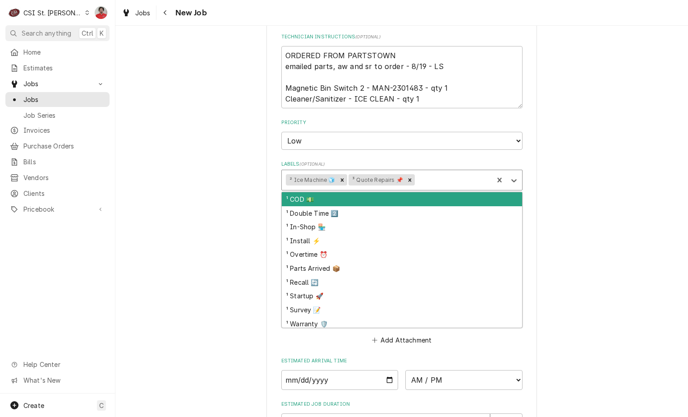
click at [442, 180] on div "Labels" at bounding box center [453, 180] width 73 height 16
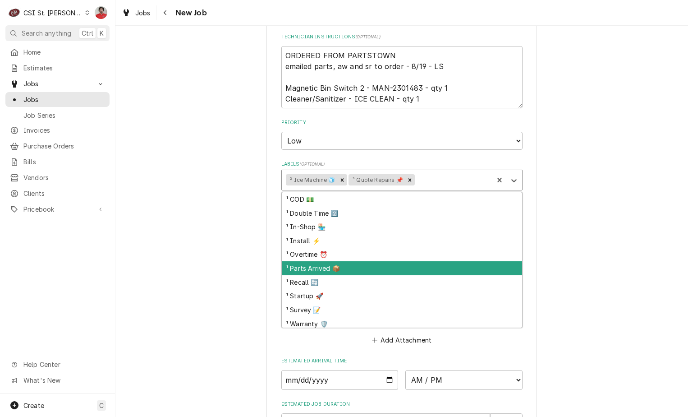
click at [393, 266] on div "¹ Parts Arrived 📦" at bounding box center [402, 268] width 240 height 14
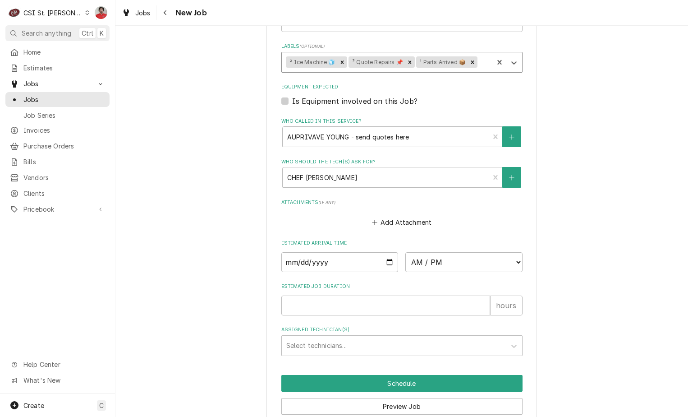
scroll to position [699, 0]
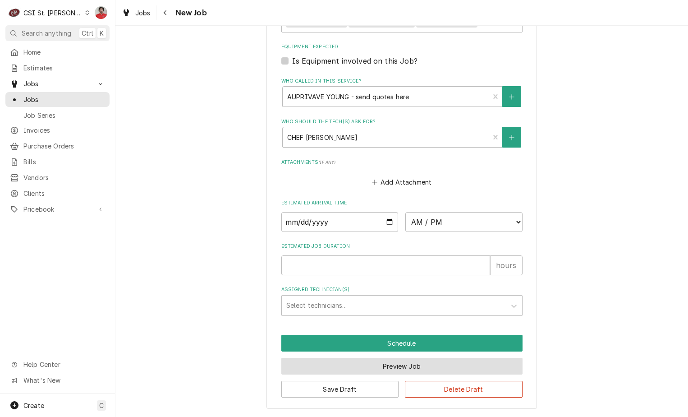
click at [396, 370] on button "Preview Job" at bounding box center [401, 366] width 241 height 17
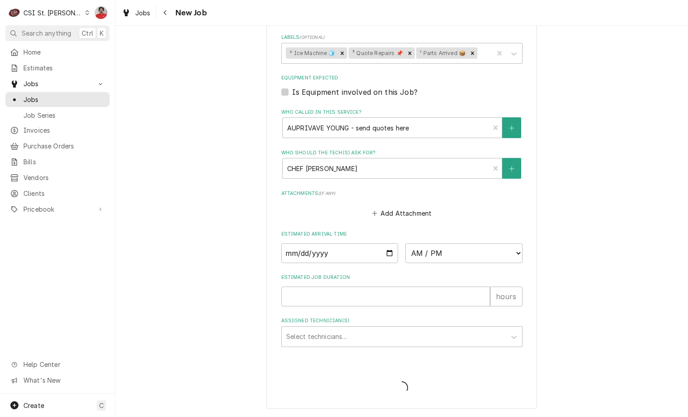
type textarea "x"
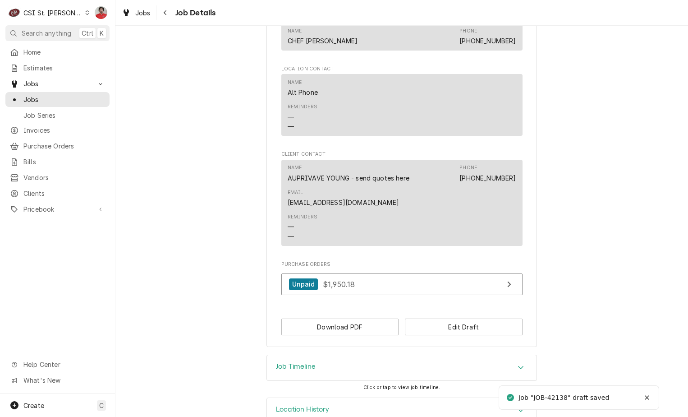
scroll to position [774, 0]
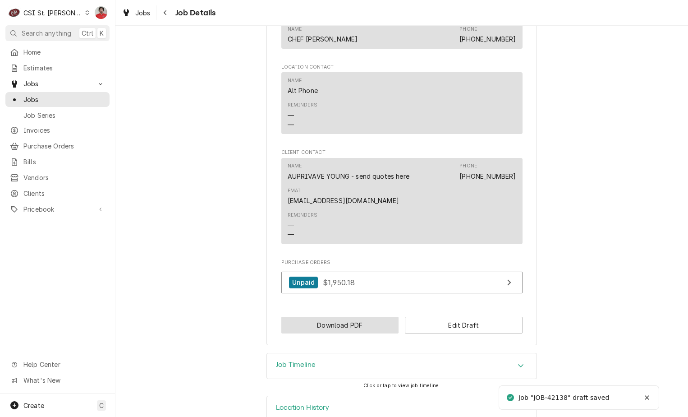
click at [357, 317] on button "Download PDF" at bounding box center [340, 325] width 118 height 17
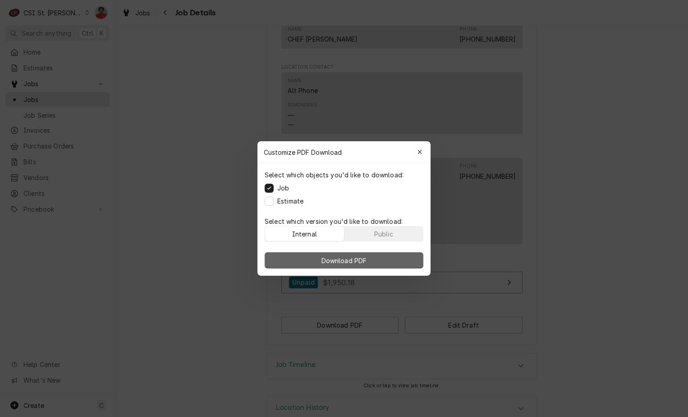
click at [372, 256] on button "Download PDF" at bounding box center [344, 260] width 159 height 16
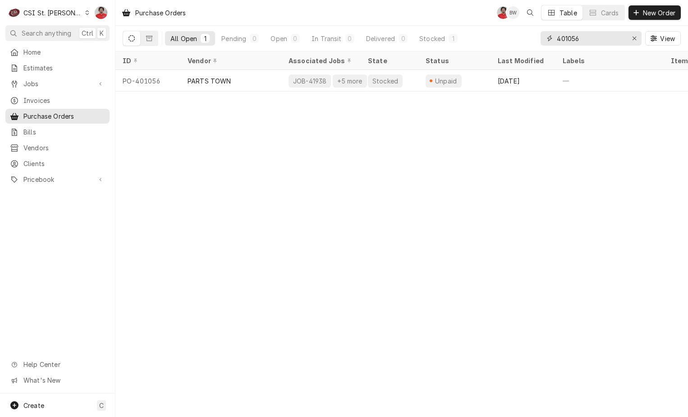
click at [606, 36] on input "401056" at bounding box center [591, 38] width 68 height 14
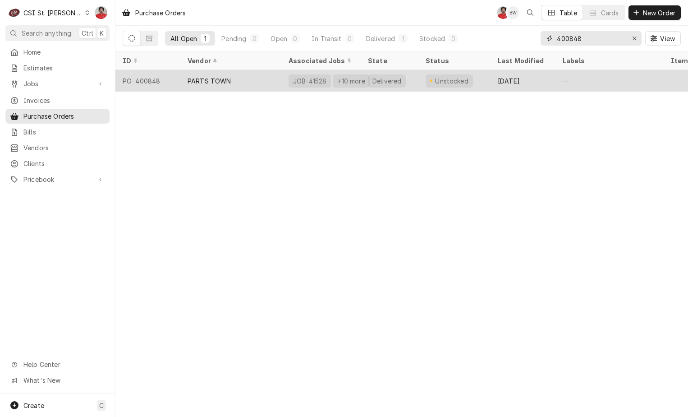
type input "400848"
click at [448, 83] on div "Unstocked" at bounding box center [449, 80] width 47 height 13
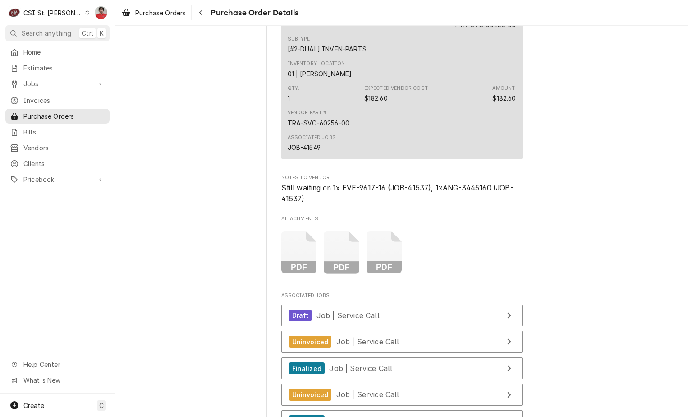
scroll to position [3925, 0]
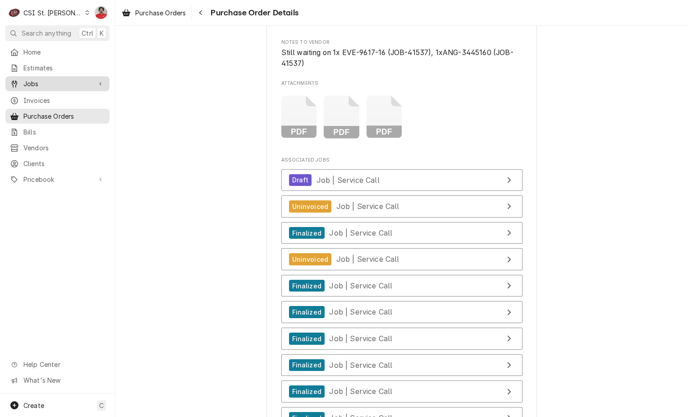
click at [61, 80] on span "Jobs" at bounding box center [57, 83] width 68 height 9
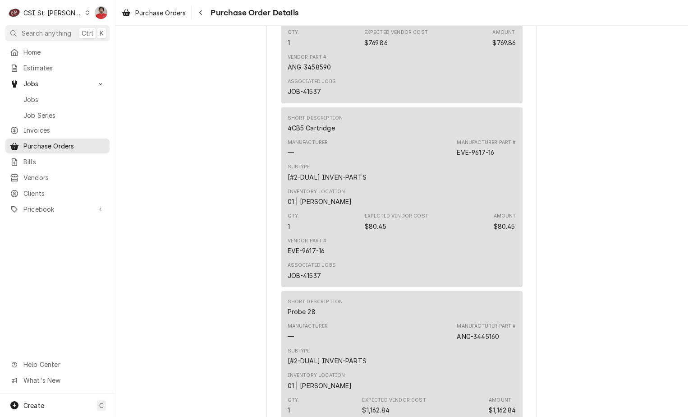
scroll to position [2301, 0]
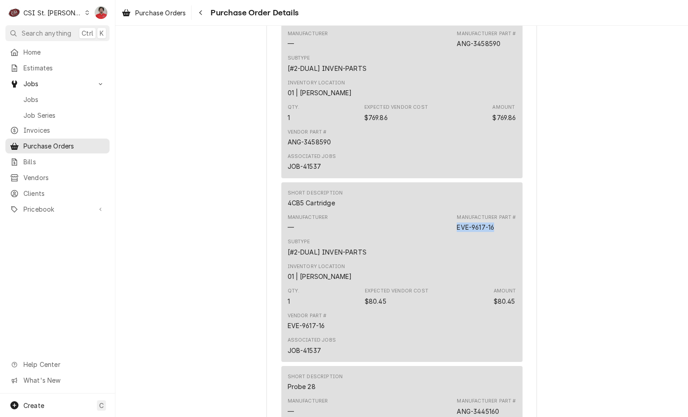
drag, startPoint x: 484, startPoint y: 258, endPoint x: 442, endPoint y: 263, distance: 41.7
click at [442, 235] on div "Manufacturer — Manufacturer Part # EVE-9617-16" at bounding box center [402, 223] width 229 height 24
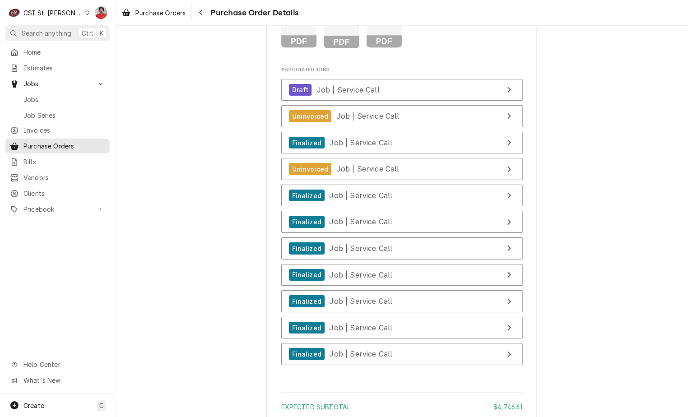
scroll to position [4211, 0]
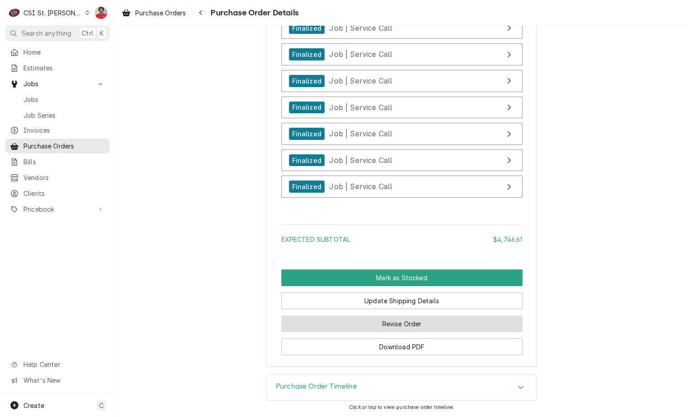
click at [351, 327] on button "Revise Order" at bounding box center [401, 323] width 241 height 17
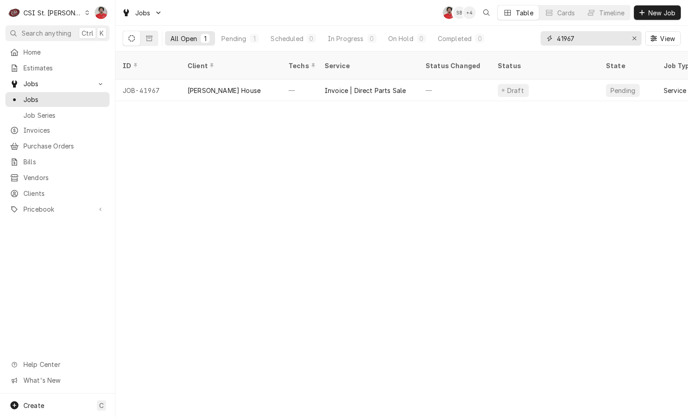
click at [570, 38] on input "41967" at bounding box center [591, 38] width 68 height 14
type input "41537"
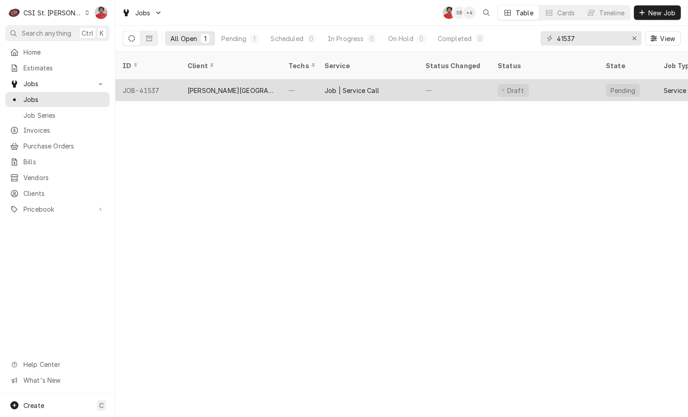
click at [298, 79] on div "—" at bounding box center [299, 90] width 36 height 22
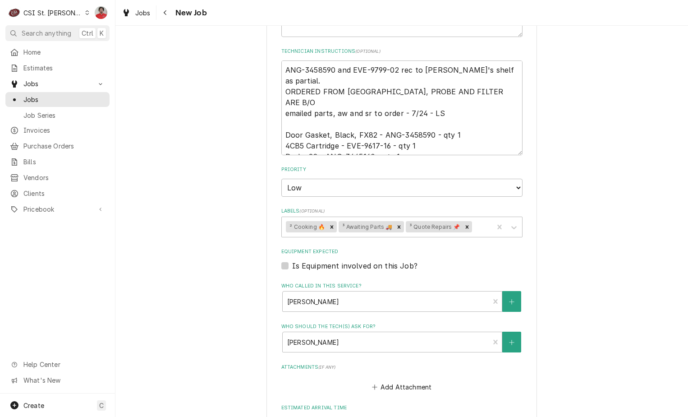
scroll to position [271, 0]
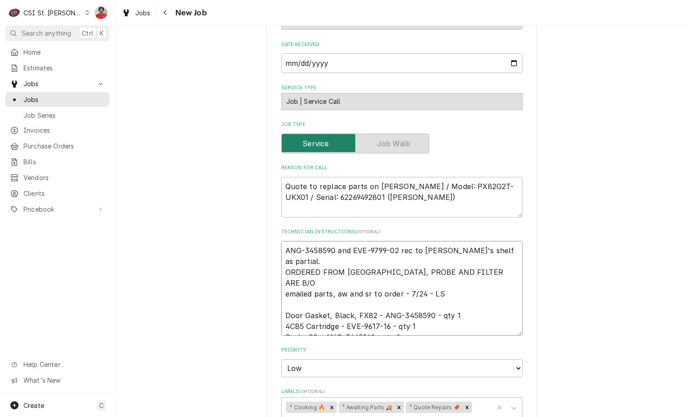
click at [317, 251] on textarea "ANG-3458590 and EVE-9799-02 rec to [PERSON_NAME]'s shelf as partial. ORDERED FR…" at bounding box center [401, 288] width 241 height 95
type textarea "x"
type textarea "ANG-3458590 and EVE-9799-02 rec to [PERSON_NAME]'s shelf as partial. ORDERED FR…"
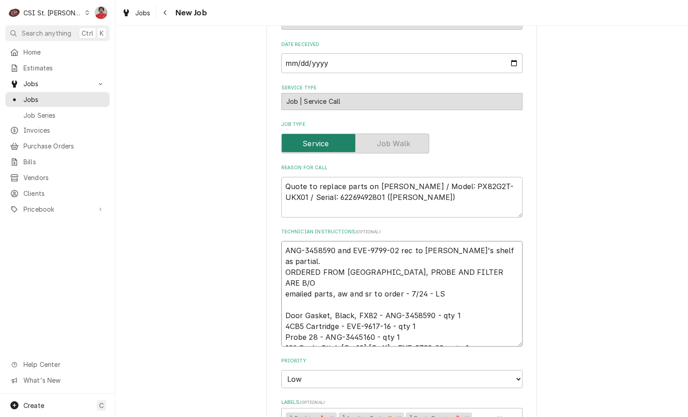
type textarea "x"
type textarea "R ANG-3458590 and EVE-9799-02 rec to [PERSON_NAME]'s shelf as partial. ORDERED …"
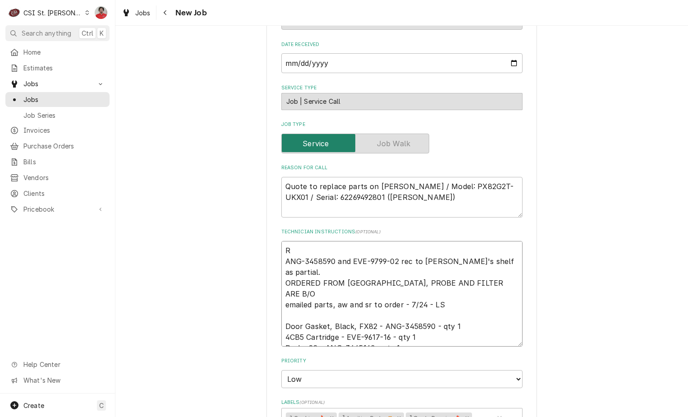
type textarea "x"
type textarea "RE ANG-3458590 and EVE-9799-02 rec to [PERSON_NAME]'s shelf as partial. ORDERED…"
type textarea "x"
type textarea "REc ANG-3458590 and EVE-9799-02 rec to [PERSON_NAME]'s shelf as partial. ORDERE…"
type textarea "x"
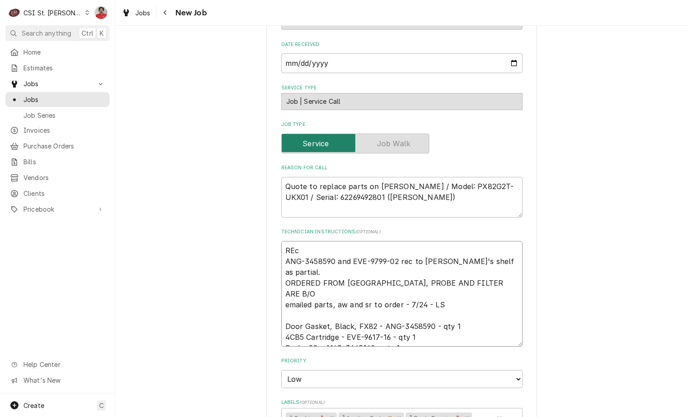
type textarea "RE ANG-3458590 and EVE-9799-02 rec to [PERSON_NAME]'s shelf as partial. ORDERED…"
type textarea "x"
type textarea "R ANG-3458590 and EVE-9799-02 rec to [PERSON_NAME]'s shelf as partial. ORDERED …"
type textarea "x"
type textarea "Re ANG-3458590 and EVE-9799-02 rec to [PERSON_NAME]'s shelf as partial. ORDERED…"
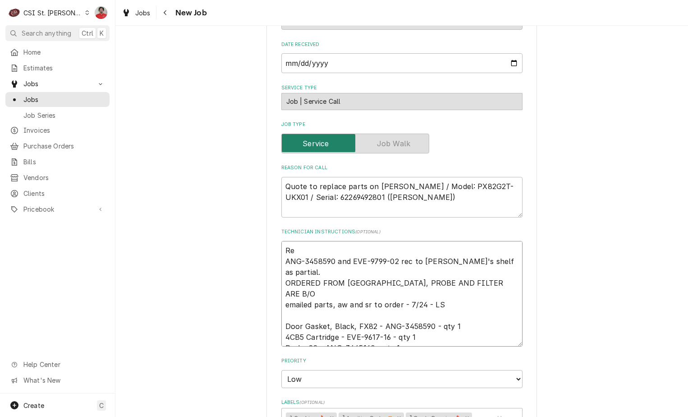
type textarea "x"
type textarea "Rec ANG-3458590 and EVE-9799-02 rec to [PERSON_NAME]'s shelf as partial. ORDERE…"
type textarea "x"
type textarea "Rec ANG-3458590 and EVE-9799-02 rec to [PERSON_NAME]'s shelf as partial. ORDERE…"
type textarea "x"
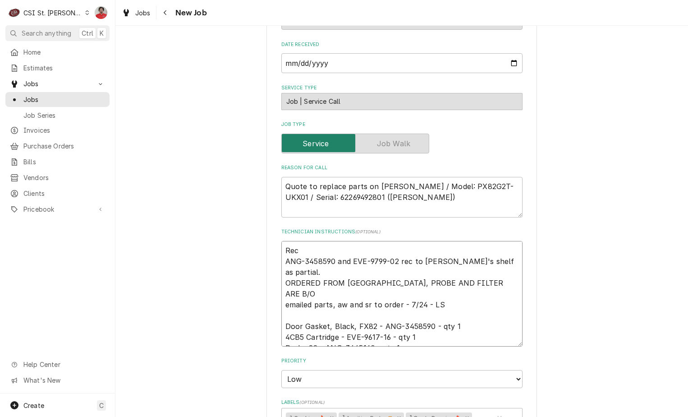
type textarea "Rec E ANG-3458590 and EVE-9799-02 rec to [PERSON_NAME]'s shelf as partial. ORDE…"
type textarea "x"
type textarea "Rec EV ANG-3458590 and EVE-9799-02 rec to [PERSON_NAME]'s shelf as partial. ORD…"
type textarea "x"
type textarea "Rec EVE ANG-3458590 and EVE-9799-02 rec to [PERSON_NAME]'s shelf as partial. OR…"
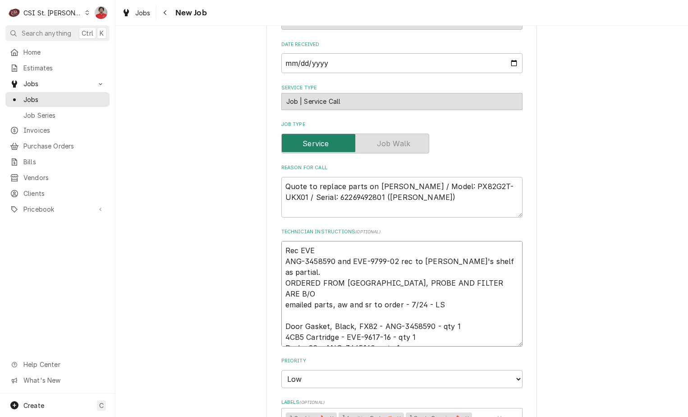
type textarea "x"
type textarea "Rec EVE- ANG-3458590 and EVE-9799-02 rec to [PERSON_NAME]'s shelf as partial. O…"
type textarea "x"
type textarea "Rec EVE-9 ANG-3458590 and EVE-9799-02 rec to [PERSON_NAME]'s shelf as partial. …"
type textarea "x"
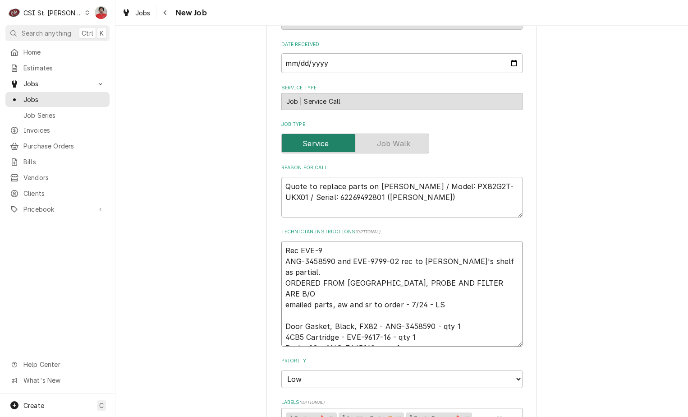
type textarea "Rec EVE-96 ANG-3458590 and EVE-9799-02 rec to [PERSON_NAME]'s shelf as partial.…"
type textarea "x"
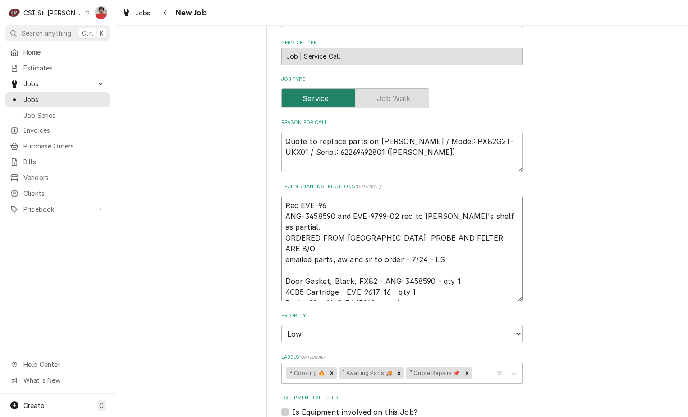
type textarea "Rec EVE-96 ANG-3458590 and EVE-9799-02 rec to [PERSON_NAME]'s shelf as partial.…"
drag, startPoint x: 309, startPoint y: 204, endPoint x: 299, endPoint y: 205, distance: 10.0
click at [299, 205] on textarea "Rec EVE-96 ANG-3458590 and EVE-9799-02 rec to [PERSON_NAME]'s shelf as partial.…" at bounding box center [401, 249] width 241 height 106
paste textarea "17-16"
type textarea "x"
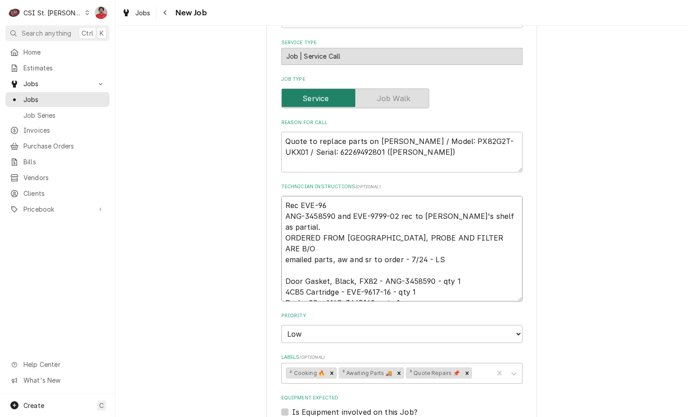
type textarea "Rec EVE-9617-16 ANG-3458590 and EVE-9799-02 rec to [PERSON_NAME] L's shelf as p…"
type textarea "x"
type textarea "Rec EVE-9617-16 ANG-3458590 and EVE-9799-02 rec to [PERSON_NAME] L's shelf as p…"
type textarea "x"
type textarea "Rec EVE-9617-16 t ANG-3458590 and EVE-9799-02 rec to [PERSON_NAME]'s shelf as p…"
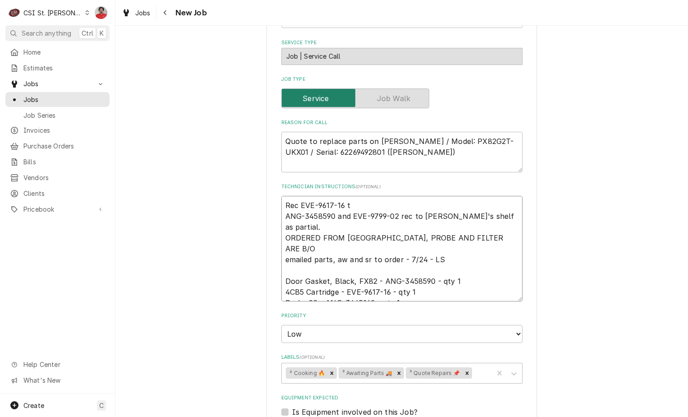
type textarea "x"
type textarea "Rec EVE-9617-16 to ANG-3458590 and EVE-9799-02 rec to Tom L's shelf as partial.…"
type textarea "x"
type textarea "Rec EVE-9617-16 to T ANG-3458590 and EVE-9799-02 rec to Tom L's shelf as partia…"
type textarea "x"
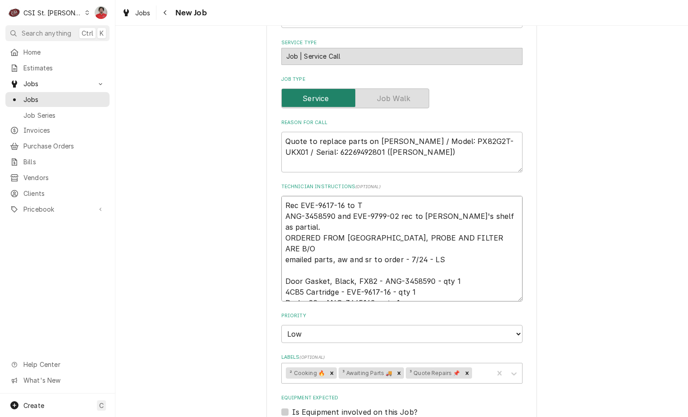
type textarea "Rec EVE-9617-16 to To ANG-3458590 and EVE-9799-02 rec to Tom L's shelf as parti…"
type textarea "x"
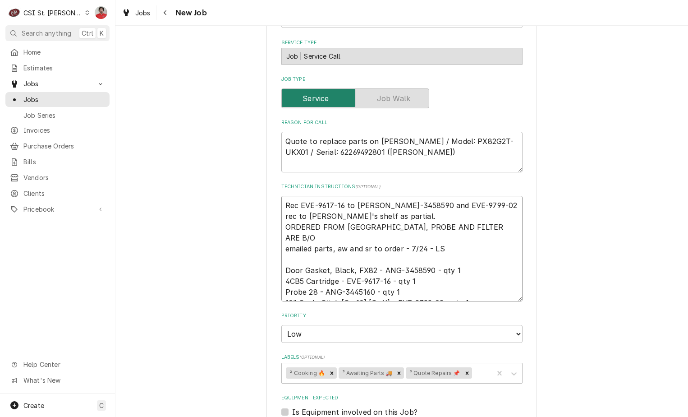
type textarea "Rec EVE-9617-16 to Tom ANG-3458590 and EVE-9799-02 rec to Tom L's shelf as part…"
type textarea "x"
type textarea "Rec EVE-9617-16 to Tom L ANG-3458590 and EVE-9799-02 rec to Tom L's shelf as pa…"
type textarea "x"
type textarea "Rec EVE-9617-16 to Tom L' ANG-3458590 and EVE-9799-02 rec to Tom L's shelf as p…"
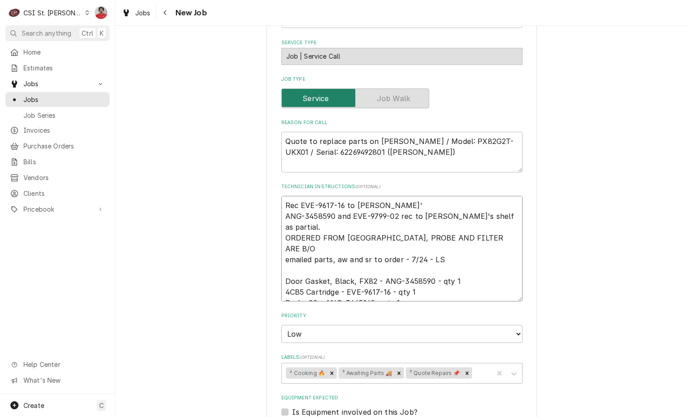
type textarea "x"
type textarea "Rec EVE-9617-16 to Tom L's ANG-3458590 and EVE-9799-02 rec to Tom L's shelf as …"
type textarea "x"
type textarea "Rec EVE-9617-16 to Tom L's ANG-3458590 and EVE-9799-02 rec to Tom L's shelf as …"
type textarea "x"
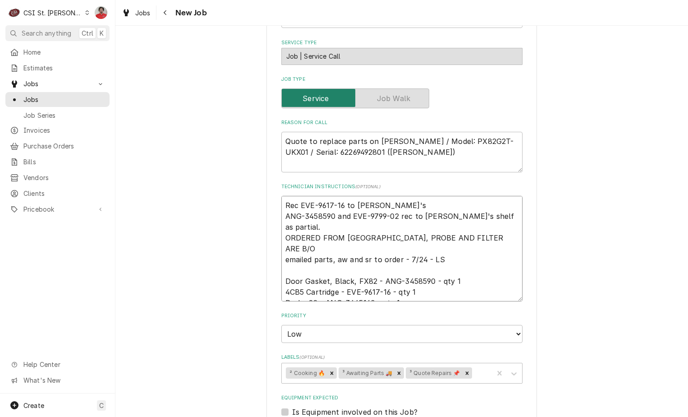
type textarea "Rec EVE-9617-16 to Tom L's s ANG-3458590 and EVE-9799-02 rec to Tom L's shelf a…"
type textarea "x"
type textarea "Rec EVE-9617-16 to Tom L's sh ANG-3458590 and EVE-9799-02 rec to Tom L's shelf …"
type textarea "x"
type textarea "Rec EVE-9617-16 to Tom L's she ANG-3458590 and EVE-9799-02 rec to Tom L's shelf…"
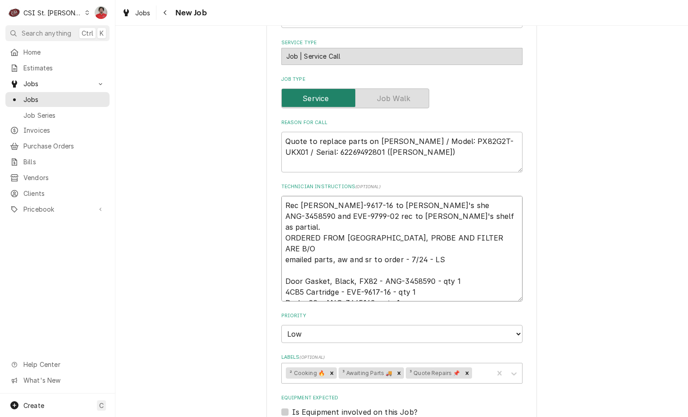
type textarea "x"
type textarea "Rec EVE-9617-16 to Tom L's shel ANG-3458590 and EVE-9799-02 rec to Tom L's shel…"
type textarea "x"
type textarea "Rec EVE-9617-16 to Tom L's shelf ANG-3458590 and EVE-9799-02 rec to Tom L's she…"
type textarea "x"
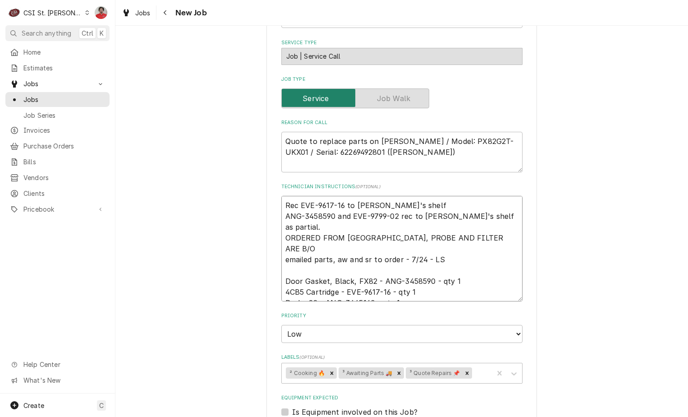
type textarea "Rec EVE-9617-16 to Tom L's shelf ANG-3458590 and EVE-9799-02 rec to Tom L's she…"
type textarea "x"
type textarea "Rec EVE-9617-16 to Tom L's shelf a ANG-3458590 and EVE-9799-02 rec to Tom L's s…"
type textarea "x"
type textarea "Rec EVE-9617-16 to Tom L's shelf as ANG-3458590 and EVE-9799-02 rec to Tom L's …"
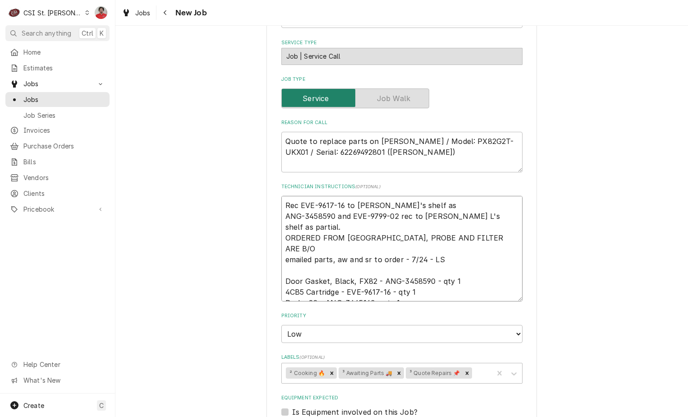
type textarea "x"
type textarea "Rec EVE-9617-16 to Tom L's shelf as ANG-3458590 and EVE-9799-02 rec to Tom L's …"
type textarea "x"
type textarea "Rec EVE-9617-16 to Tom L's shelf as p ANG-3458590 and EVE-9799-02 rec to Tom L'…"
type textarea "x"
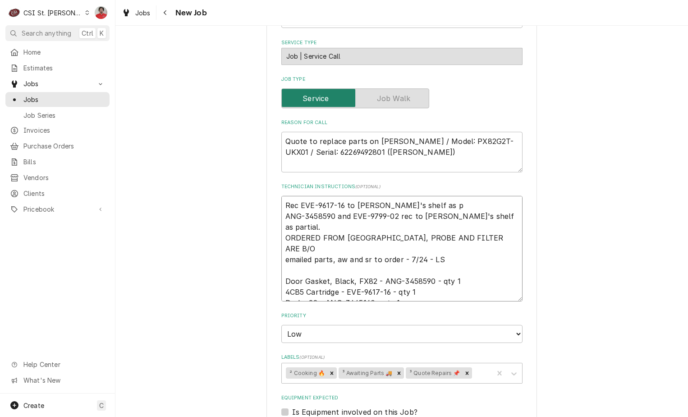
type textarea "Rec EVE-9617-16 to Tom L's shelf as pa ANG-3458590 and EVE-9799-02 rec to Tom L…"
type textarea "x"
type textarea "Rec EVE-9617-16 to Tom L's shelf as par ANG-3458590 and EVE-9799-02 rec to Tom …"
type textarea "x"
type textarea "Rec EVE-9617-16 to Tom L's shelf as part ANG-3458590 and EVE-9799-02 rec to Tom…"
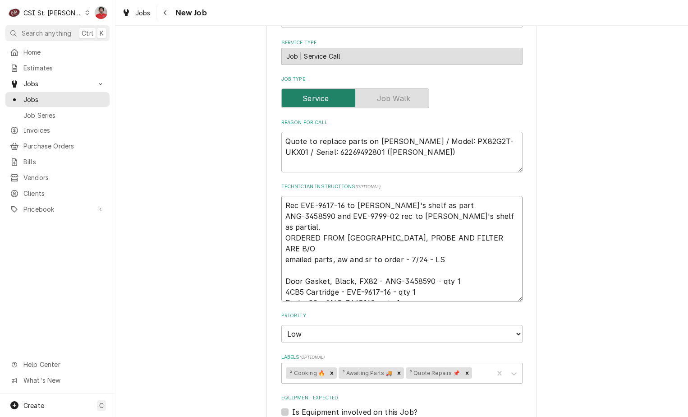
type textarea "x"
type textarea "Rec EVE-9617-16 to Tom L's shelf as parti ANG-3458590 and EVE-9799-02 rec to To…"
type textarea "x"
type textarea "Rec EVE-9617-16 to Tom L's shelf as partia ANG-3458590 and EVE-9799-02 rec to T…"
type textarea "x"
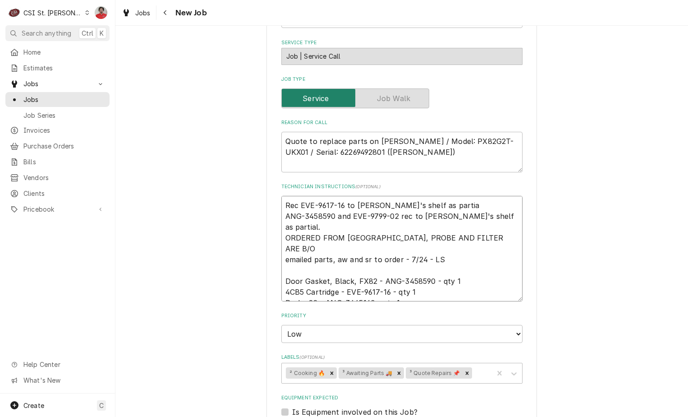
type textarea "Rec EVE-9617-16 to Tom L's shelf as partial ANG-3458590 and EVE-9799-02 rec to …"
type textarea "x"
type textarea "Rec EVE-9617-16 to Tom L's shelf as partial. ANG-3458590 and EVE-9799-02 rec to…"
type textarea "x"
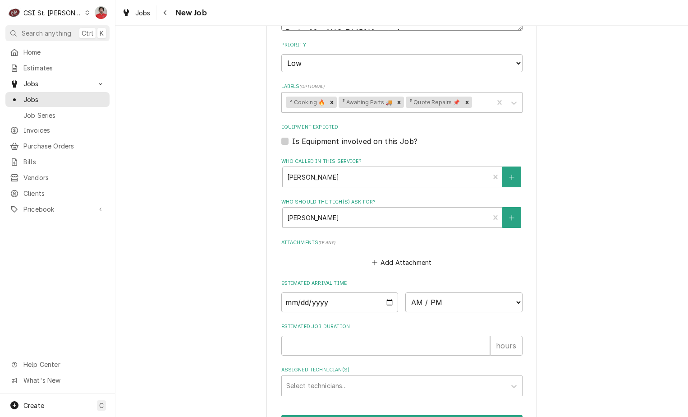
scroll to position [667, 0]
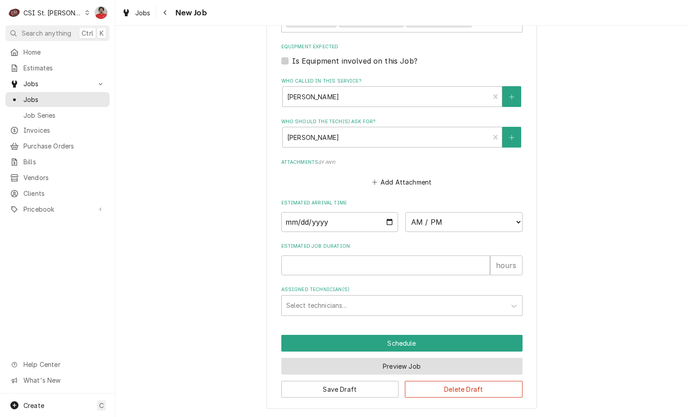
type textarea "Rec EVE-9617-16 to Tom L's shelf as partial. ANG-3458590 and EVE-9799-02 rec to…"
click at [392, 369] on button "Preview Job" at bounding box center [401, 366] width 241 height 17
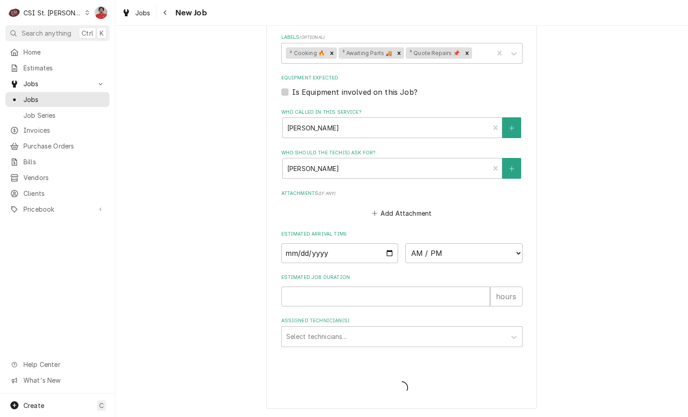
type textarea "x"
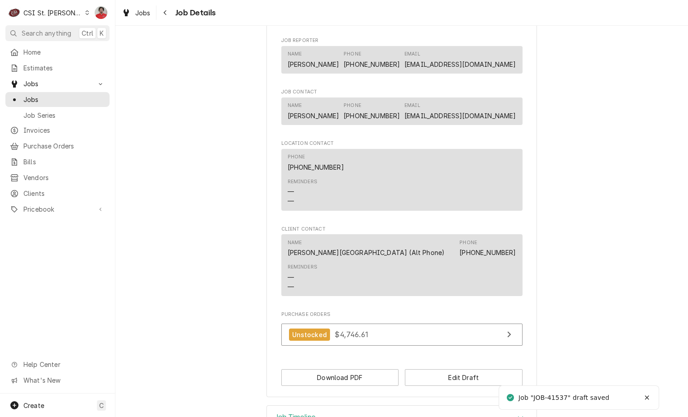
scroll to position [704, 0]
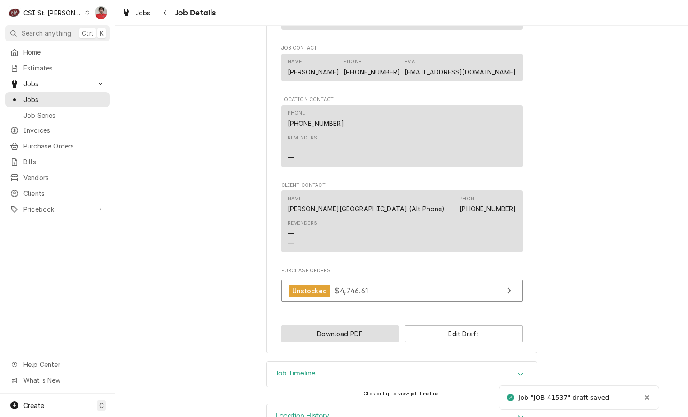
click at [384, 325] on button "Download PDF" at bounding box center [340, 333] width 118 height 17
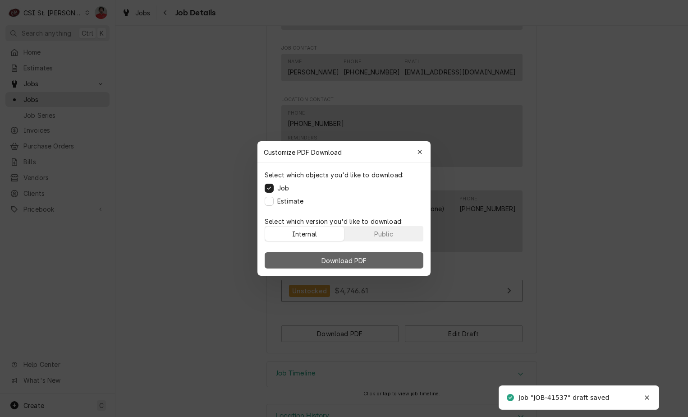
click at [382, 253] on button "Download PDF" at bounding box center [344, 260] width 159 height 16
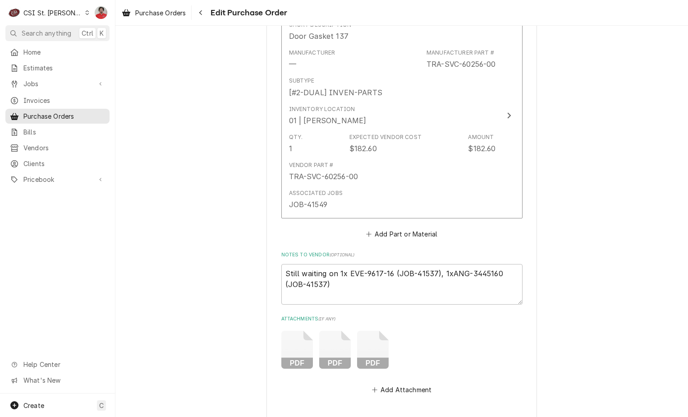
scroll to position [3967, 0]
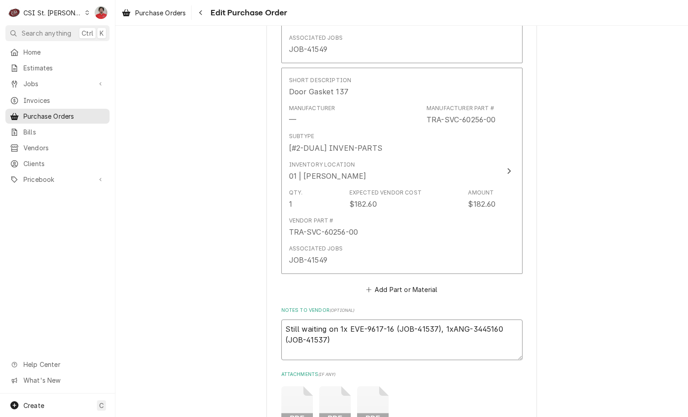
drag, startPoint x: 436, startPoint y: 329, endPoint x: 336, endPoint y: 329, distance: 100.6
click at [336, 329] on textarea "Still waiting on 1x EVE-9617-16 (JOB-41537), 1xANG-3445160 (JOB-41537)" at bounding box center [401, 339] width 241 height 41
type textarea "x"
type textarea "Still waiting on 1xANG-3445160 (JOB-41537)"
type textarea "x"
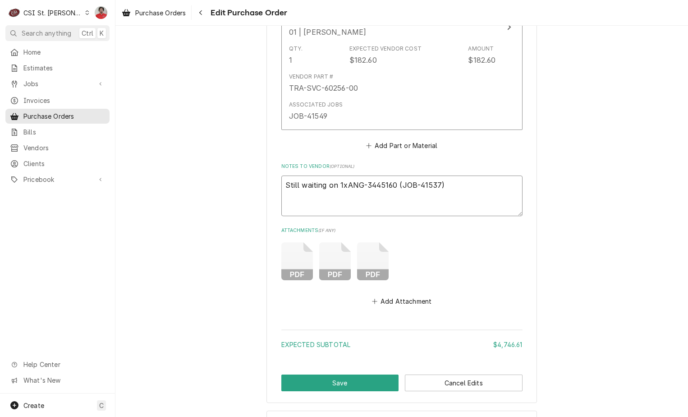
scroll to position [4147, 0]
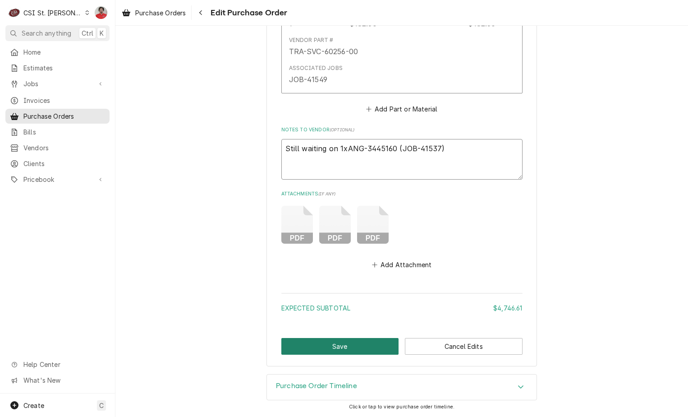
type textarea "Still waiting on 1xANG-3445160 (JOB-41537)"
click at [363, 350] on button "Save" at bounding box center [340, 346] width 118 height 17
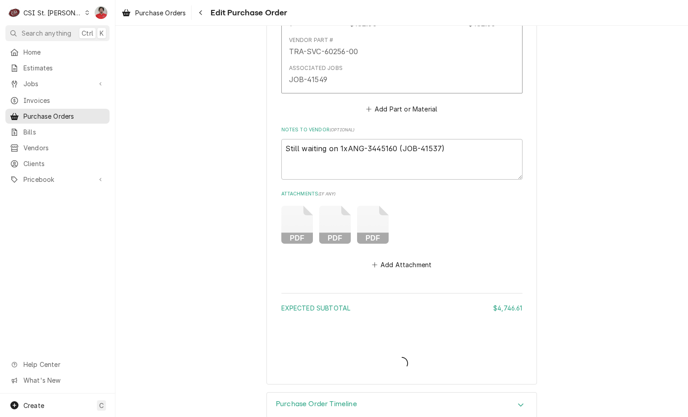
scroll to position [4165, 0]
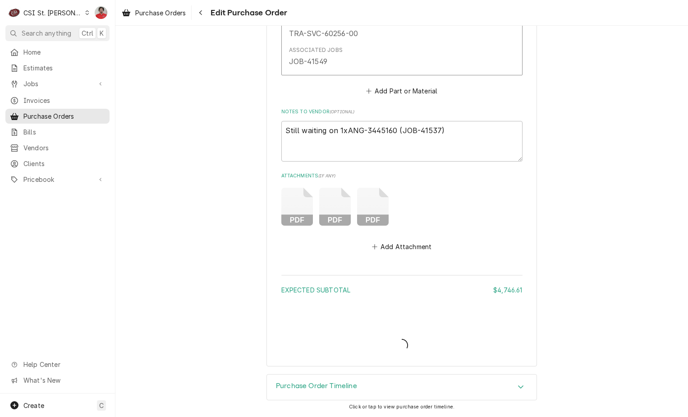
type textarea "x"
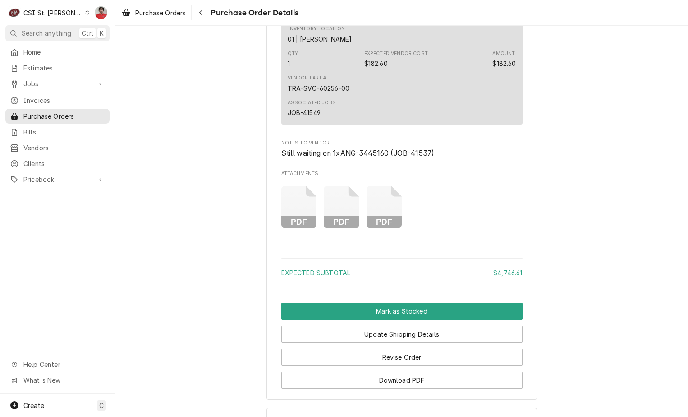
scroll to position [3886, 0]
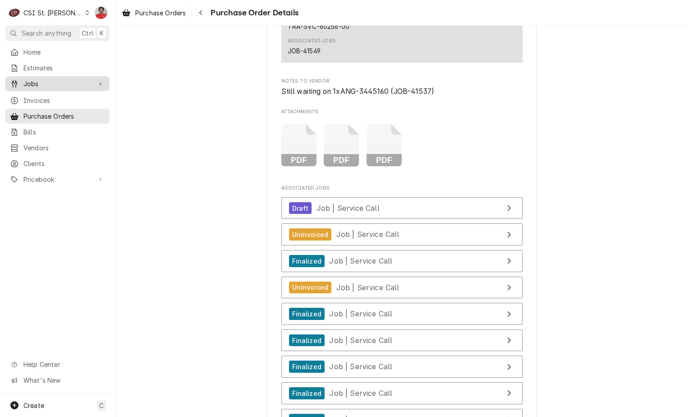
click at [54, 82] on span "Jobs" at bounding box center [57, 83] width 68 height 9
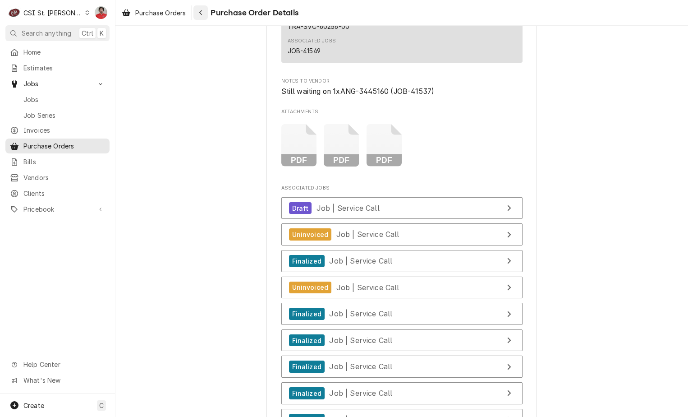
click at [204, 12] on div "Navigate back" at bounding box center [200, 12] width 9 height 9
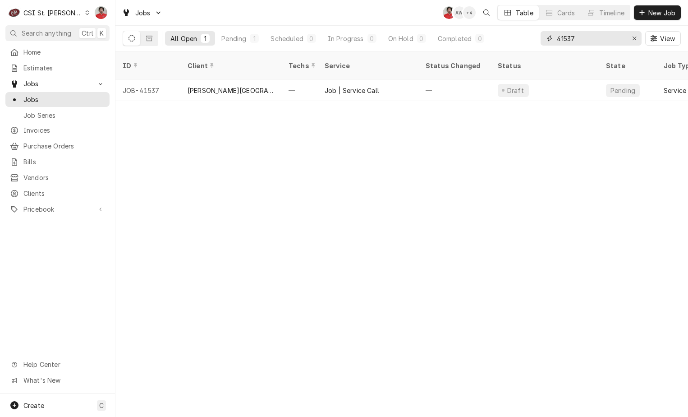
click at [586, 38] on input "41537" at bounding box center [591, 38] width 68 height 14
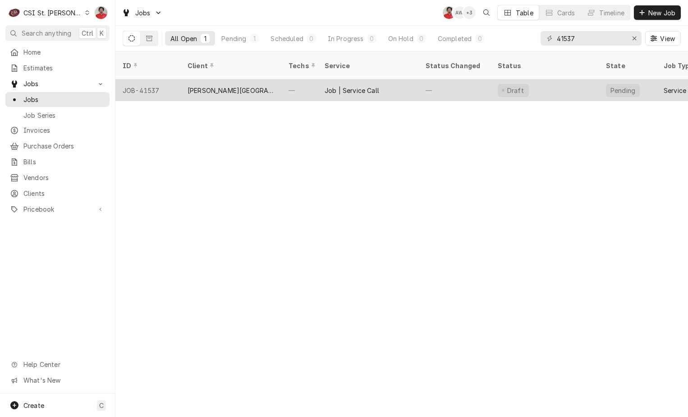
click at [343, 86] on div "Job | Service Call" at bounding box center [352, 90] width 55 height 9
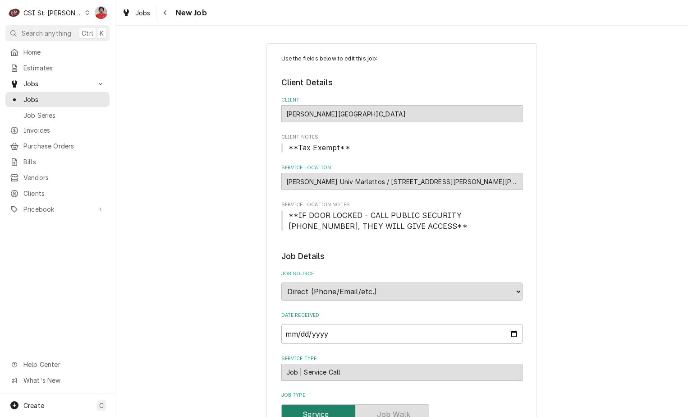
type textarea "x"
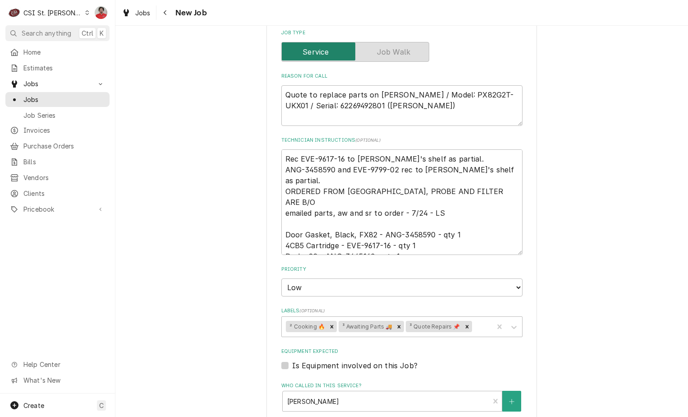
scroll to position [271, 0]
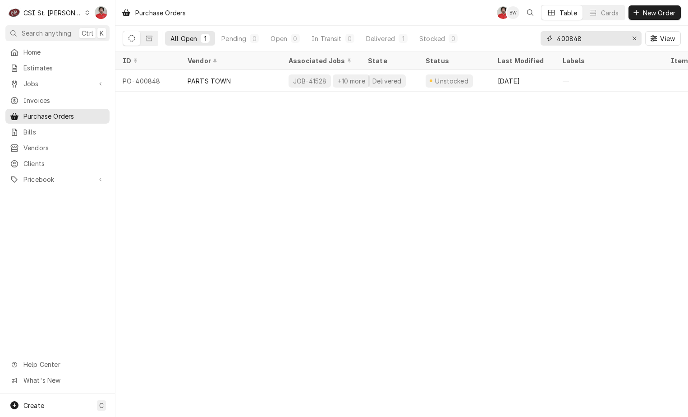
click at [592, 40] on input "400848" at bounding box center [591, 38] width 68 height 14
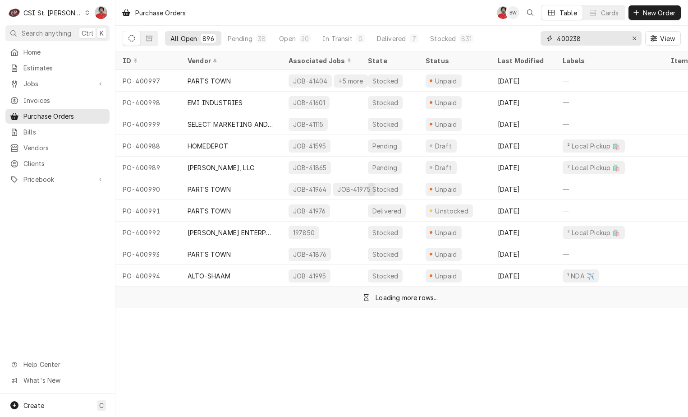
type input "400238"
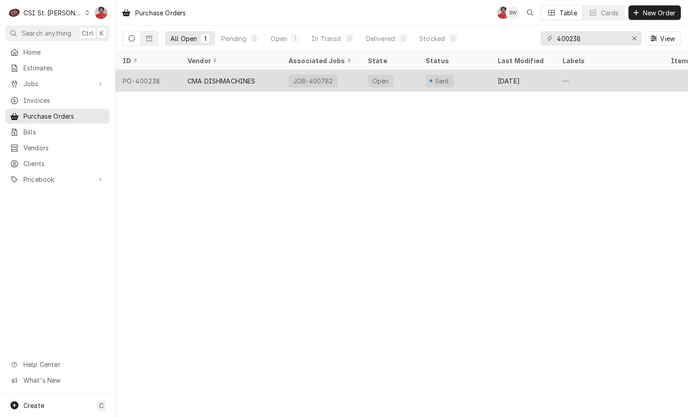
click at [273, 82] on div "CMA DISHMACHINES" at bounding box center [230, 81] width 101 height 22
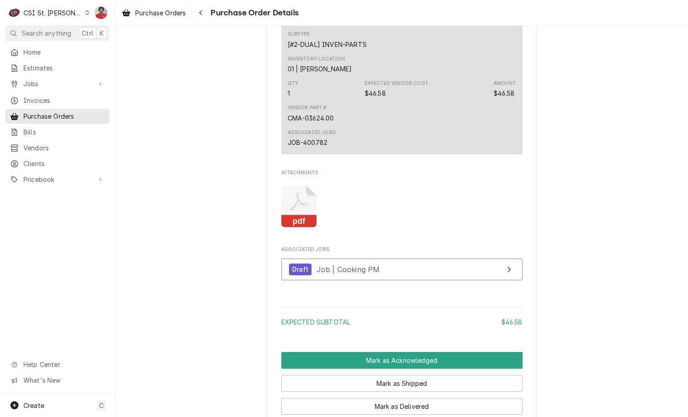
scroll to position [738, 0]
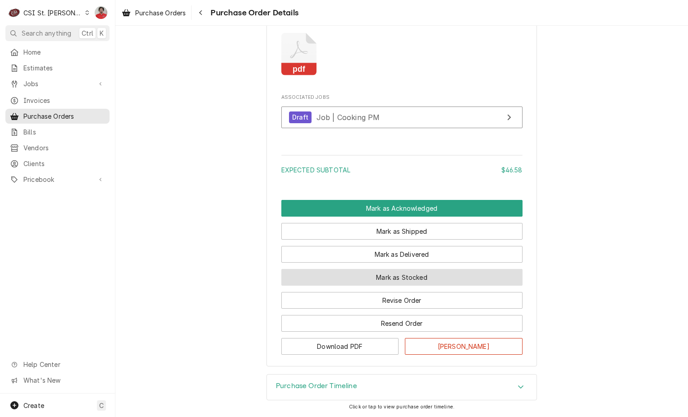
click at [422, 275] on button "Mark as Stocked" at bounding box center [401, 277] width 241 height 17
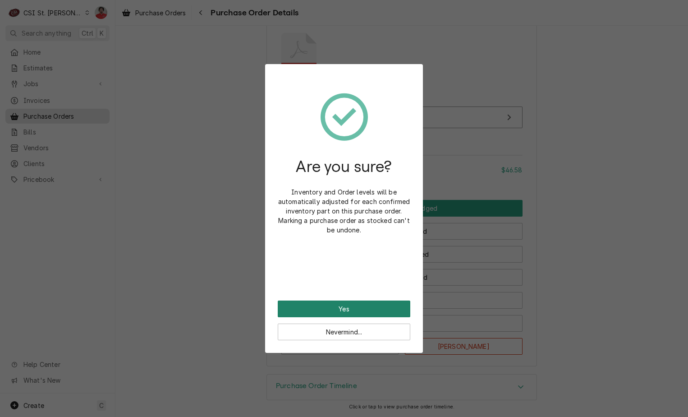
drag, startPoint x: 394, startPoint y: 298, endPoint x: 390, endPoint y: 304, distance: 7.1
click at [392, 298] on div "Are you sure? Inventory and Order levels will be automatically adjusted for eac…" at bounding box center [344, 189] width 133 height 224
click at [390, 304] on button "Yes" at bounding box center [344, 308] width 133 height 17
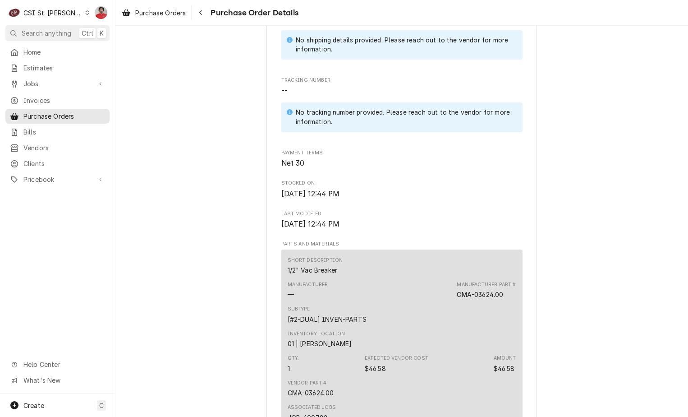
scroll to position [767, 0]
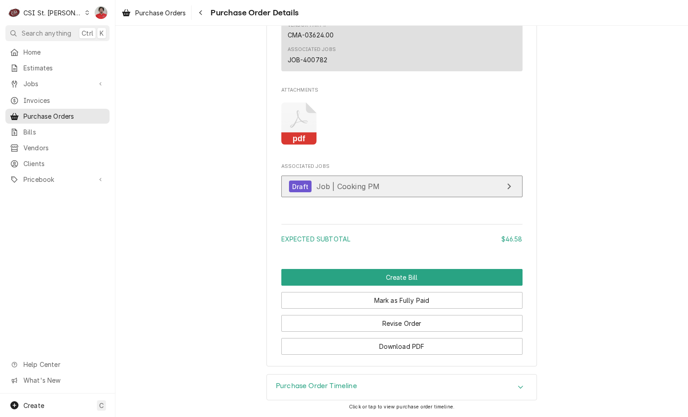
click at [335, 191] on span "Job | Cooking PM" at bounding box center [349, 186] width 64 height 9
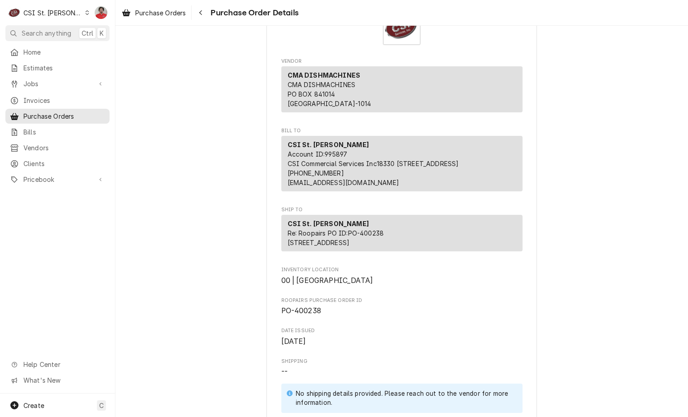
scroll to position [0, 0]
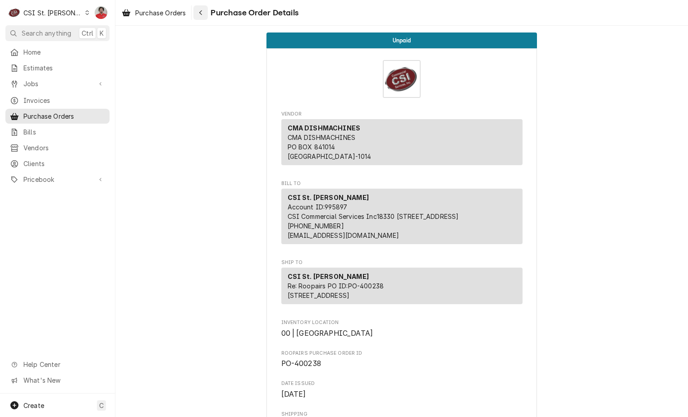
click at [206, 17] on button "Navigate back" at bounding box center [201, 12] width 14 height 14
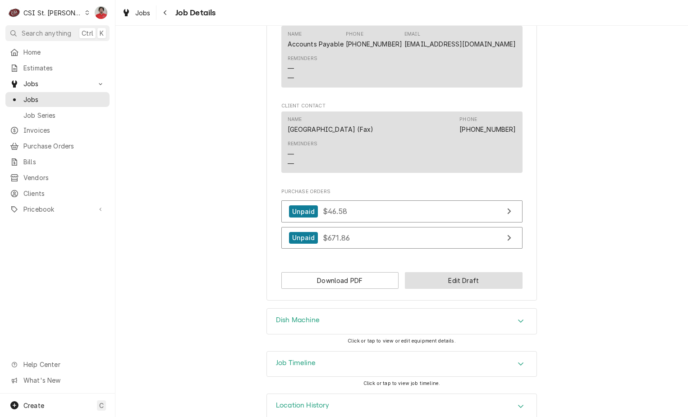
scroll to position [762, 0]
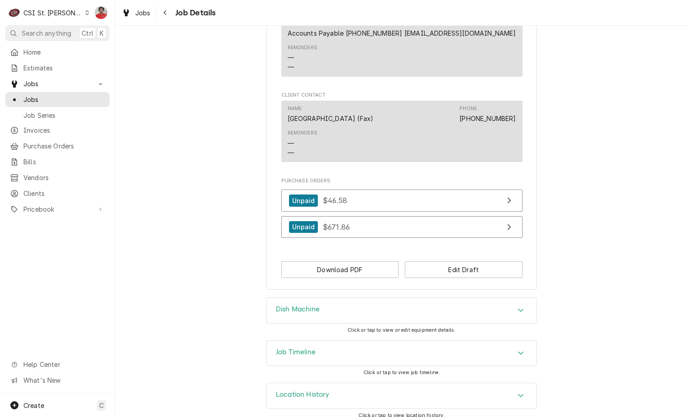
click at [387, 349] on div "Job Timeline" at bounding box center [402, 353] width 270 height 25
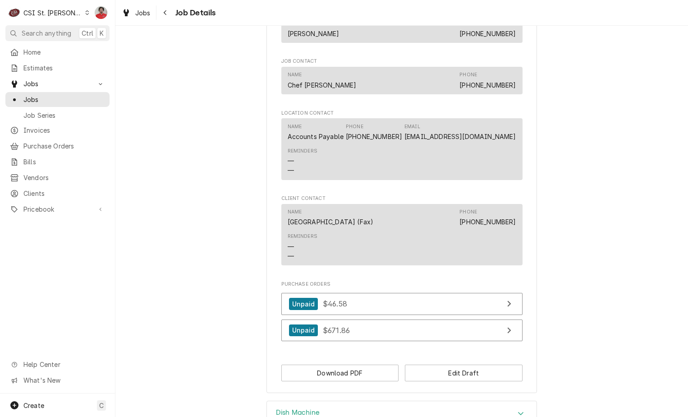
scroll to position [671, 0]
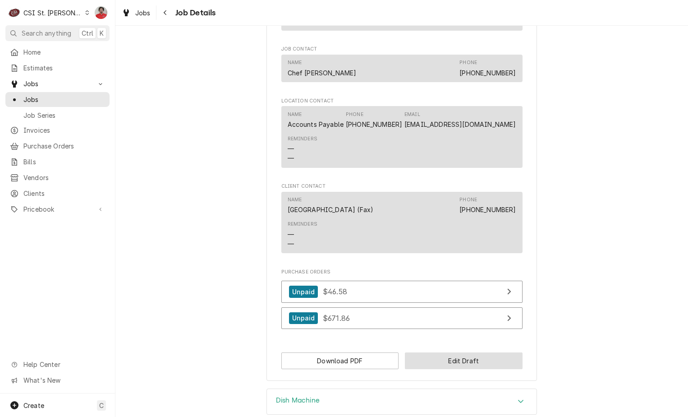
click at [459, 352] on button "Edit Draft" at bounding box center [464, 360] width 118 height 17
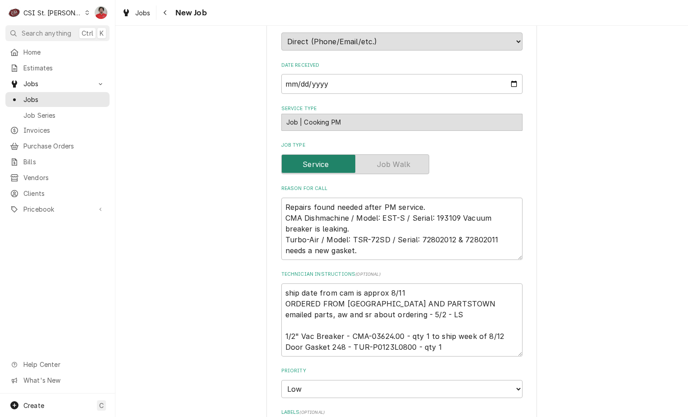
scroll to position [316, 0]
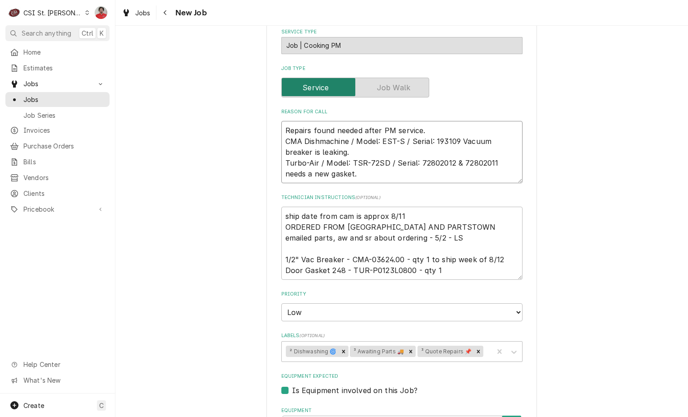
click at [440, 127] on textarea "Repairs found needed after PM service. CMA Dishmachine / Model: EST-S / Serial:…" at bounding box center [401, 152] width 241 height 62
type textarea "x"
type textarea "Repairs found needed after PM service. CMA Dishmachine / Model: EST-S / Serial:…"
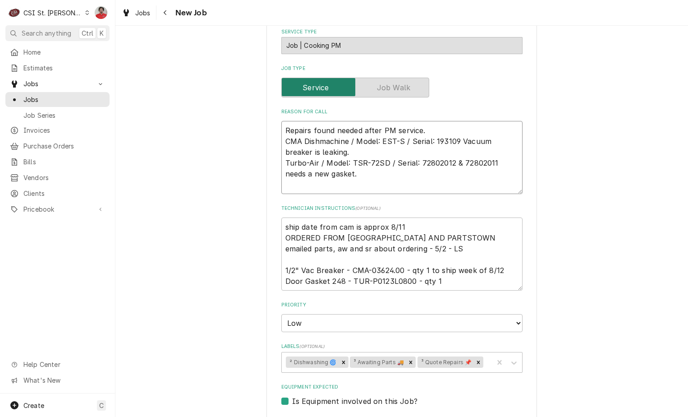
type textarea "x"
type textarea "R Repairs found needed after PM service. CMA Dishmachine / Model: EST-S / Seria…"
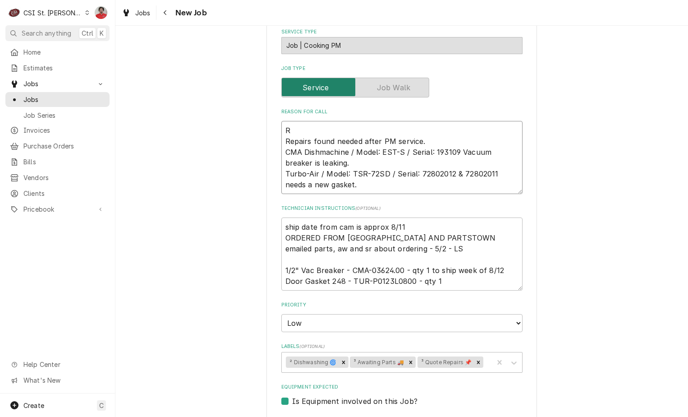
type textarea "x"
type textarea "Re Repairs found needed after PM service. CMA Dishmachine / Model: EST-S / Seri…"
type textarea "x"
type textarea "Rec Repairs found needed after PM service. CMA Dishmachine / Model: EST-S / Ser…"
type textarea "x"
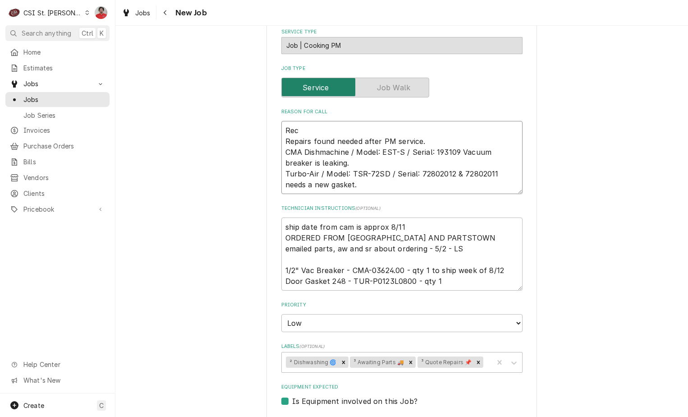
type textarea "Rec Repairs found needed after PM service. CMA Dishmachine / Model: EST-S / Ser…"
type textarea "x"
type textarea "Rec C Repairs found needed after PM service. CMA Dishmachine / Model: EST-S / S…"
type textarea "x"
type textarea "Rec CMA Repairs found needed after PM service. CMA Dishmachine / Model: EST-S /…"
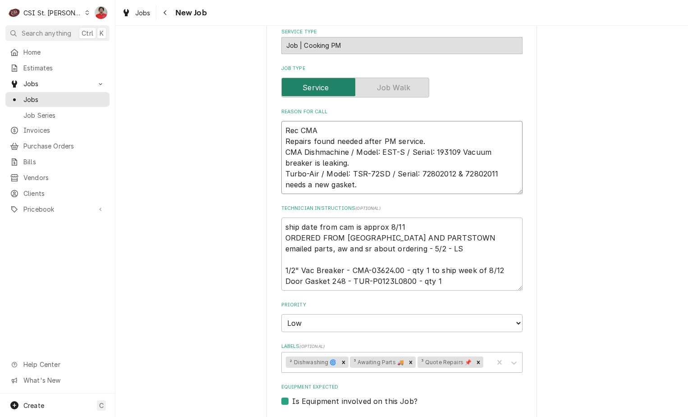
type textarea "x"
type textarea "Rec CMA- Repairs found needed after PM service. CMA Dishmachine / Model: EST-S …"
type textarea "x"
type textarea "Rec CMA-0 Repairs found needed after PM service. CMA Dishmachine / Model: EST-S…"
type textarea "x"
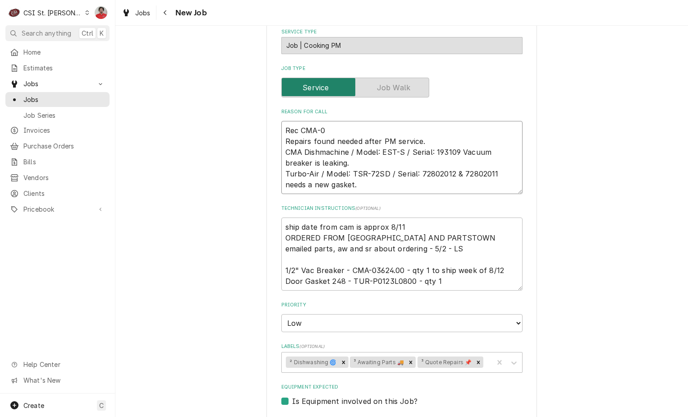
type textarea "Rec CMA-03 Repairs found needed after PM service. CMA Dishmachine / Model: EST-…"
type textarea "x"
type textarea "Rec CMA-036 Repairs found needed after PM service. CMA Dishmachine / Model: EST…"
type textarea "x"
type textarea "Rec CMA-0362 Repairs found needed after PM service. CMA Dishmachine / Model: ES…"
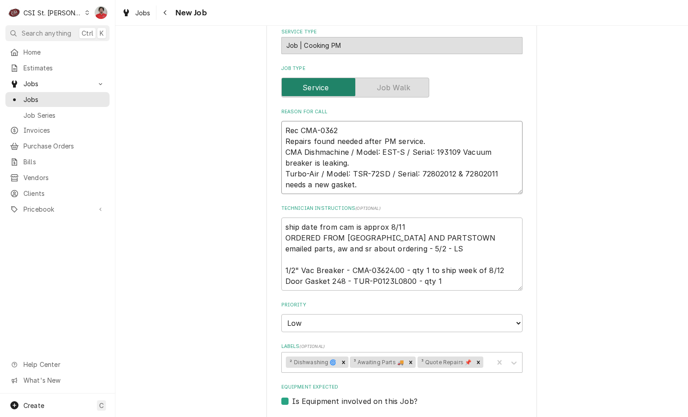
type textarea "x"
type textarea "Rec CMA-03624 Repairs found needed after PM service. CMA Dishmachine / Model: E…"
type textarea "x"
type textarea "Rec CMA-03624. Repairs found needed after PM service. CMA Dishmachine / Model: …"
type textarea "x"
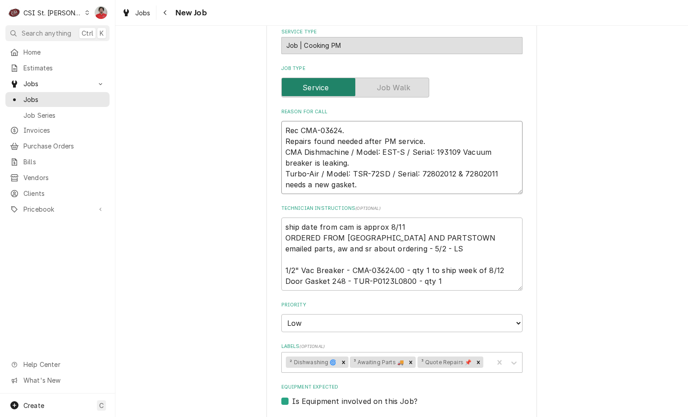
type textarea "Rec CMA-03624.0 Repairs found needed after PM service. CMA Dishmachine / Model:…"
type textarea "x"
type textarea "Rec CMA-03624.00 Repairs found needed after PM service. CMA Dishmachine / Model…"
type textarea "x"
type textarea "Rec CMA-03624.00 Repairs found needed after PM service. CMA Dishmachine / Model…"
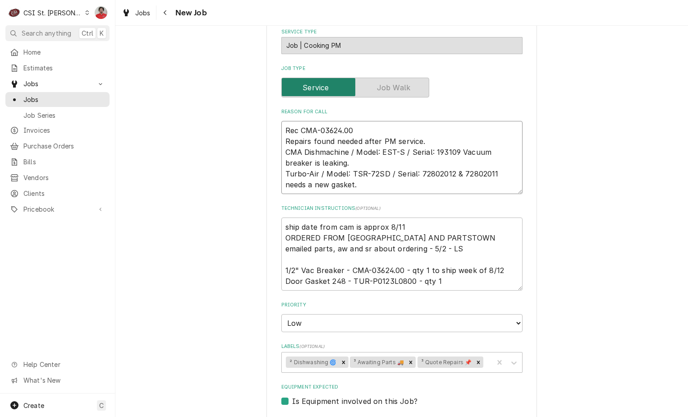
type textarea "x"
type textarea "Rec CMA-03624.00 Repairs found needed after PM service. CMA Dishmachine / Model…"
type textarea "x"
type textarea "Rec CMA-03624.00 t Repairs found needed after PM service. CMA Dishmachine / Mod…"
type textarea "x"
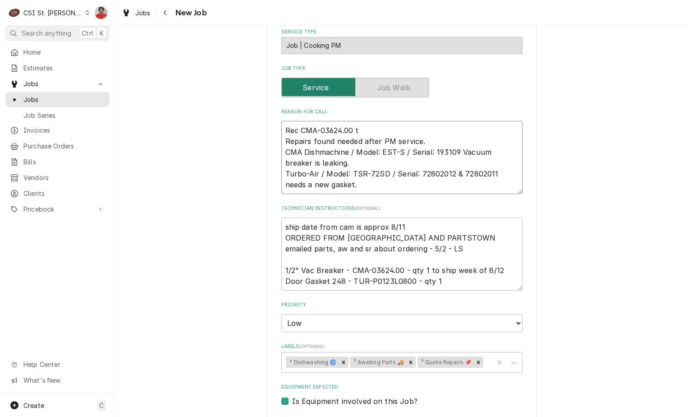
type textarea "Rec CMA-03624.00 to Repairs found needed after PM service. CMA Dishmachine / Mo…"
type textarea "x"
type textarea "Rec CMA-03624.00 to Repairs found needed after PM service. CMA Dishmachine / Mo…"
type textarea "x"
type textarea "Rec CMA-03624.00 to Co Repairs found needed after PM service. CMA Dishmachine /…"
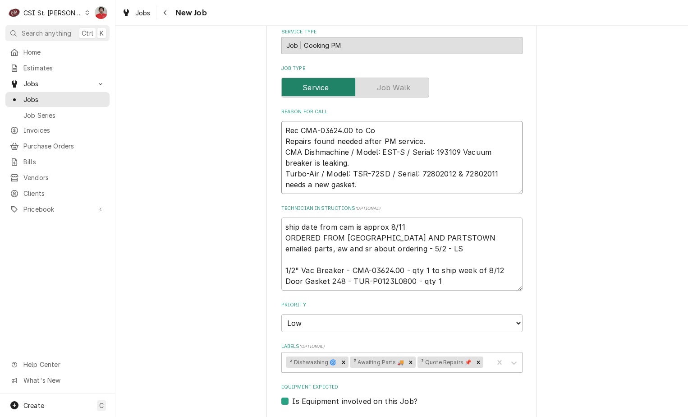
type textarea "x"
type textarea "Rec CMA-03624.00 to Cour Repairs found needed after PM service. CMA Dishmachine…"
type textarea "x"
type textarea "Rec CMA-03624.00 to Court Repairs found needed after PM service. CMA Dishmachin…"
type textarea "x"
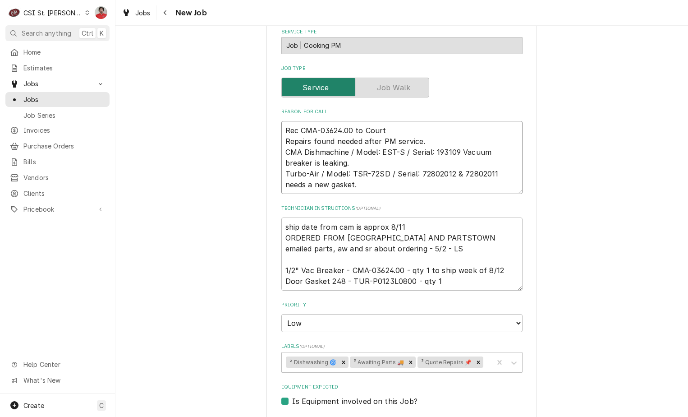
type textarea "Rec CMA-03624.00 to Courtn Repairs found needed after PM service. CMA Dishmachi…"
type textarea "x"
type textarea "Rec CMA-03624.00 to Courtne Repairs found needed after PM service. CMA Dishmach…"
type textarea "x"
type textarea "Rec CMA-03624.00 to Courtney Repairs found needed after PM service. CMA Dishmac…"
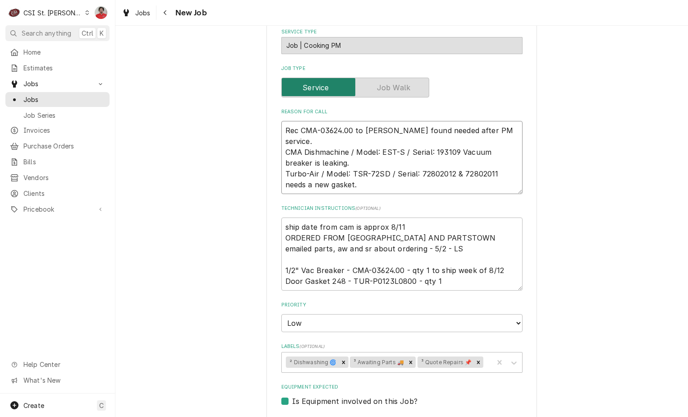
type textarea "x"
type textarea "Rec CMA-03624.00 to Courtneys Repairs found needed after PM service. CMA Dishma…"
type textarea "x"
type textarea "Rec CMA-03624.00 to Courtneys Repairs found needed after PM service. CMA Dishma…"
type textarea "x"
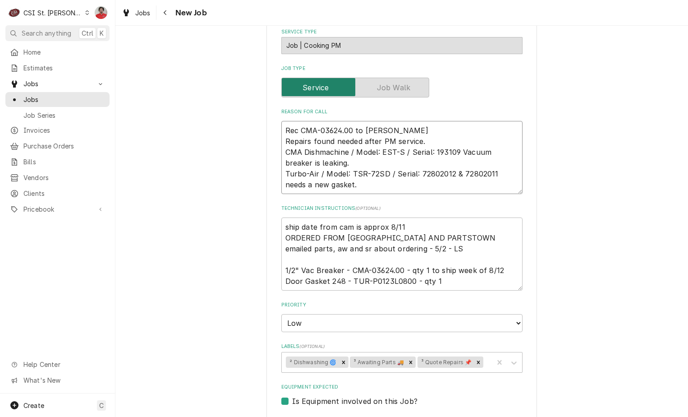
type textarea "Rec CMA-03624.00 to Courtneys Repairs found needed after PM service. CMA Dishma…"
type textarea "x"
type textarea "Rec CMA-03624.00 to Courtney Repairs found needed after PM service. CMA Dishmac…"
type textarea "x"
type textarea "Rec CMA-03624.00 to Courtney' Repairs found needed after PM service. CMA Dishma…"
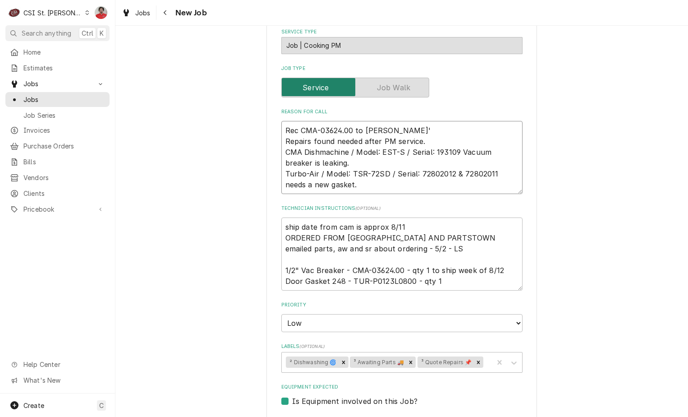
type textarea "x"
type textarea "Rec CMA-03624.00 to Courtney's Repairs found needed after PM service. CMA Dishm…"
type textarea "x"
type textarea "Rec CMA-03624.00 to Courtney's s Repairs found needed after PM service. CMA Dis…"
type textarea "x"
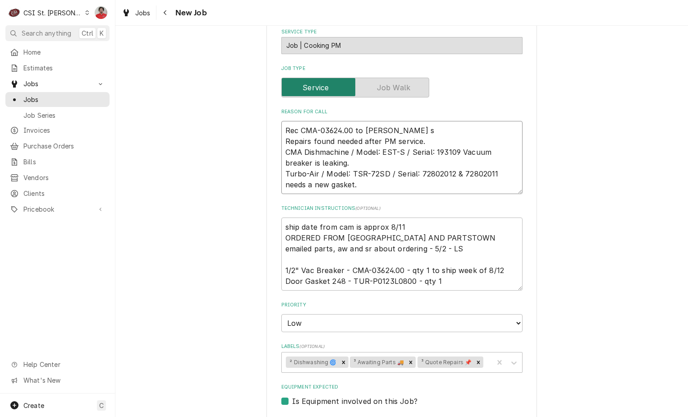
type textarea "Rec CMA-03624.00 to Courtney's sh Repairs found needed after PM service. CMA Di…"
type textarea "x"
type textarea "Rec CMA-03624.00 to Courtney's she Repairs found needed after PM service. CMA D…"
type textarea "x"
type textarea "Rec CMA-03624.00 to Courtney's shel Repairs found needed after PM service. CMA …"
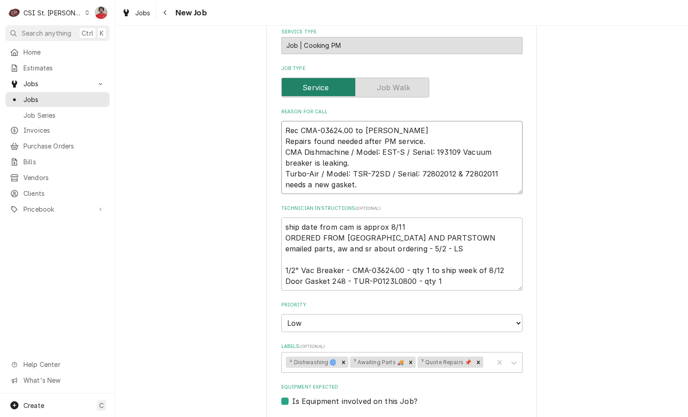
type textarea "x"
type textarea "Rec CMA-03624.00 to Courtney's shelf Repairs found needed after PM service. CMA…"
type textarea "x"
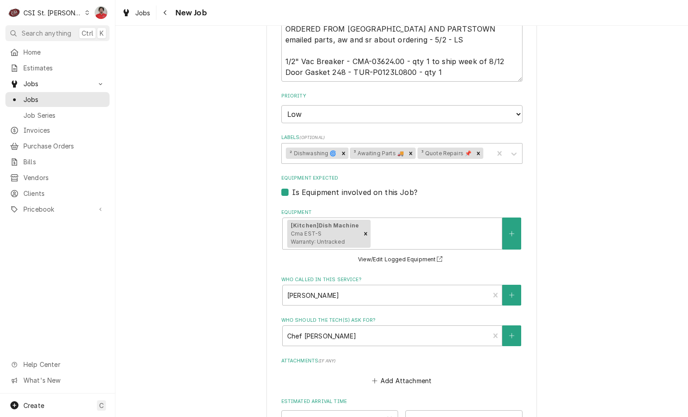
scroll to position [541, 0]
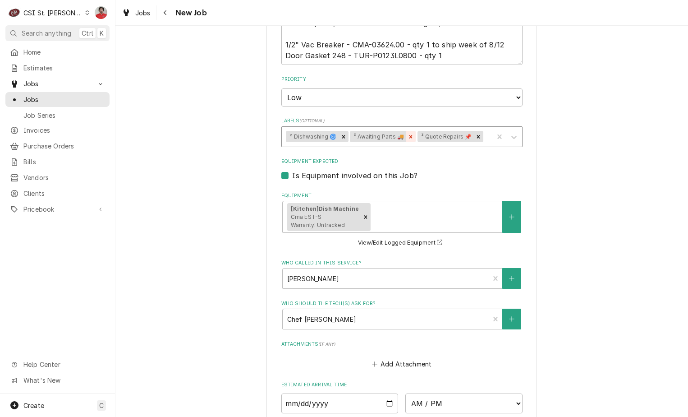
click at [408, 138] on icon "Remove ³ Awaiting Parts 🚚" at bounding box center [411, 137] width 6 height 6
type textarea "Rec CMA-03624.00 to Courtney's shelf Repairs found needed after PM service. CMA…"
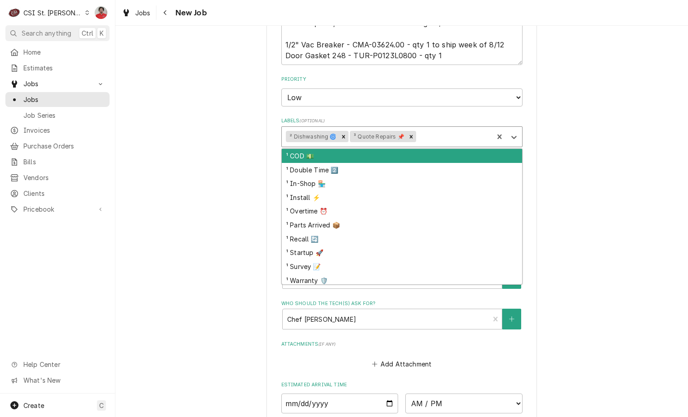
click at [431, 140] on div "Labels" at bounding box center [453, 137] width 71 height 16
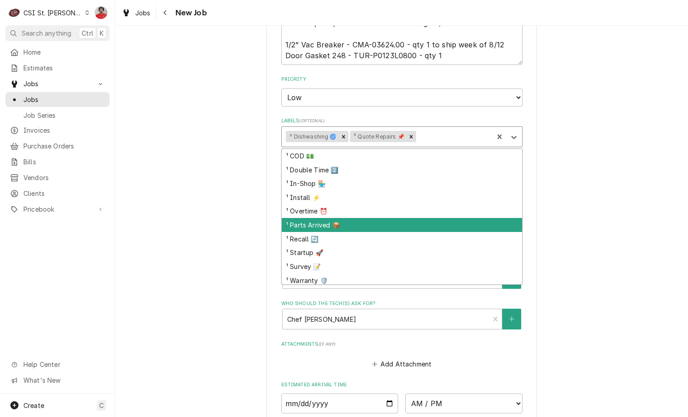
click at [388, 221] on div "¹ Parts Arrived 📦" at bounding box center [402, 225] width 240 height 14
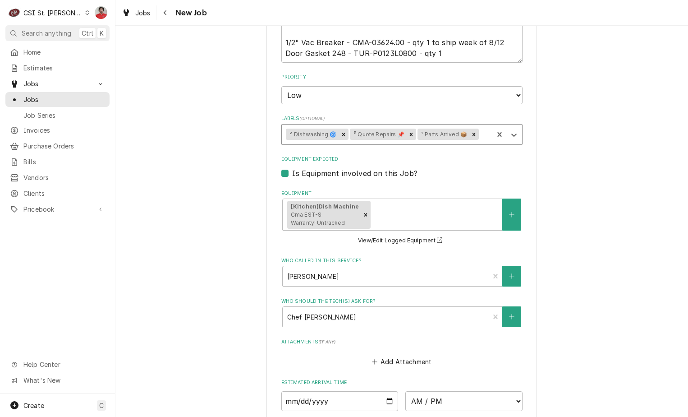
scroll to position [723, 0]
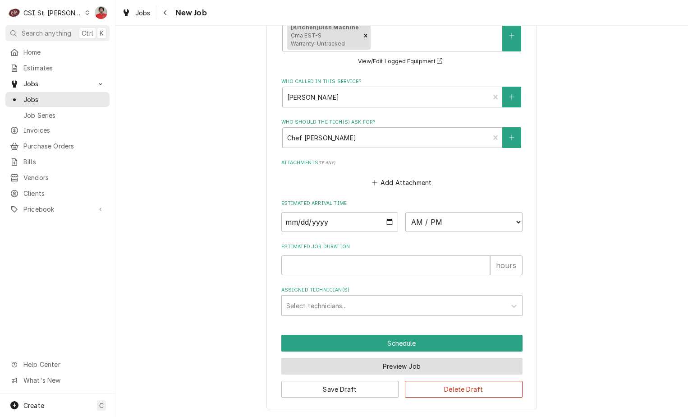
click at [402, 367] on button "Preview Job" at bounding box center [401, 366] width 241 height 17
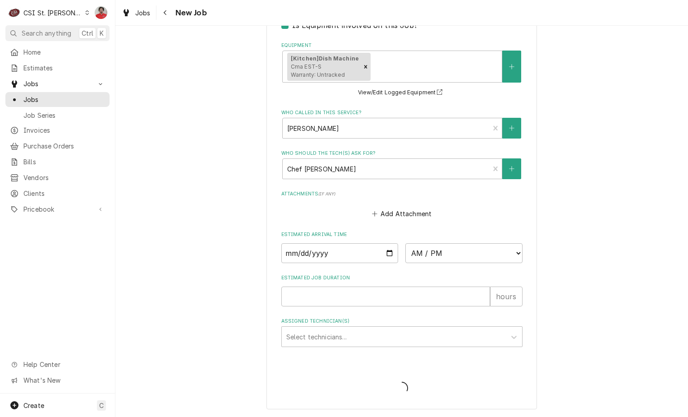
scroll to position [692, 0]
type textarea "x"
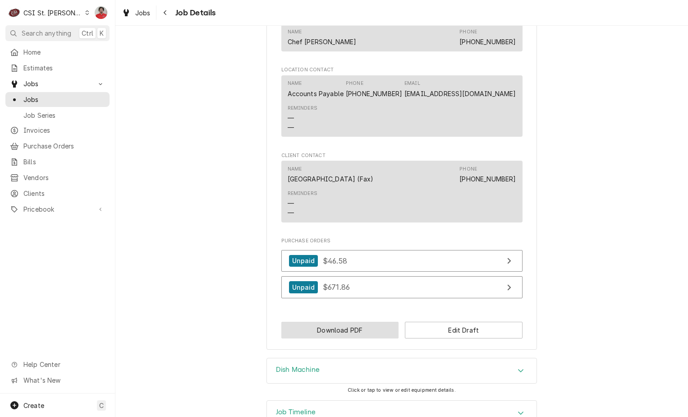
scroll to position [773, 0]
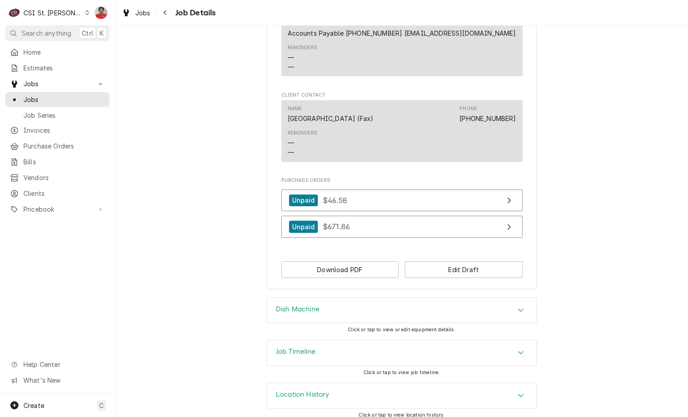
click at [359, 261] on button "Download PDF" at bounding box center [340, 269] width 118 height 17
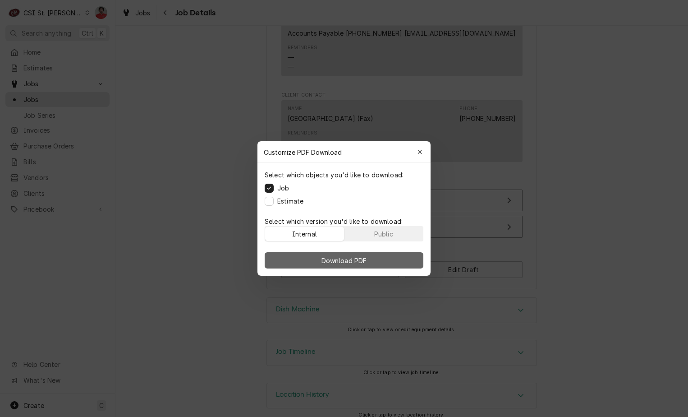
click at [360, 260] on span "Download PDF" at bounding box center [344, 260] width 49 height 9
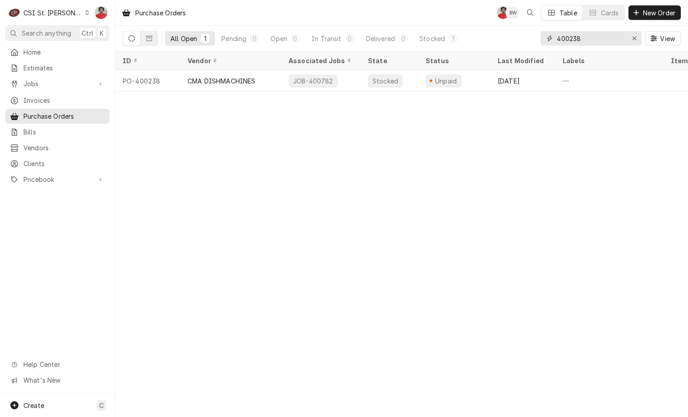
click at [609, 39] on input "400238" at bounding box center [591, 38] width 68 height 14
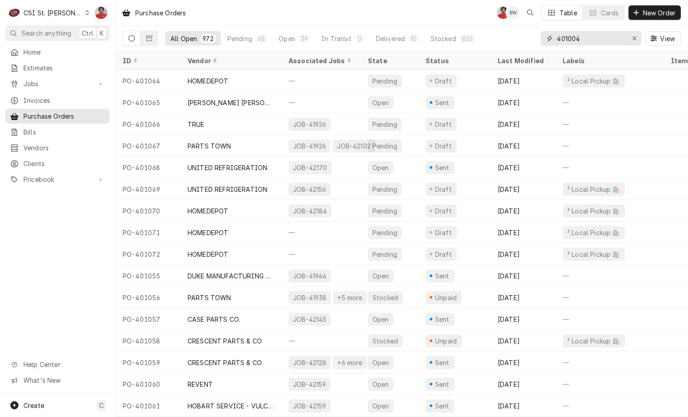
type input "401004"
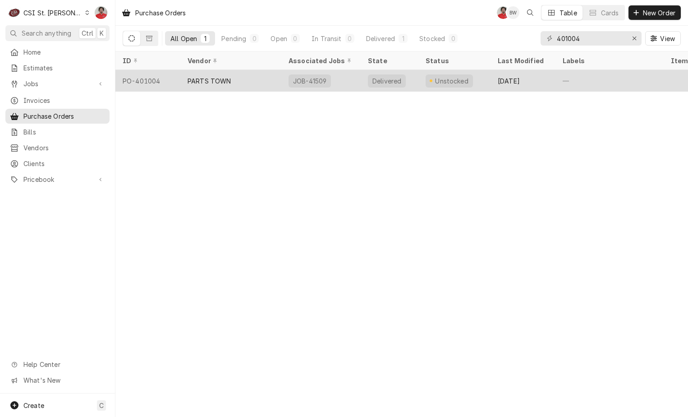
click at [351, 82] on div "JOB-41509" at bounding box center [320, 81] width 79 height 22
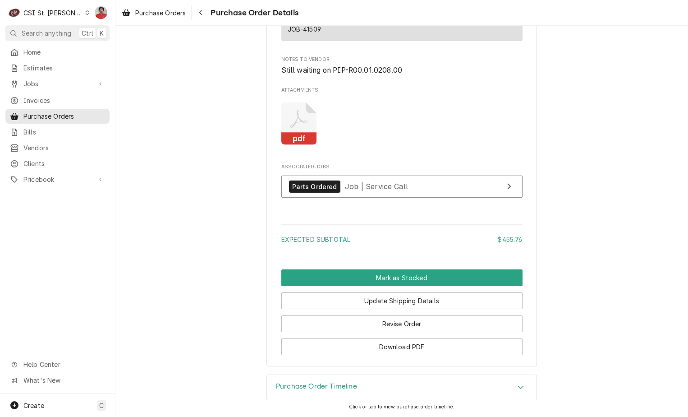
scroll to position [2283, 0]
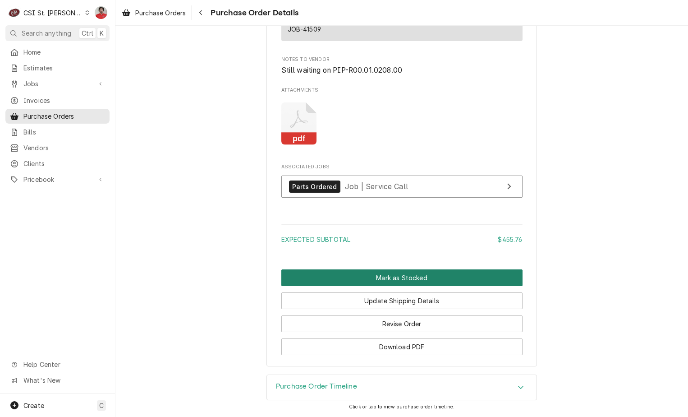
click at [371, 276] on button "Mark as Stocked" at bounding box center [401, 277] width 241 height 17
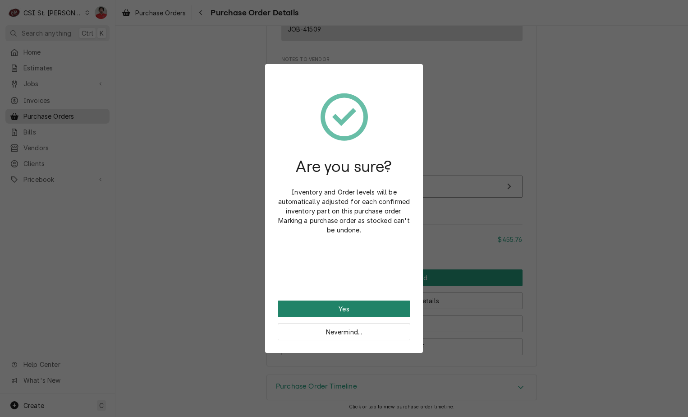
click at [358, 312] on button "Yes" at bounding box center [344, 308] width 133 height 17
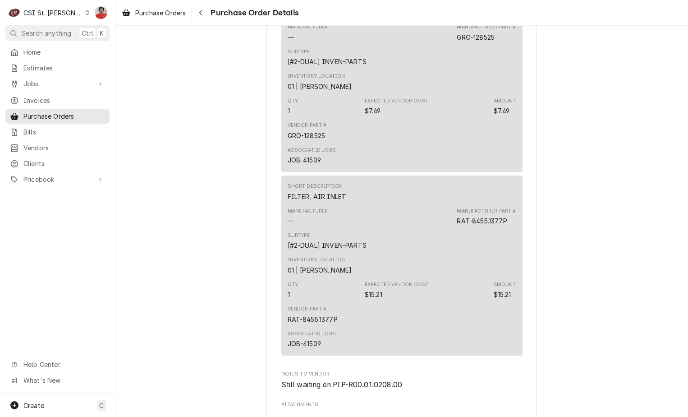
scroll to position [2283, 0]
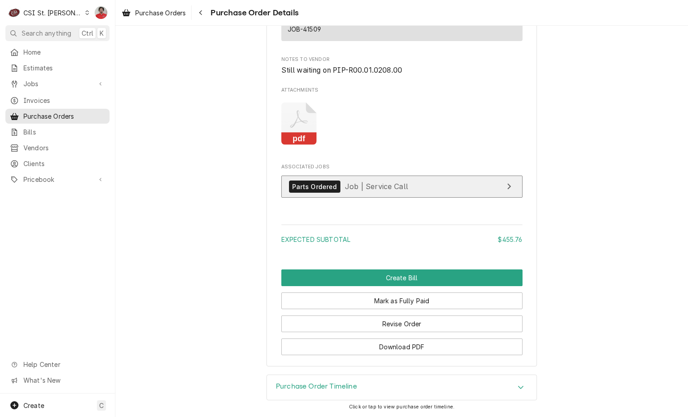
click at [348, 185] on span "Job | Service Call" at bounding box center [376, 186] width 63 height 9
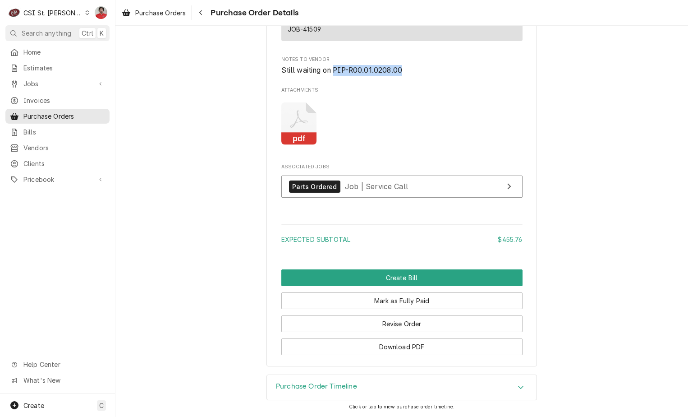
drag, startPoint x: 402, startPoint y: 74, endPoint x: 332, endPoint y: 79, distance: 69.7
copy span "PIP-R00.01.0208.00"
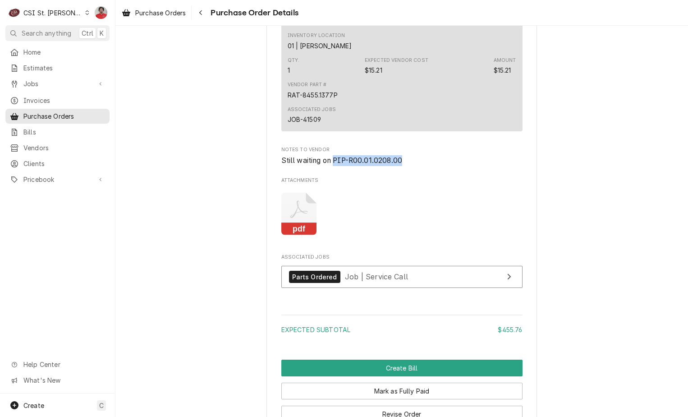
scroll to position [2102, 0]
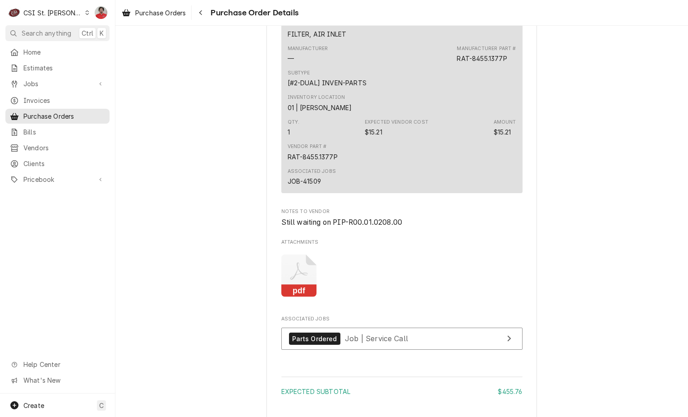
click at [85, 13] on div "Dynamic Content Wrapper" at bounding box center [87, 12] width 5 height 6
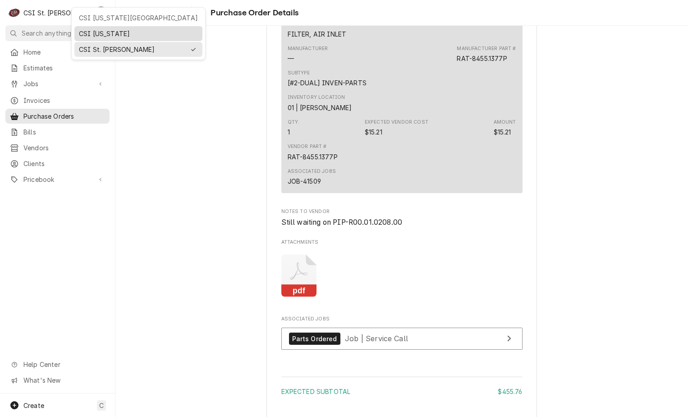
click at [101, 35] on div "CSI [US_STATE]" at bounding box center [138, 33] width 119 height 9
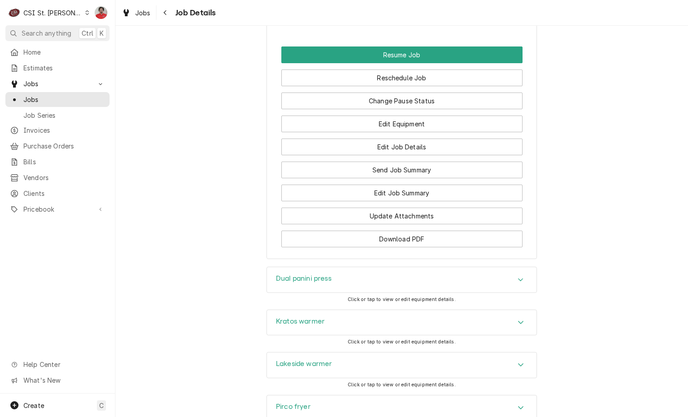
scroll to position [1263, 0]
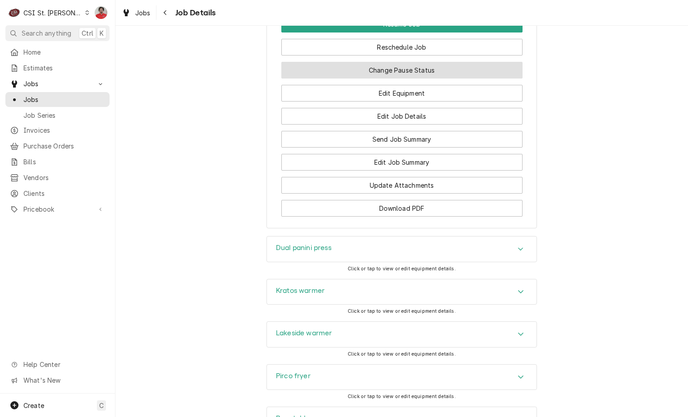
click at [389, 78] on button "Change Pause Status" at bounding box center [401, 70] width 241 height 17
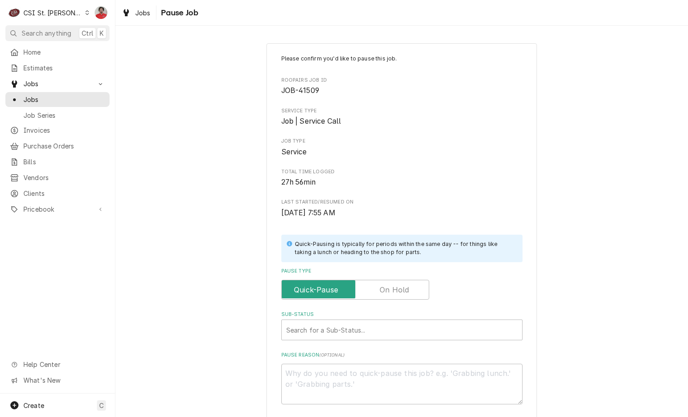
click at [394, 289] on label "Pause Type" at bounding box center [355, 290] width 148 height 20
click at [394, 289] on input "Pause Type" at bounding box center [356, 290] width 140 height 20
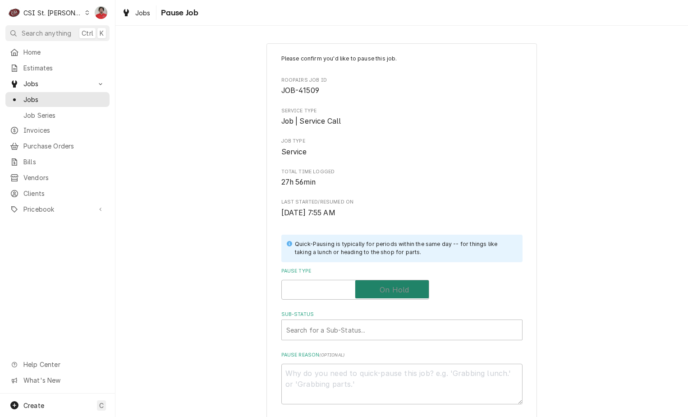
checkbox input "true"
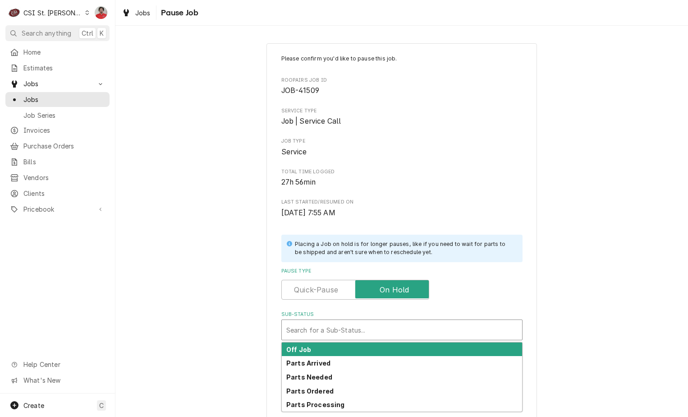
click at [382, 326] on div "Sub-Status" at bounding box center [401, 330] width 231 height 16
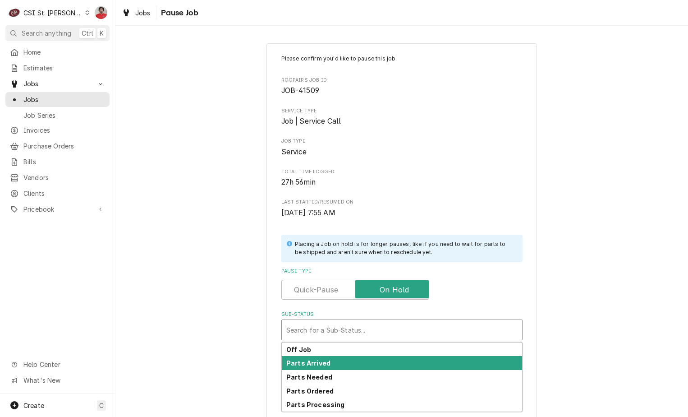
click at [374, 359] on div "Parts Arrived" at bounding box center [402, 363] width 240 height 14
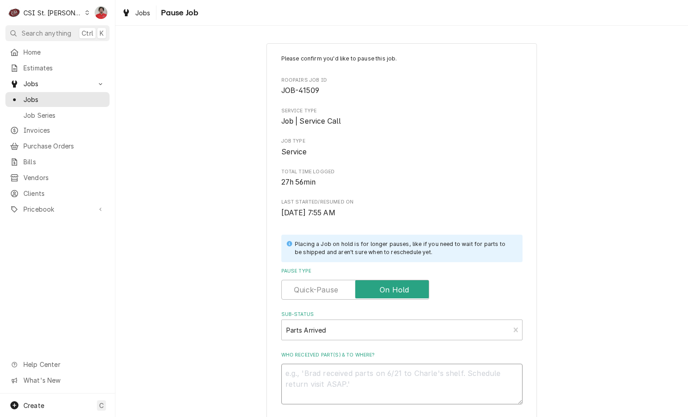
click at [372, 378] on textarea "Who received part(s) & to where?" at bounding box center [401, 384] width 241 height 41
type textarea "x"
type textarea "P"
type textarea "x"
type textarea "Pl"
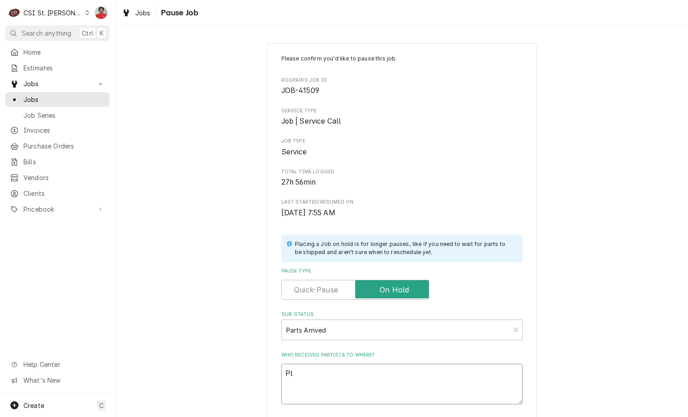
type textarea "x"
type textarea "Ple"
type textarea "x"
type textarea "Plea"
type textarea "x"
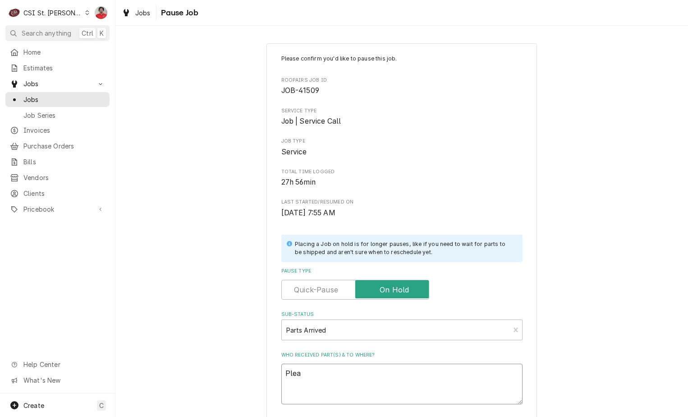
type textarea "Pleas"
type textarea "x"
type textarea "Please"
type textarea "x"
type textarea "Pleas"
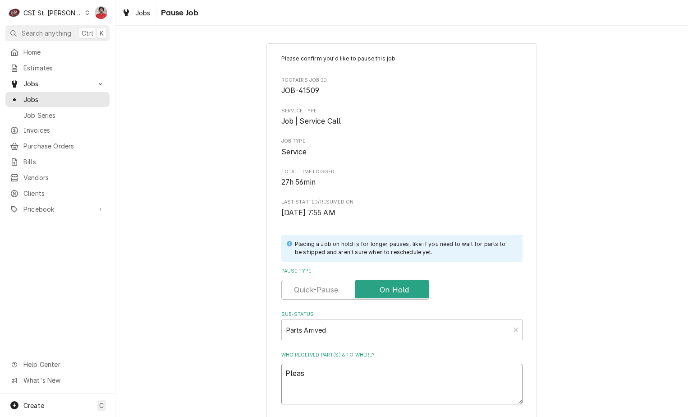
type textarea "x"
type textarea "Plea"
type textarea "x"
type textarea "Ple"
type textarea "x"
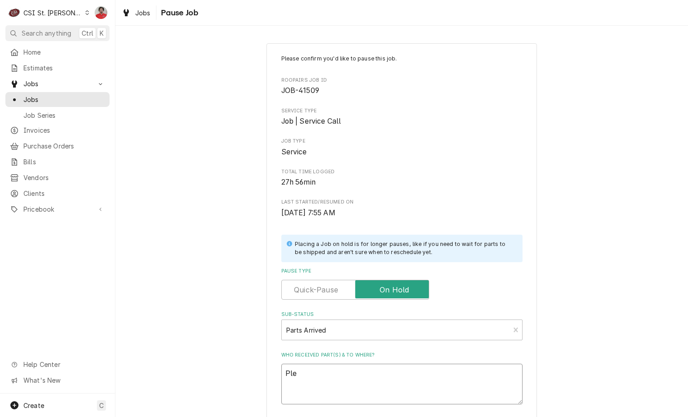
type textarea "Pl"
type textarea "x"
type textarea "P"
type textarea "x"
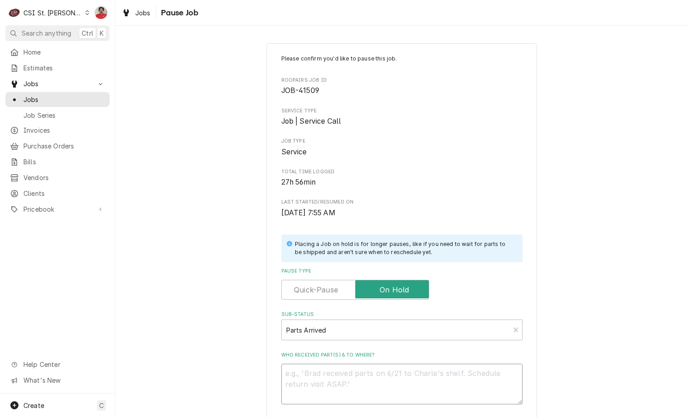
type textarea "R"
type textarea "x"
type textarea "RE"
type textarea "x"
type textarea "REc"
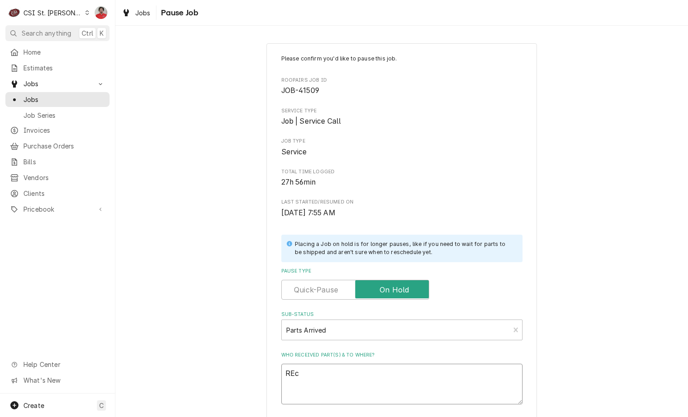
type textarea "x"
type textarea "REc"
paste textarea "PIP-R00.01.0208.00"
type textarea "x"
type textarea "REc PIP-R00.01.0208.00"
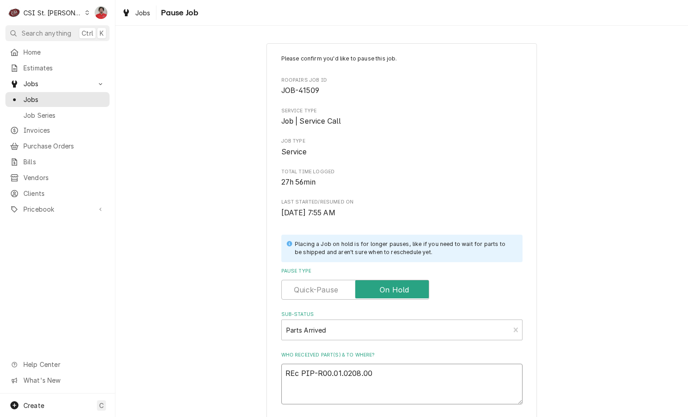
type textarea "x"
type textarea "REc PIP-R00.01.0208.00"
type textarea "x"
type textarea "REc PIP-R00.01.0208.00 t"
type textarea "x"
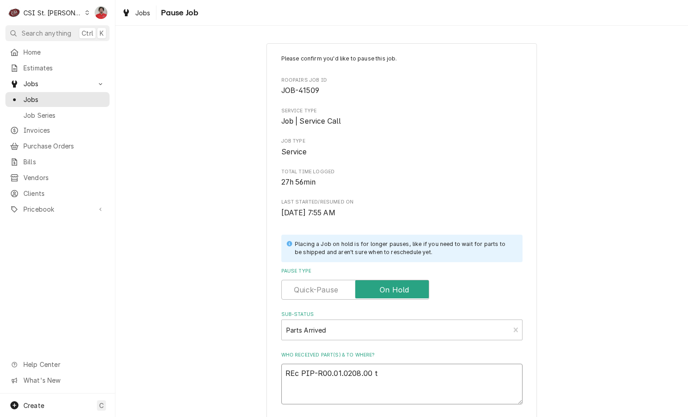
type textarea "REc PIP-R00.01.0208.00 to"
type textarea "x"
type textarea "REc PIP-R00.01.0208.00 to"
type textarea "x"
type textarea "REc PIP-R00.01.0208.00 to K"
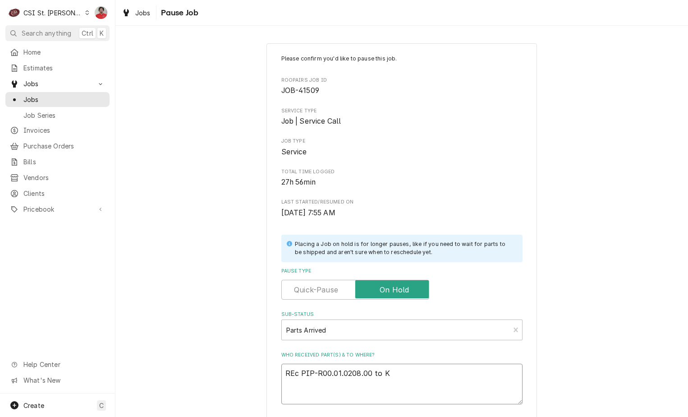
type textarea "x"
type textarea "REc PIP-R00.01.0208.00 to Ke"
type textarea "x"
type textarea "REc PIP-R00.01.0208.00 to Kev"
type textarea "x"
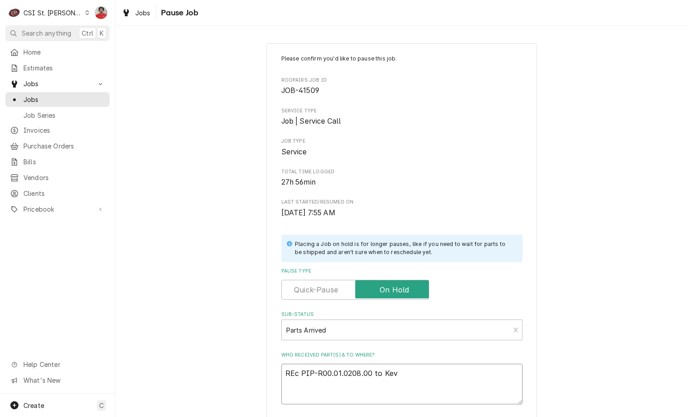
type textarea "REc PIP-R00.01.0208.00 to Kevi"
type textarea "x"
type textarea "REc PIP-R00.01.0208.00 to Kevin"
type textarea "x"
type textarea "REc PIP-R00.01.0208.00 to Kevin"
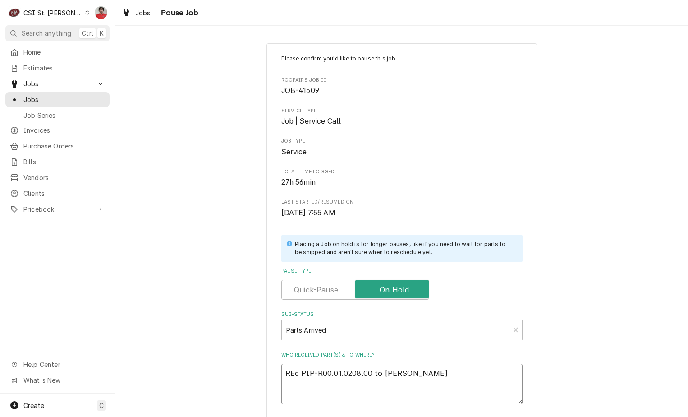
type textarea "x"
type textarea "REc PIP-R00.01.0208.00 to Kevin J"
type textarea "x"
type textarea "REc PIP-R00.01.0208.00 to Kevin J'"
type textarea "x"
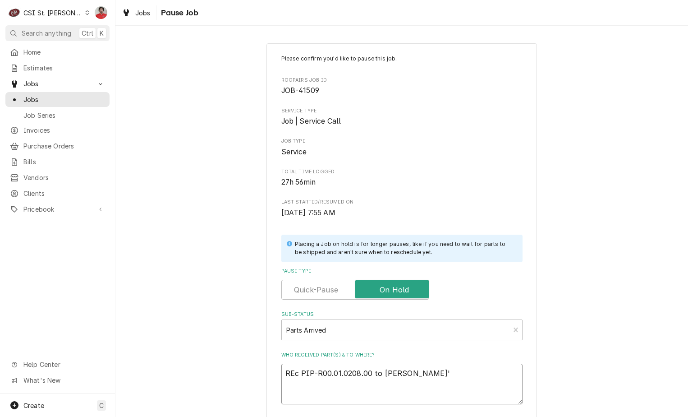
type textarea "REc PIP-R00.01.0208.00 to Kevin J's"
type textarea "x"
type textarea "REc PIP-R00.01.0208.00 to Kevin J'ss"
type textarea "x"
type textarea "REc PIP-R00.01.0208.00 to Kevin J'ss"
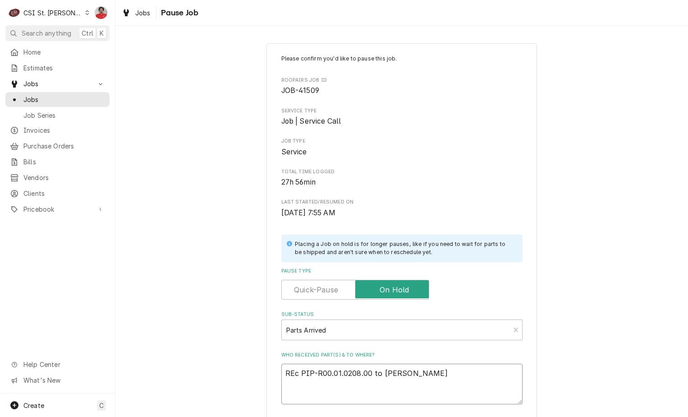
type textarea "x"
type textarea "REc PIP-R00.01.0208.00 to Kevin J'ss"
type textarea "x"
type textarea "REc PIP-R00.01.0208.00 to Kevin J's"
type textarea "x"
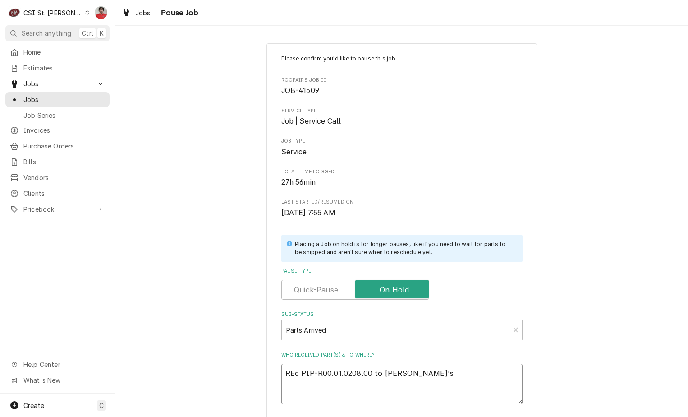
type textarea "REc PIP-R00.01.0208.00 to Kevin J's"
type textarea "x"
type textarea "REc PIP-R00.01.0208.00 to Kevin J's s"
type textarea "x"
type textarea "REc PIP-R00.01.0208.00 to Kevin J's sh"
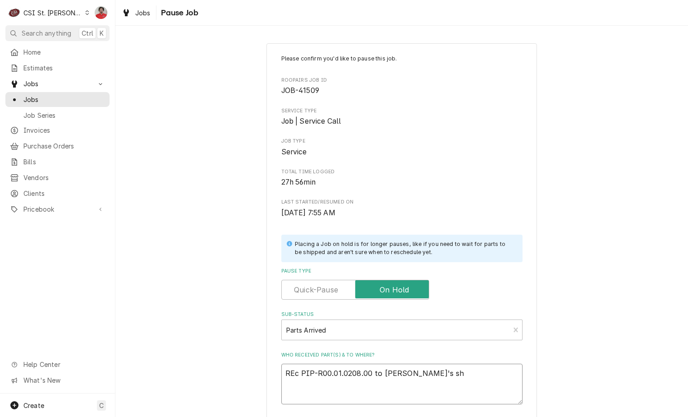
type textarea "x"
type textarea "REc PIP-R00.01.0208.00 to Kevin J's she"
type textarea "x"
type textarea "REc PIP-R00.01.0208.00 to Kevin J's shel"
type textarea "x"
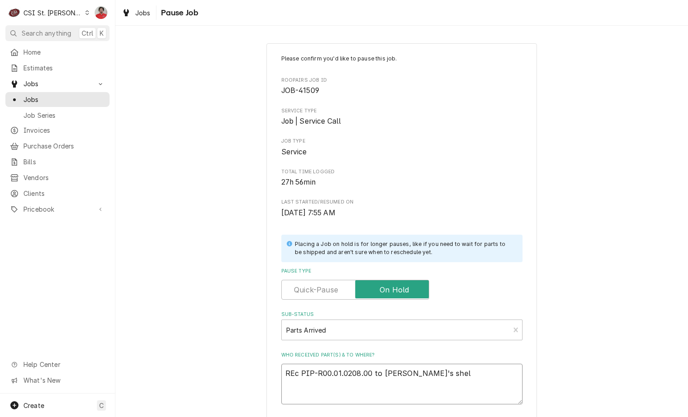
type textarea "REc PIP-R00.01.0208.00 to Kevin J's shelf"
type textarea "x"
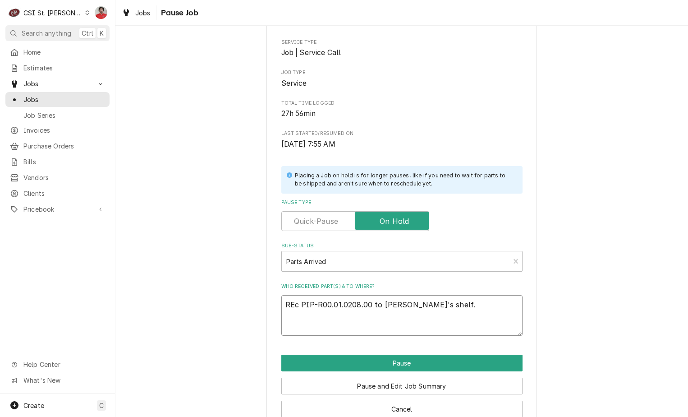
scroll to position [88, 0]
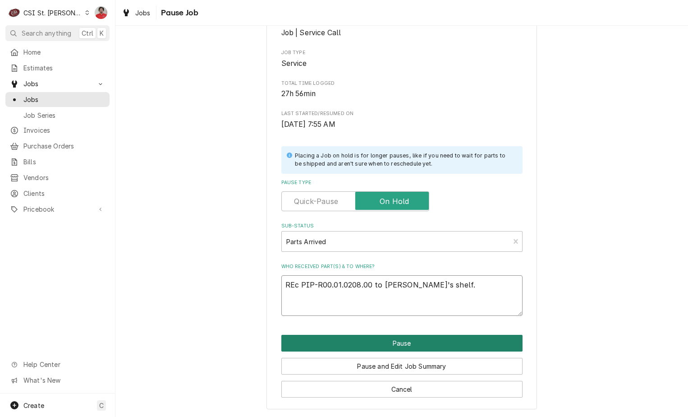
type textarea "REc PIP-R00.01.0208.00 to Kevin J's shelf."
click at [424, 345] on button "Pause" at bounding box center [401, 343] width 241 height 17
type textarea "x"
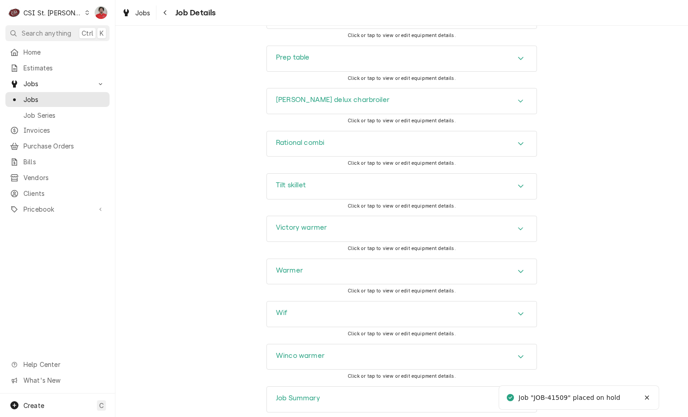
scroll to position [1398, 0]
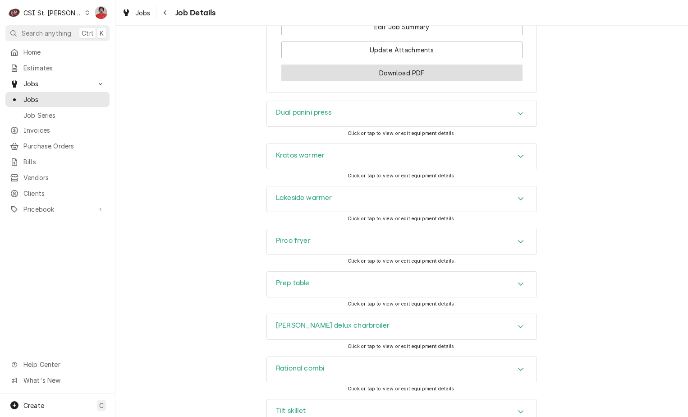
click at [380, 81] on button "Download PDF" at bounding box center [401, 73] width 241 height 17
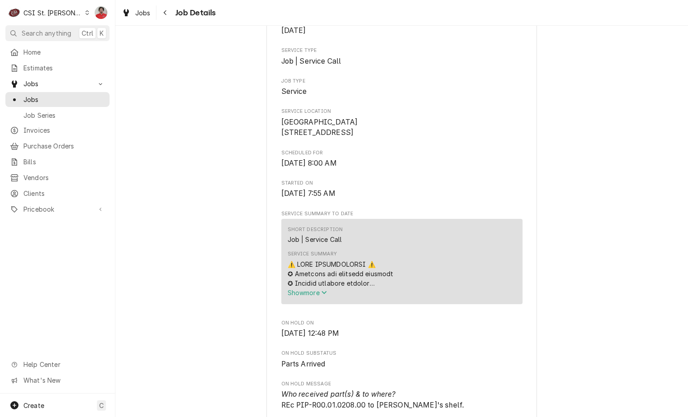
scroll to position [0, 0]
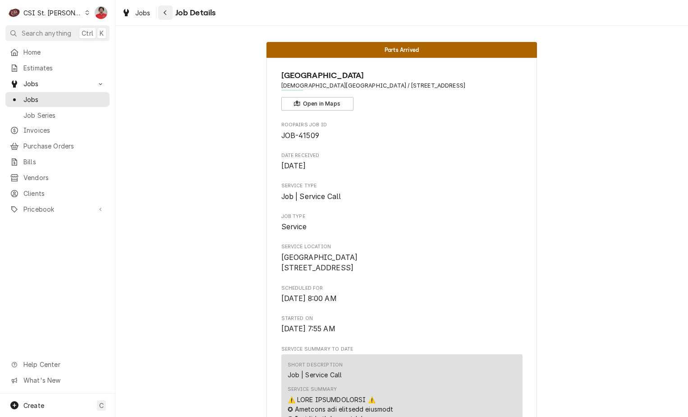
click at [163, 10] on icon "Navigate back" at bounding box center [165, 12] width 4 height 6
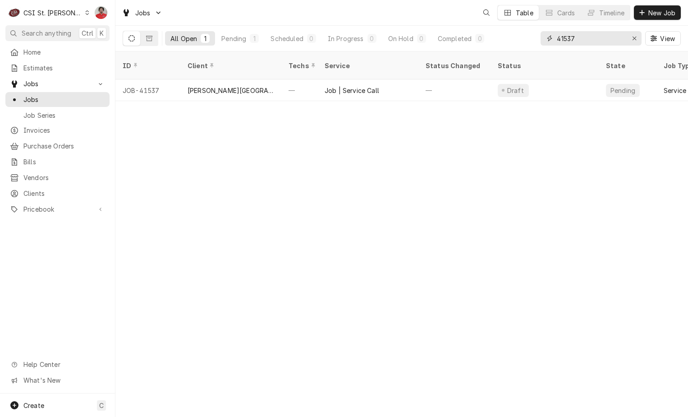
click at [581, 38] on input "41537" at bounding box center [591, 38] width 68 height 14
type input "42041"
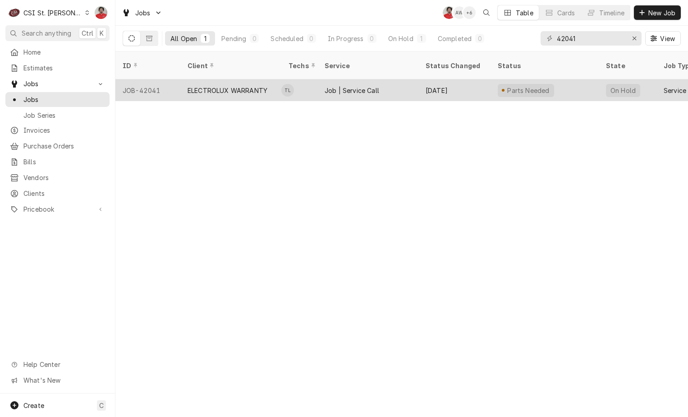
click at [414, 79] on div "Job | Service Call" at bounding box center [368, 90] width 101 height 22
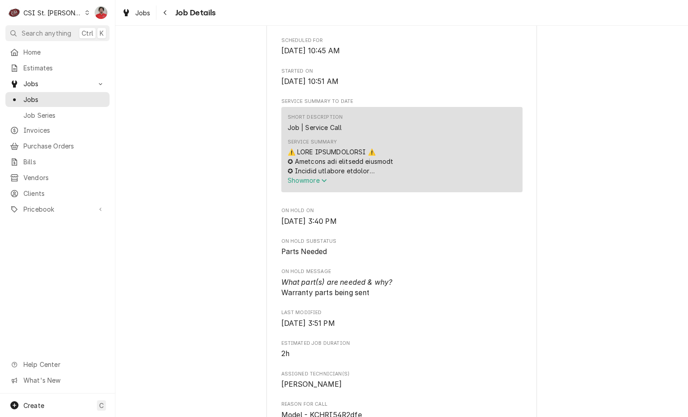
scroll to position [361, 0]
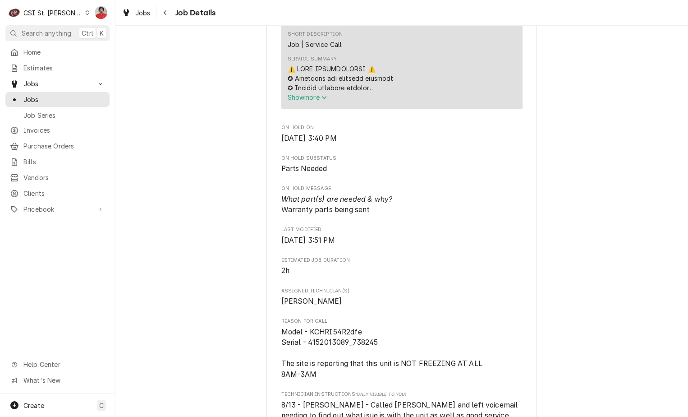
click at [318, 101] on span "Show more" at bounding box center [308, 97] width 40 height 8
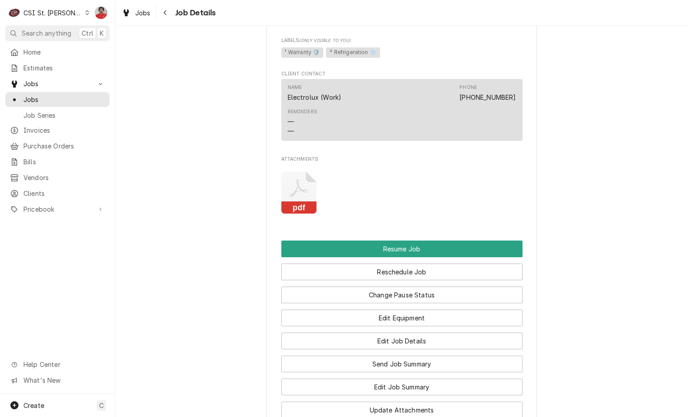
scroll to position [1535, 0]
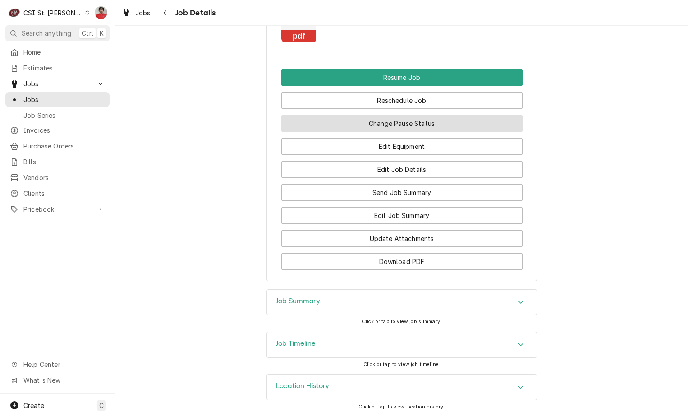
click at [399, 119] on button "Change Pause Status" at bounding box center [401, 123] width 241 height 17
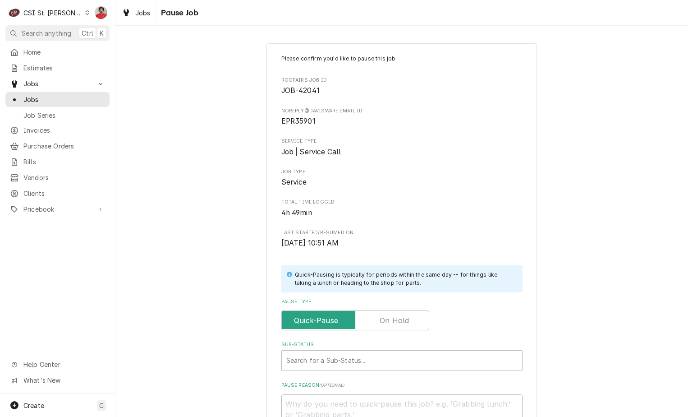
click at [392, 322] on label "Pause Type" at bounding box center [355, 320] width 148 height 20
click at [392, 322] on input "Pause Type" at bounding box center [356, 320] width 140 height 20
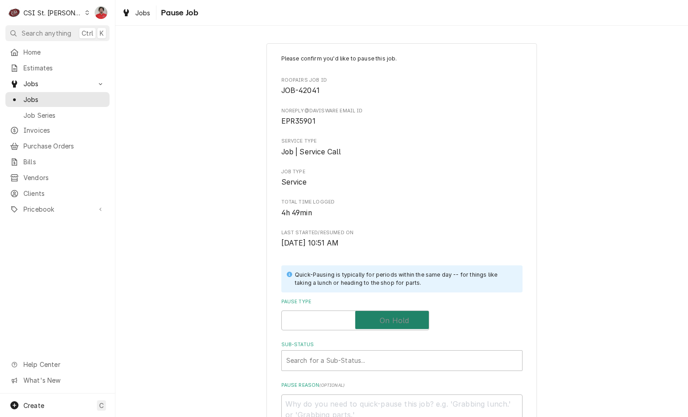
checkbox input "true"
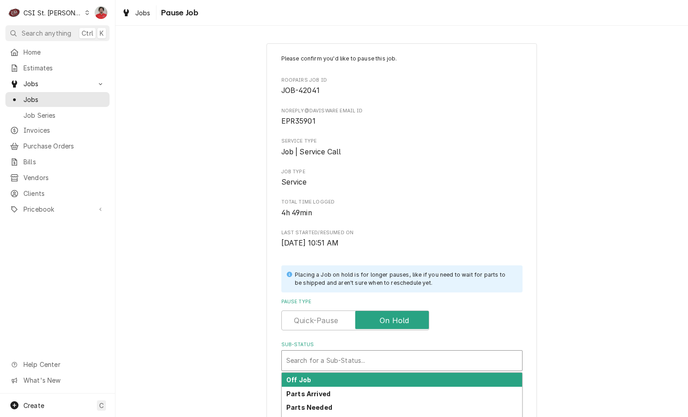
click at [392, 361] on div "Sub-Status" at bounding box center [401, 360] width 231 height 16
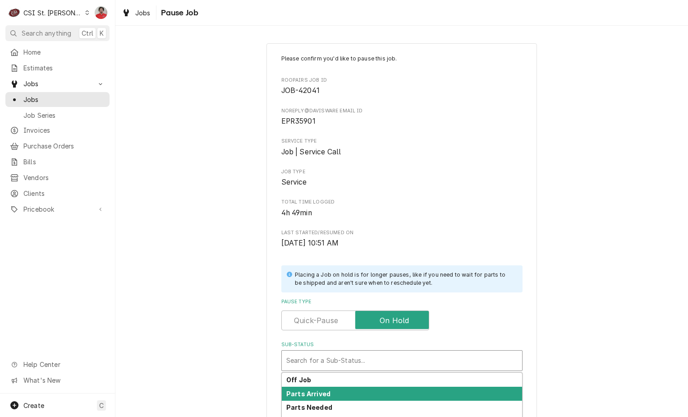
click at [379, 392] on div "Parts Arrived" at bounding box center [402, 394] width 240 height 14
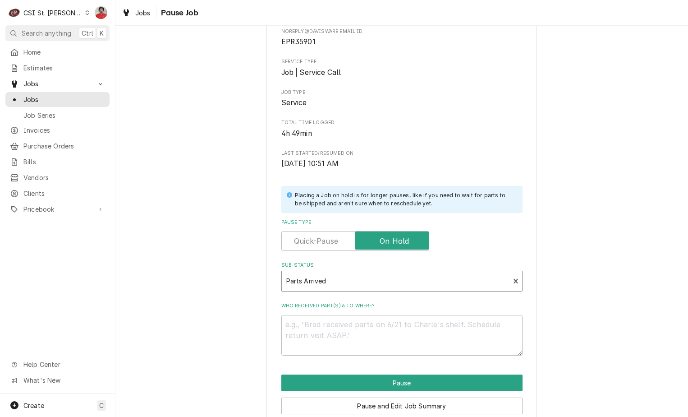
scroll to position [119, 0]
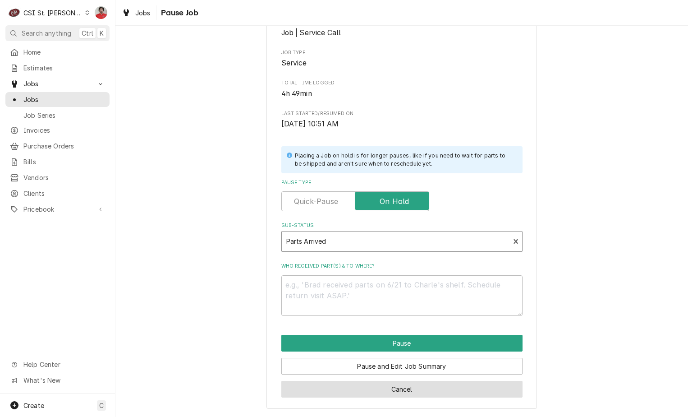
click at [451, 382] on button "Cancel" at bounding box center [401, 389] width 241 height 17
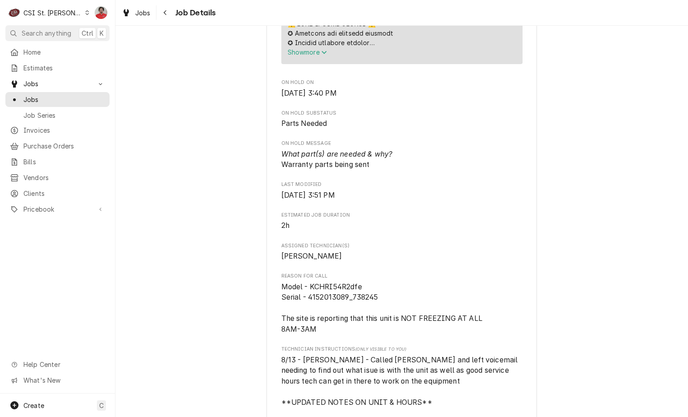
scroll to position [812, 0]
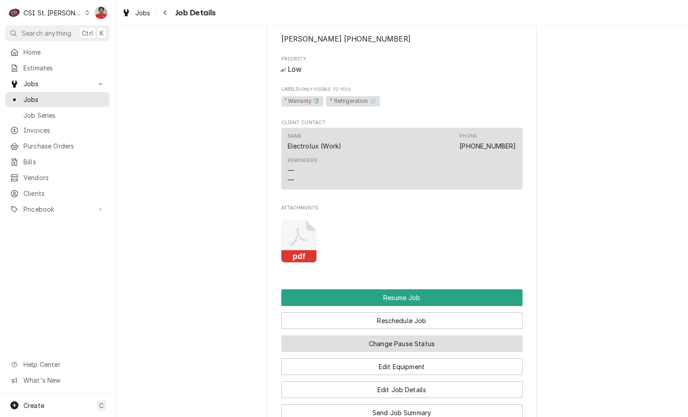
click at [391, 352] on button "Change Pause Status" at bounding box center [401, 343] width 241 height 17
type textarea "x"
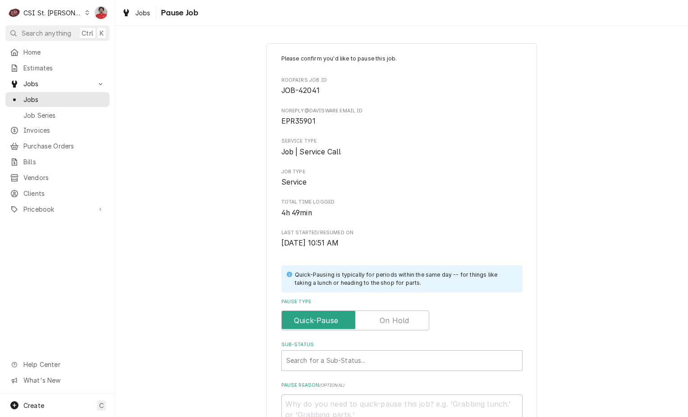
click at [385, 322] on label "Pause Type" at bounding box center [355, 320] width 148 height 20
click at [385, 322] on input "Pause Type" at bounding box center [356, 320] width 140 height 20
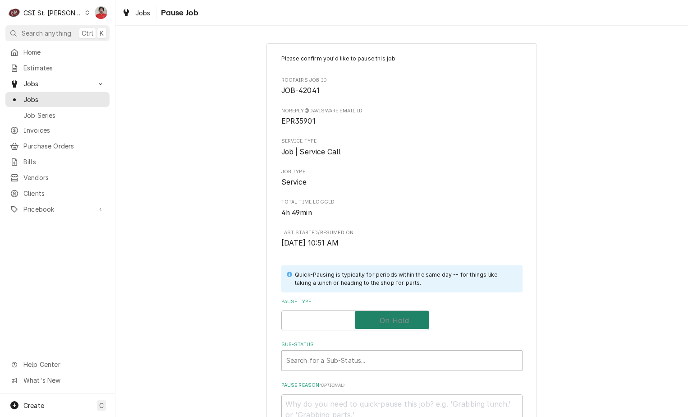
checkbox input "true"
click at [392, 360] on div "Sub-Status" at bounding box center [392, 360] width 213 height 16
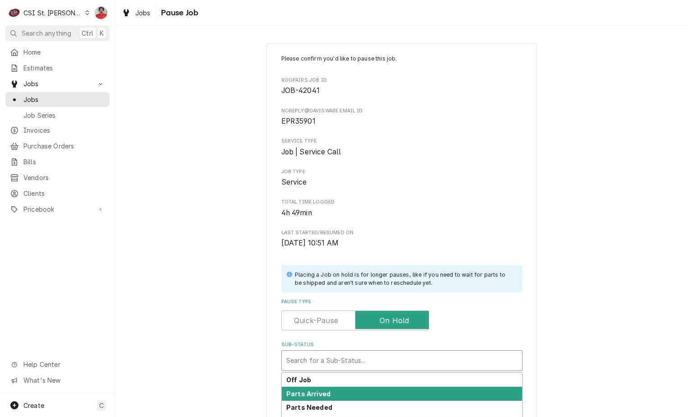
click at [385, 389] on div "Parts Arrived" at bounding box center [402, 394] width 240 height 14
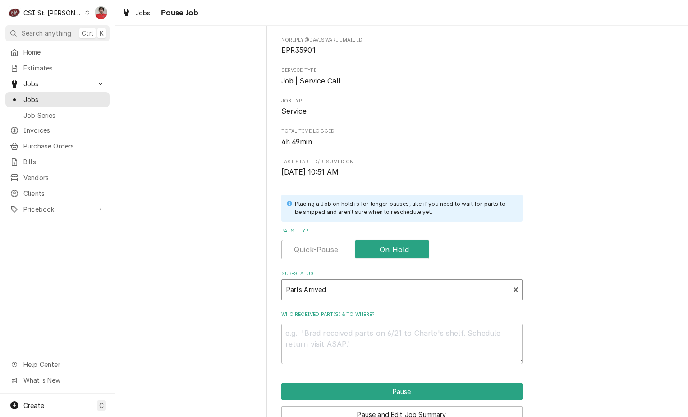
scroll to position [119, 0]
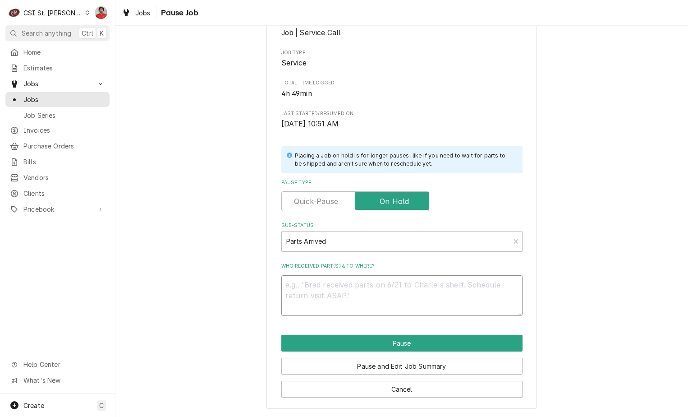
click at [420, 281] on textarea "Who received part(s) & to where?" at bounding box center [401, 295] width 241 height 41
type textarea "x"
type textarea "P"
type textarea "x"
type textarea "Pa"
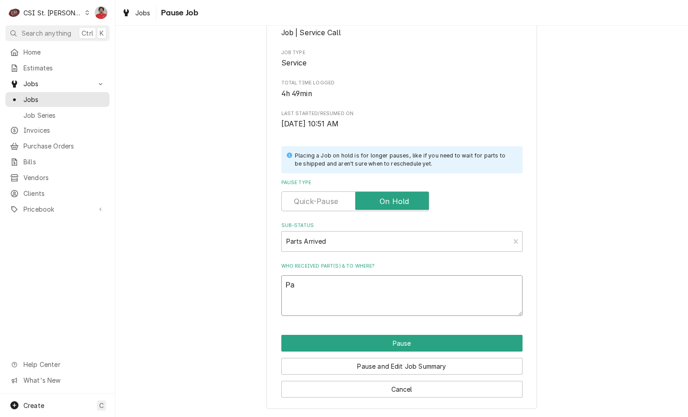
type textarea "x"
type textarea "Par"
type textarea "x"
type textarea "Part"
type textarea "x"
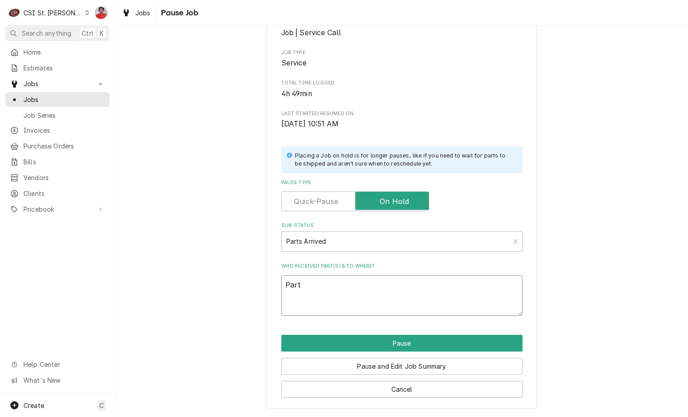
type textarea "Parts"
type textarea "x"
type textarea "Parts"
type textarea "x"
type textarea "Parts a"
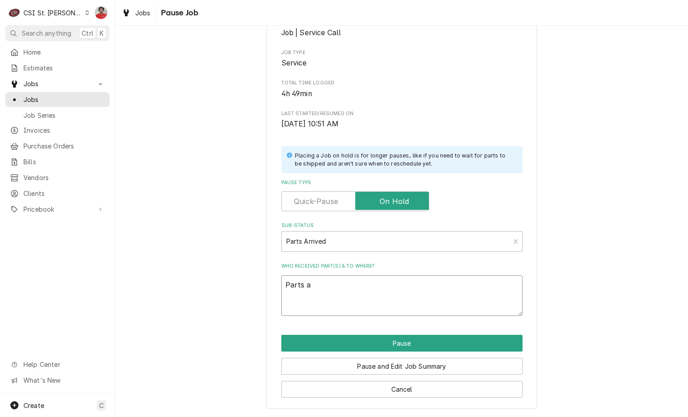
type textarea "x"
type textarea "Parts ar"
type textarea "x"
type textarea "Parts arr"
type textarea "x"
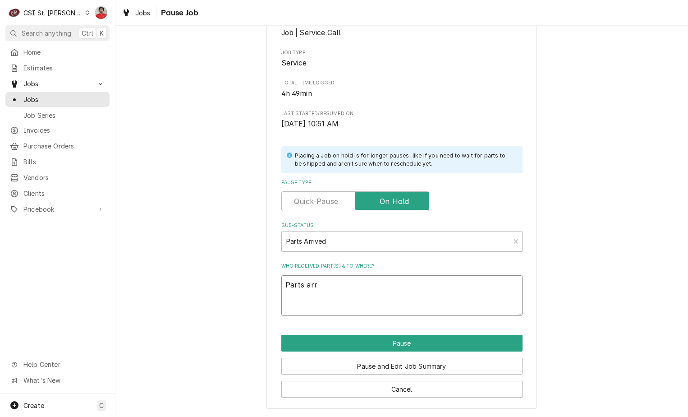
type textarea "Parts arri"
type textarea "x"
type textarea "Parts arriv"
type textarea "x"
type textarea "Parts arrive"
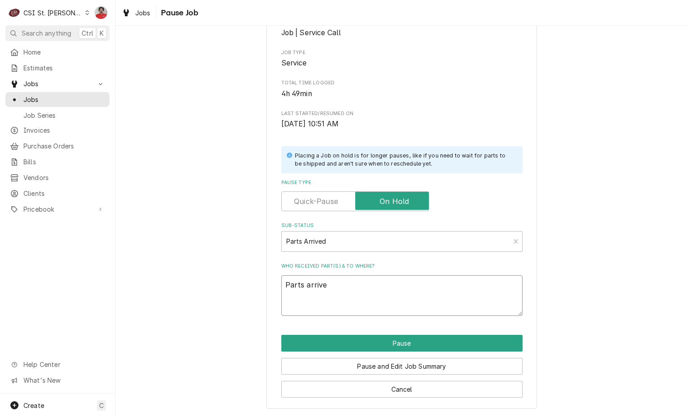
type textarea "x"
type textarea "Parts arrived"
type textarea "x"
type textarea "Parts arrived"
type textarea "x"
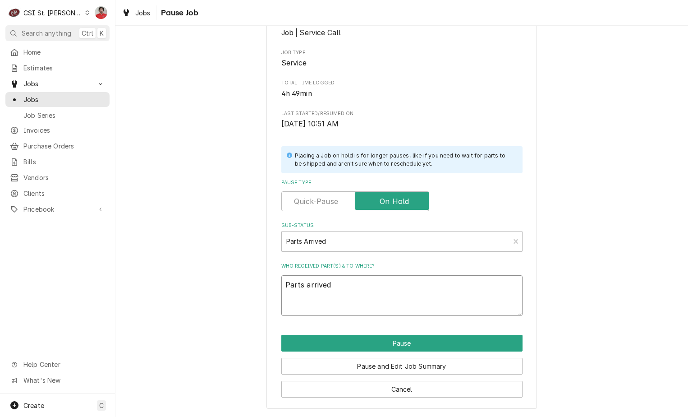
type textarea "Parts arrived b"
type textarea "x"
type textarea "Parts arrived by"
type textarea "x"
type textarea "Parts arrived by"
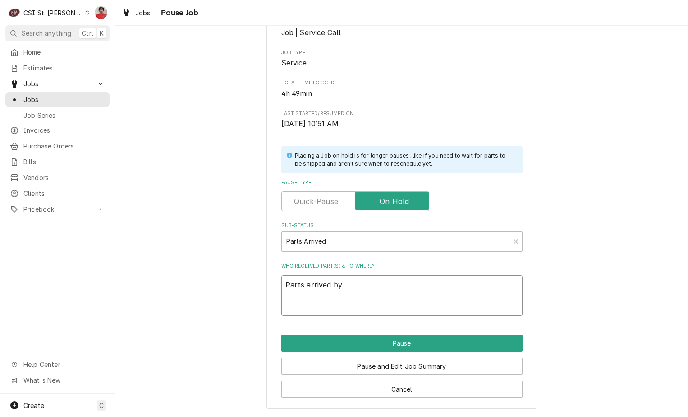
type textarea "x"
type textarea "Parts arrived by"
type textarea "x"
type textarea "Parts arrived b"
type textarea "x"
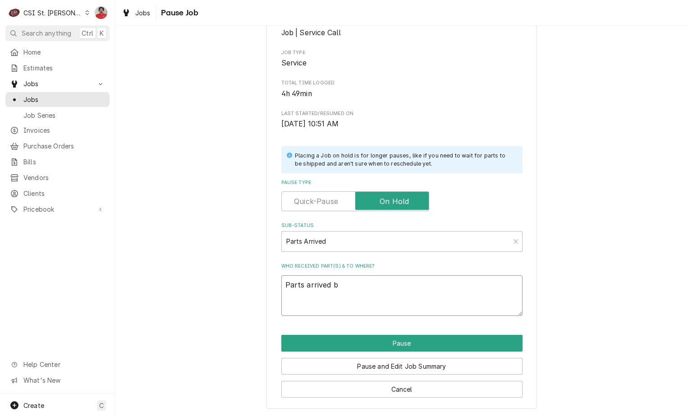
type textarea "Parts arrived"
type textarea "x"
type textarea "Parts arrived"
type textarea "x"
type textarea "Parts arrive"
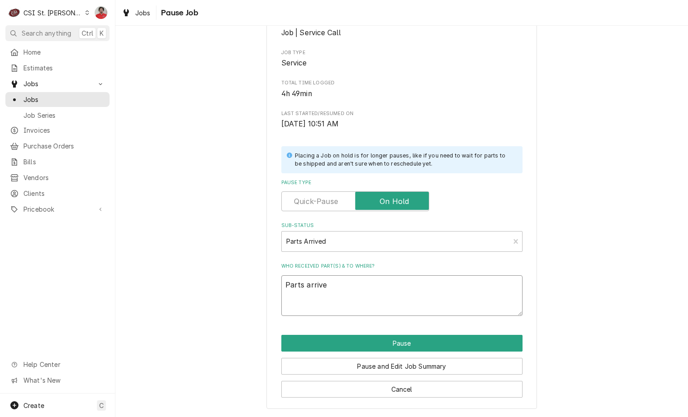
type textarea "x"
type textarea "Parts arriv"
type textarea "x"
type textarea "Parts arri"
type textarea "x"
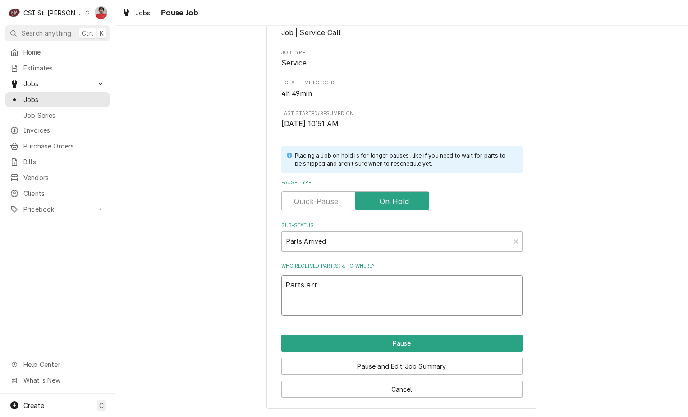
type textarea "Parts ar"
type textarea "x"
type textarea "Parts a"
type textarea "x"
type textarea "Parts"
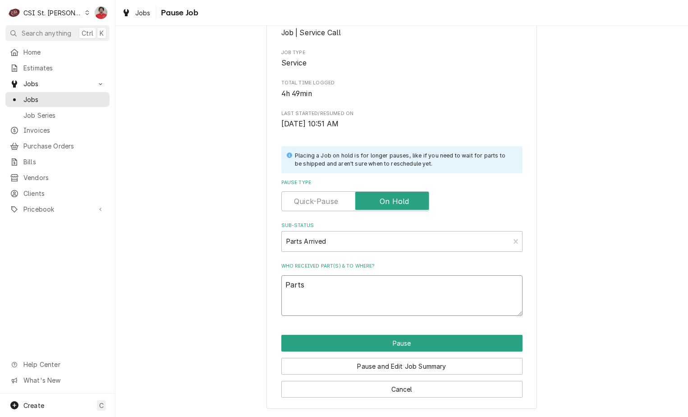
type textarea "x"
type textarea "Parts r"
type textarea "x"
type textarea "Parts re"
type textarea "x"
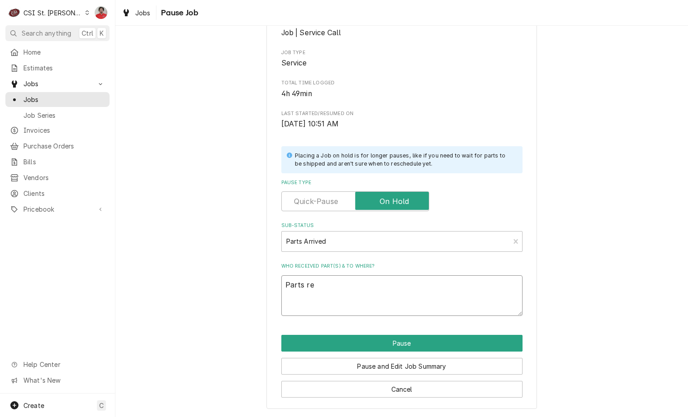
type textarea "Parts rec"
type textarea "x"
type textarea "Parts rece"
type textarea "x"
type textarea "Parts recei"
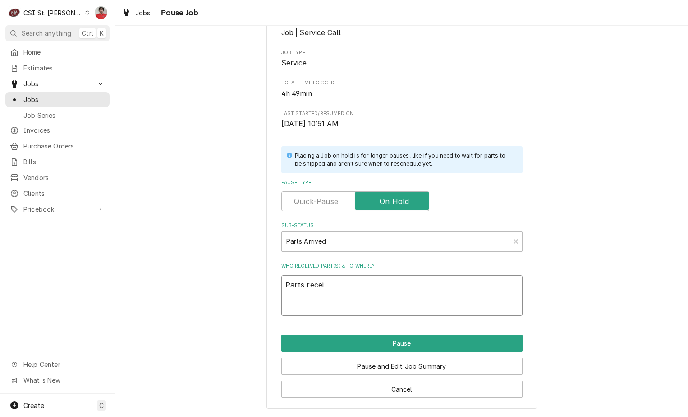
type textarea "x"
type textarea "Parts receiv"
type textarea "x"
type textarea "Parts receive"
type textarea "x"
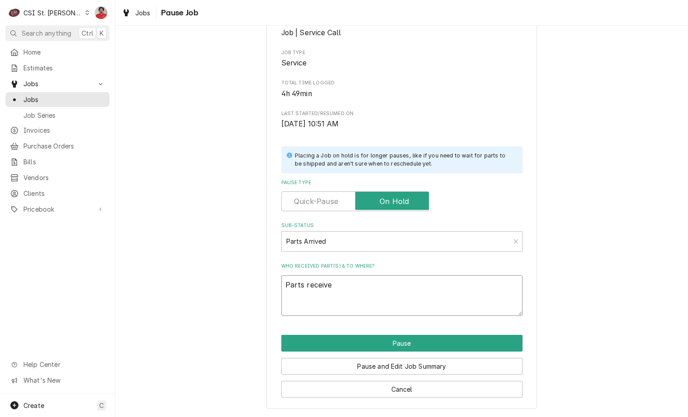
type textarea "Parts received"
type textarea "x"
type textarea "Parts received"
type textarea "x"
type textarea "Parts received t"
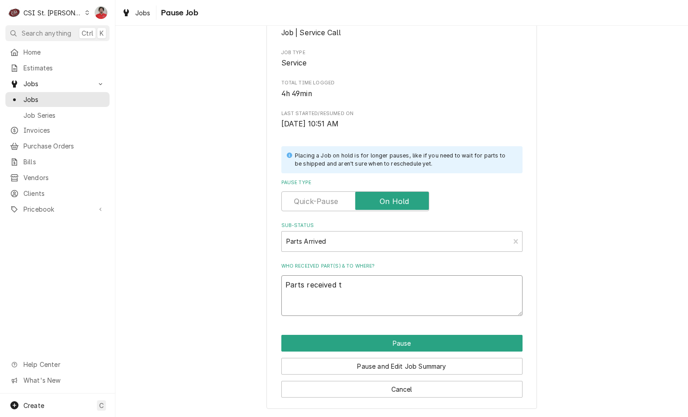
type textarea "x"
type textarea "Parts received to"
type textarea "x"
type textarea "Parts received to"
type textarea "x"
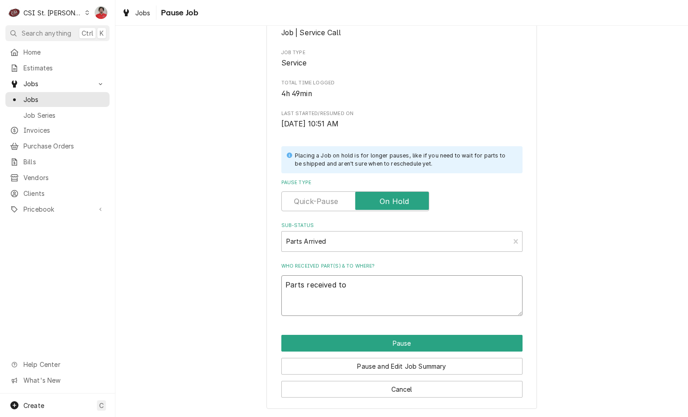
type textarea "Parts received to T"
type textarea "x"
type textarea "Parts received to To"
type textarea "x"
type textarea "Parts received to Tom"
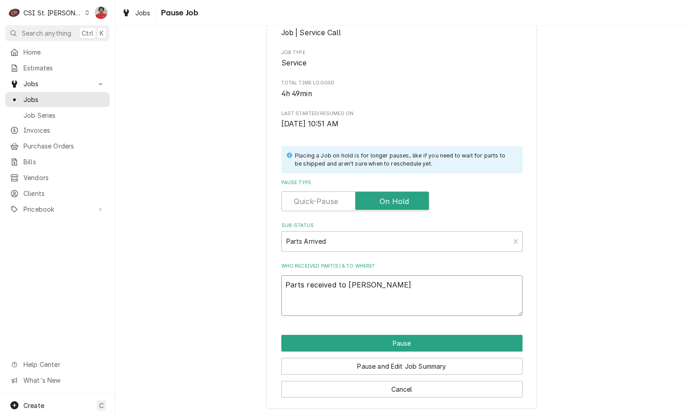
type textarea "x"
type textarea "Parts received to Tom"
type textarea "x"
type textarea "Parts received to Tom L"
type textarea "x"
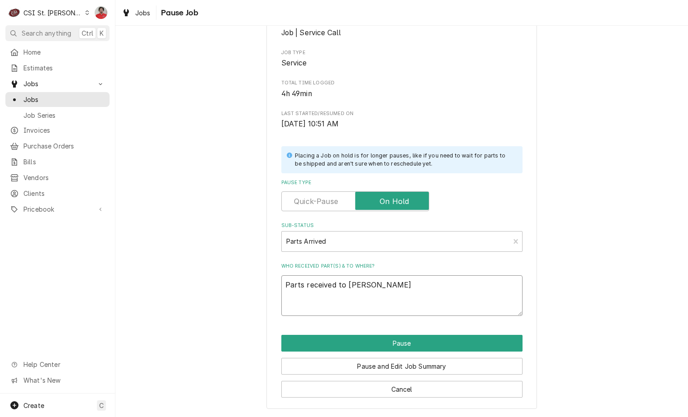
type textarea "Parts received to Tom L'"
type textarea "x"
type textarea "Parts received to Tom L's"
type textarea "x"
type textarea "Parts received to Tom L'ss"
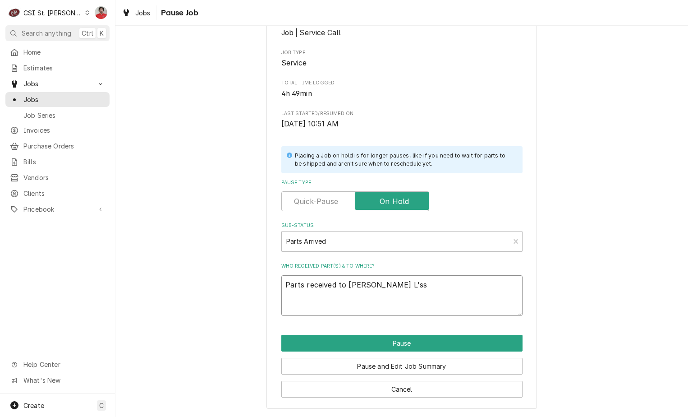
type textarea "x"
type textarea "Parts received to Tom L'ss"
type textarea "x"
type textarea "Parts received to Tom L'ss h"
type textarea "x"
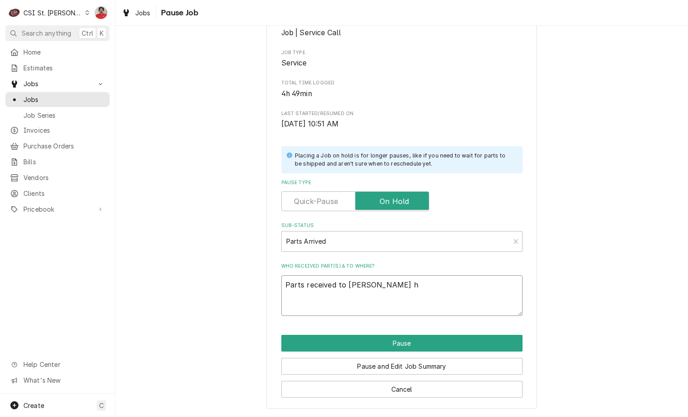
type textarea "Parts received to Tom L'ss he"
type textarea "x"
type textarea "Parts received to Tom L'ss hel"
type textarea "x"
type textarea "Parts received to Tom L'ss he"
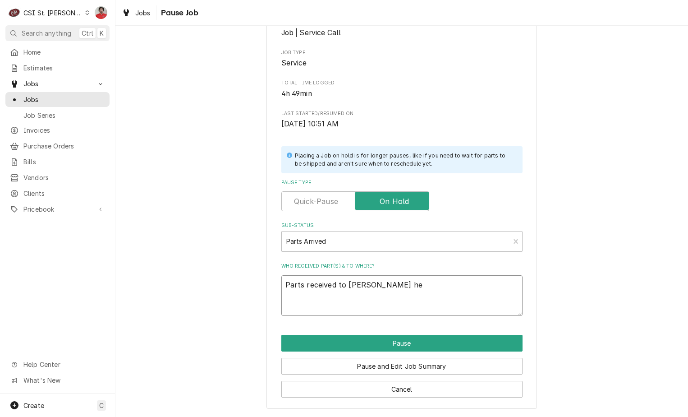
type textarea "x"
type textarea "Parts received to Tom L'ss h"
type textarea "x"
type textarea "Parts received to Tom L'ss"
type textarea "x"
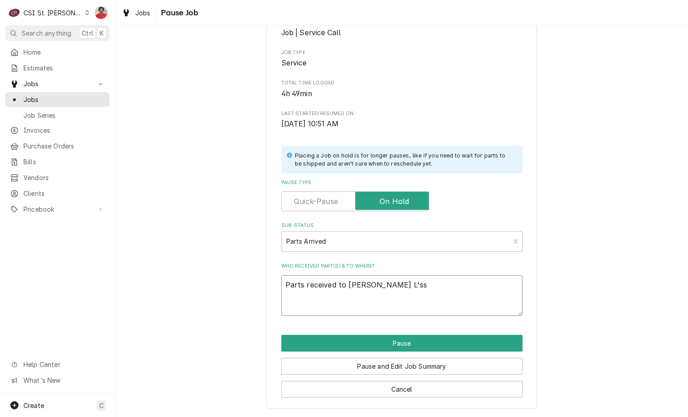
type textarea "Parts received to Tom L'ss"
type textarea "x"
type textarea "Parts received to Tom L's"
type textarea "x"
type textarea "Parts received to Tom L's"
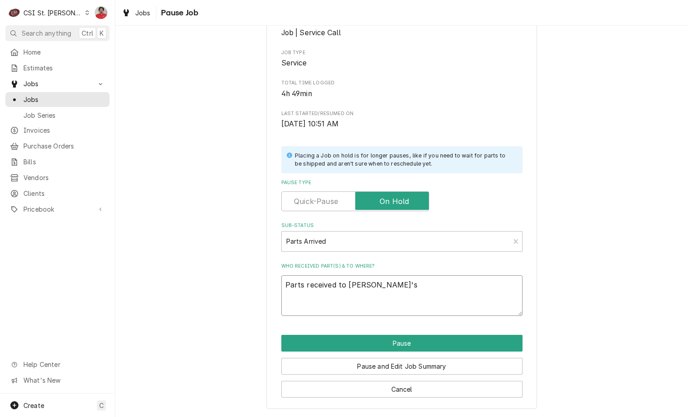
type textarea "x"
type textarea "Parts received to Tom L's s"
type textarea "x"
type textarea "Parts received to Tom L's sh"
type textarea "x"
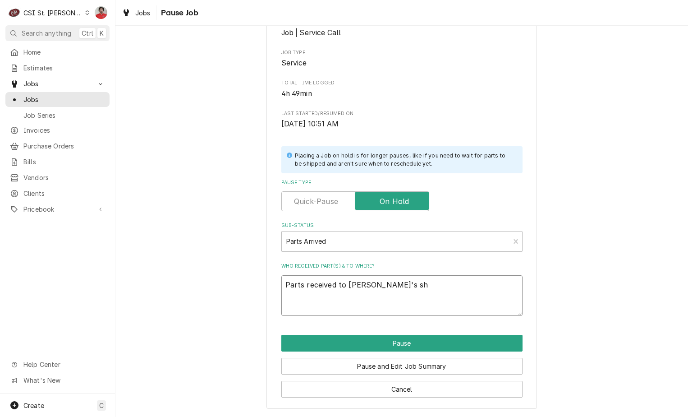
type textarea "Parts received to Tom L's she"
type textarea "x"
type textarea "Parts received to Tom L's shel"
type textarea "x"
type textarea "Parts received to Tom L's shelf"
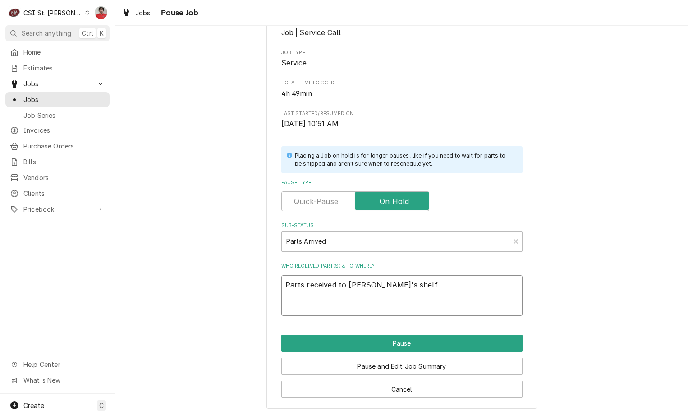
type textarea "x"
type textarea "Parts received to Tom L's shelf."
type textarea "x"
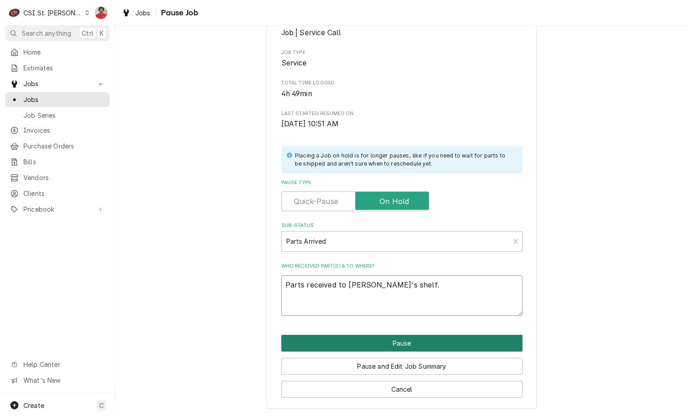
type textarea "Parts received to Tom L's shelf."
click at [406, 337] on button "Pause" at bounding box center [401, 343] width 241 height 17
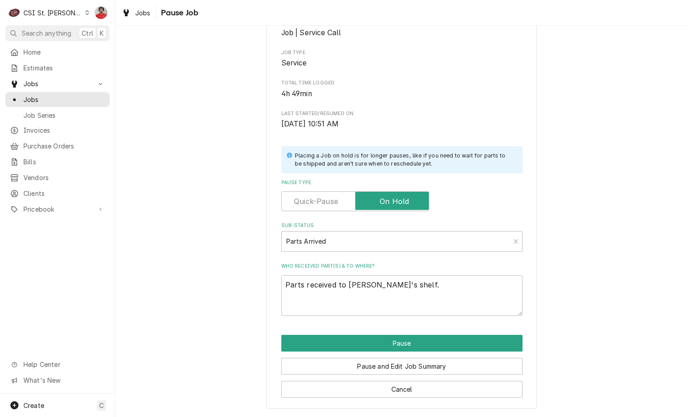
type textarea "x"
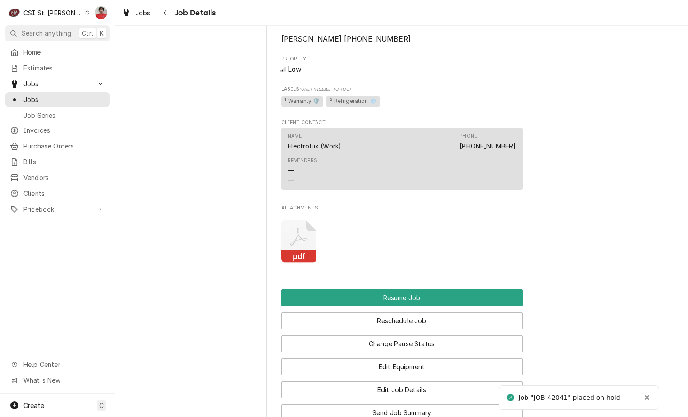
scroll to position [1042, 0]
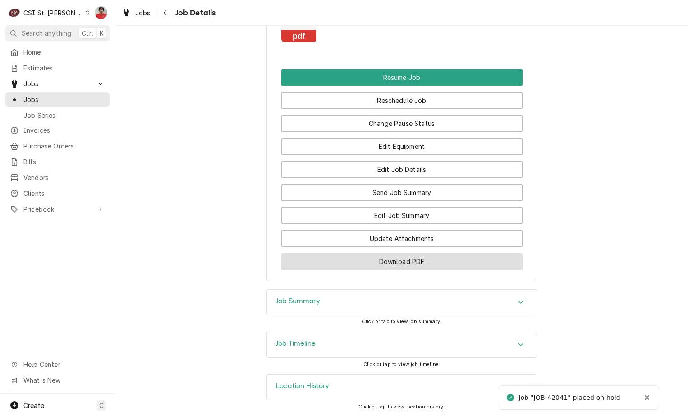
click at [401, 265] on button "Download PDF" at bounding box center [401, 261] width 241 height 17
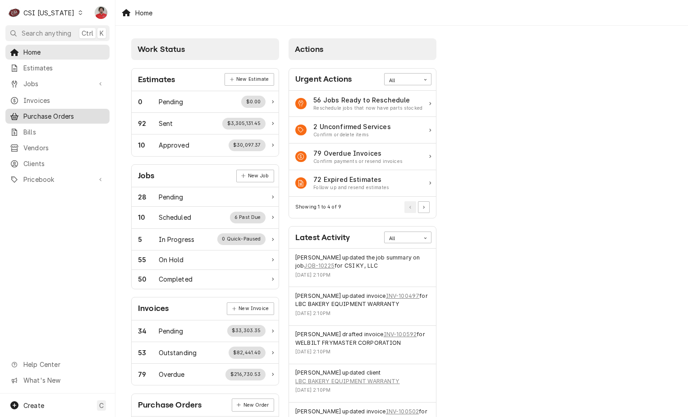
click at [69, 113] on span "Purchase Orders" at bounding box center [64, 115] width 82 height 9
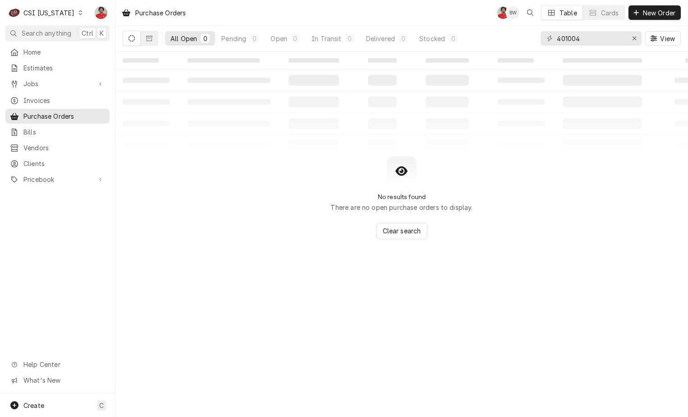
click at [57, 10] on div "CSI [US_STATE]" at bounding box center [48, 12] width 51 height 9
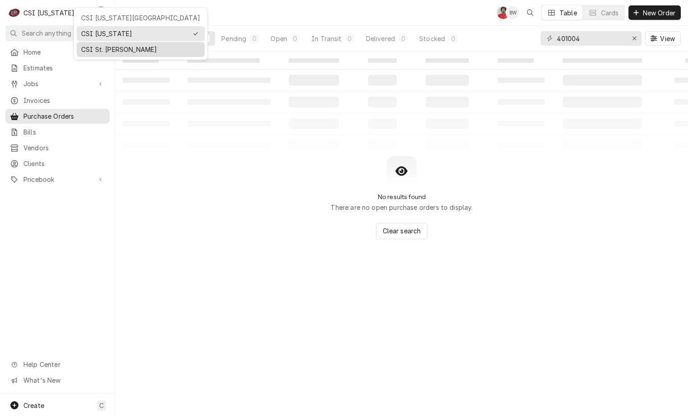
drag, startPoint x: 113, startPoint y: 17, endPoint x: 108, endPoint y: 47, distance: 30.6
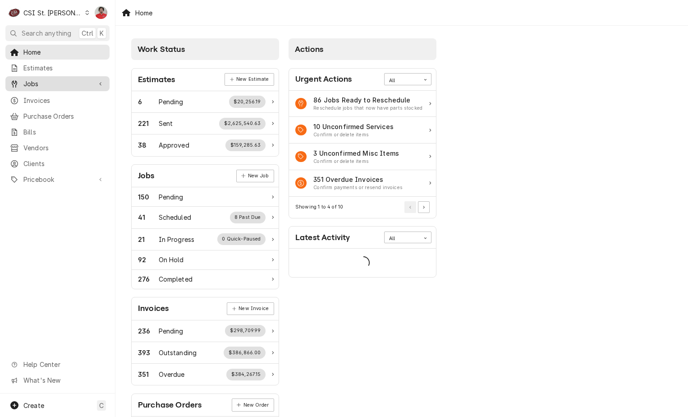
click at [44, 79] on span "Jobs" at bounding box center [57, 83] width 68 height 9
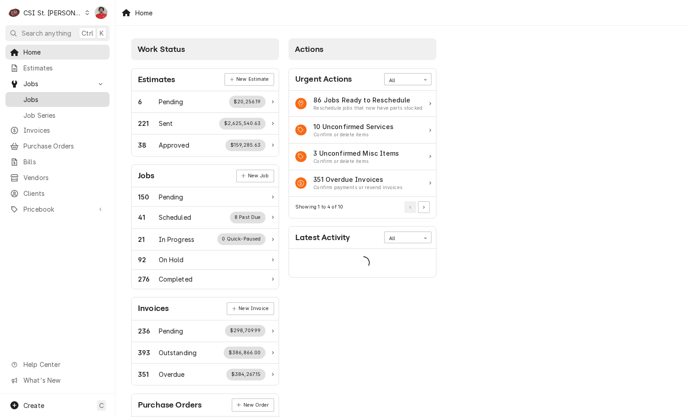
click at [46, 98] on span "Jobs" at bounding box center [64, 99] width 82 height 9
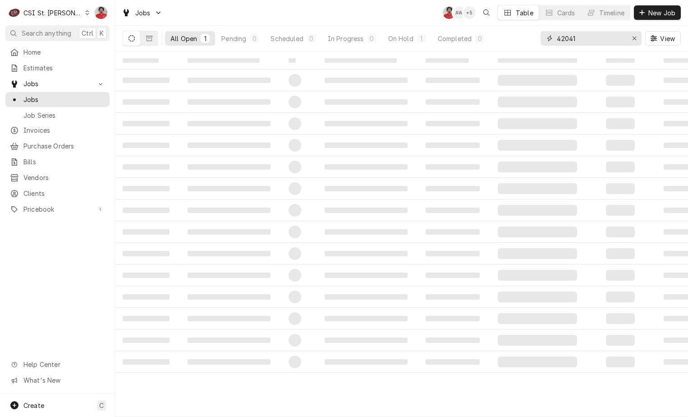
click at [593, 38] on input "42041" at bounding box center [591, 38] width 68 height 14
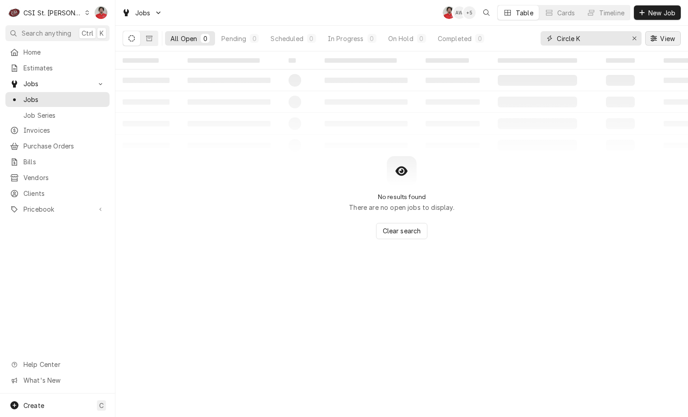
drag, startPoint x: 573, startPoint y: 40, endPoint x: 664, endPoint y: 39, distance: 91.6
click at [664, 39] on div "Circle K View" at bounding box center [611, 38] width 140 height 25
click at [154, 38] on button "Dynamic Content Wrapper" at bounding box center [149, 38] width 17 height 14
drag, startPoint x: 585, startPoint y: 37, endPoint x: 383, endPoint y: 32, distance: 202.6
click at [383, 32] on div "All Closed 0 Finalized 0 Cancelled 0 4701688 View" at bounding box center [402, 38] width 558 height 25
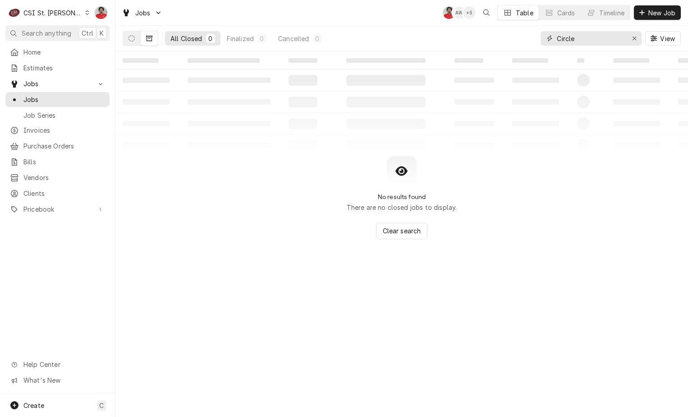
type input "Circle"
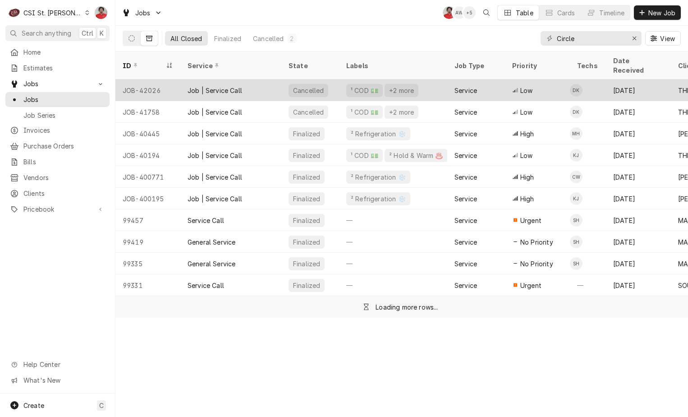
click at [236, 86] on div "Job | Service Call" at bounding box center [215, 90] width 55 height 9
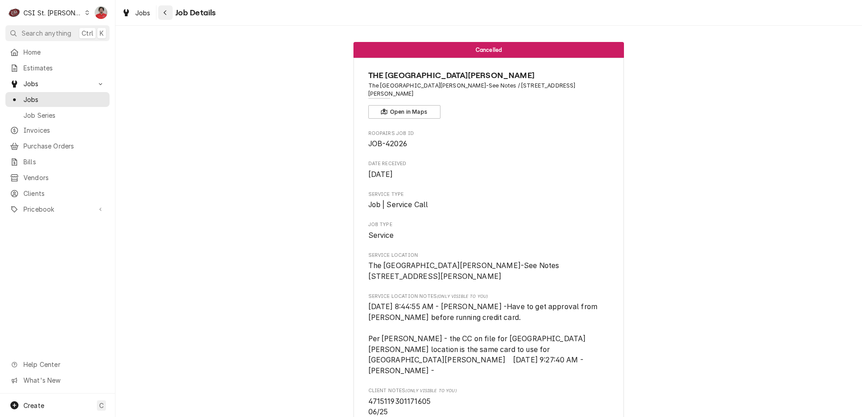
click at [165, 11] on icon "Navigate back" at bounding box center [165, 12] width 4 height 6
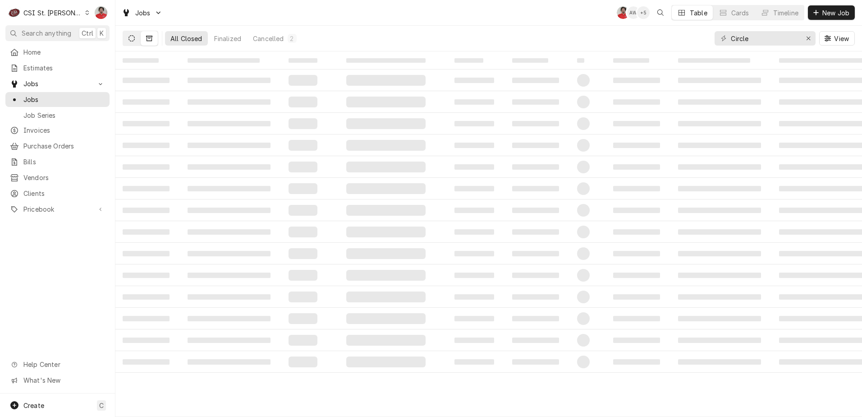
click at [132, 40] on icon "Dynamic Content Wrapper" at bounding box center [132, 38] width 6 height 6
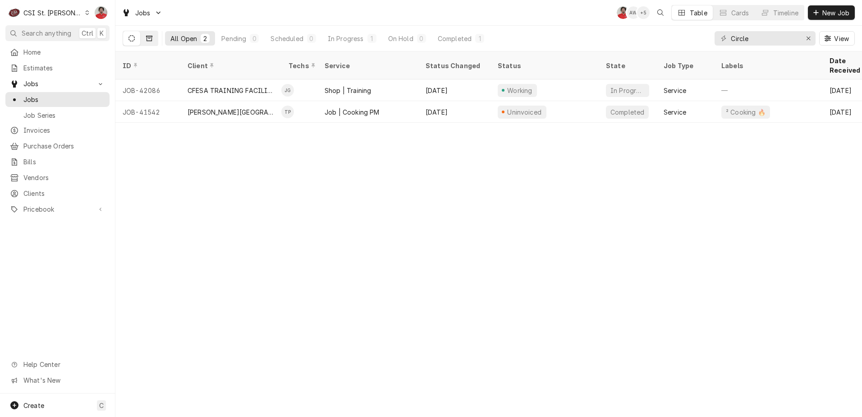
click at [147, 37] on icon "Dynamic Content Wrapper" at bounding box center [149, 38] width 6 height 5
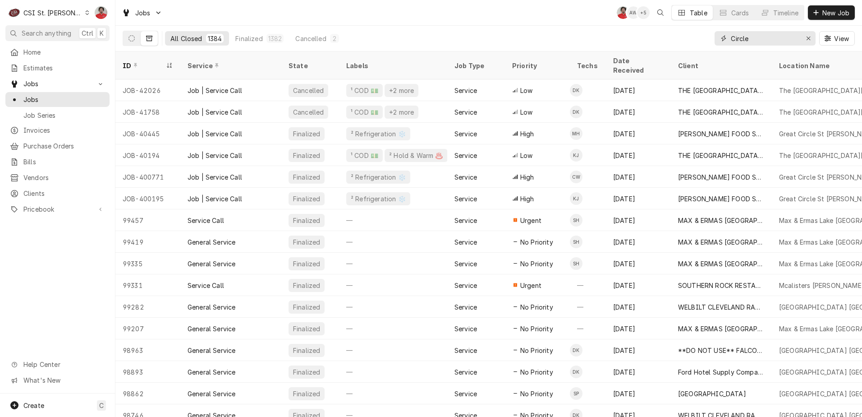
click at [770, 40] on input "Circle" at bounding box center [765, 38] width 68 height 14
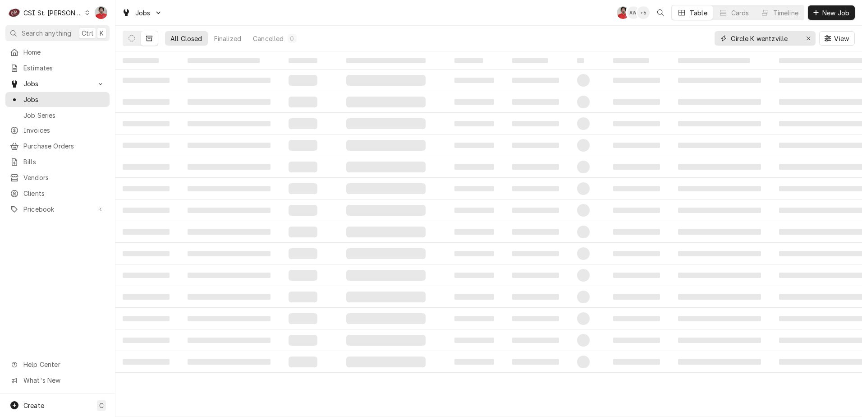
type input "Circle K wentzville"
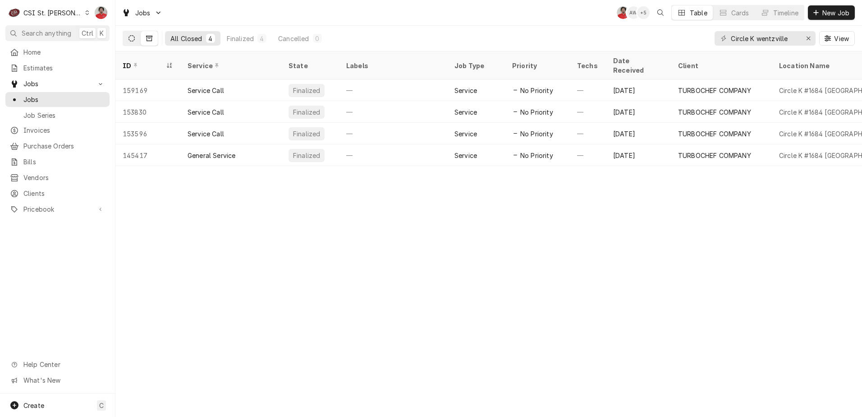
click at [125, 43] on button "Dynamic Content Wrapper" at bounding box center [131, 38] width 17 height 14
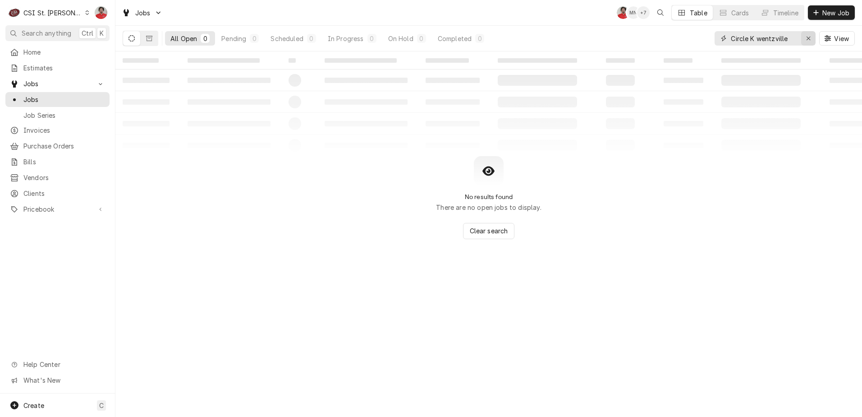
click at [804, 37] on div "Erase input" at bounding box center [808, 38] width 9 height 9
click at [790, 40] on input "Dynamic Content Wrapper" at bounding box center [773, 38] width 85 height 14
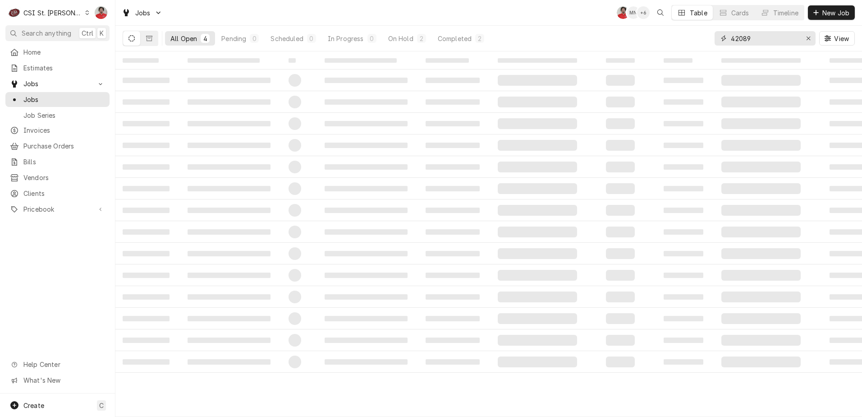
type input "42089"
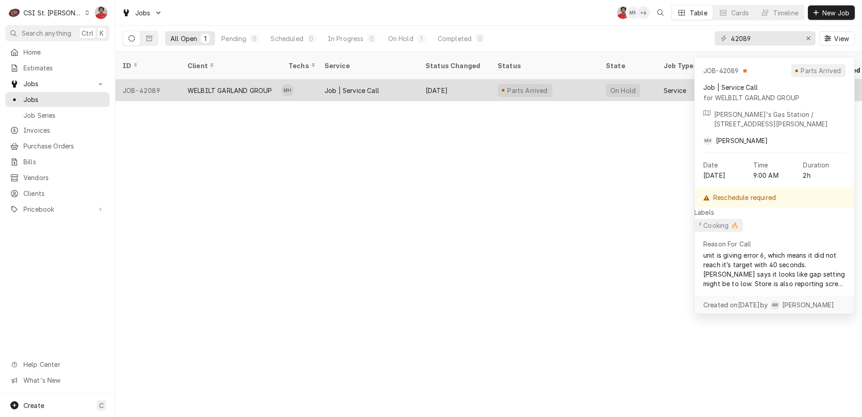
click at [402, 79] on div "Job | Service Call" at bounding box center [368, 90] width 101 height 22
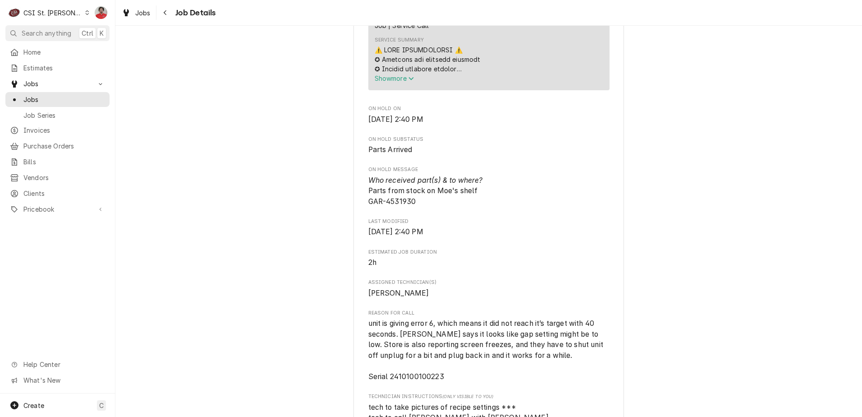
scroll to position [316, 0]
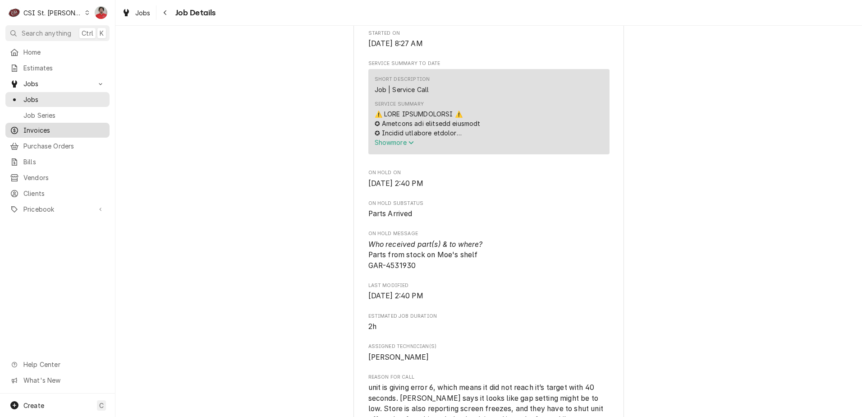
click at [29, 134] on link "Invoices" at bounding box center [57, 130] width 104 height 15
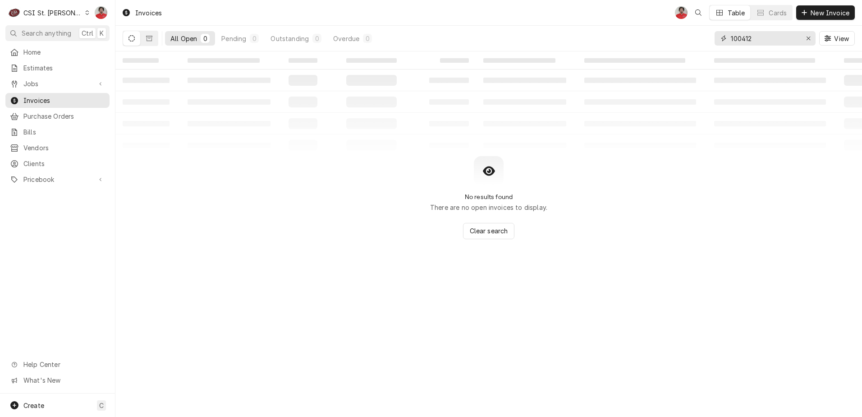
click at [750, 33] on input "100412" at bounding box center [765, 38] width 68 height 14
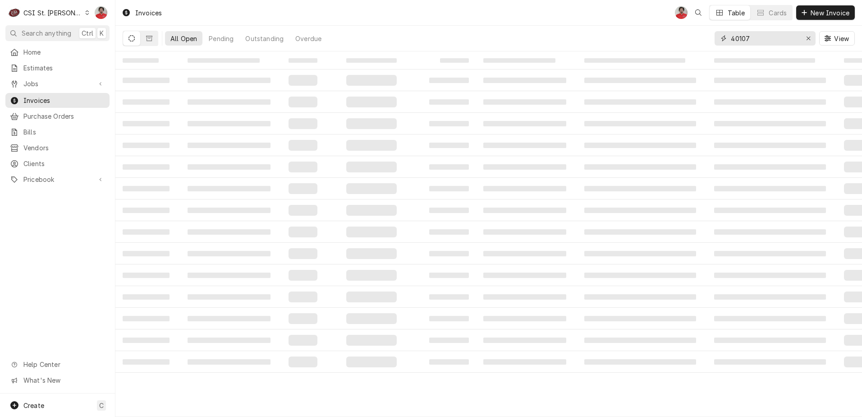
type input "401072"
click at [768, 36] on input "401072" at bounding box center [765, 38] width 68 height 14
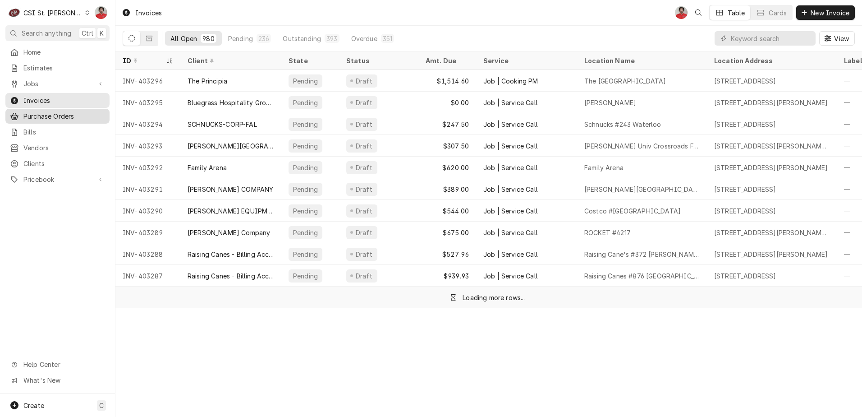
click at [43, 113] on span "Purchase Orders" at bounding box center [64, 115] width 82 height 9
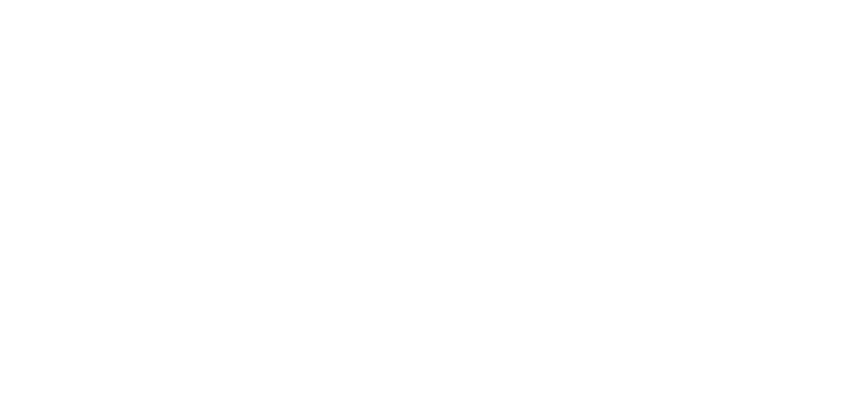
click at [756, 38] on div "Dynamic Content Wrapper" at bounding box center [431, 208] width 862 height 417
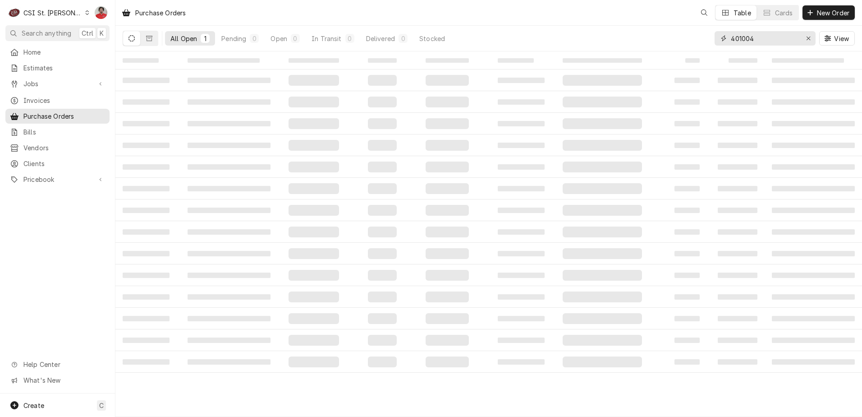
click at [756, 38] on input "401004" at bounding box center [765, 38] width 68 height 14
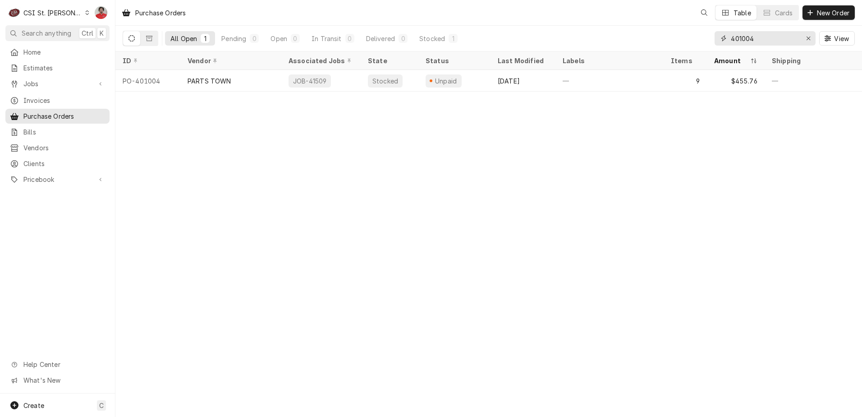
click at [756, 38] on input "401004" at bounding box center [765, 38] width 68 height 14
paste input "72"
type input "401072"
click at [86, 175] on span "Pricebook" at bounding box center [57, 179] width 68 height 9
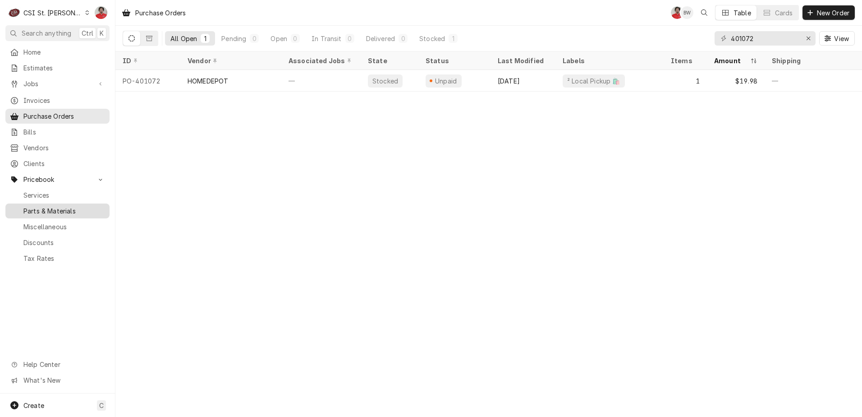
click at [60, 210] on link "Parts & Materials" at bounding box center [57, 210] width 104 height 15
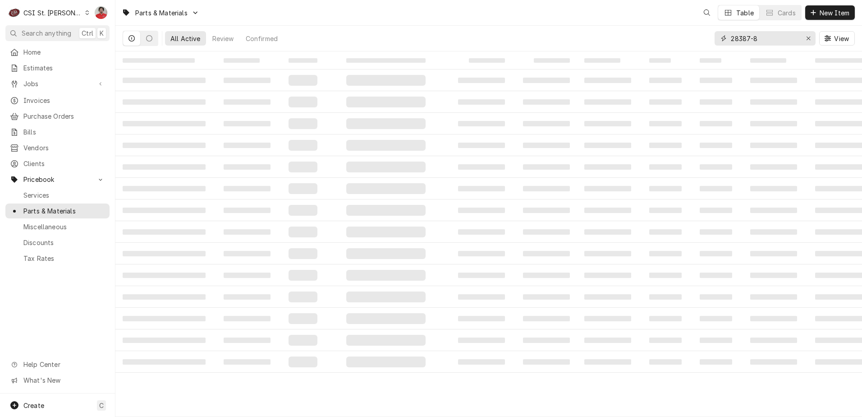
click at [768, 39] on input "28387-8" at bounding box center [765, 38] width 68 height 14
drag, startPoint x: 772, startPoint y: 39, endPoint x: 667, endPoint y: 44, distance: 105.2
click at [669, 44] on div "All Active Review 0 Confirmed 28387-8 View" at bounding box center [489, 38] width 733 height 25
paste input "19-1396"
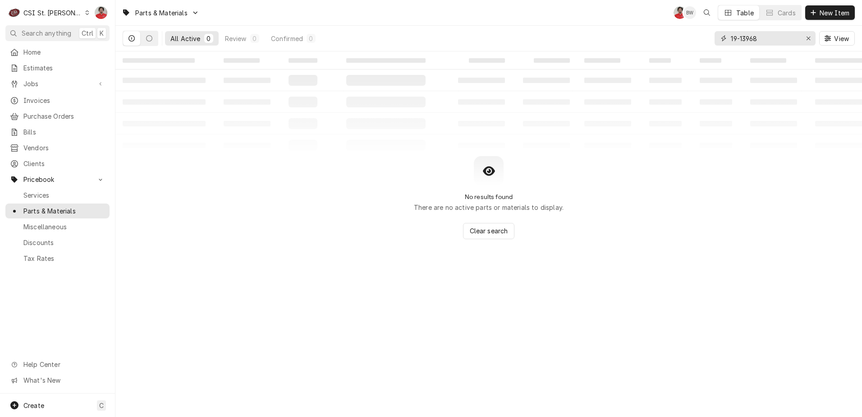
drag, startPoint x: 760, startPoint y: 37, endPoint x: 680, endPoint y: 47, distance: 80.5
click at [691, 40] on div "All Active 0 Review 0 Confirmed 0 19-13968 View" at bounding box center [489, 38] width 733 height 25
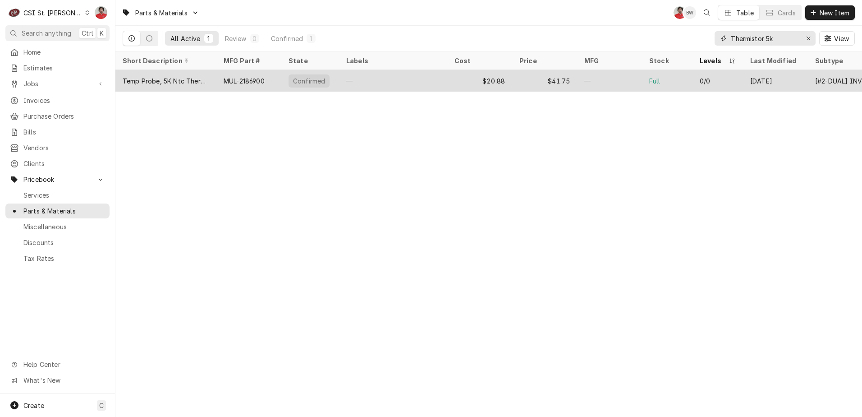
type input "Thermistor 5k"
click at [185, 81] on div "Temp Probe, 5K Ntc Thermistor" at bounding box center [166, 80] width 87 height 9
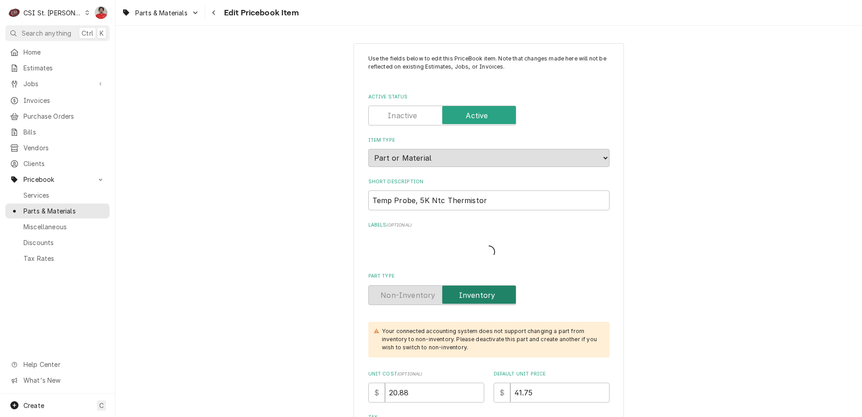
type textarea "x"
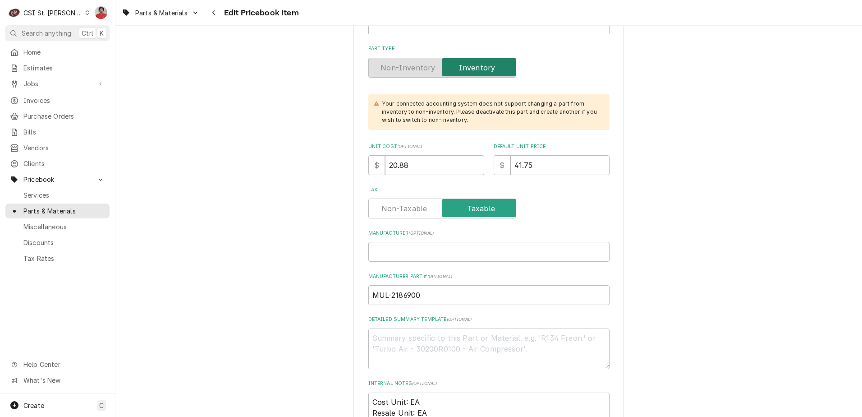
scroll to position [271, 0]
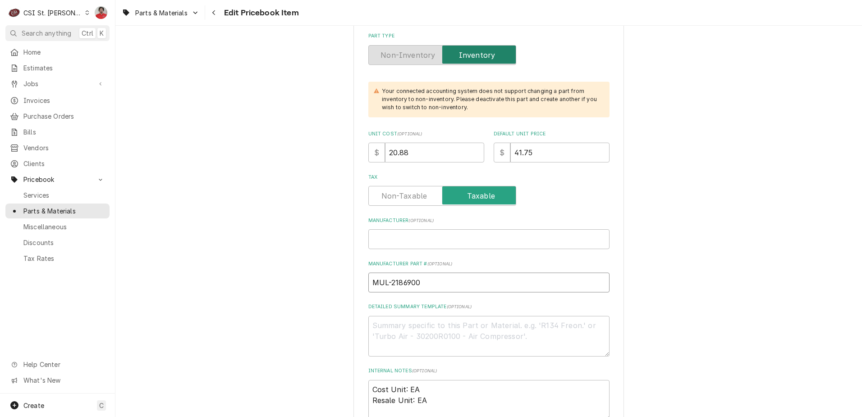
click at [408, 279] on input "MUL-2186900" at bounding box center [489, 282] width 241 height 20
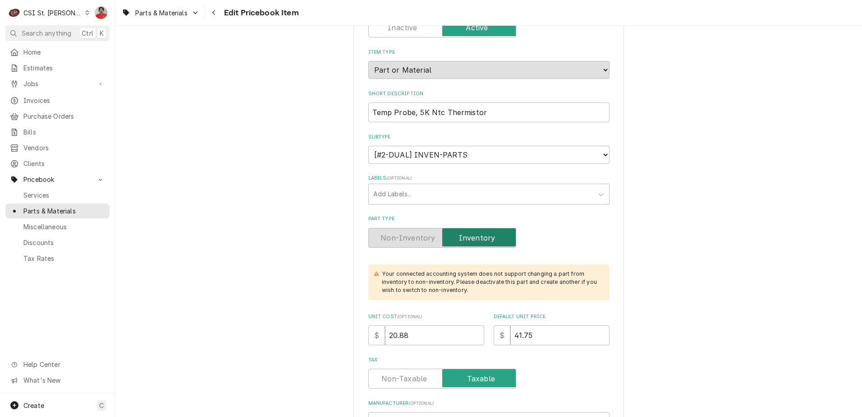
scroll to position [0, 0]
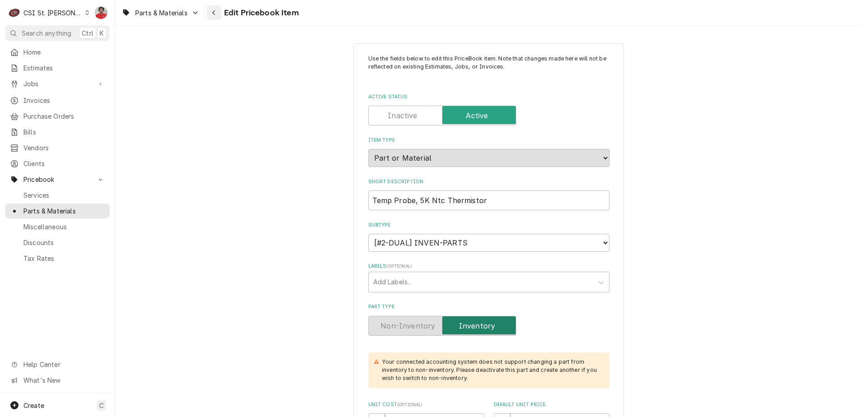
click at [214, 15] on icon "Navigate back" at bounding box center [214, 12] width 4 height 6
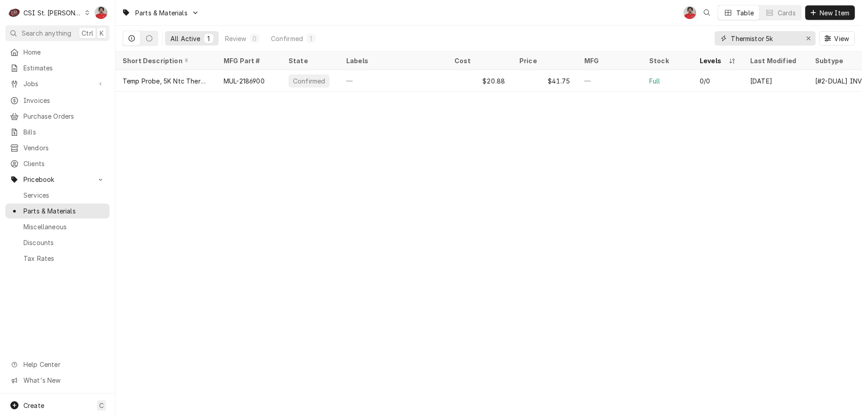
drag, startPoint x: 789, startPoint y: 38, endPoint x: 672, endPoint y: 41, distance: 116.9
click at [675, 41] on div "All Active 1 Review 0 Confirmed 1 Thermistor 5k View" at bounding box center [489, 38] width 733 height 25
